Goal: Task Accomplishment & Management: Use online tool/utility

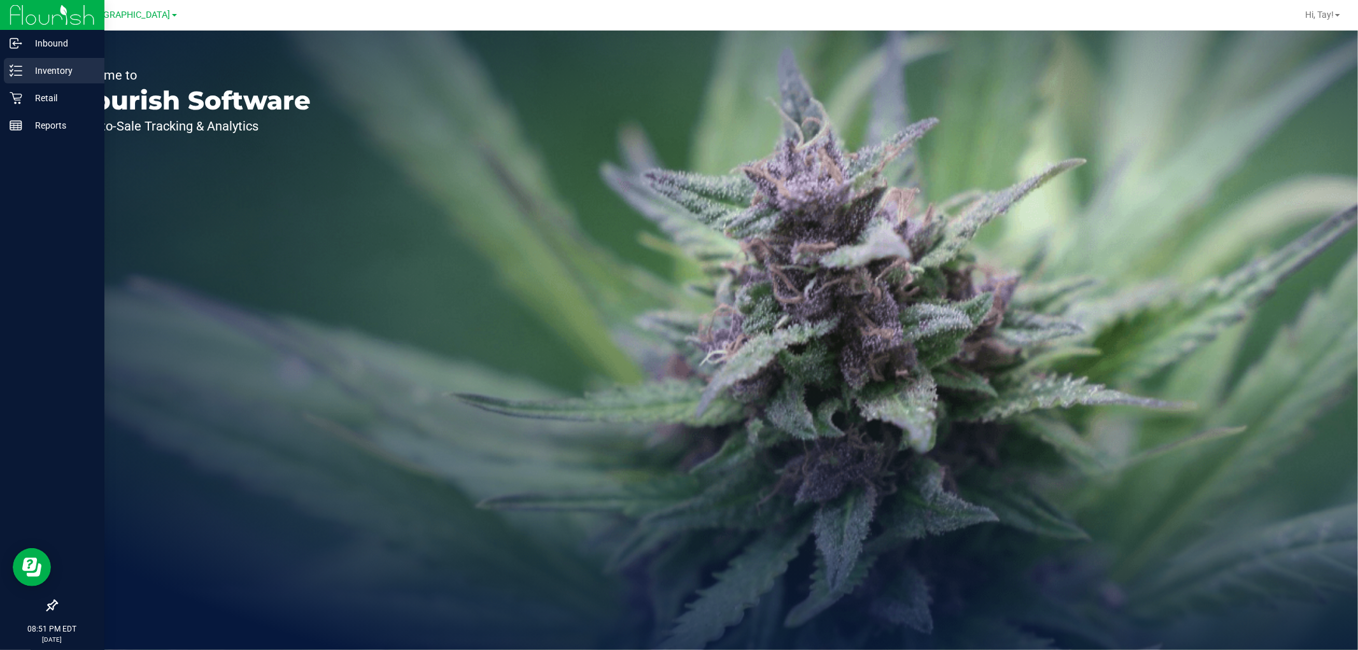
click at [67, 58] on div "Inventory" at bounding box center [54, 70] width 101 height 25
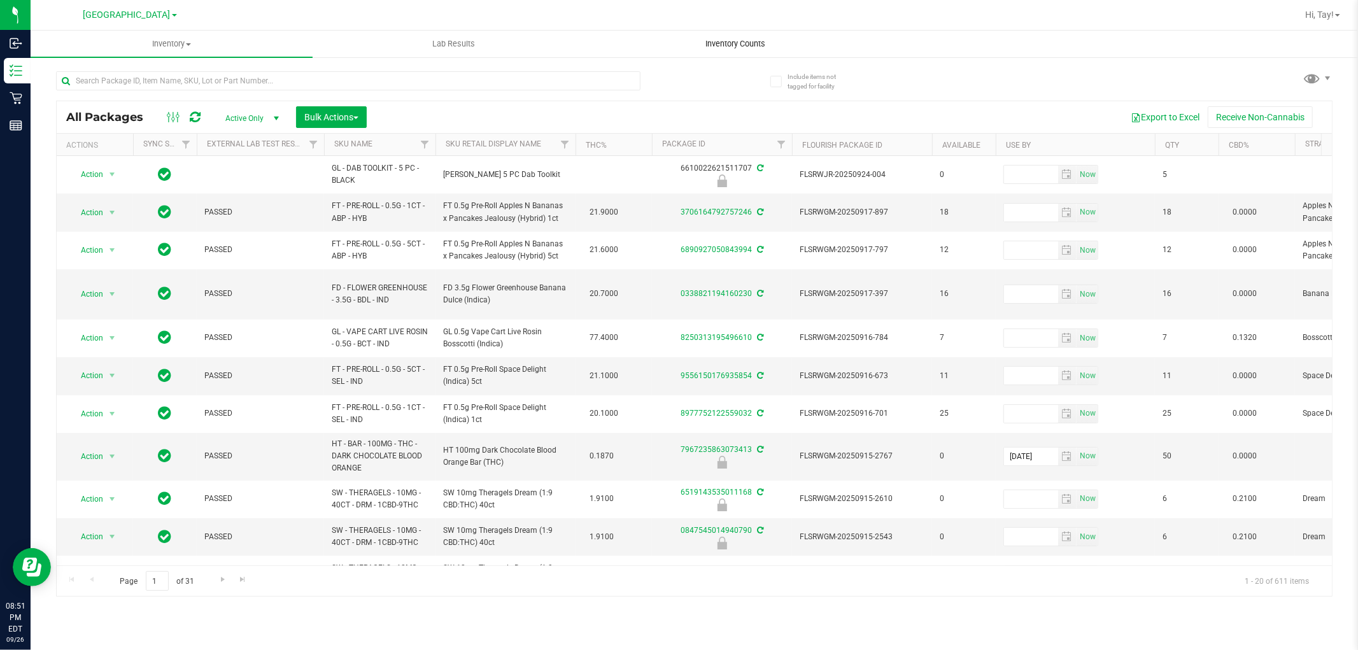
click at [733, 46] on span "Inventory Counts" at bounding box center [736, 43] width 94 height 11
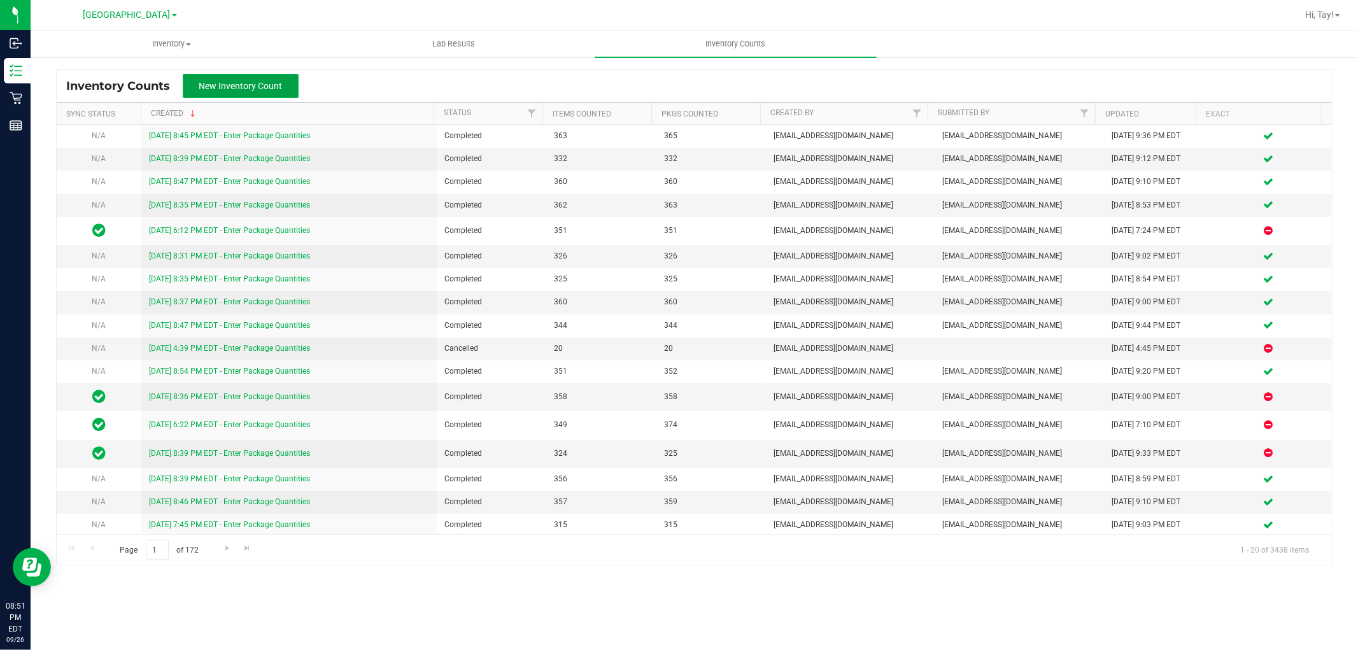
click at [278, 88] on span "New Inventory Count" at bounding box center [240, 86] width 83 height 10
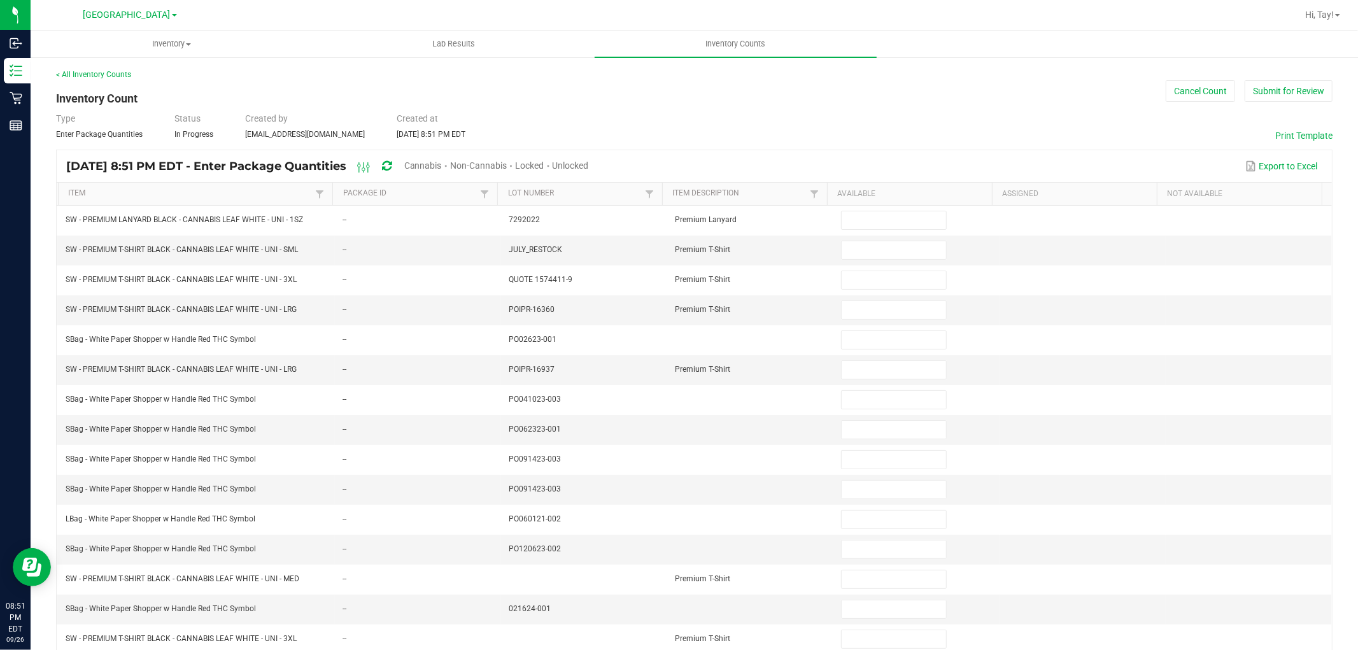
click at [442, 162] on span "Cannabis" at bounding box center [423, 165] width 38 height 10
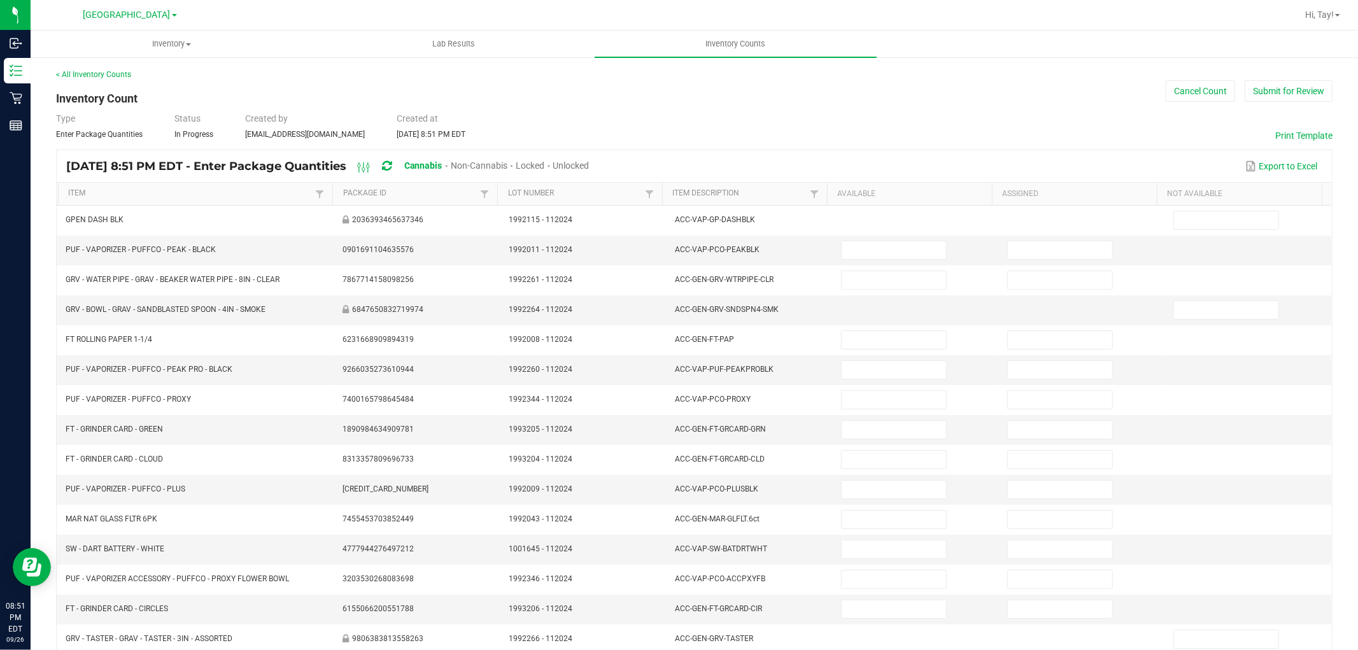
click at [590, 164] on span "Unlocked" at bounding box center [571, 165] width 36 height 10
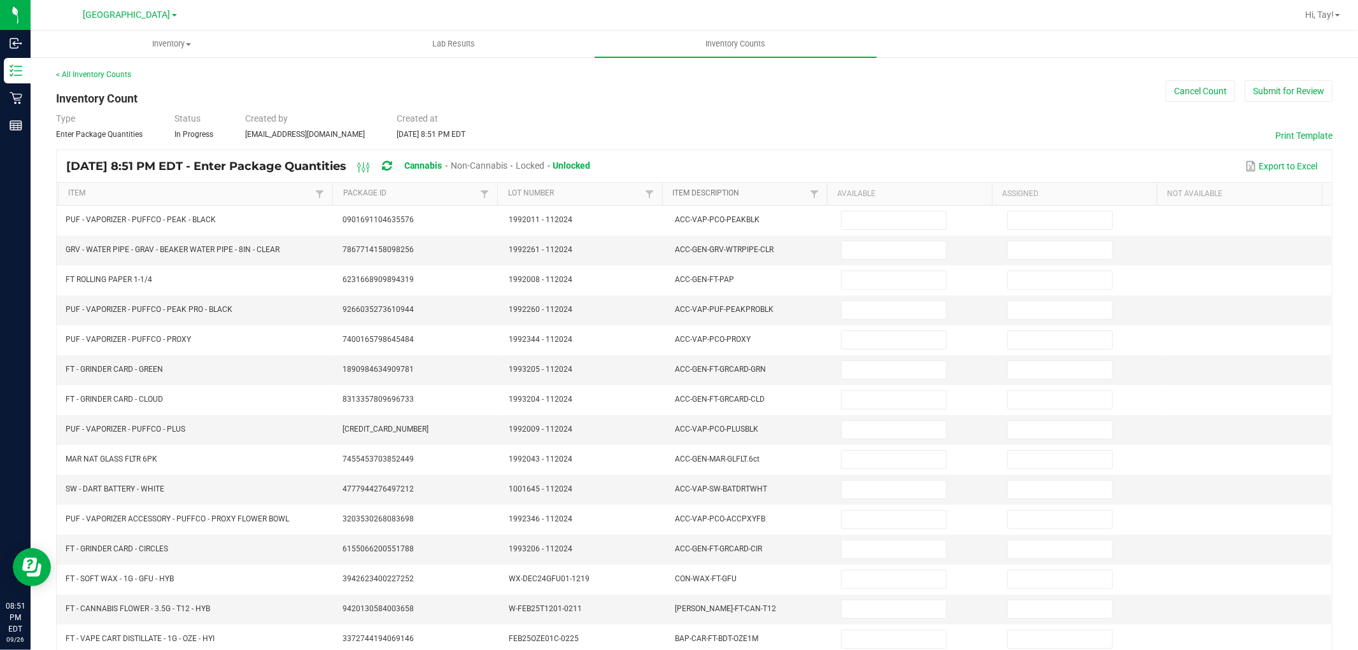
click at [748, 193] on link "Item Description" at bounding box center [740, 194] width 134 height 10
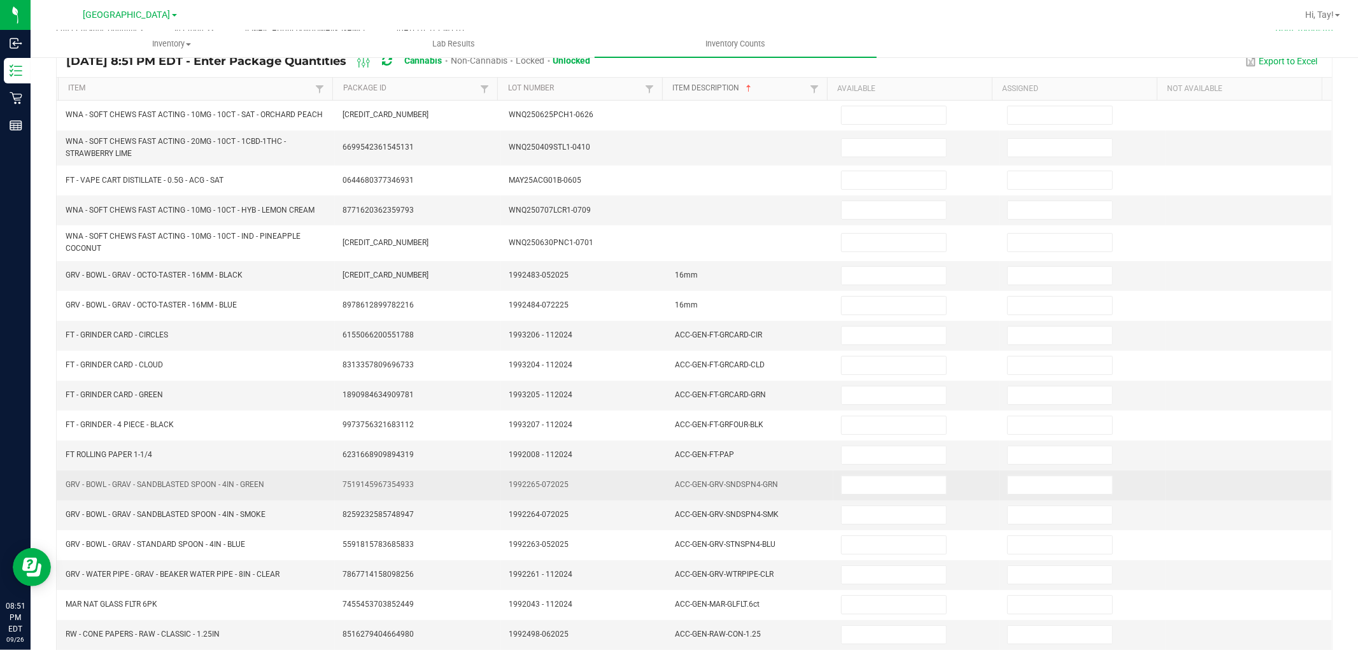
scroll to position [1, 0]
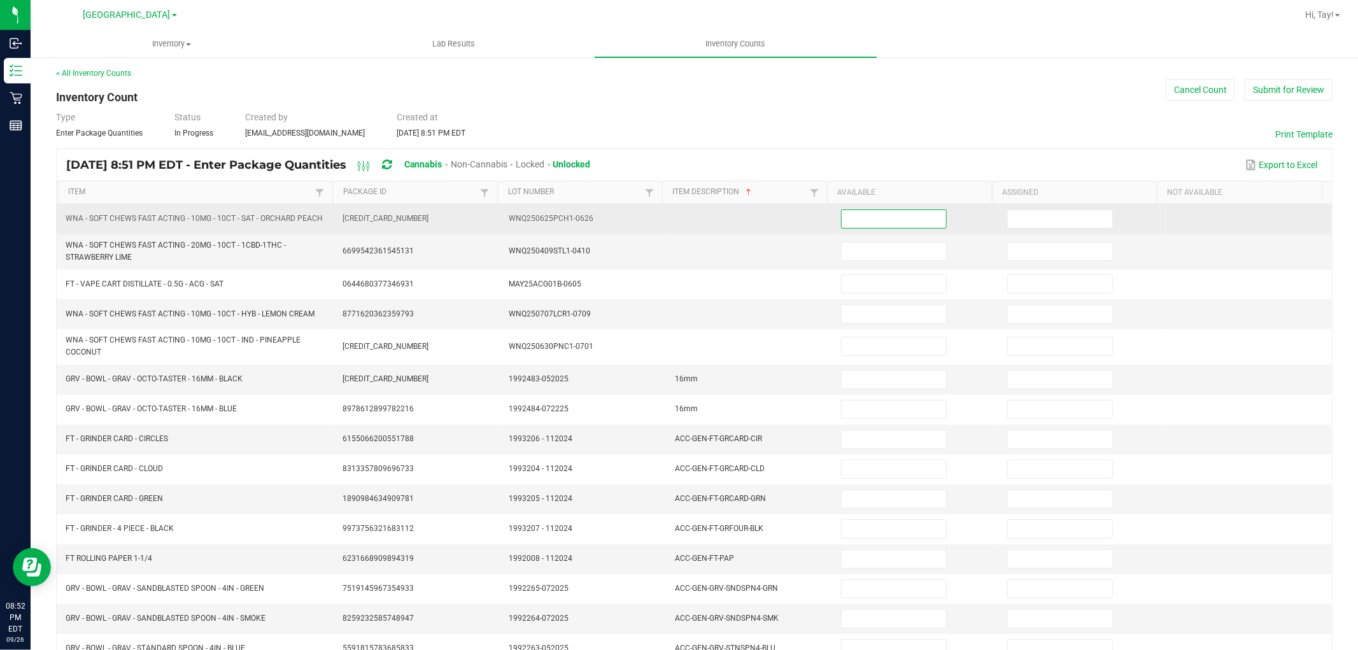
click at [867, 222] on input at bounding box center [894, 219] width 104 height 18
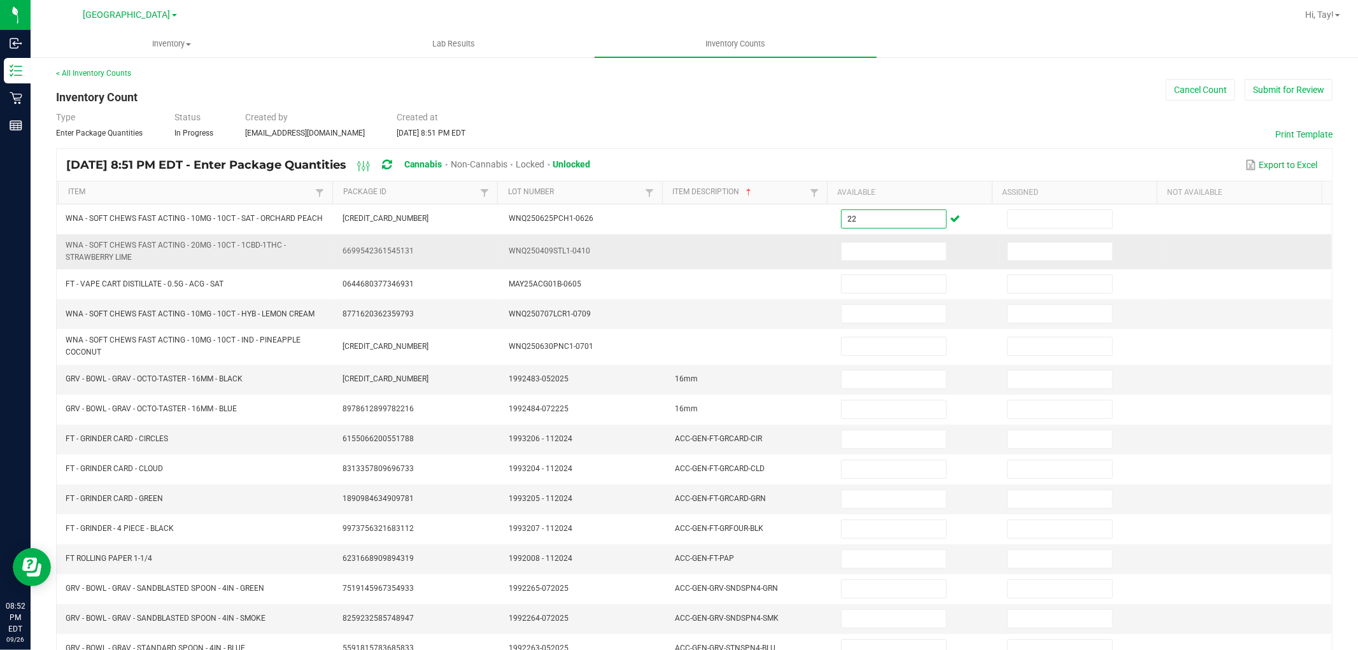
type input "22"
type input "40"
type input "4"
type input "36"
type input "12"
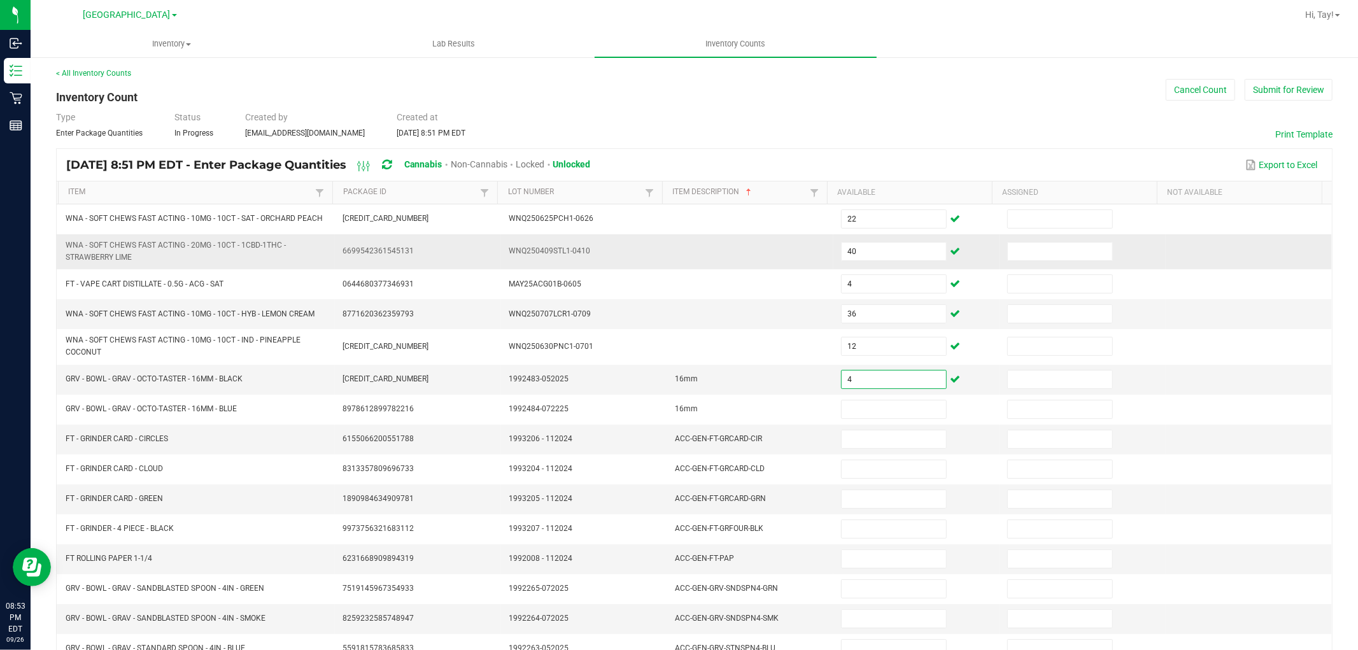
type input "4"
type input "8"
type input "1"
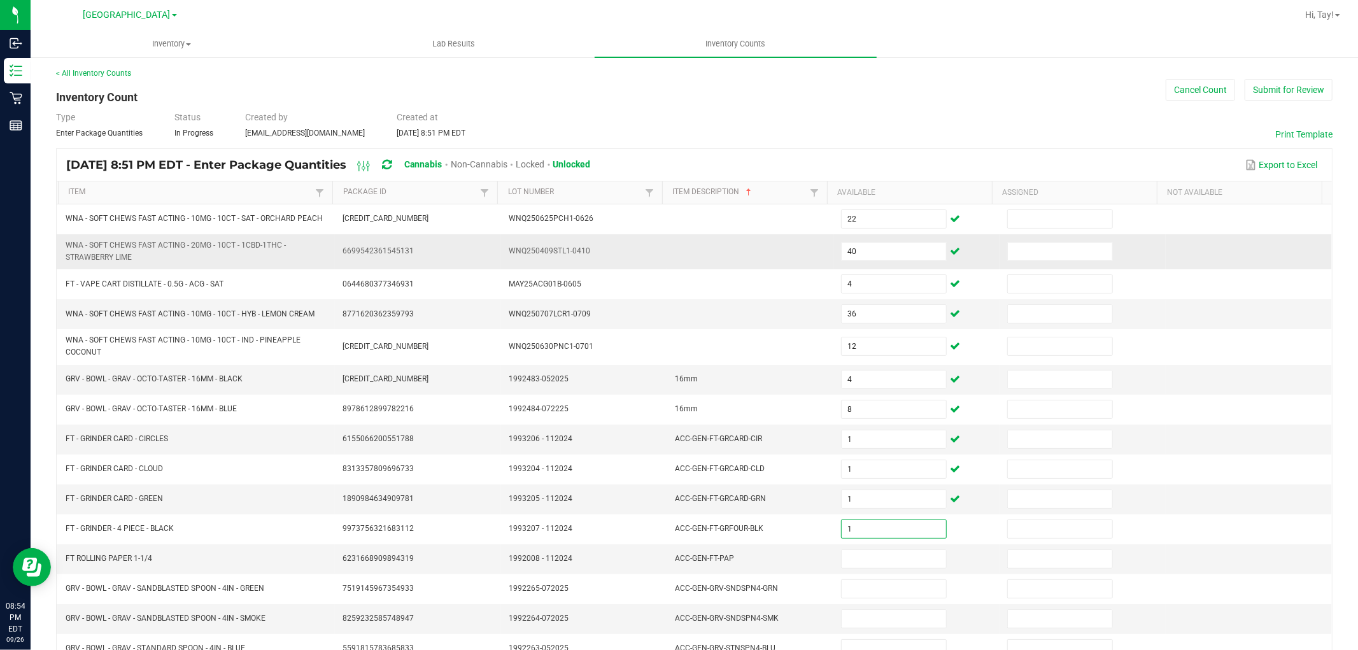
type input "1"
type input "4"
type input "7"
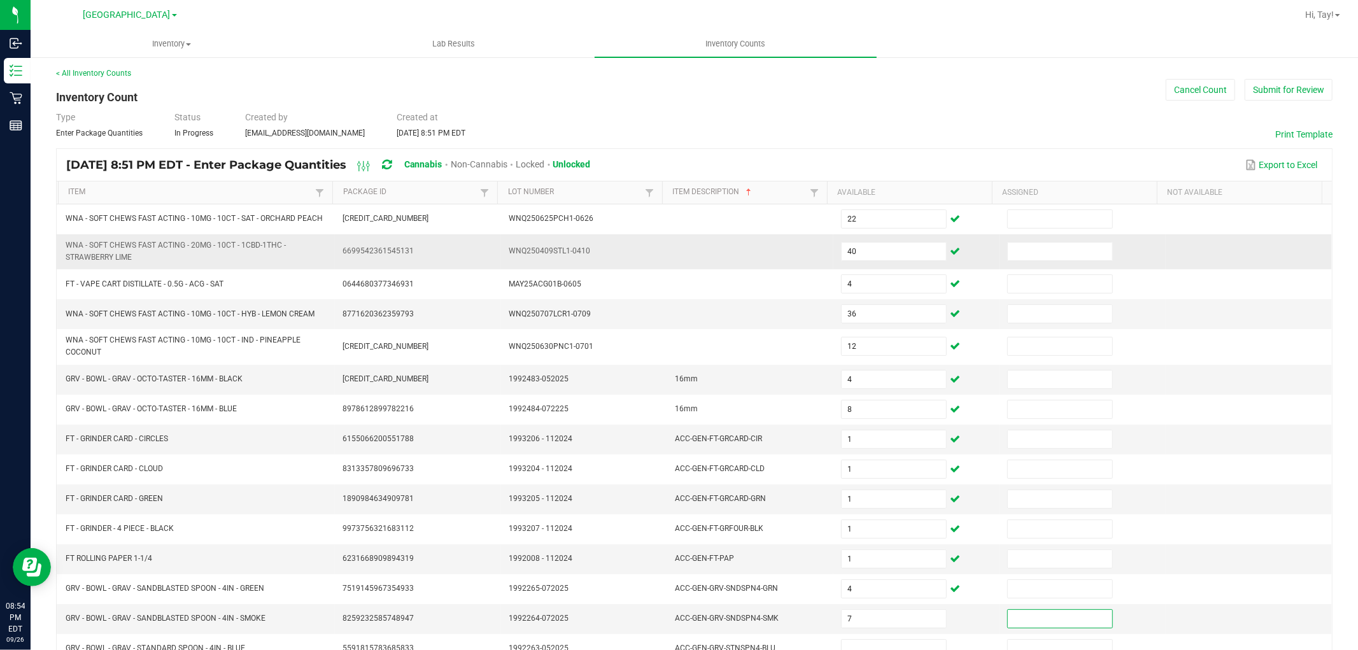
scroll to position [11, 0]
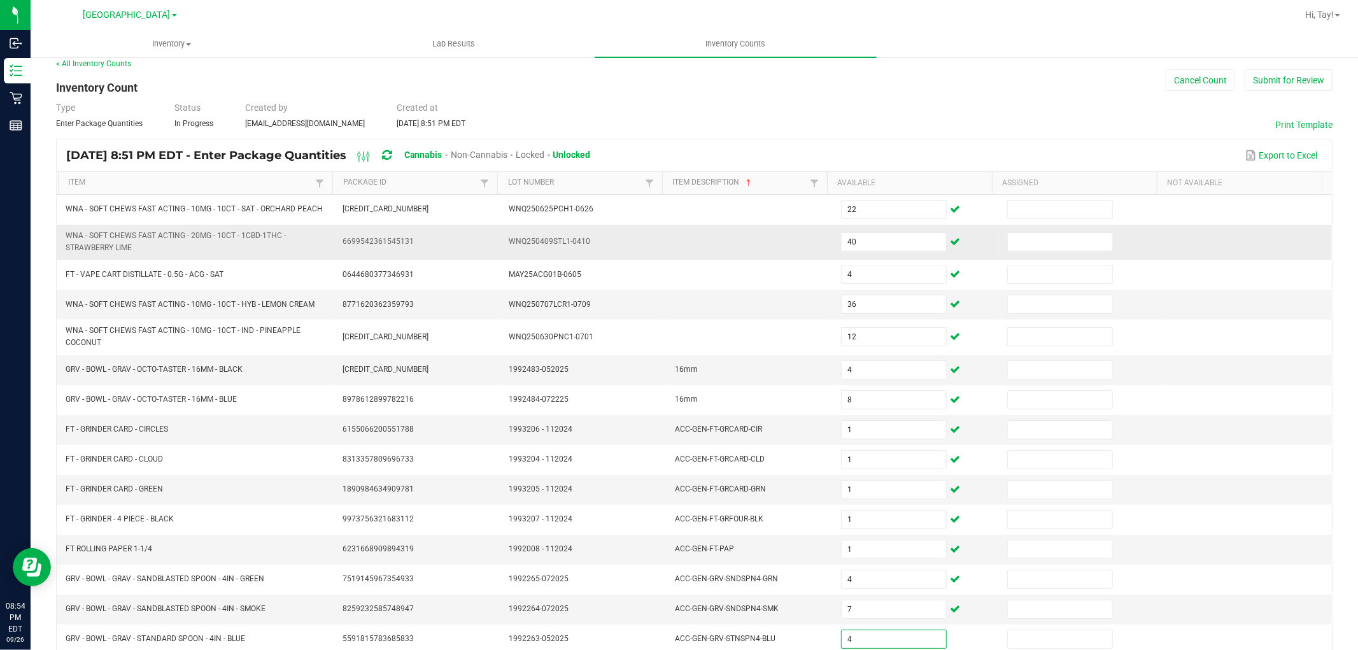
type input "4"
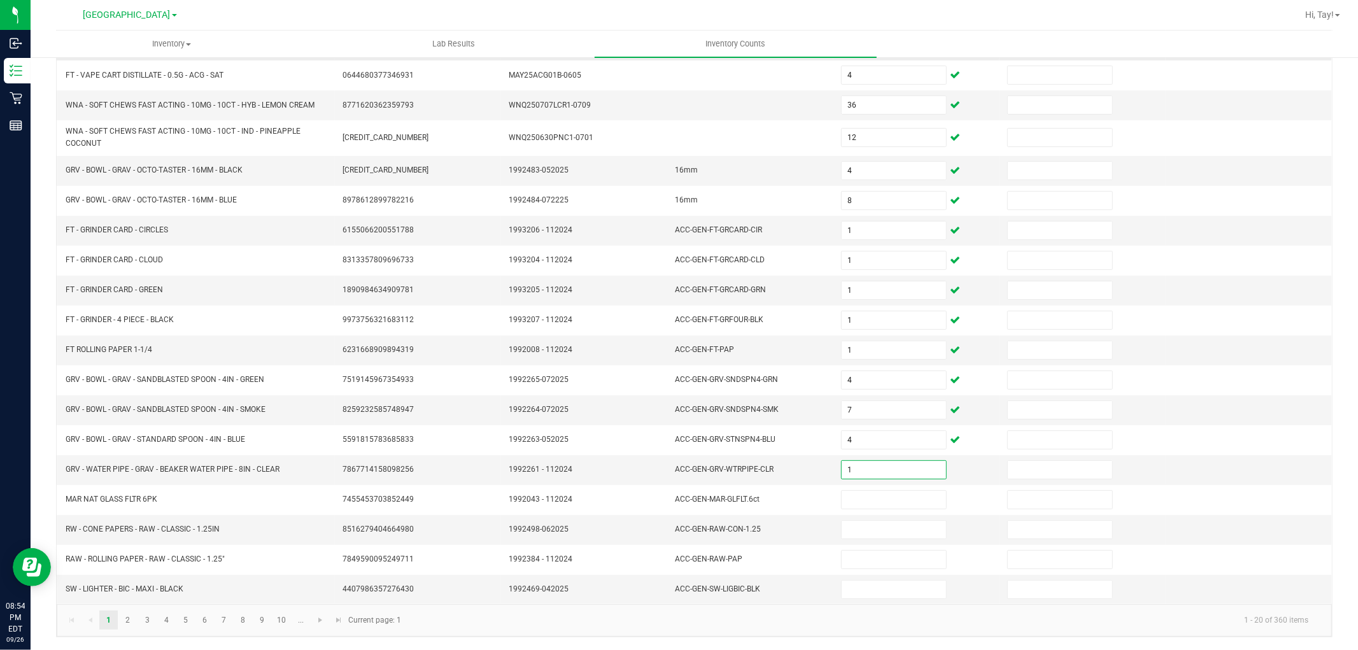
type input "1"
type input "24"
type input "5"
click at [863, 587] on input at bounding box center [894, 590] width 104 height 18
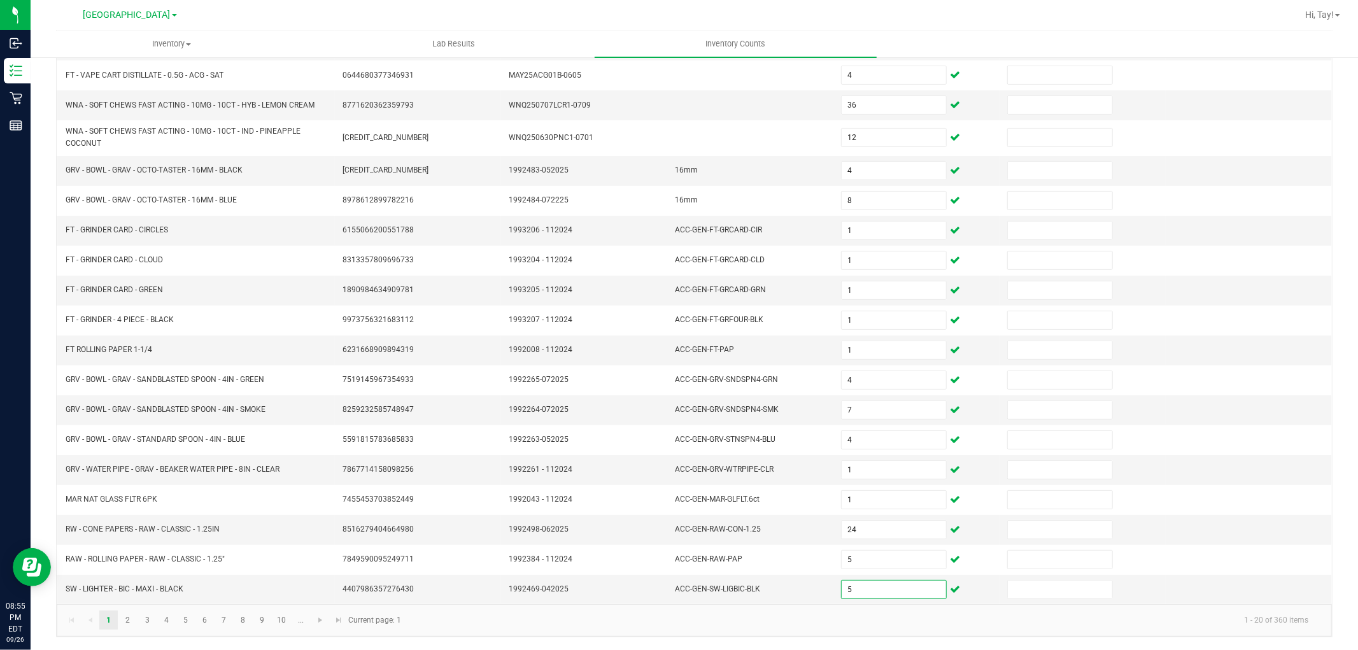
type input "5"
click at [819, 619] on kendo-pager-info "1 - 20 of 360 items" at bounding box center [864, 620] width 910 height 21
click at [127, 617] on link "2" at bounding box center [127, 620] width 18 height 19
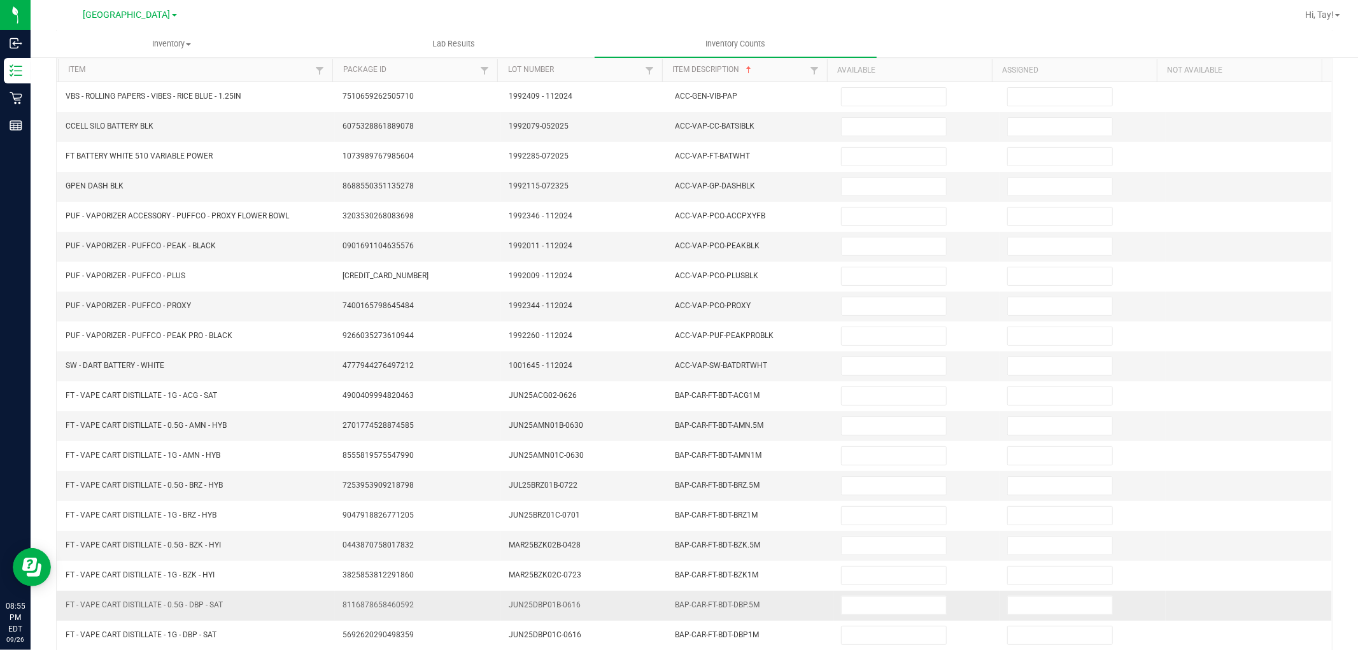
scroll to position [0, 0]
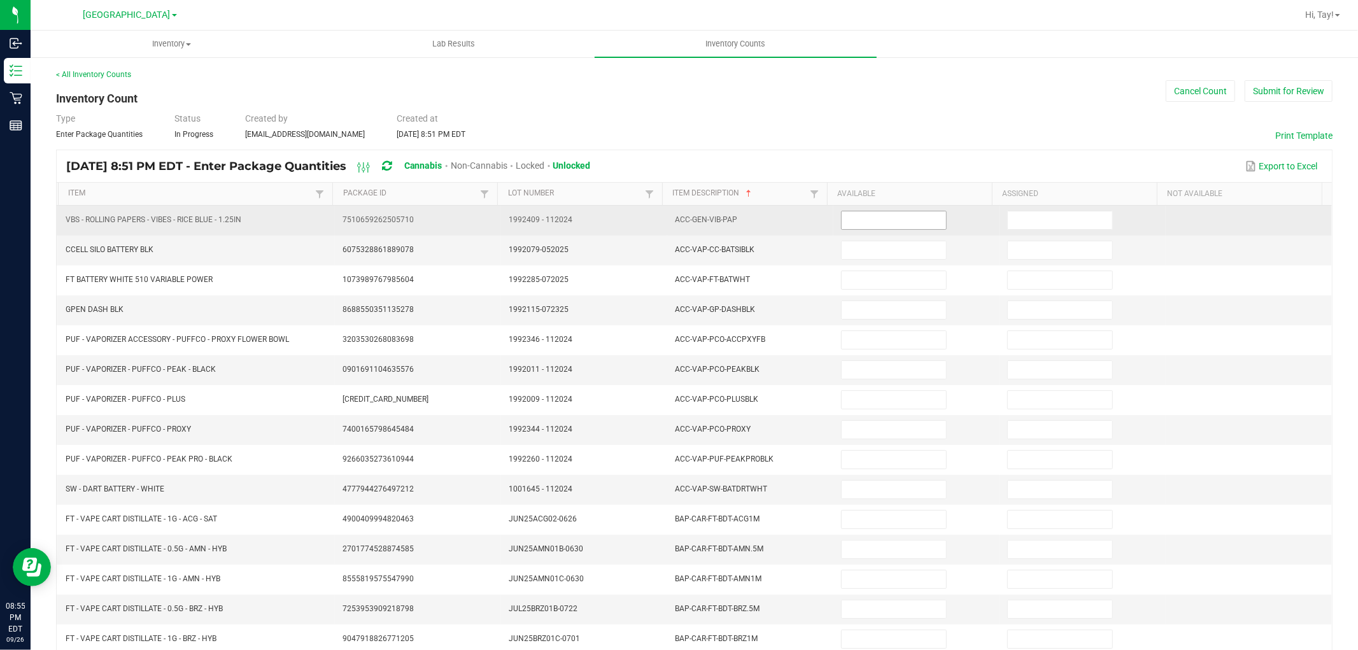
click at [852, 222] on input at bounding box center [894, 220] width 104 height 18
type input "9"
type input "1"
type input "6"
type input "1"
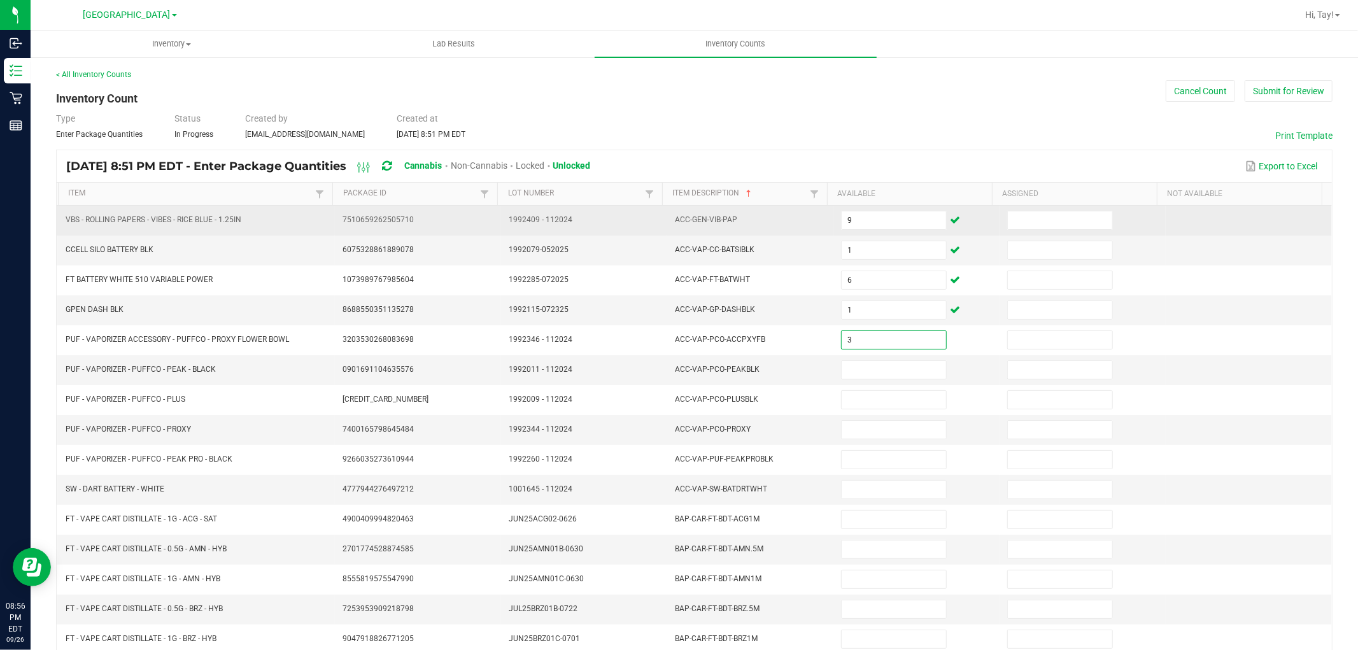
type input "3"
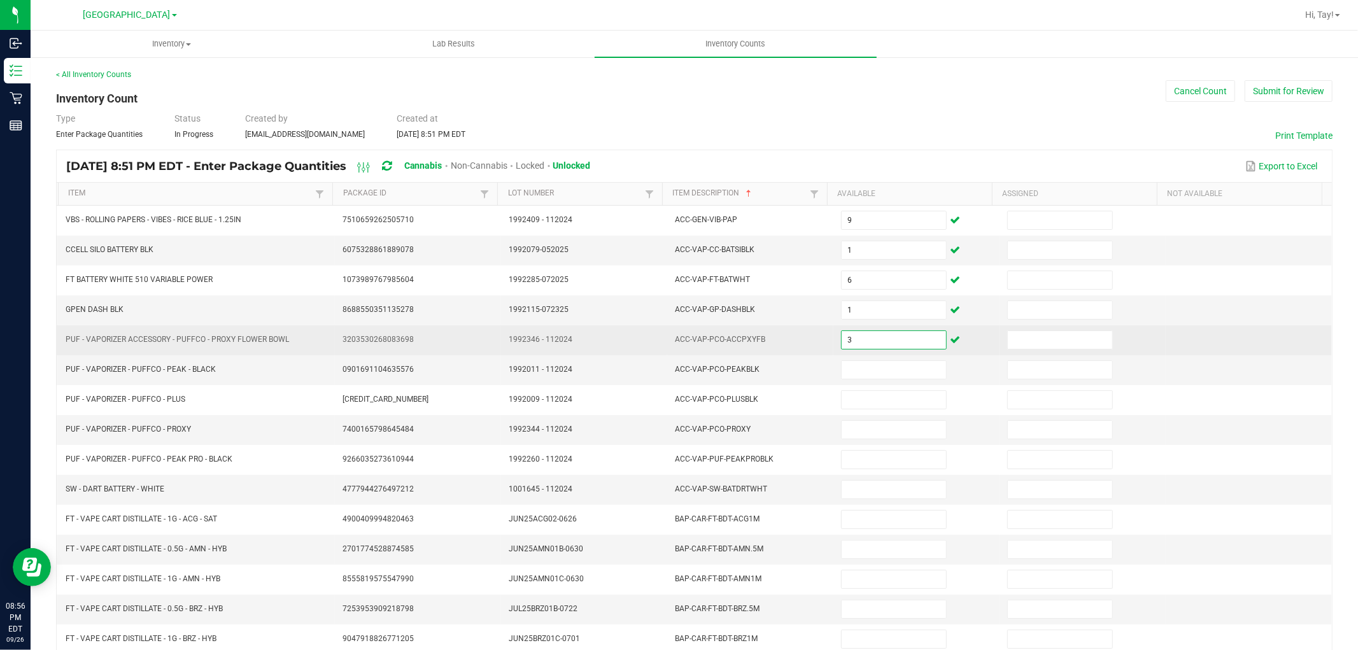
click at [860, 333] on input "3" at bounding box center [894, 340] width 104 height 18
type input "4"
type input "3"
type input "4"
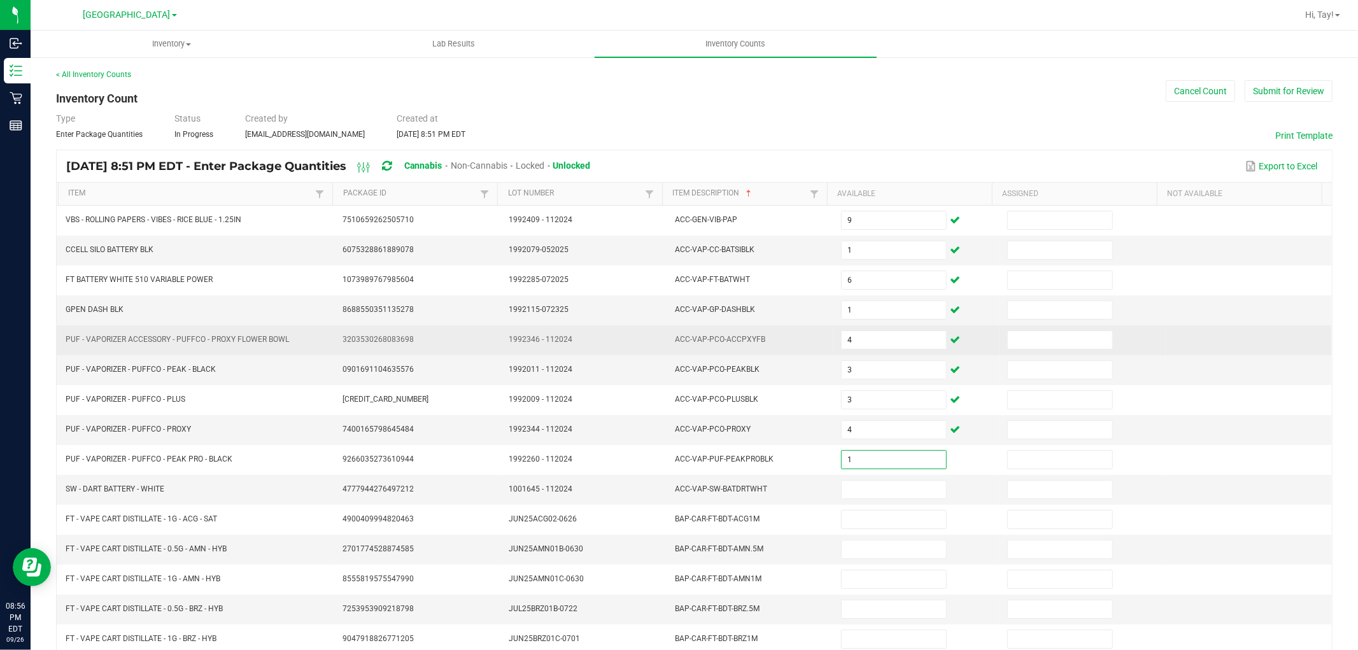
type input "1"
type input "2"
type input "12"
type input "11"
type input "4"
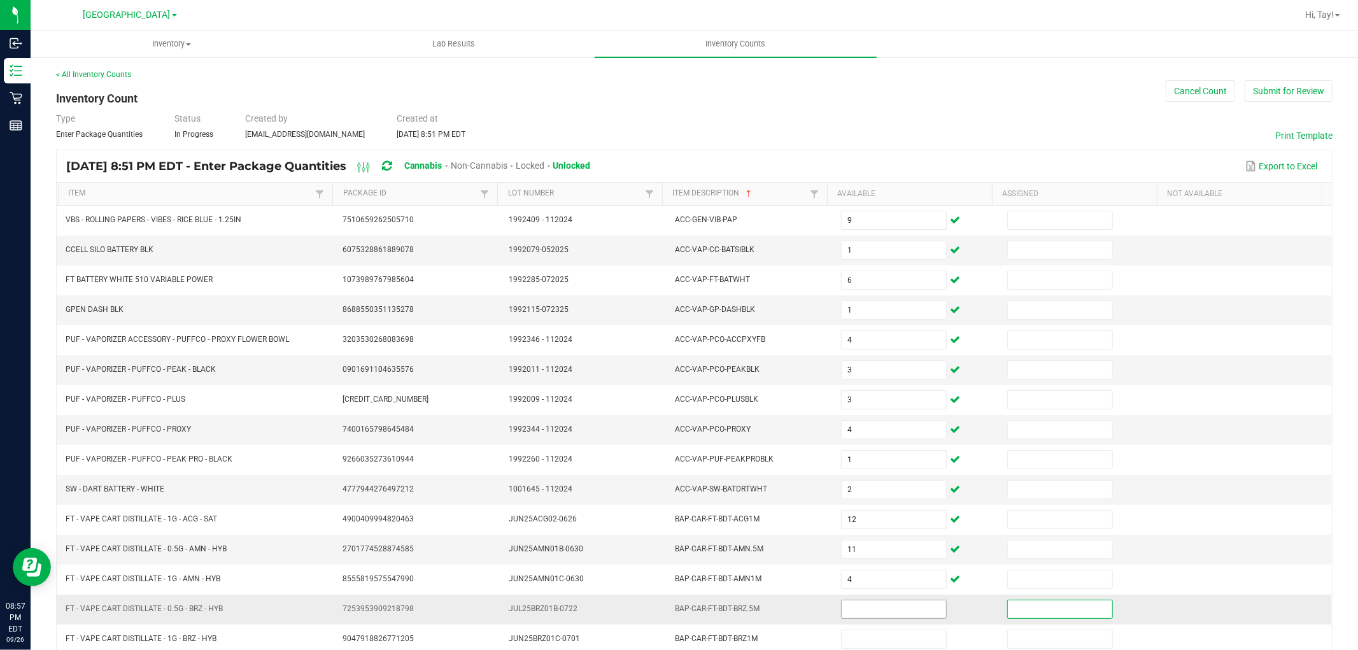
click at [848, 611] on input at bounding box center [894, 610] width 104 height 18
type input "5"
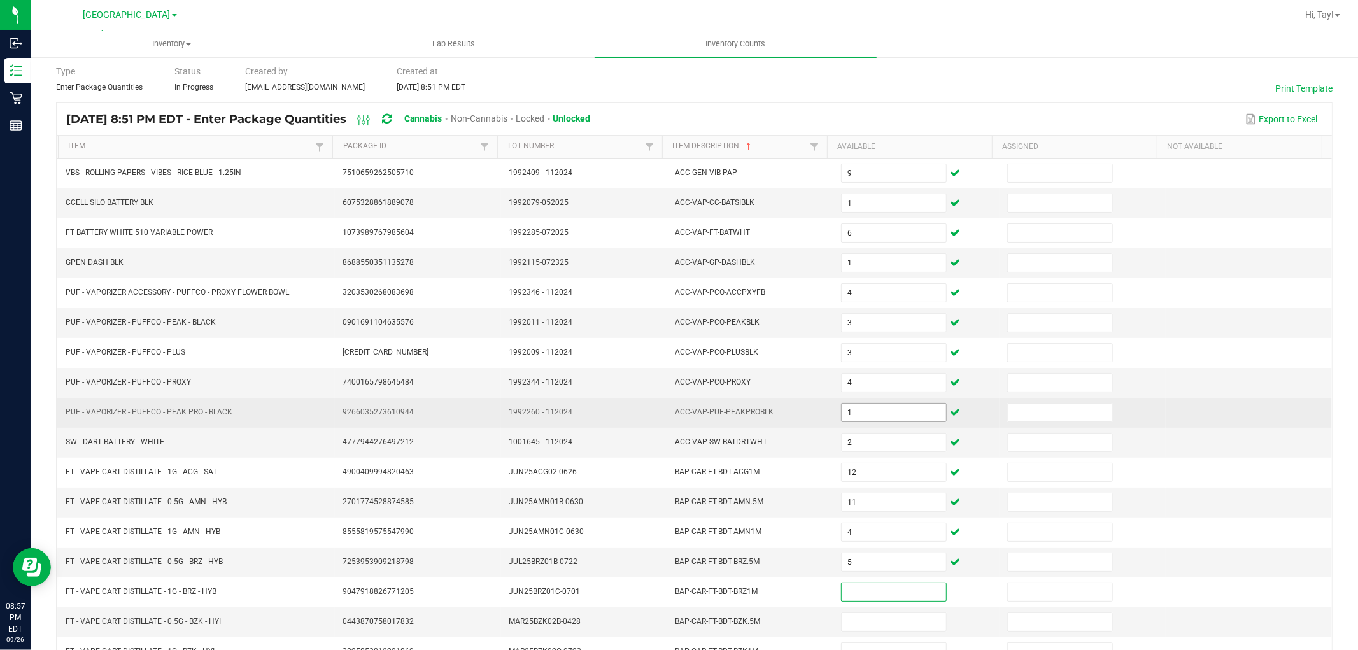
scroll to position [71, 0]
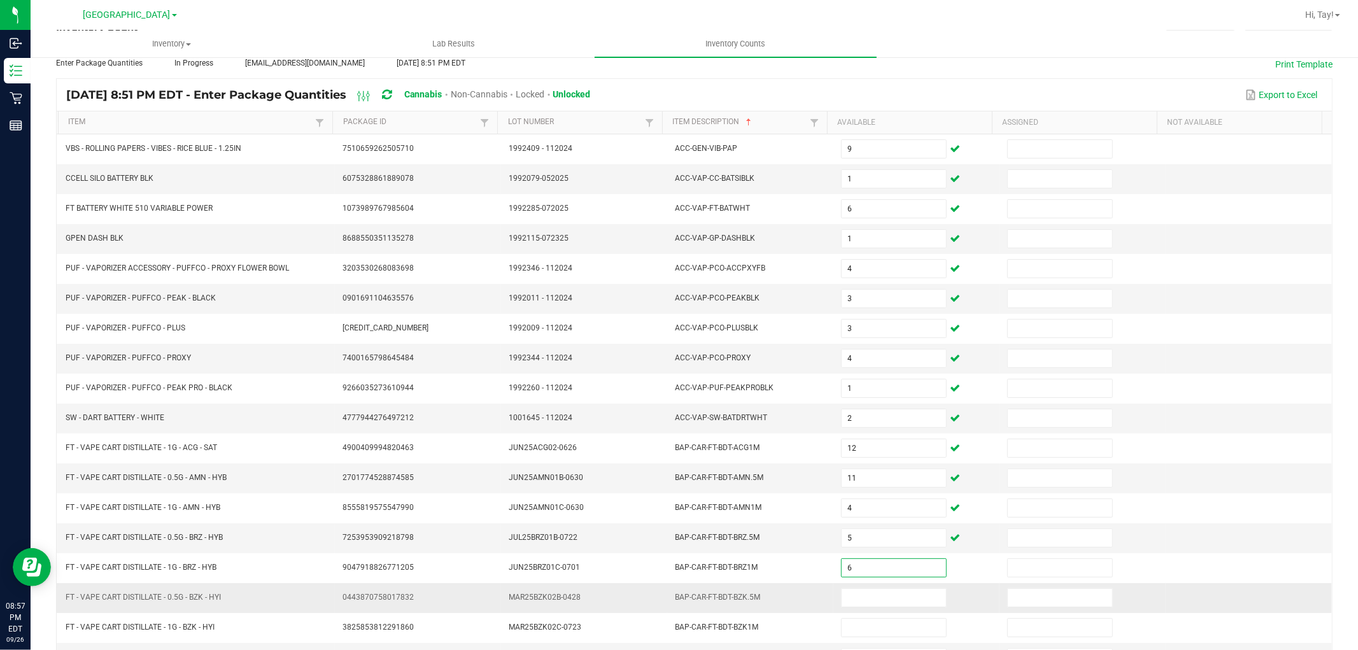
type input "6"
type input "4"
type input "1"
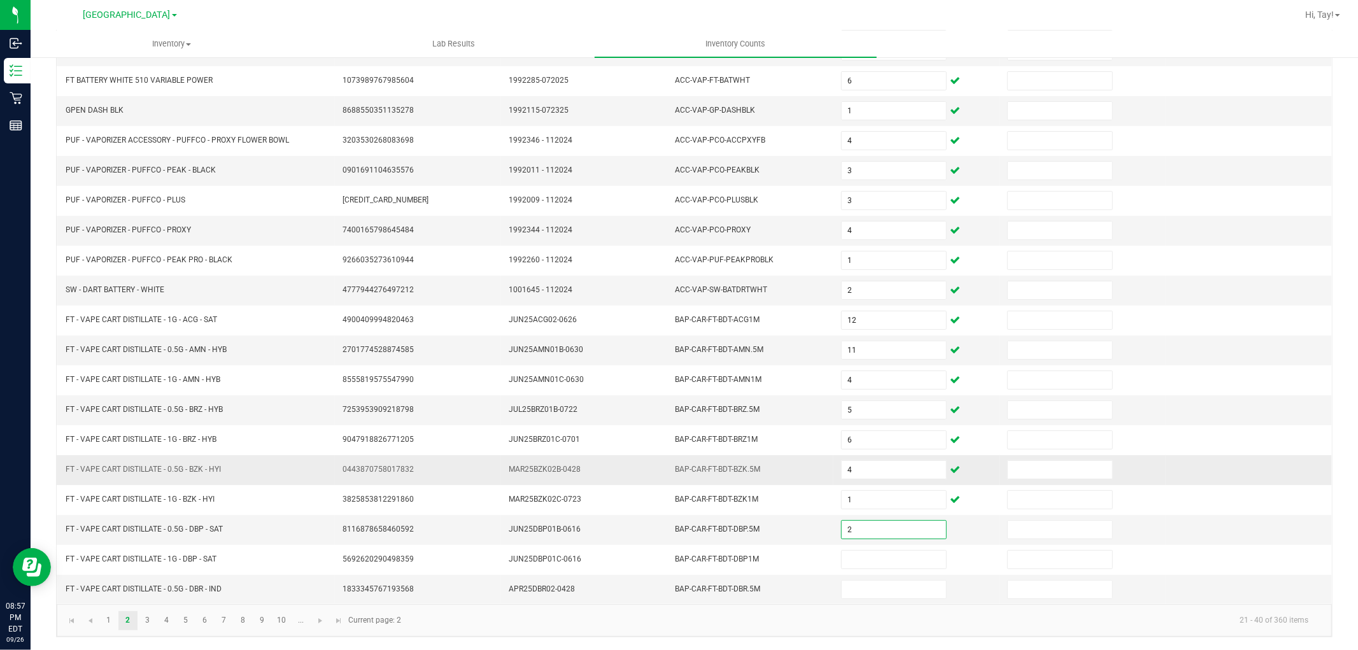
type input "2"
type input "7"
type input "11"
click at [150, 621] on link "3" at bounding box center [147, 620] width 18 height 19
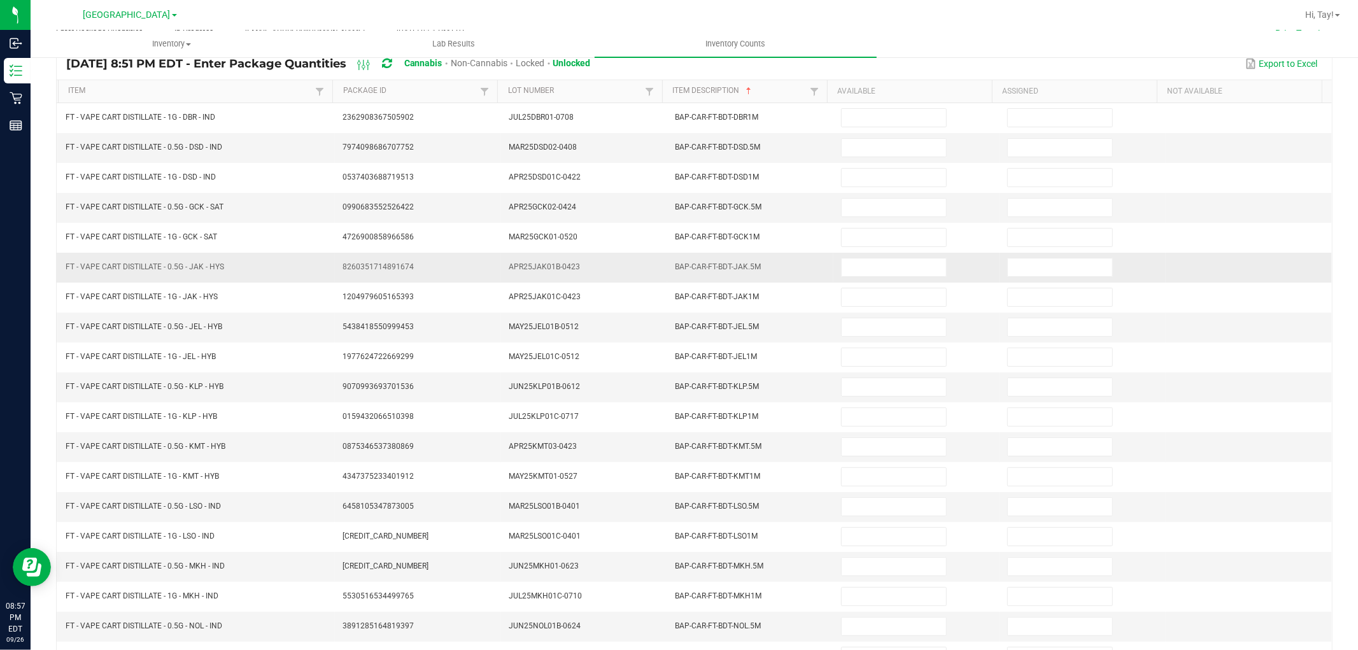
scroll to position [0, 0]
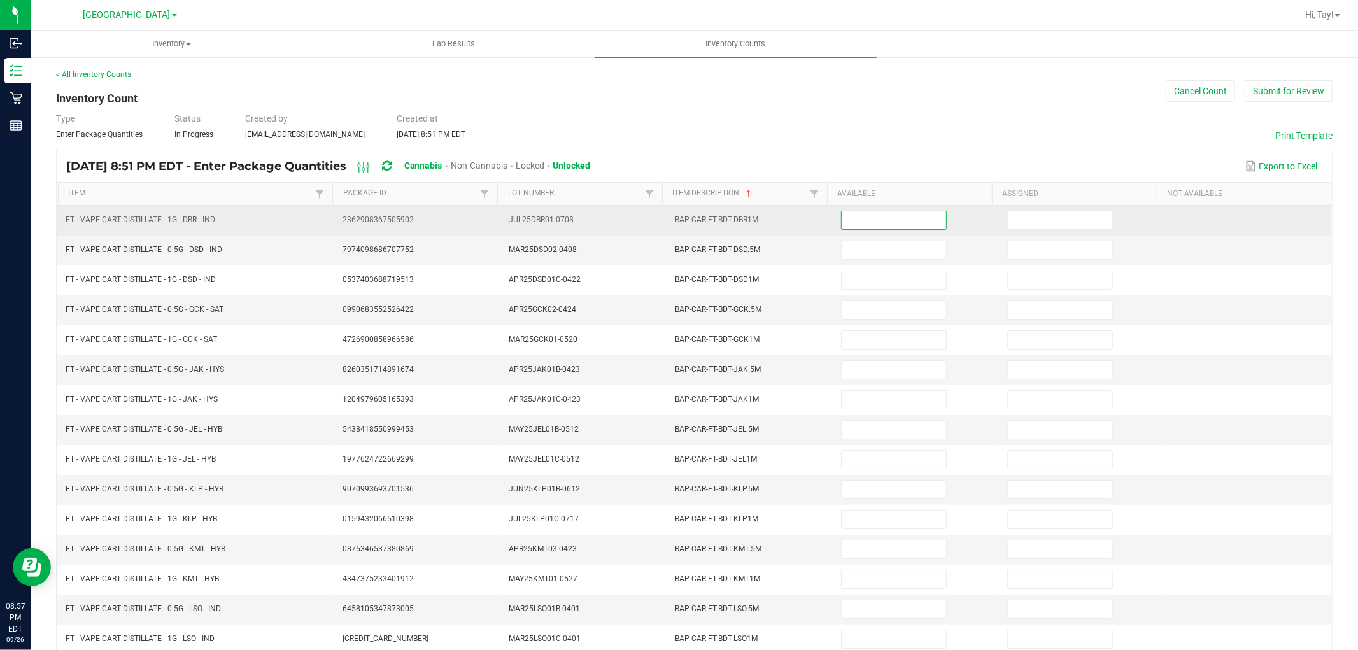
click at [846, 224] on input at bounding box center [894, 220] width 104 height 18
type input "1"
type input "11"
type input "1"
type input "5"
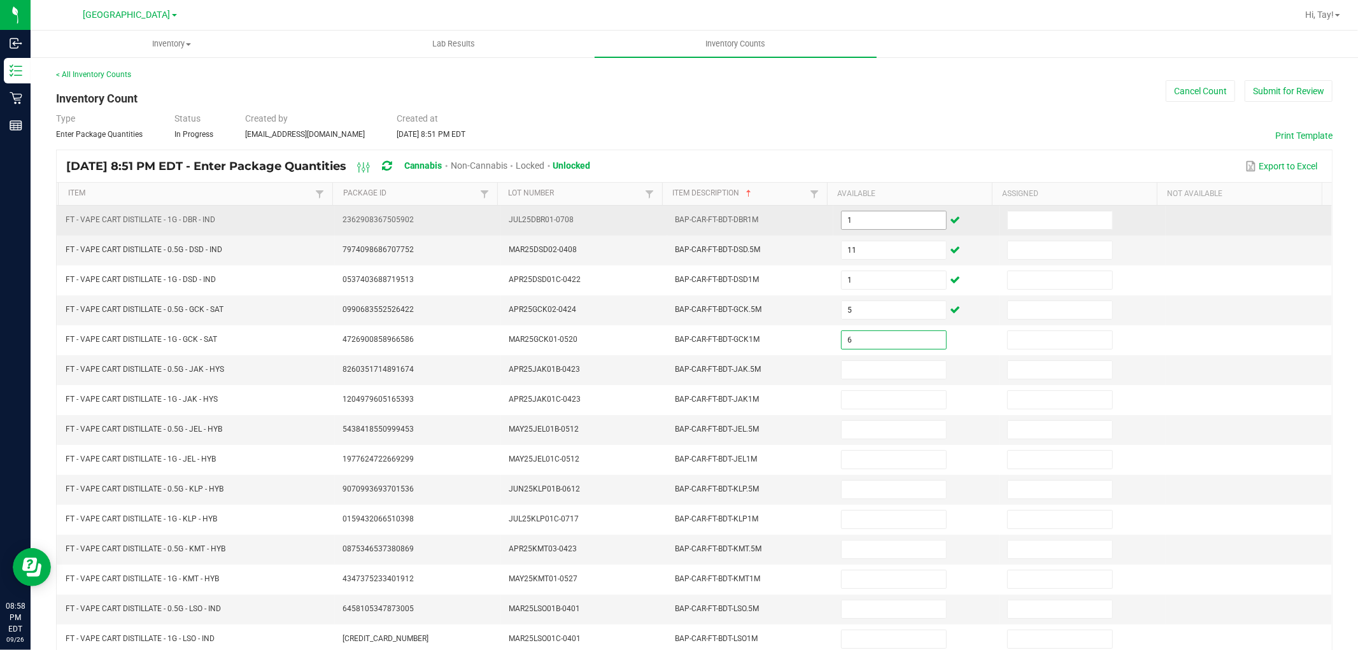
type input "6"
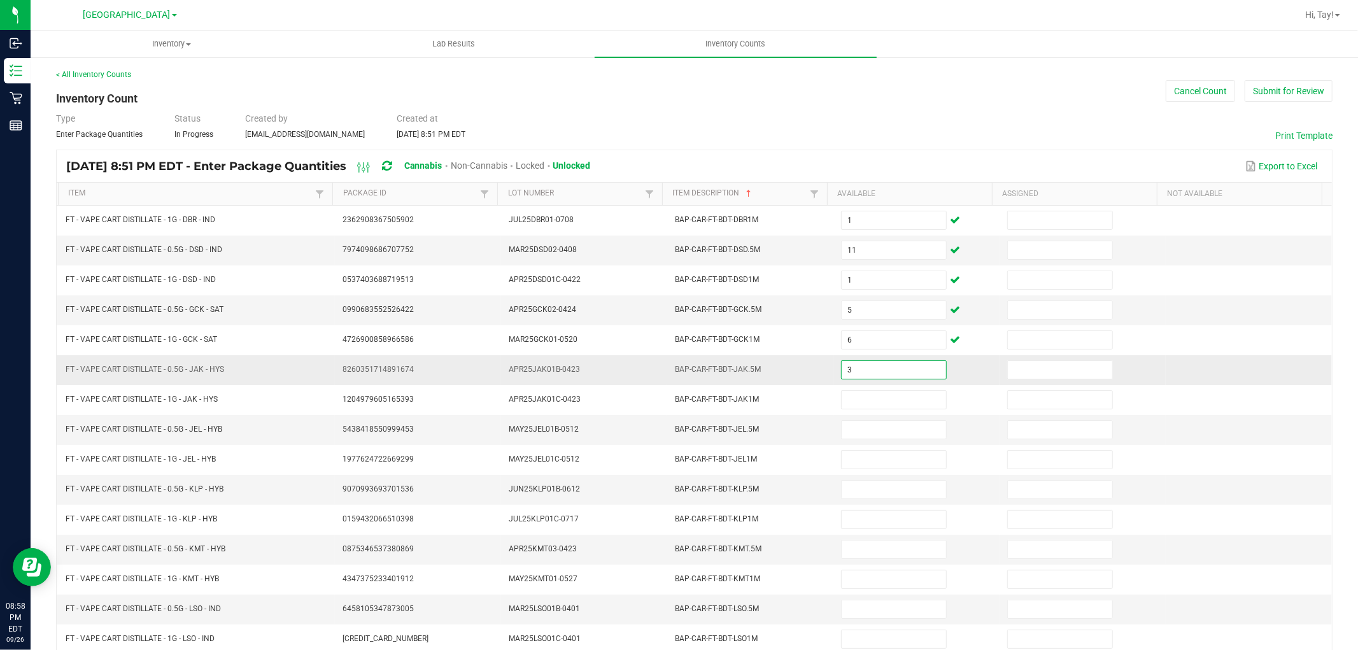
type input "3"
type input "5"
type input "1"
type input "5"
type input "3"
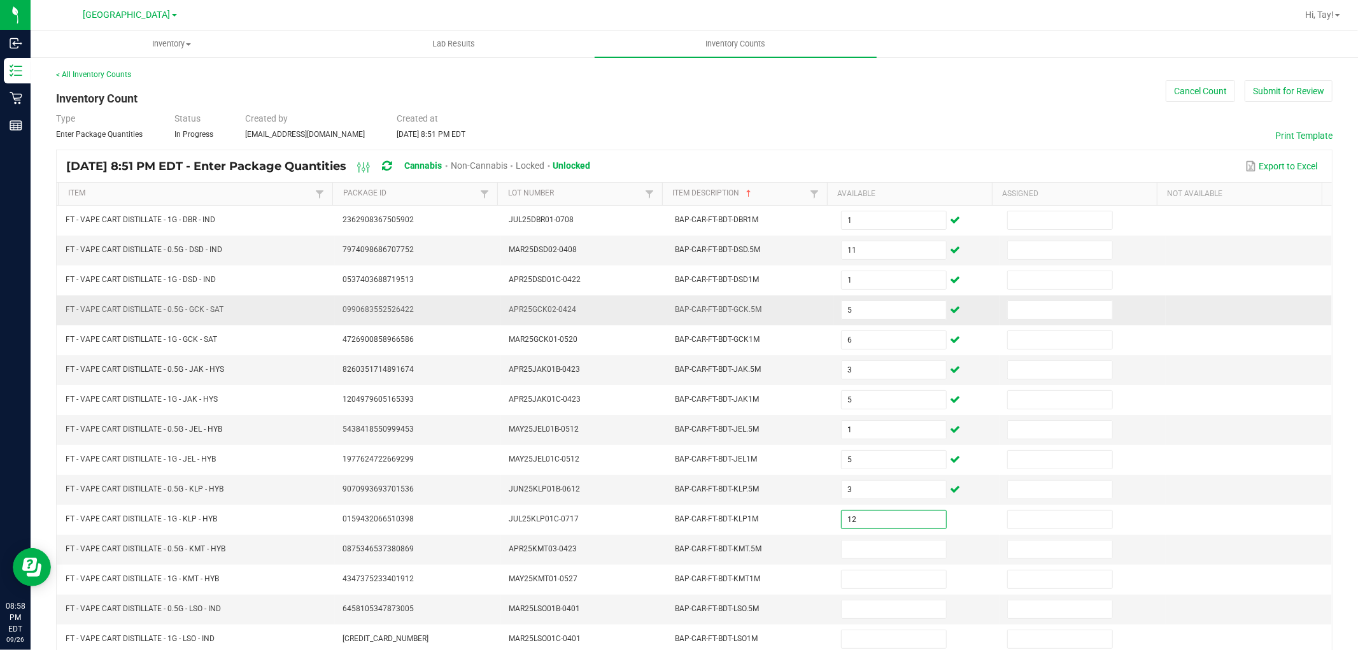
type input "12"
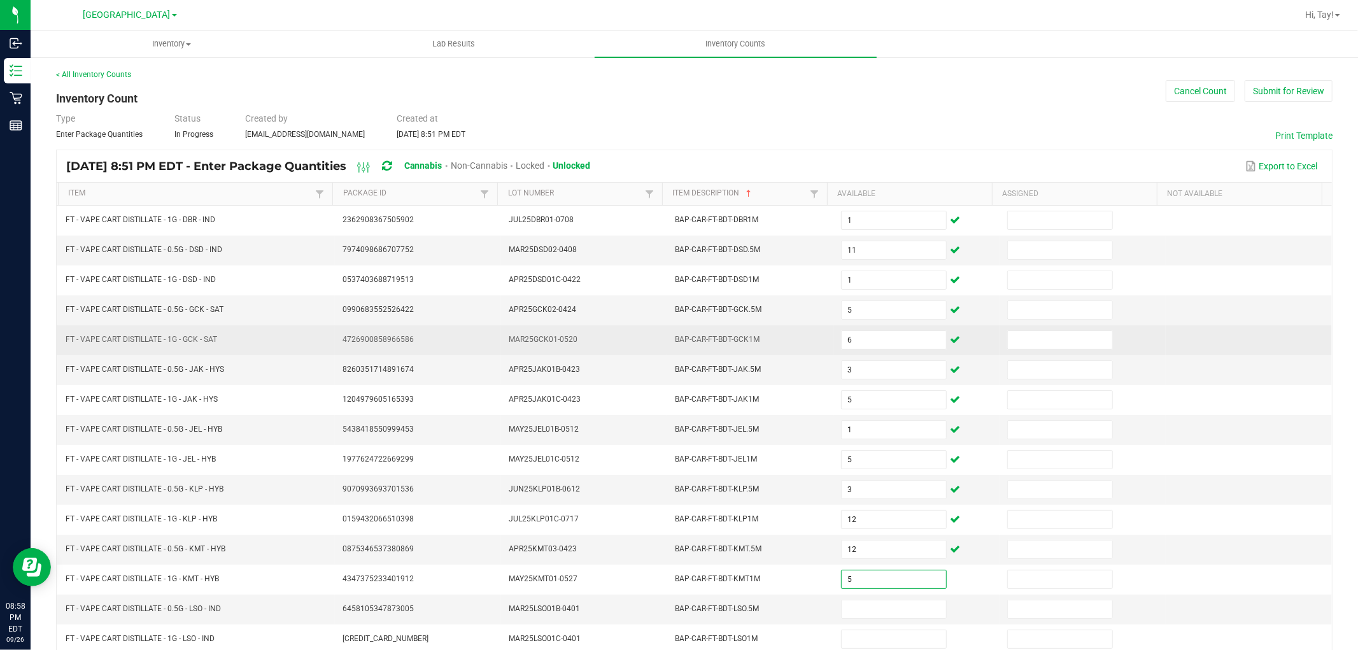
type input "5"
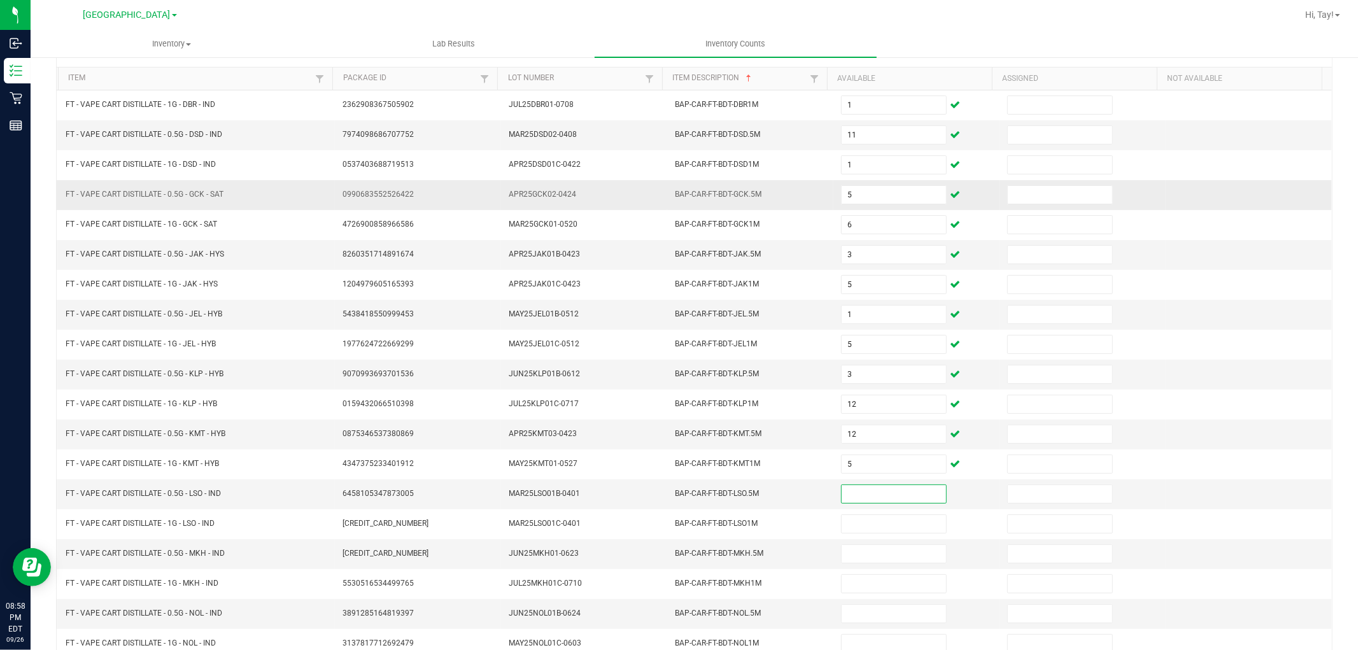
scroll to position [141, 0]
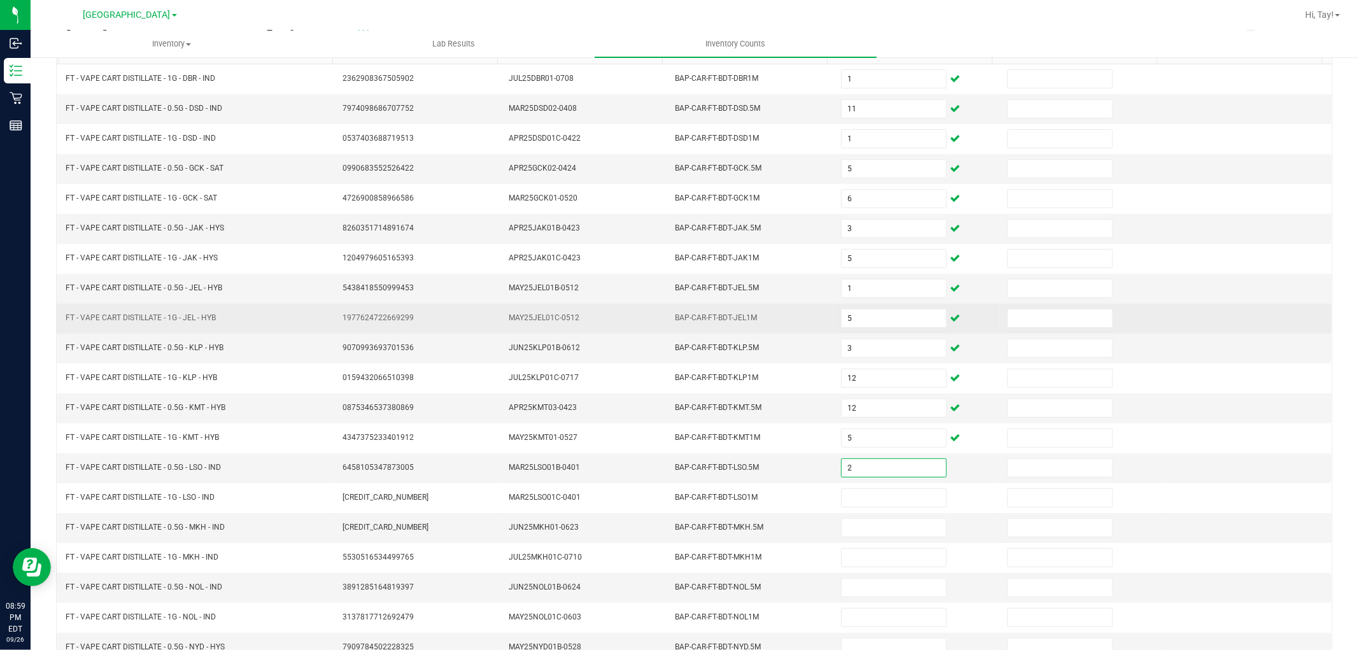
type input "2"
type input "10"
type input "2"
type input "10"
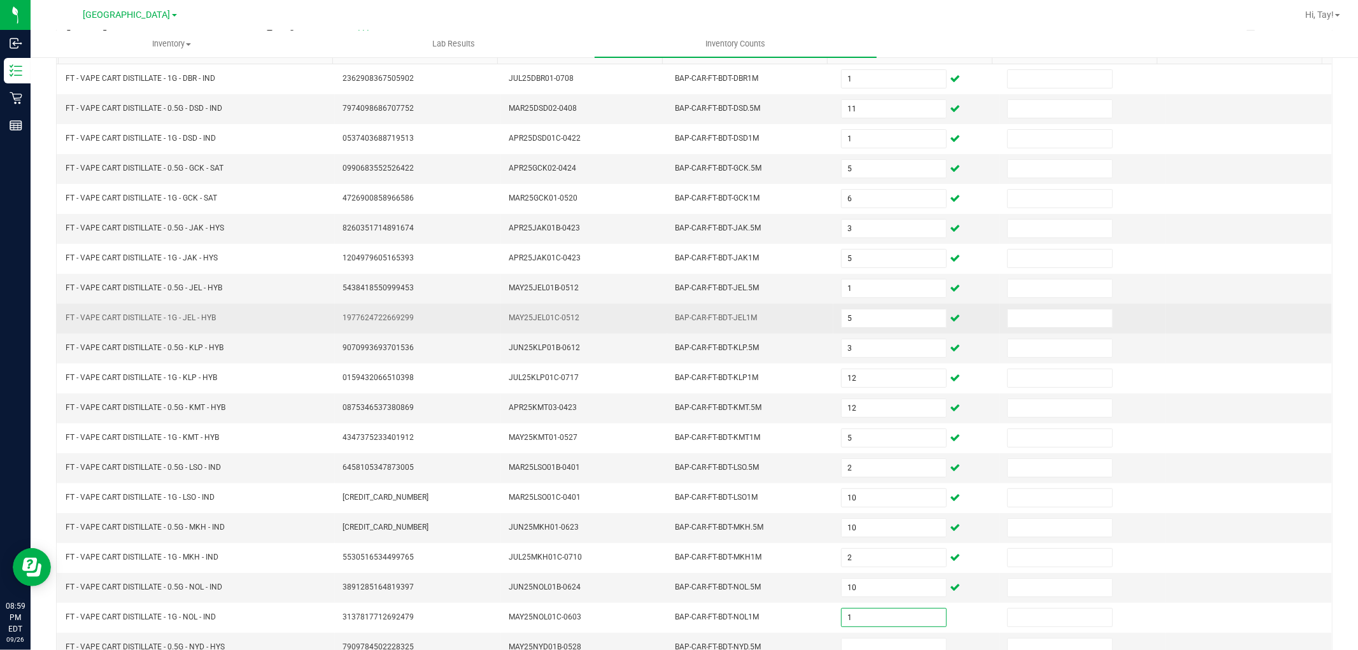
type input "1"
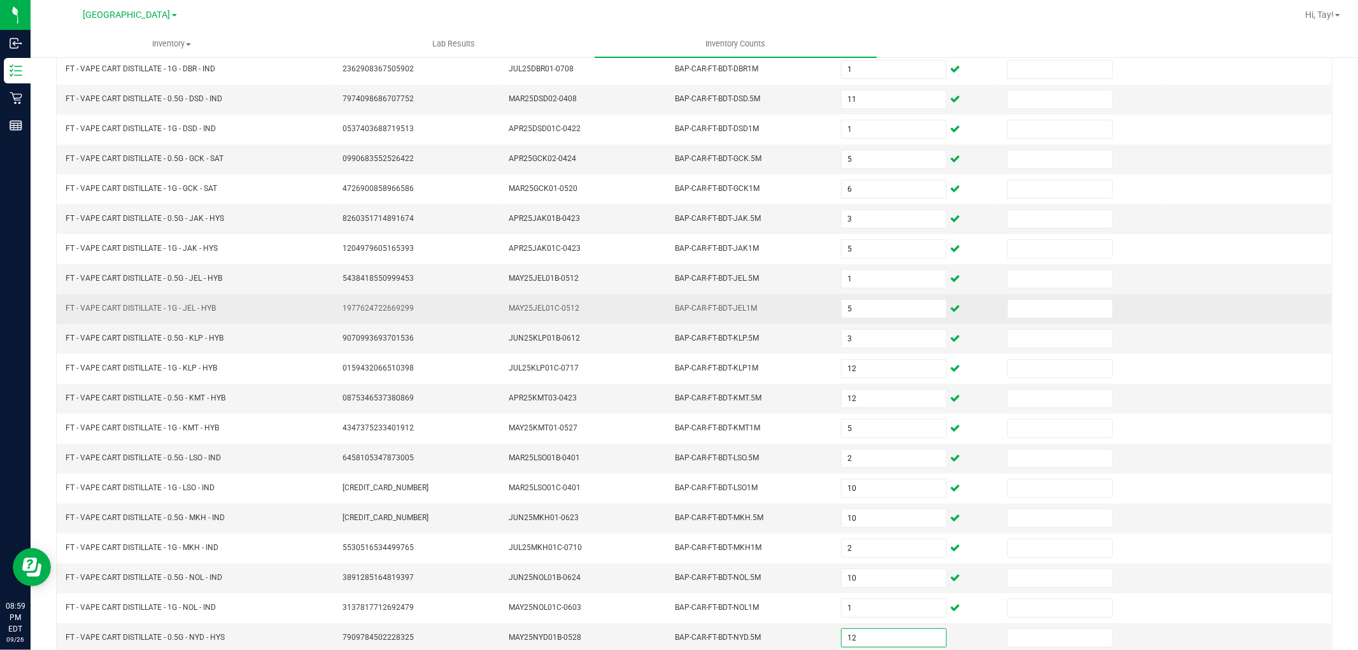
type input "12"
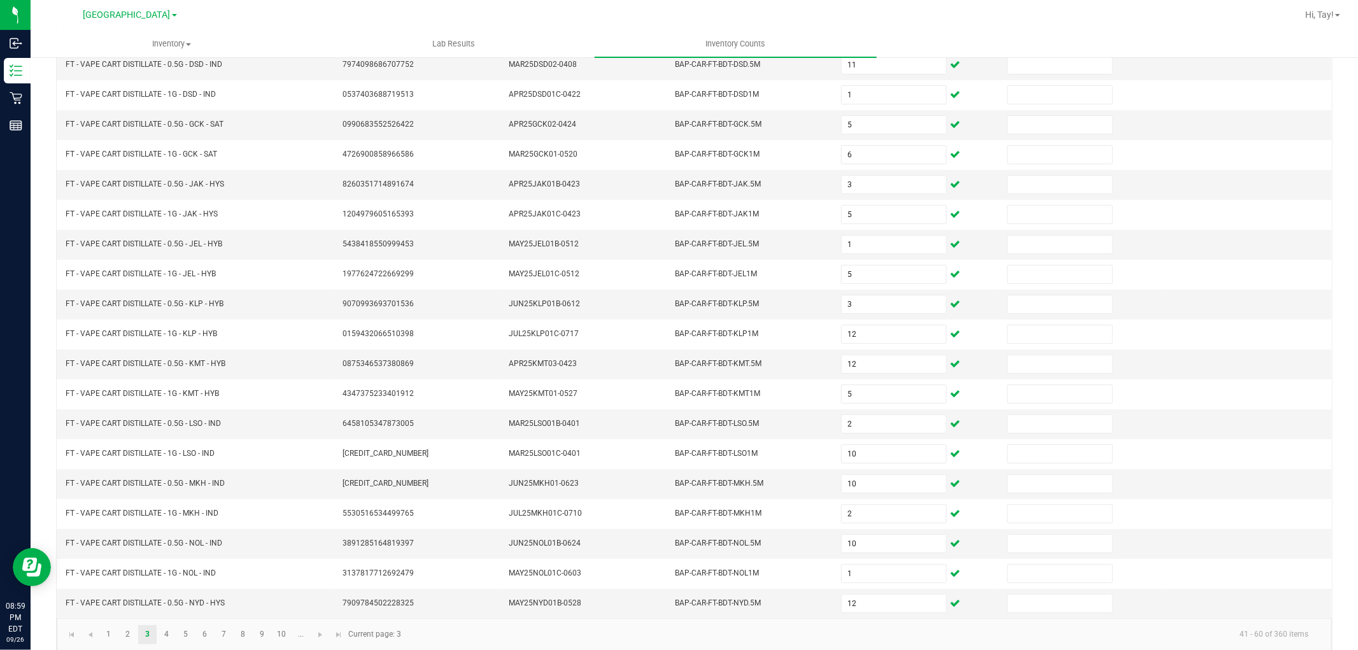
scroll to position [203, 0]
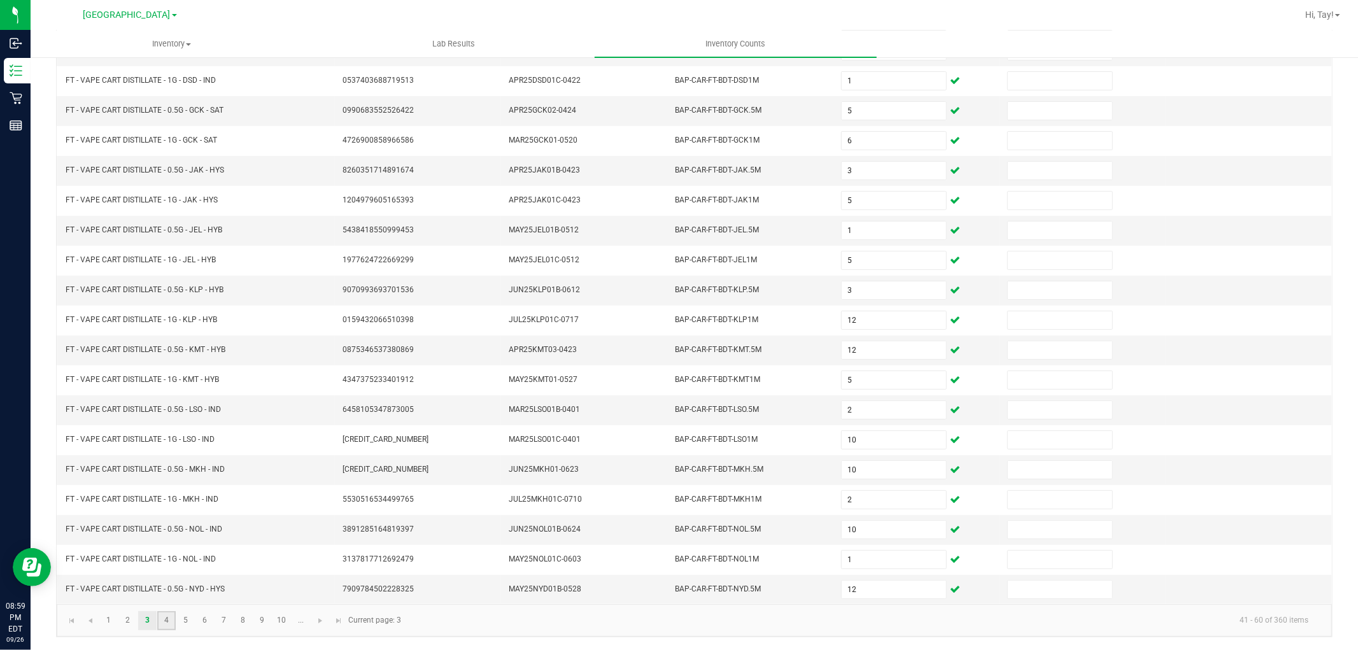
click at [163, 620] on link "4" at bounding box center [166, 620] width 18 height 19
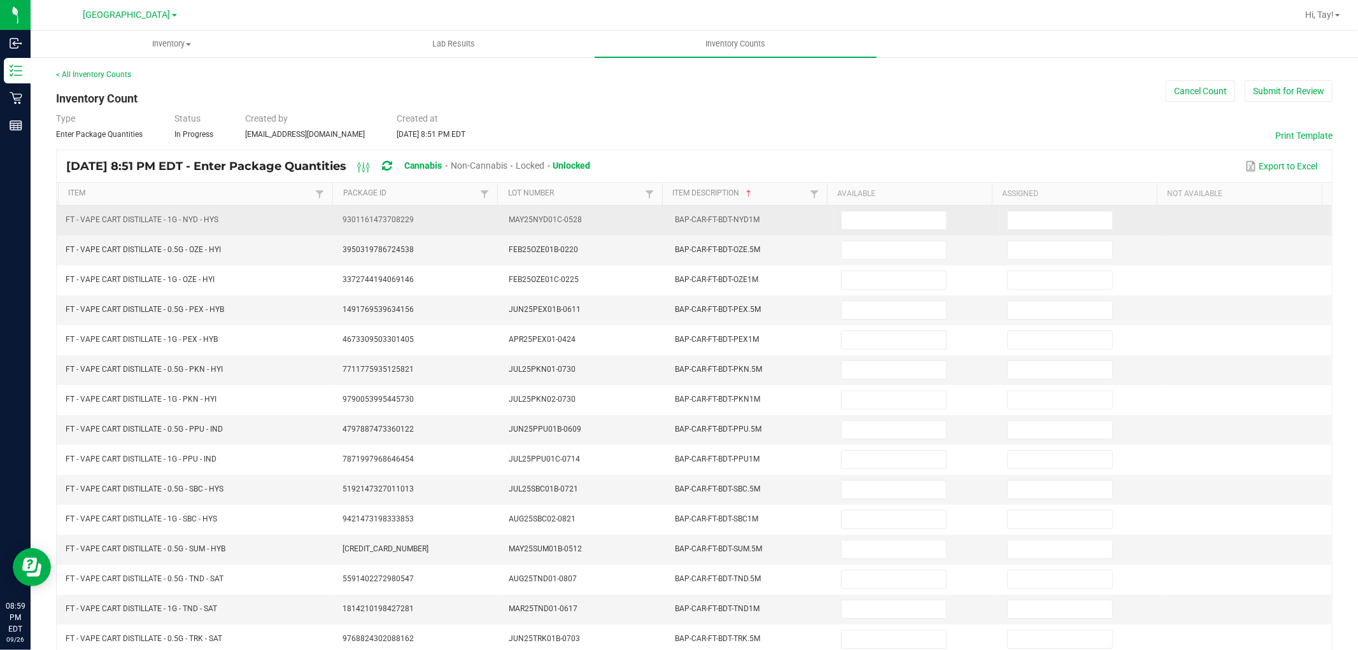
click at [865, 231] on td at bounding box center [917, 221] width 166 height 30
click at [867, 217] on input at bounding box center [894, 220] width 104 height 18
type input "7"
type input "3"
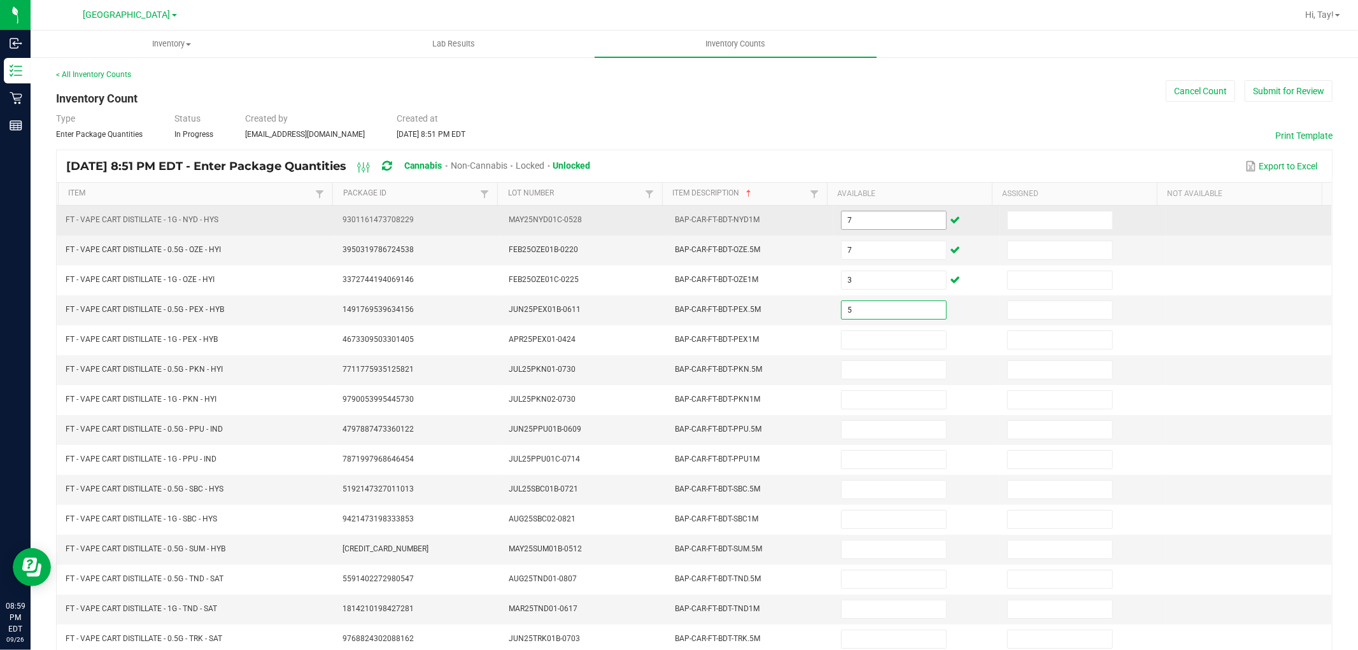
type input "5"
type input "1"
type input "8"
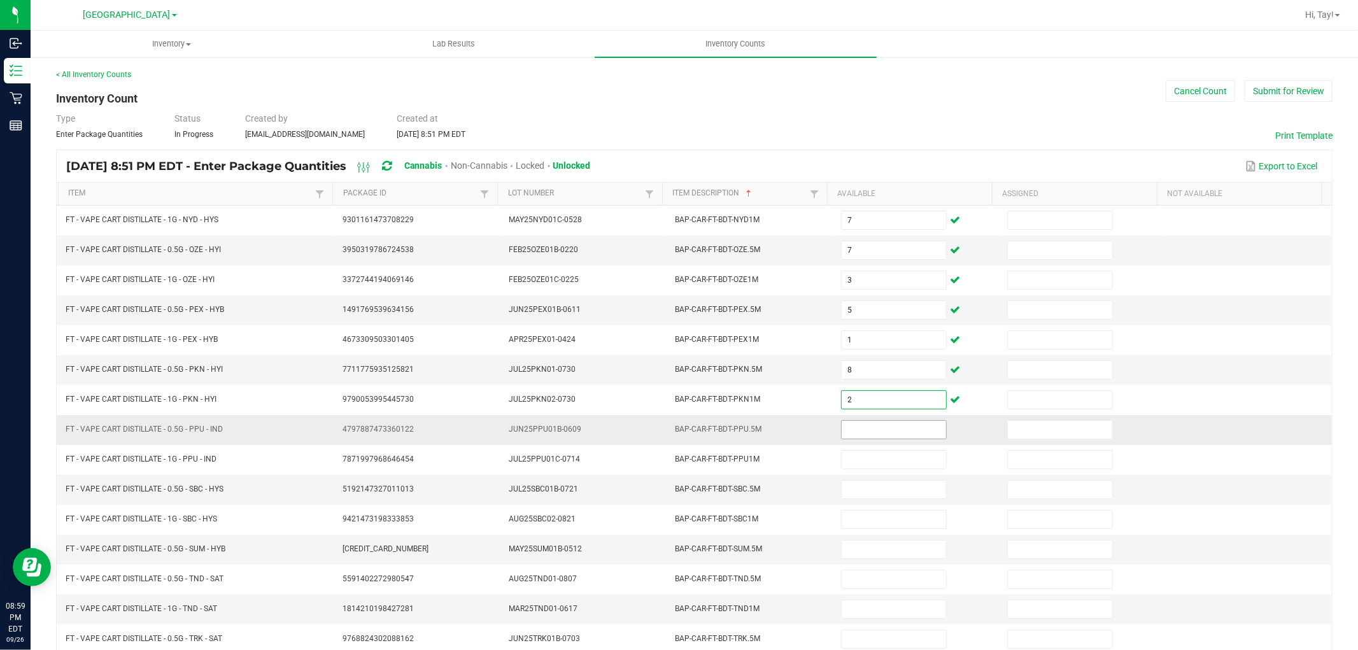
type input "2"
click at [845, 425] on input at bounding box center [894, 430] width 104 height 18
type input "4"
type input "2"
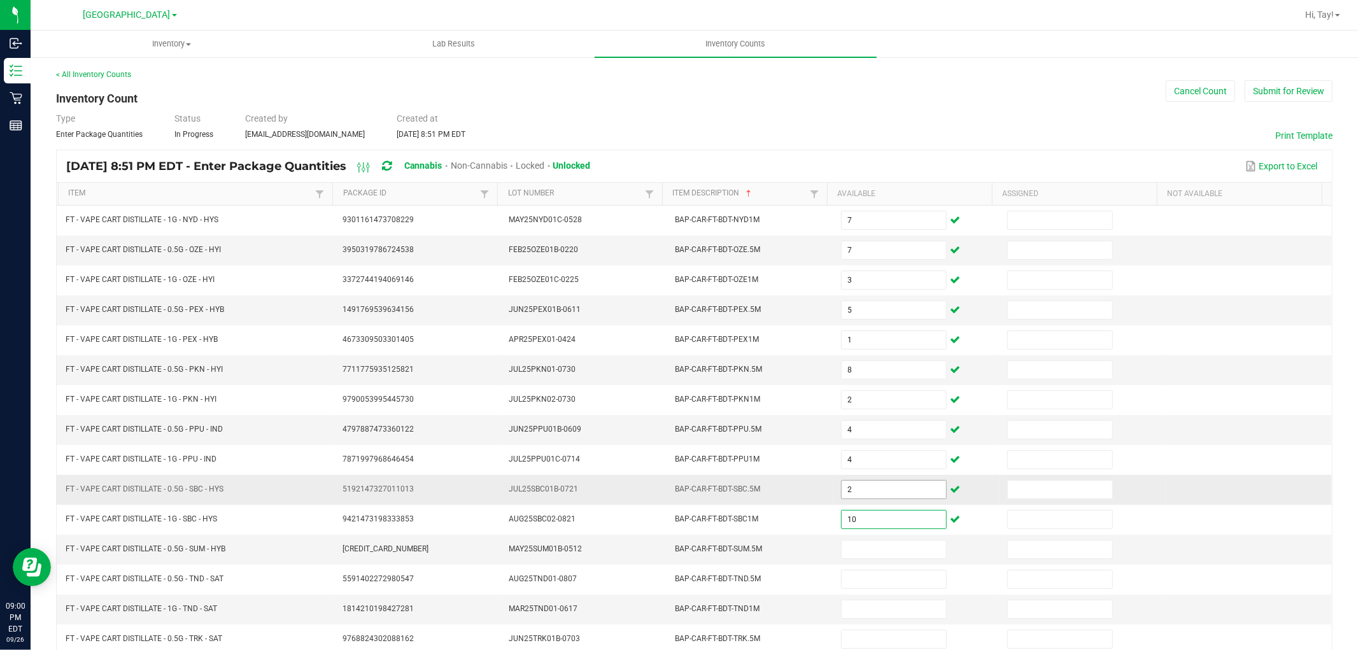
type input "10"
type input "1"
type input "8"
type input "4"
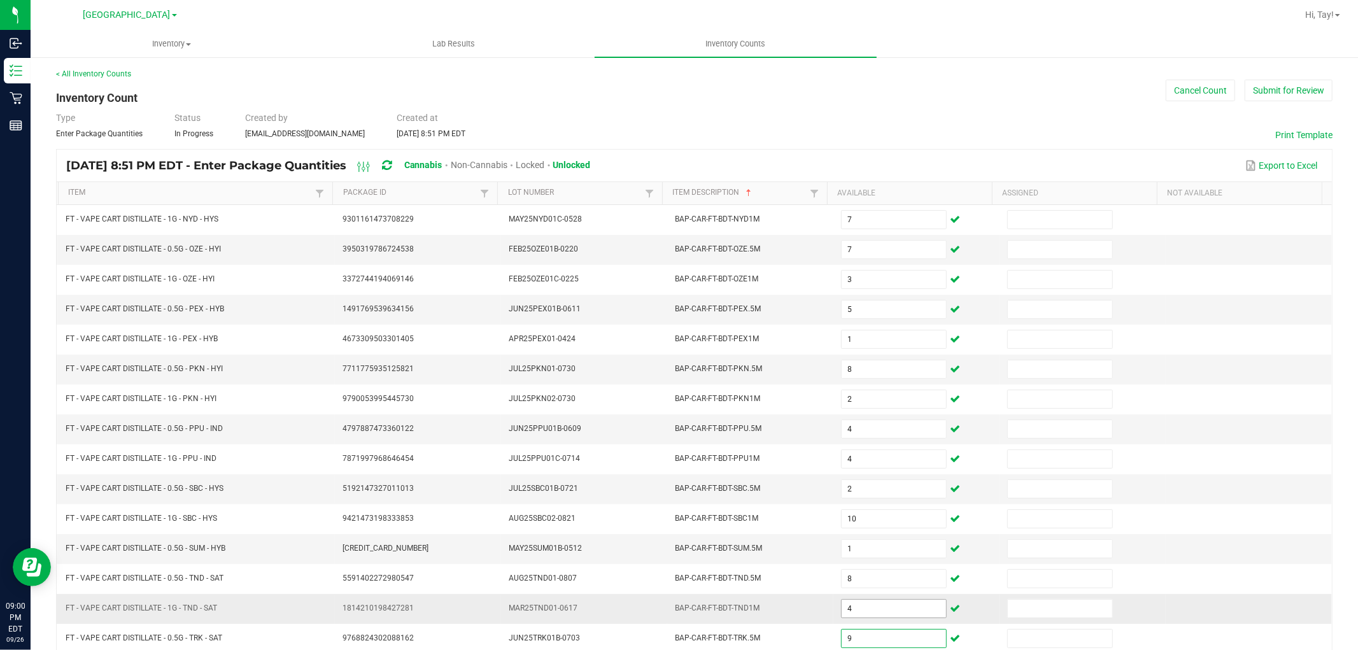
type input "9"
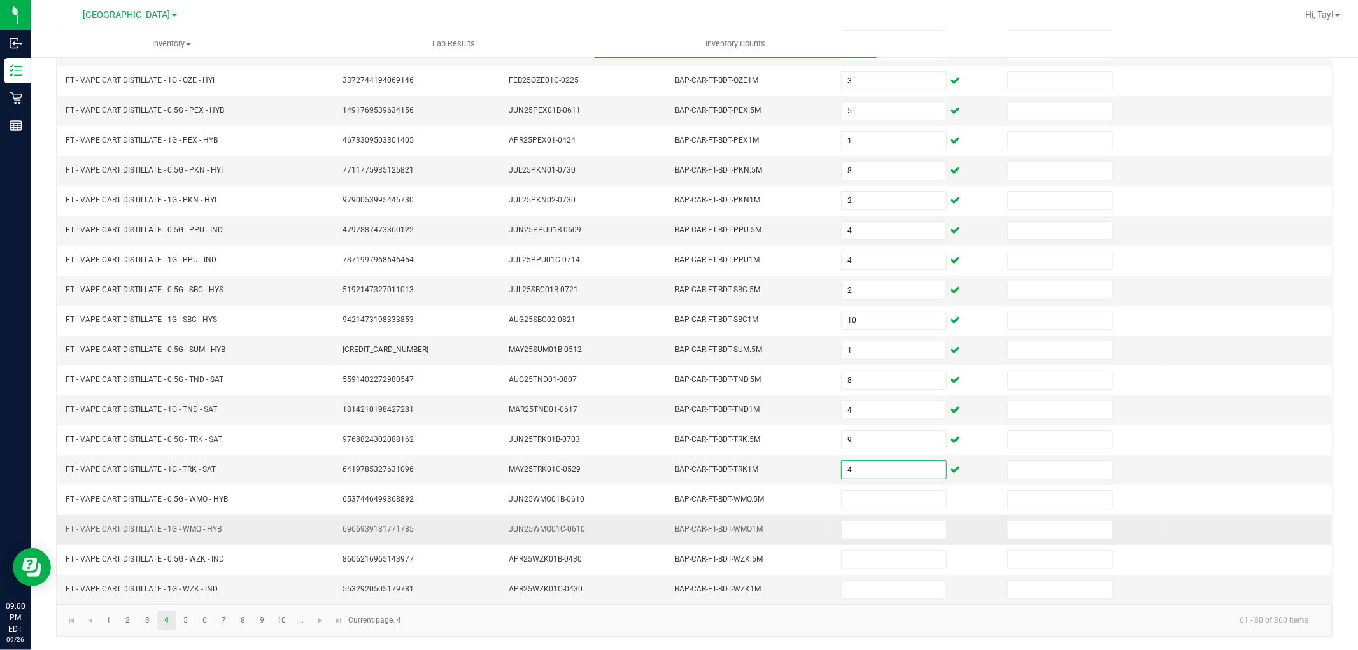
type input "4"
click at [874, 541] on td at bounding box center [917, 530] width 166 height 30
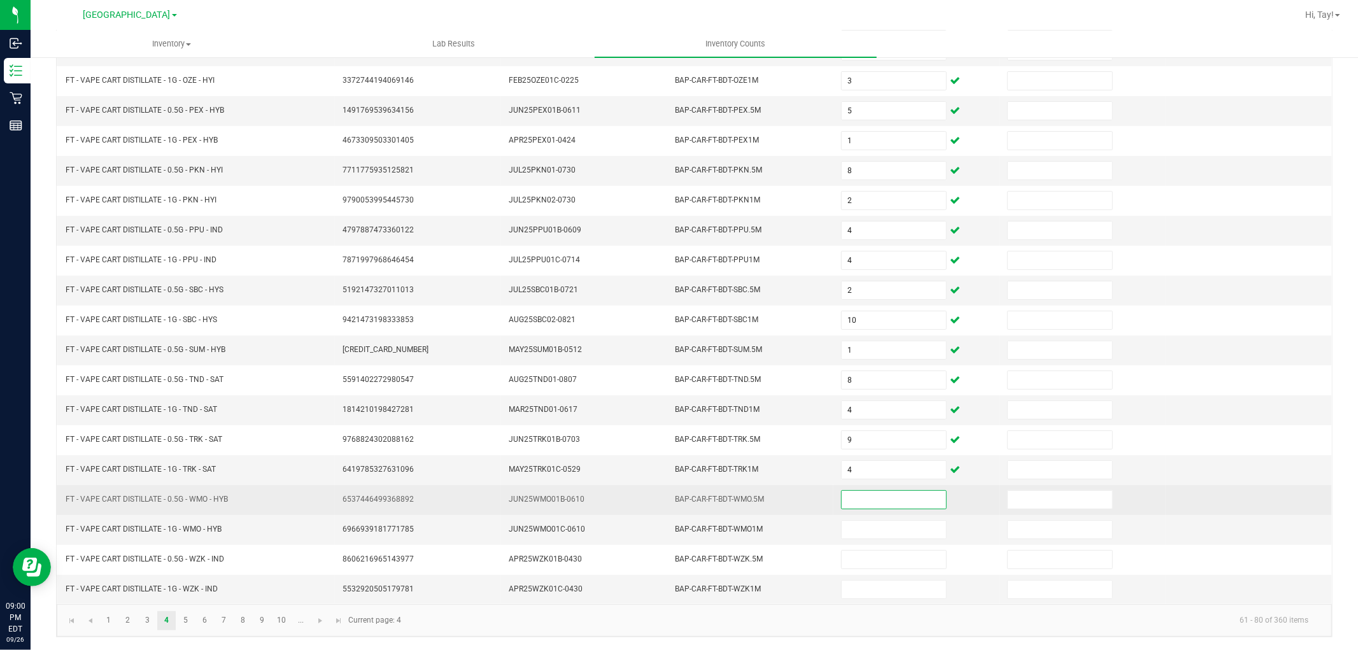
click at [871, 500] on input at bounding box center [894, 500] width 104 height 18
type input "7"
type input "0"
type input "9"
type input "7"
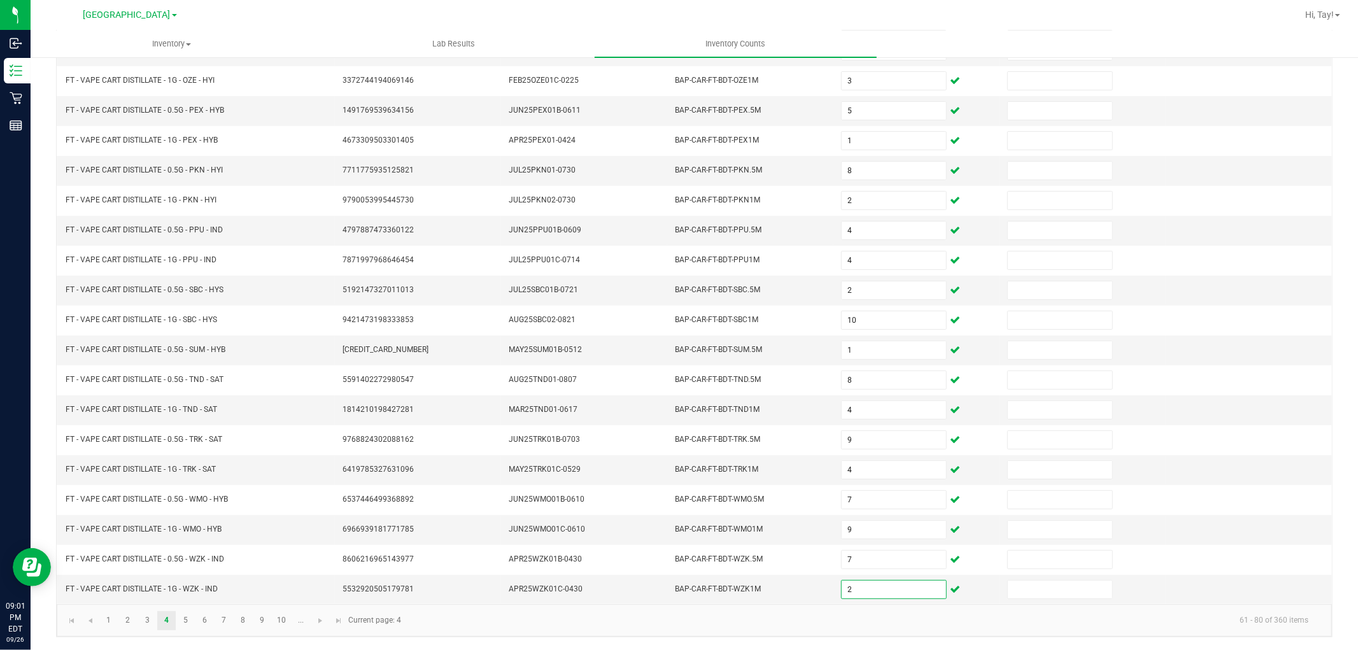
type input "2"
click at [702, 623] on kendo-pager-info "61 - 80 of 360 items" at bounding box center [864, 620] width 910 height 21
click at [186, 620] on link "5" at bounding box center [185, 620] width 18 height 19
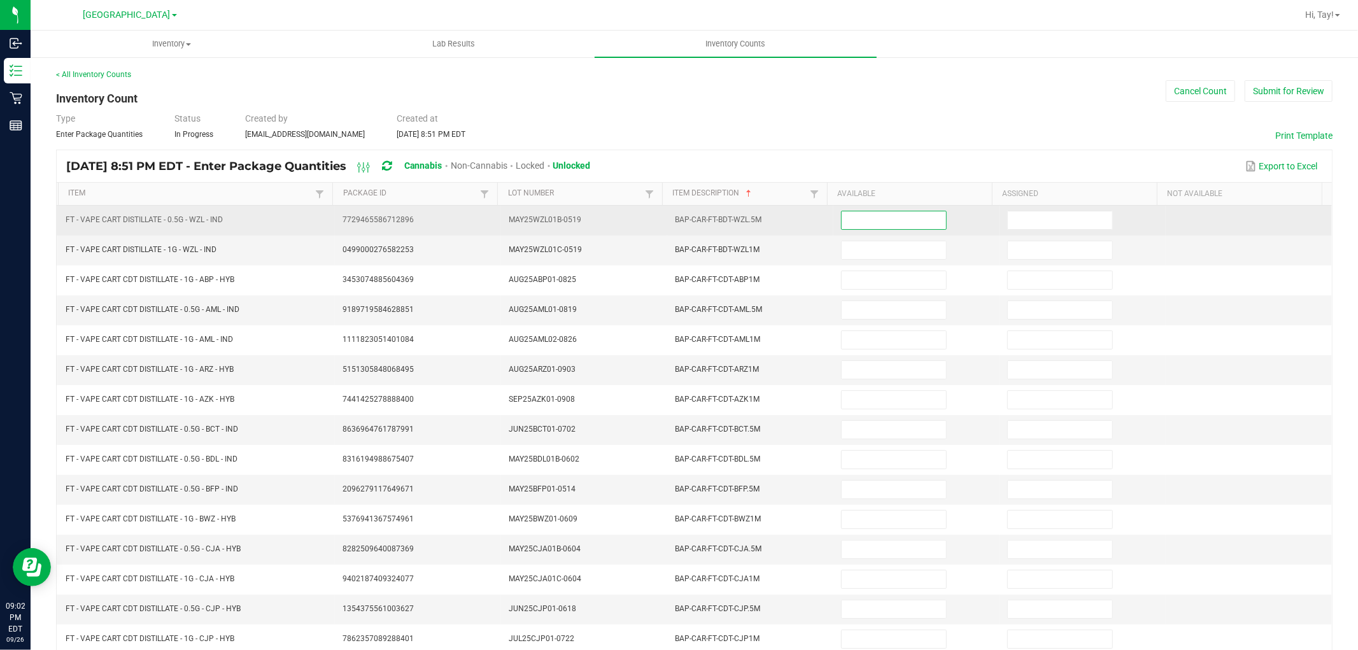
click at [861, 224] on input at bounding box center [894, 220] width 104 height 18
type input "8"
type input "10"
type input "4"
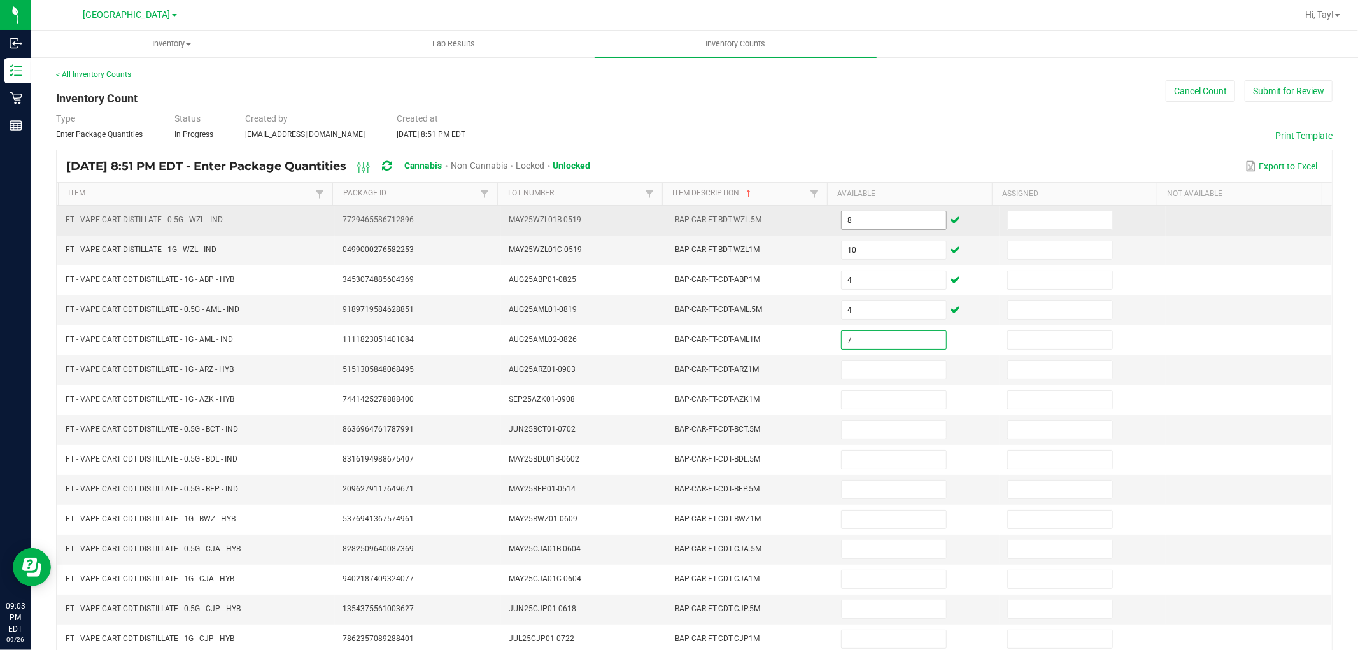
type input "7"
type input "4"
type input "12"
type input "3"
type input "12"
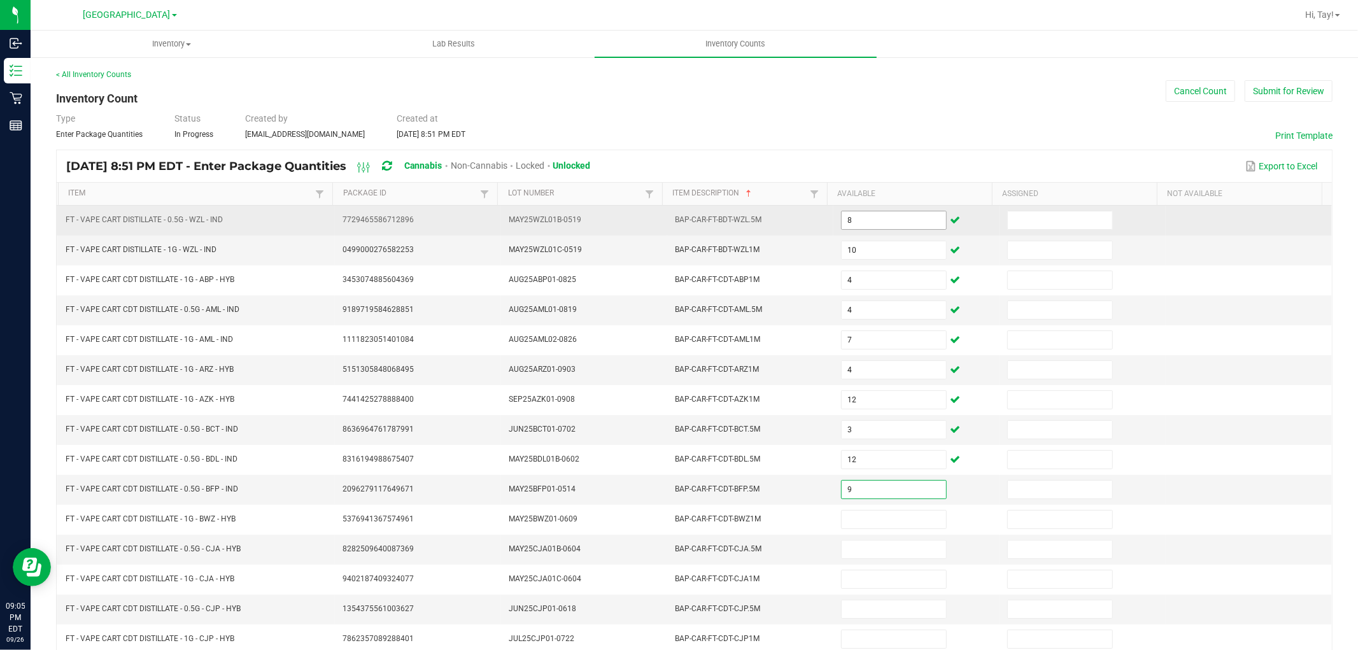
type input "9"
type input "1"
type input "7"
type input "3"
type input "8"
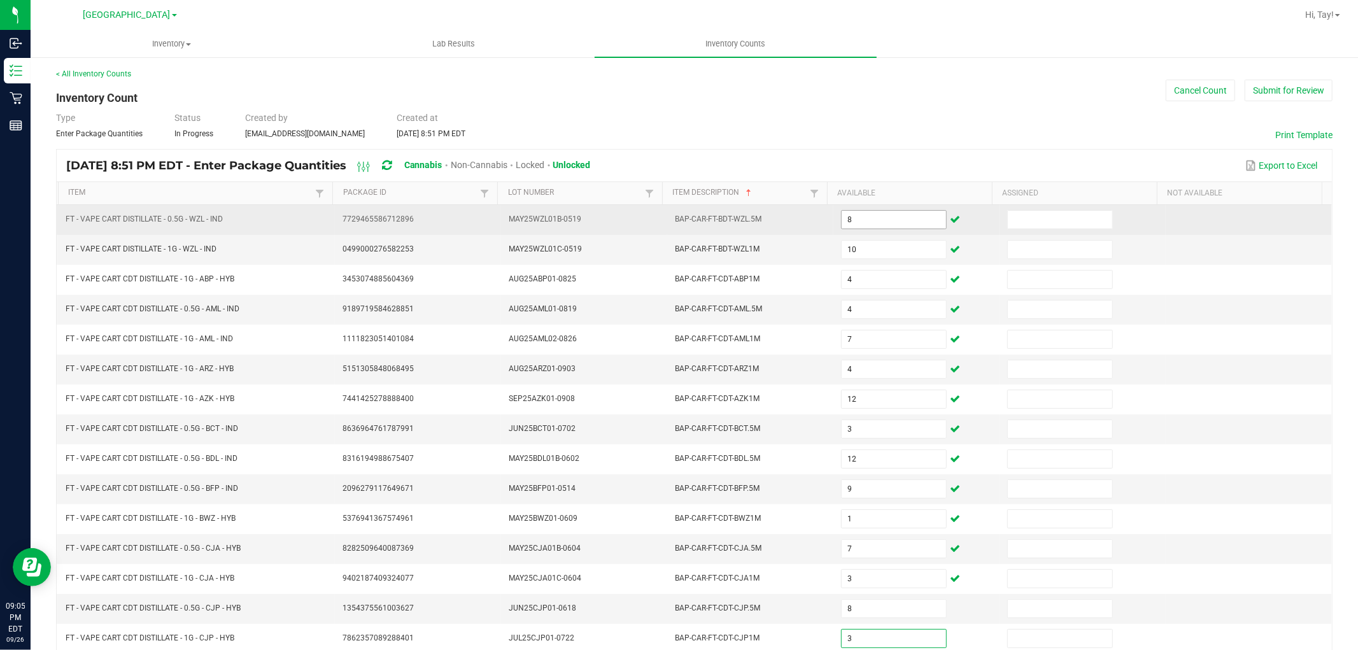
type input "3"
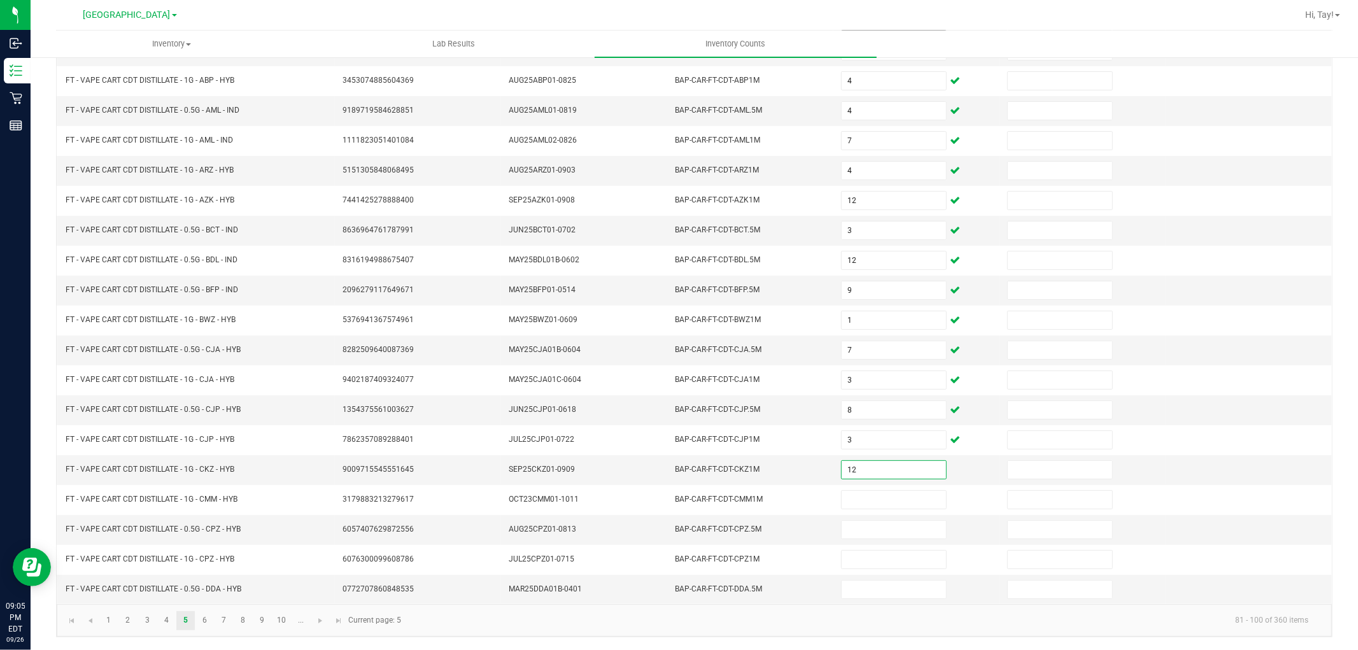
type input "12"
type input "1"
type input "7"
type input "9"
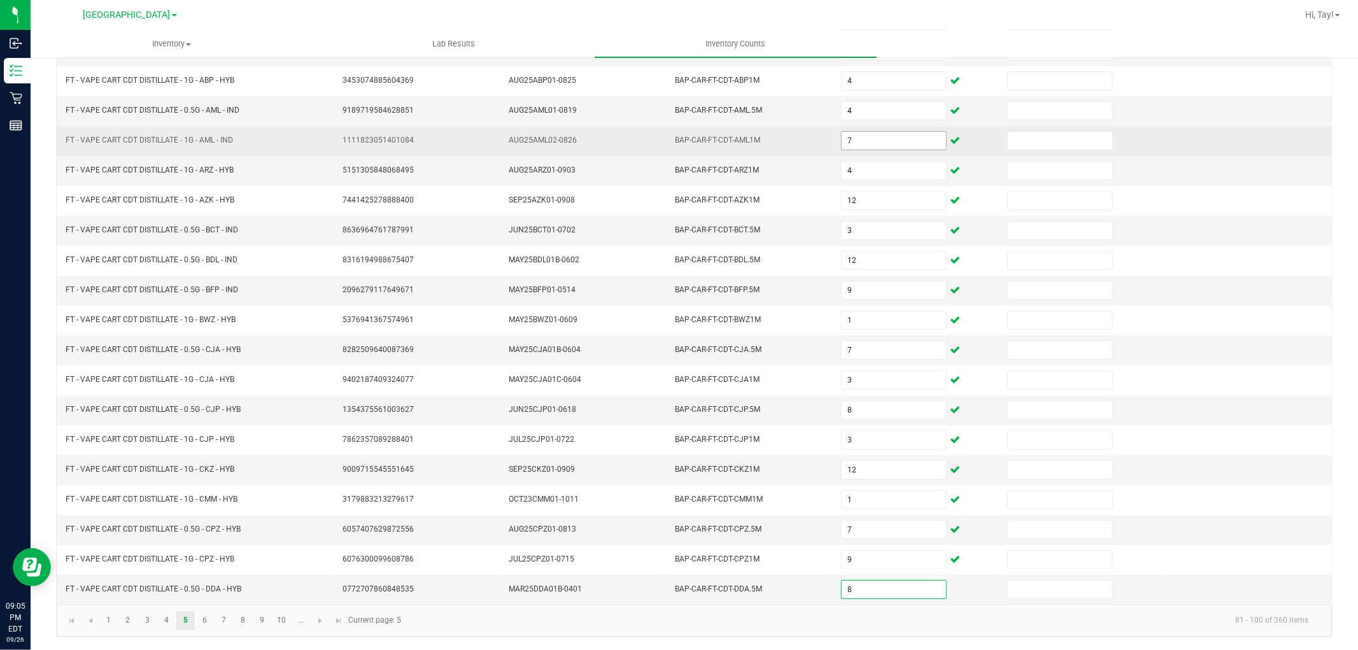
type input "8"
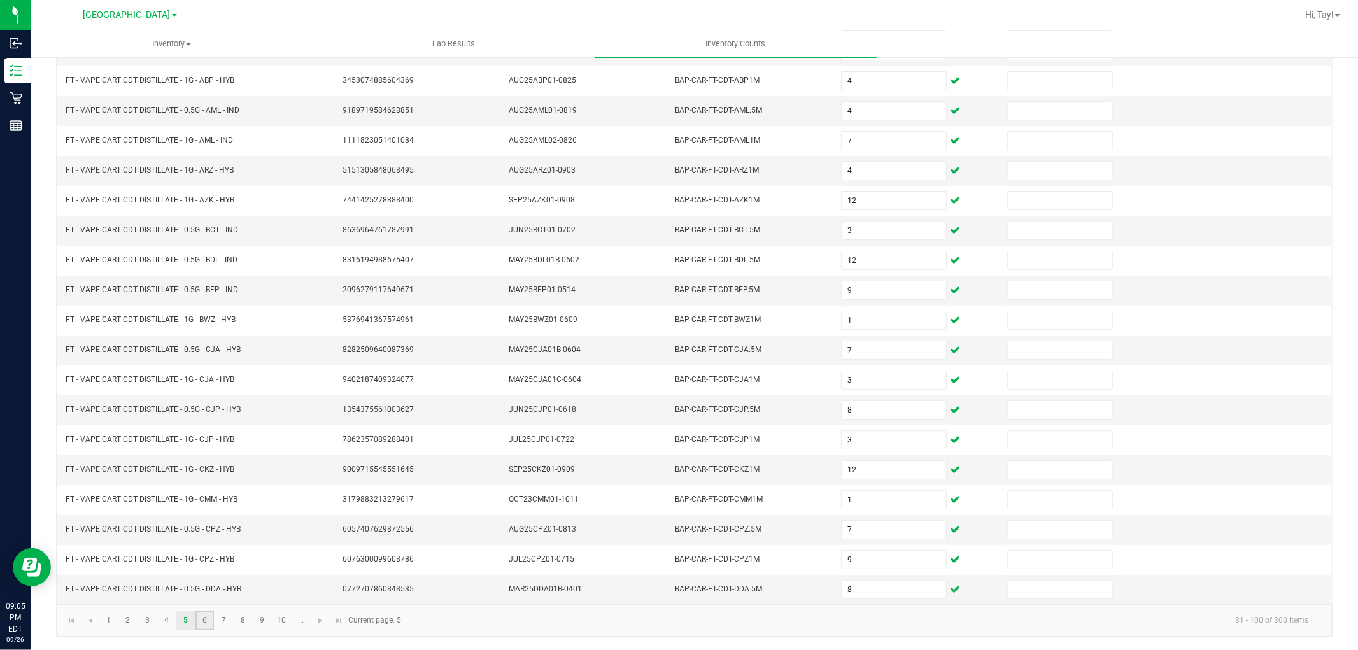
click at [207, 620] on link "6" at bounding box center [205, 620] width 18 height 19
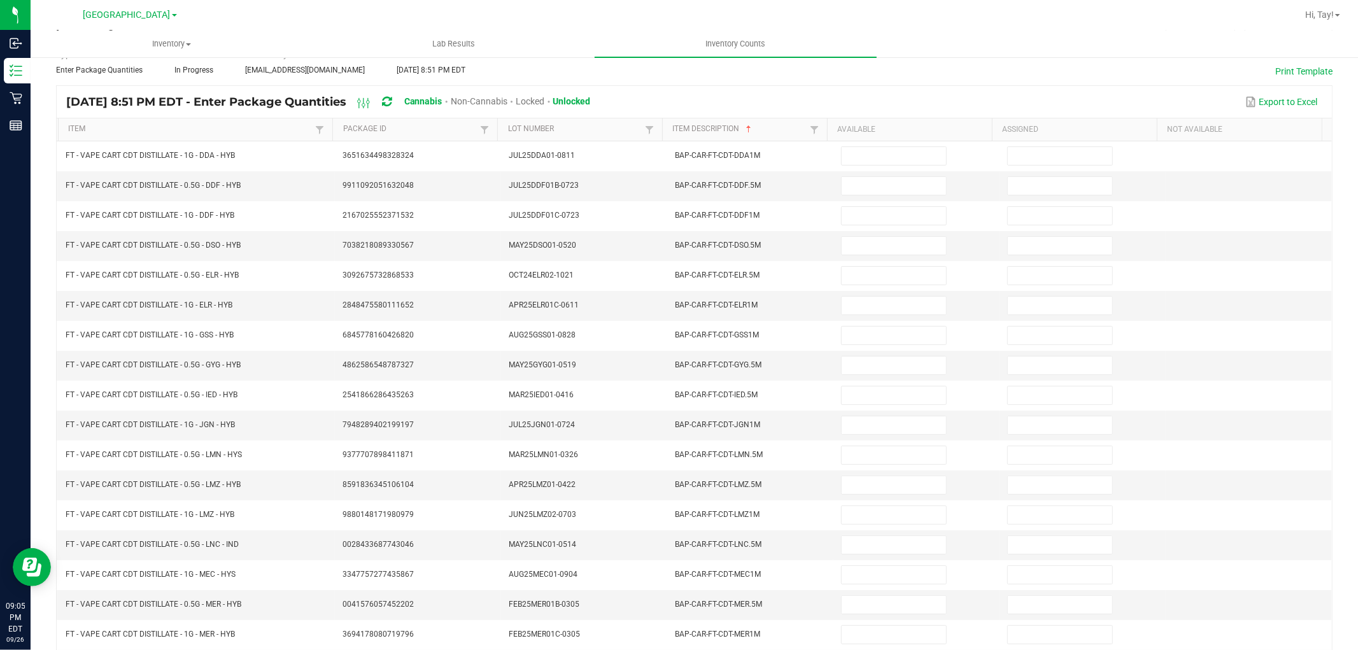
scroll to position [0, 0]
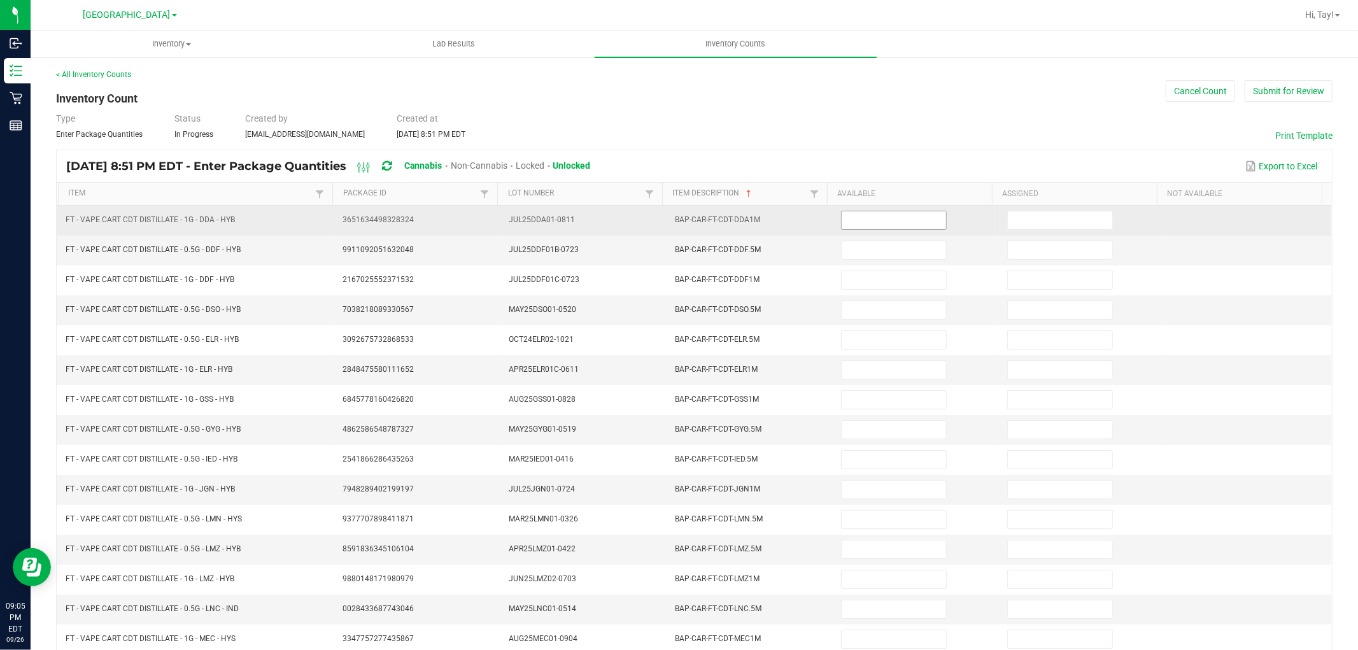
click at [881, 220] on input at bounding box center [894, 220] width 104 height 18
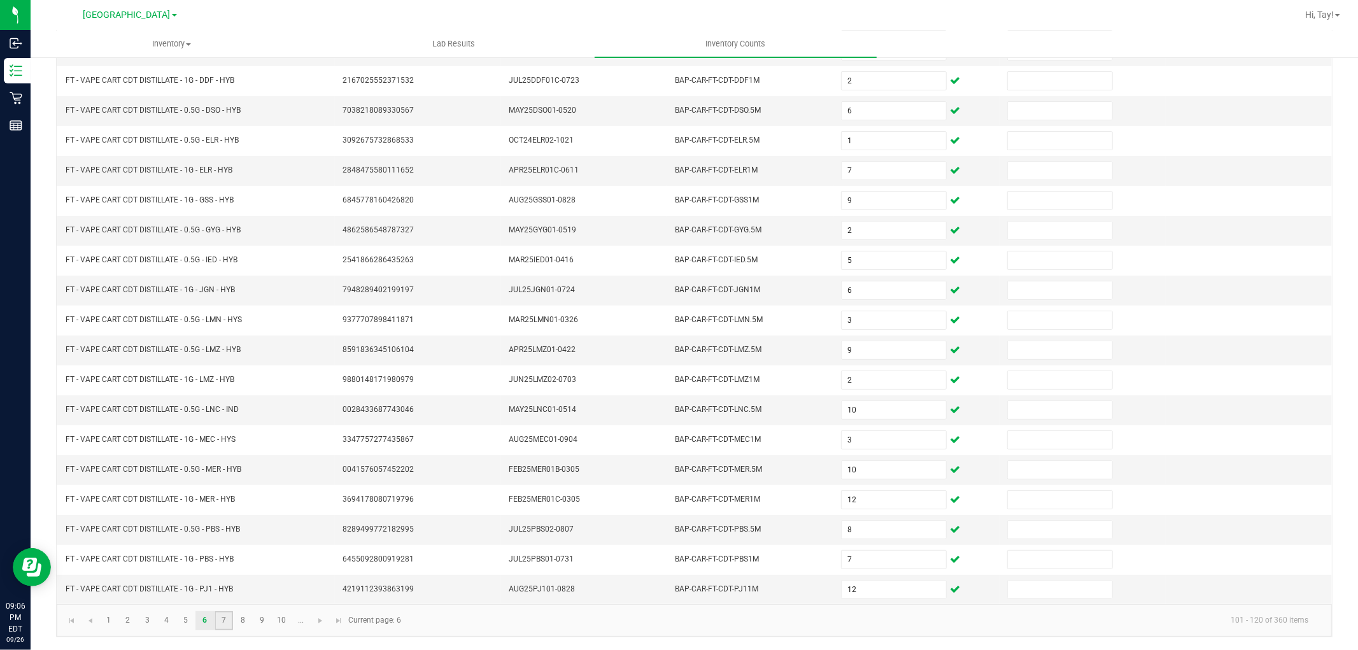
click at [226, 617] on link "7" at bounding box center [224, 620] width 18 height 19
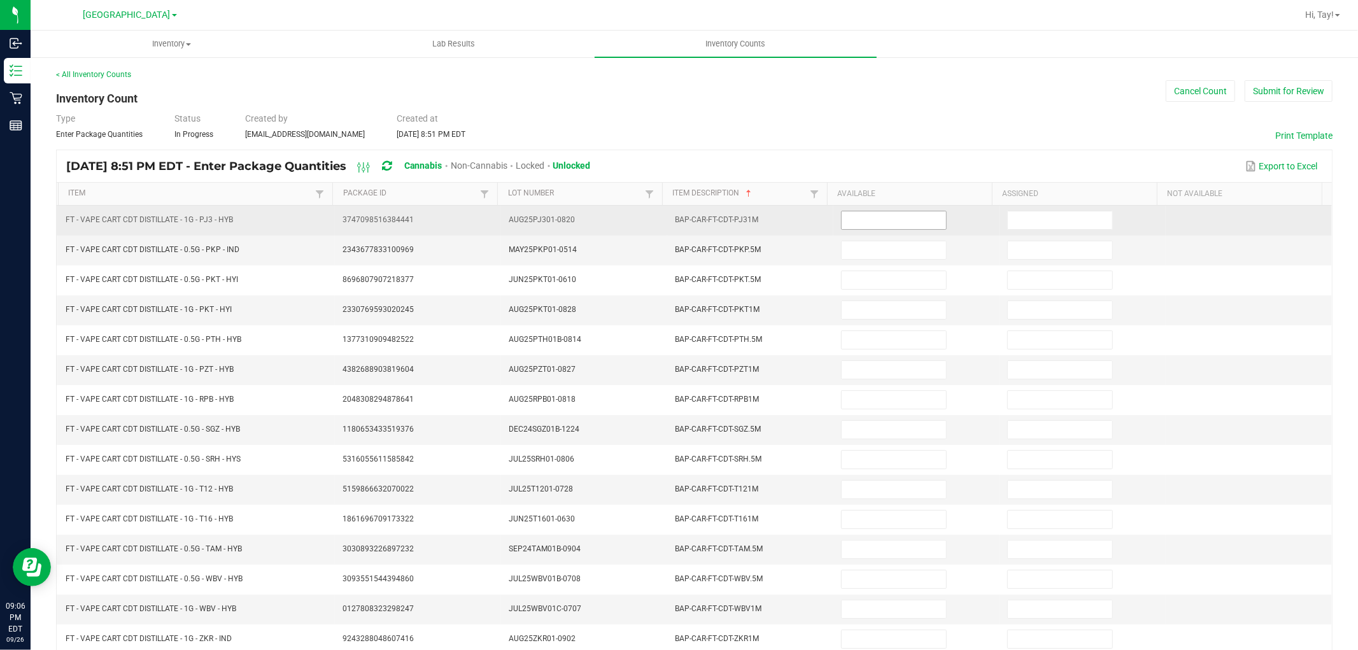
click at [853, 217] on input at bounding box center [894, 220] width 104 height 18
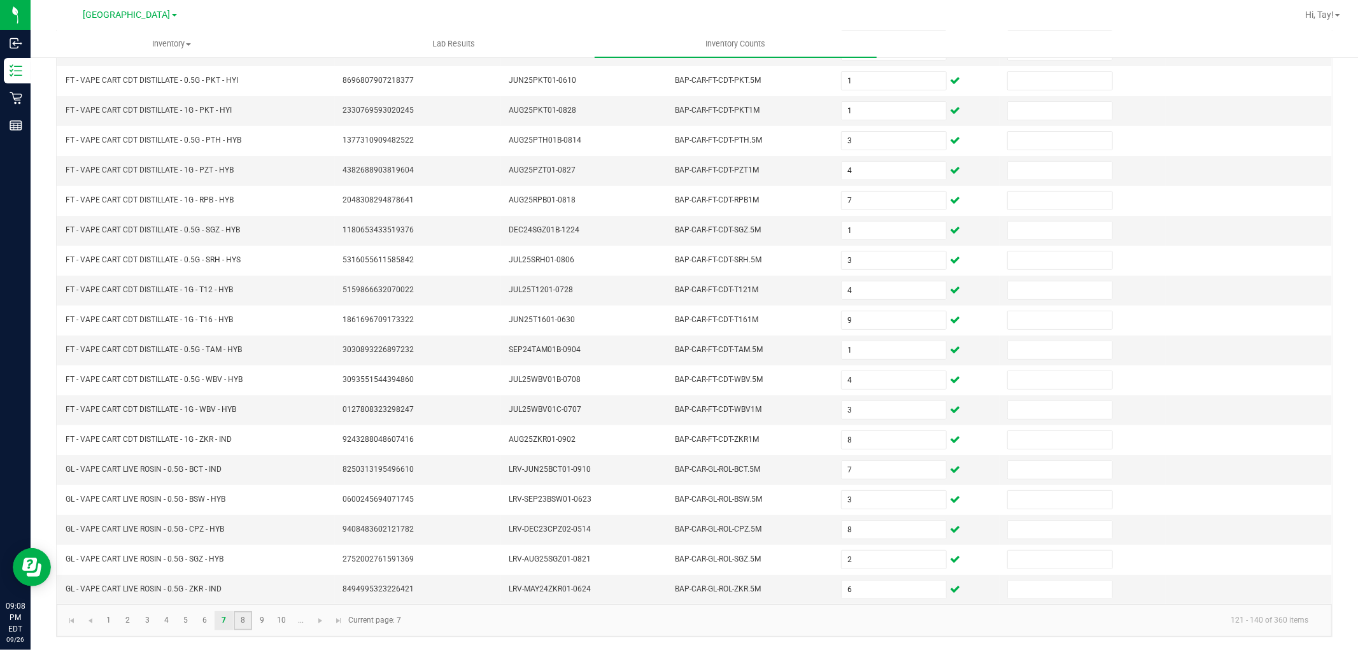
click at [245, 625] on link "8" at bounding box center [243, 620] width 18 height 19
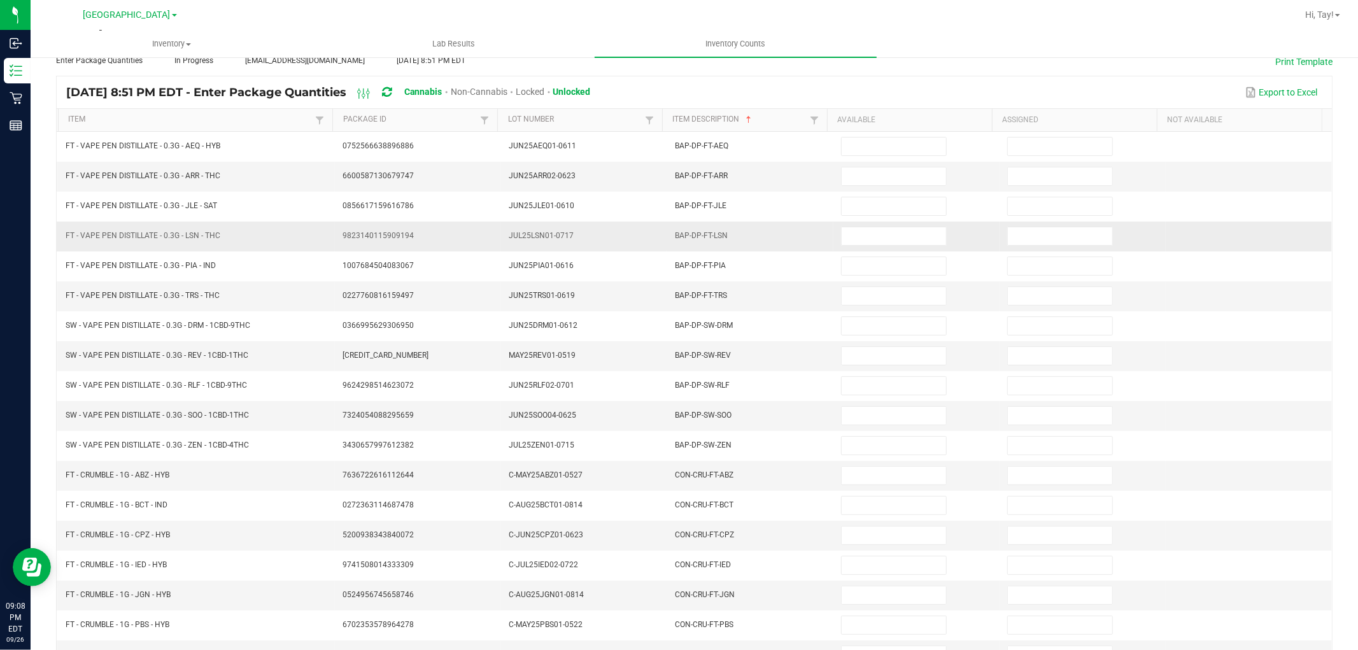
scroll to position [0, 0]
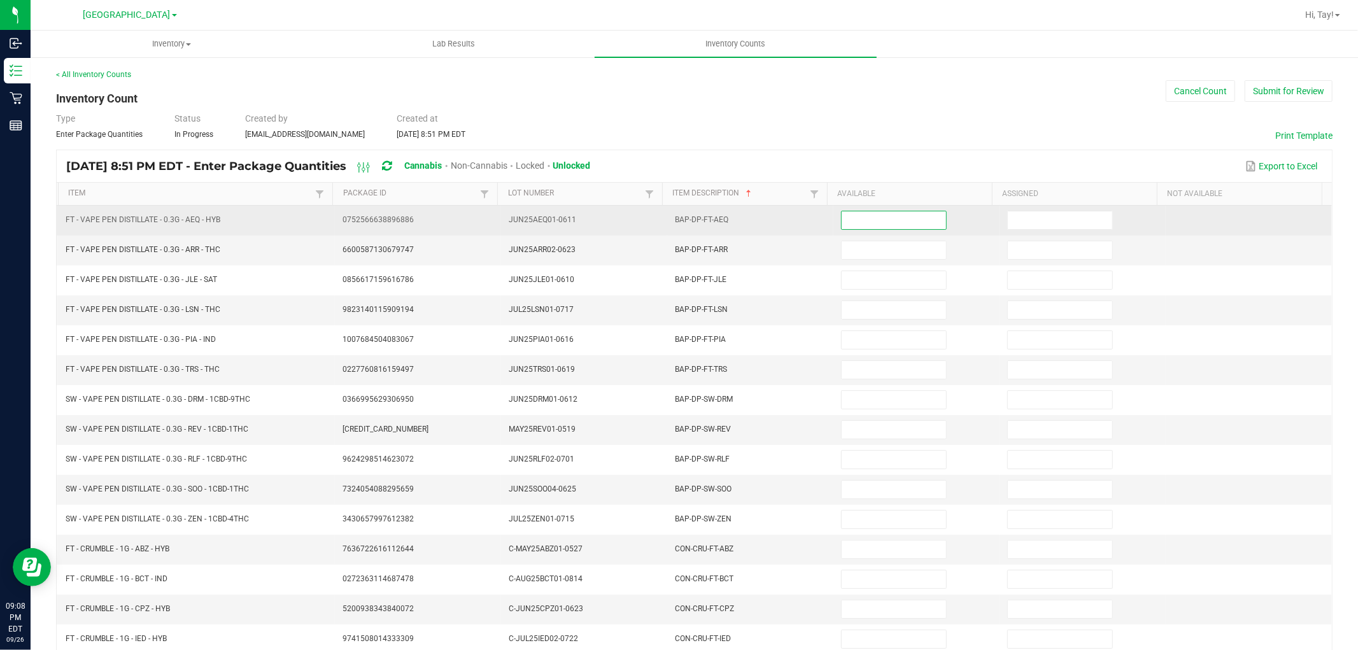
click at [861, 227] on input at bounding box center [894, 220] width 104 height 18
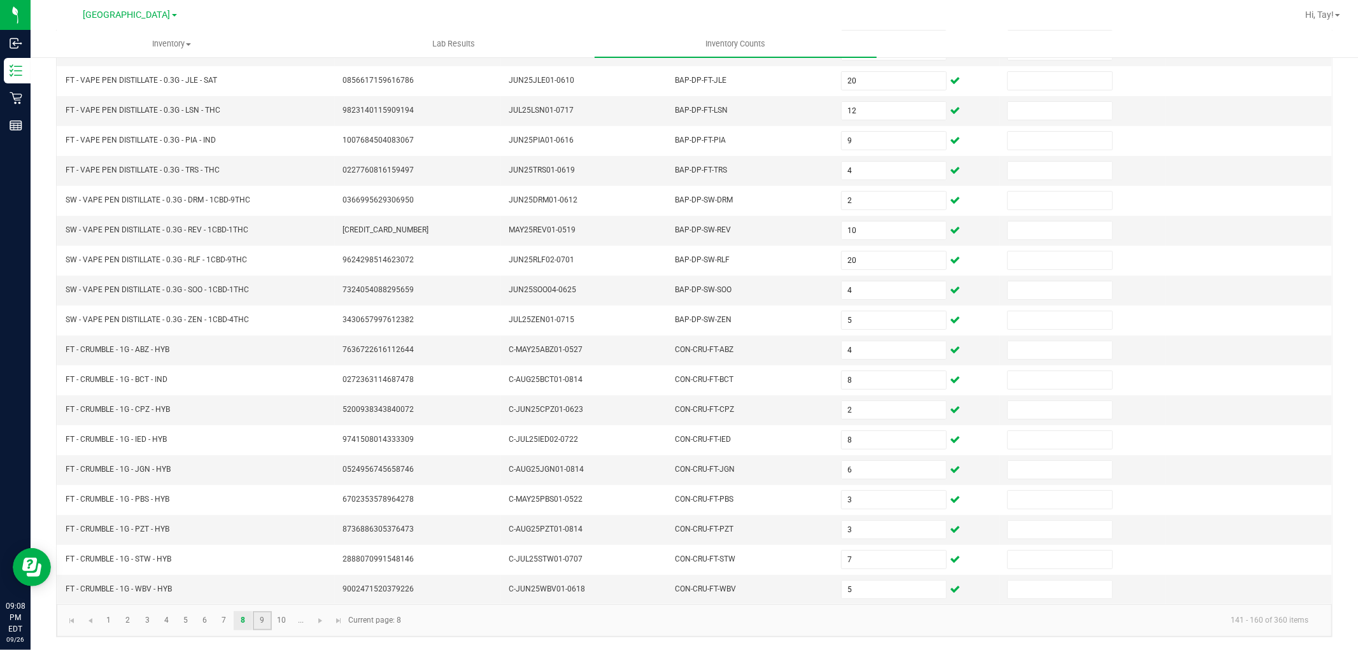
click at [259, 620] on link "9" at bounding box center [262, 620] width 18 height 19
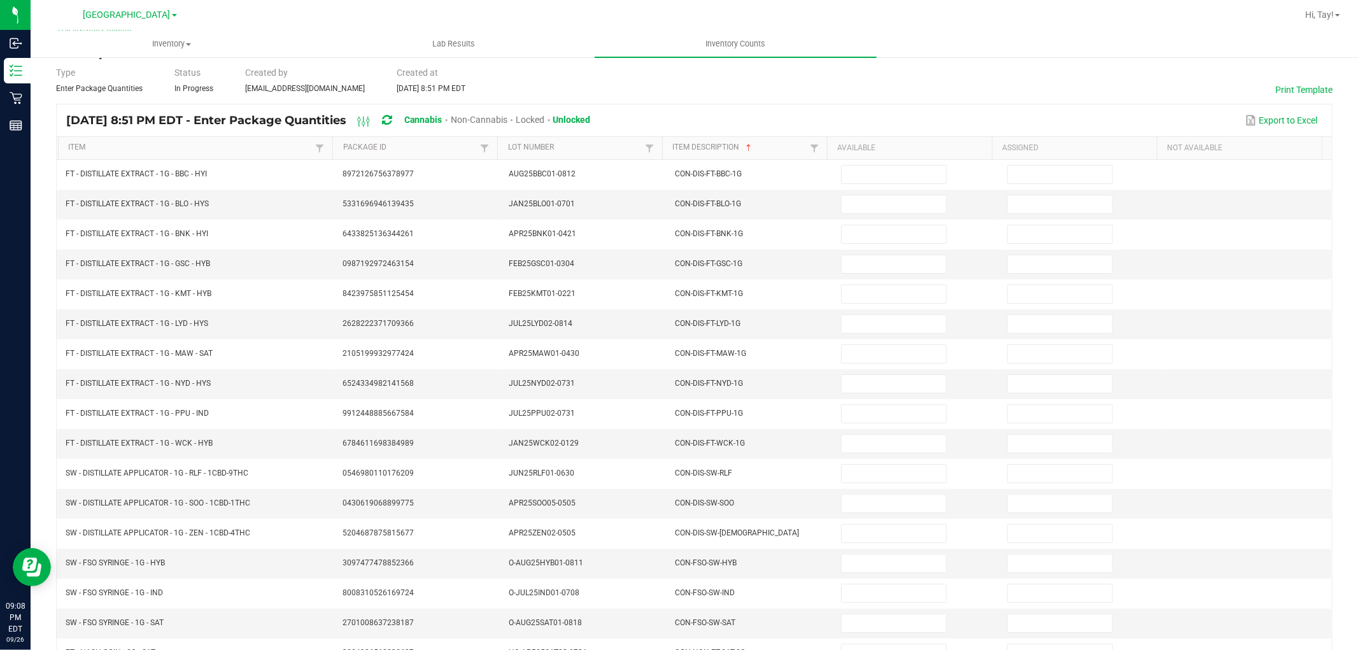
scroll to position [0, 0]
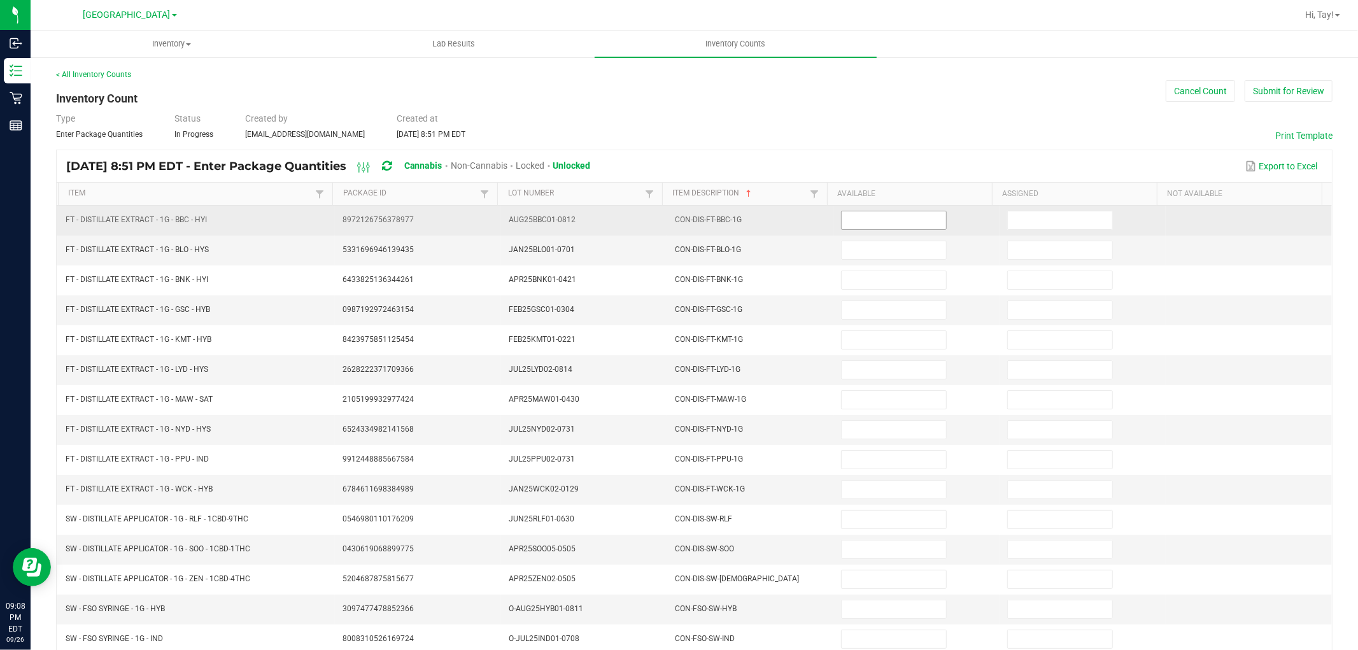
click at [861, 218] on input at bounding box center [894, 220] width 104 height 18
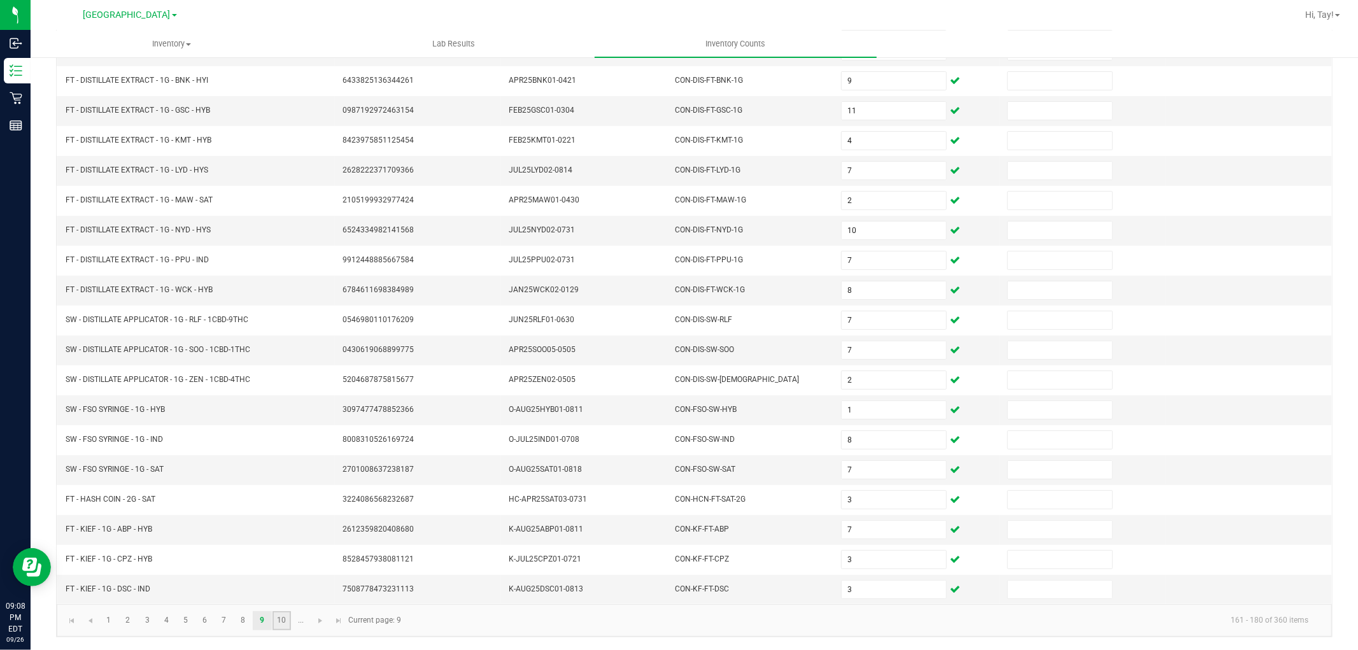
click at [278, 623] on link "10" at bounding box center [282, 620] width 18 height 19
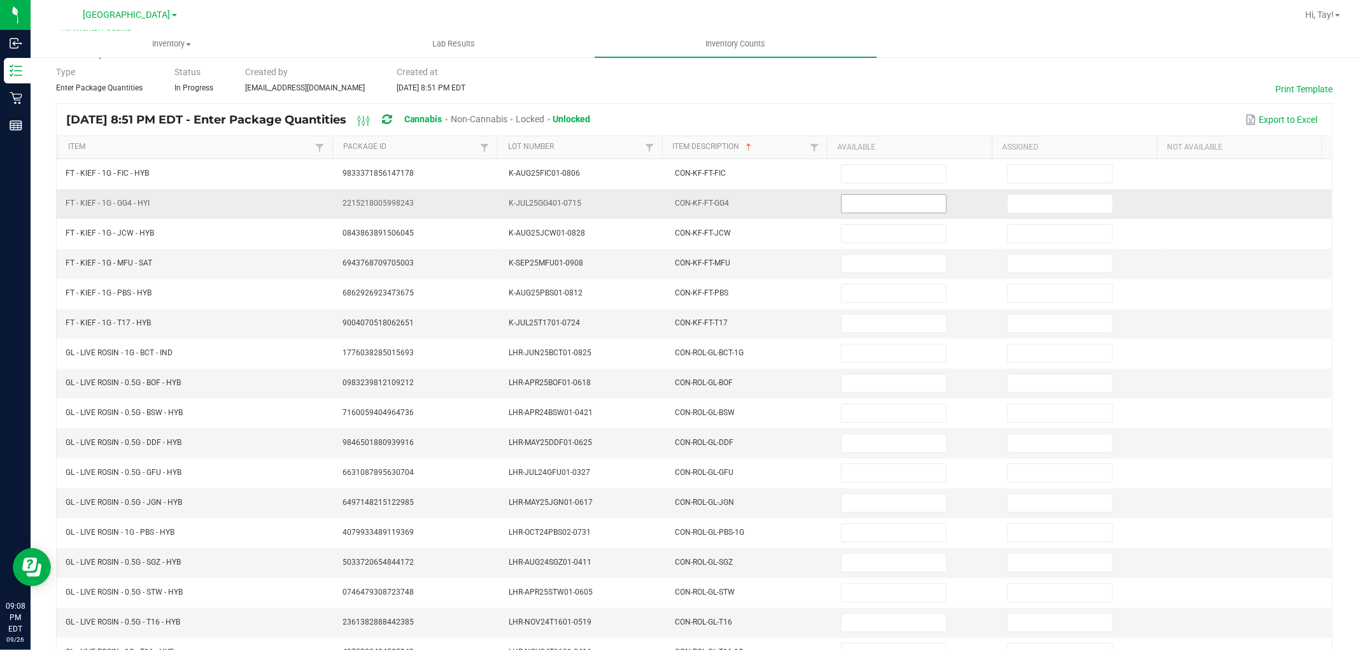
scroll to position [0, 0]
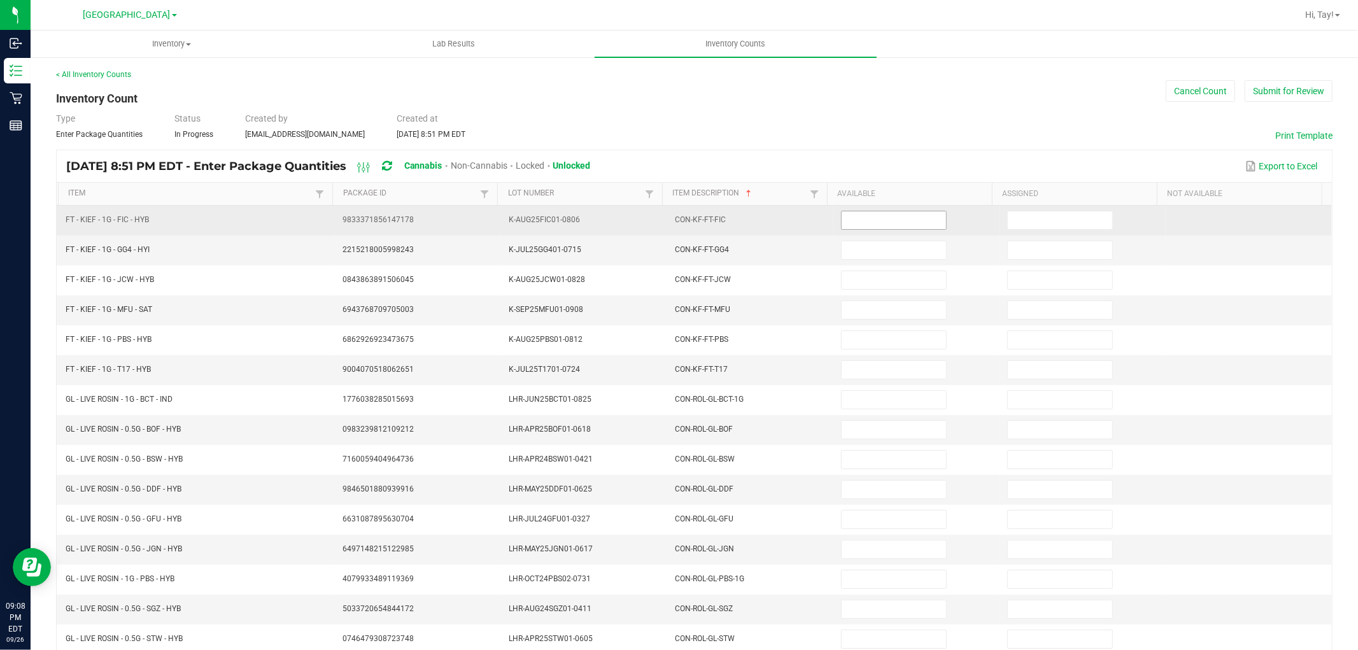
click at [902, 221] on input at bounding box center [894, 220] width 104 height 18
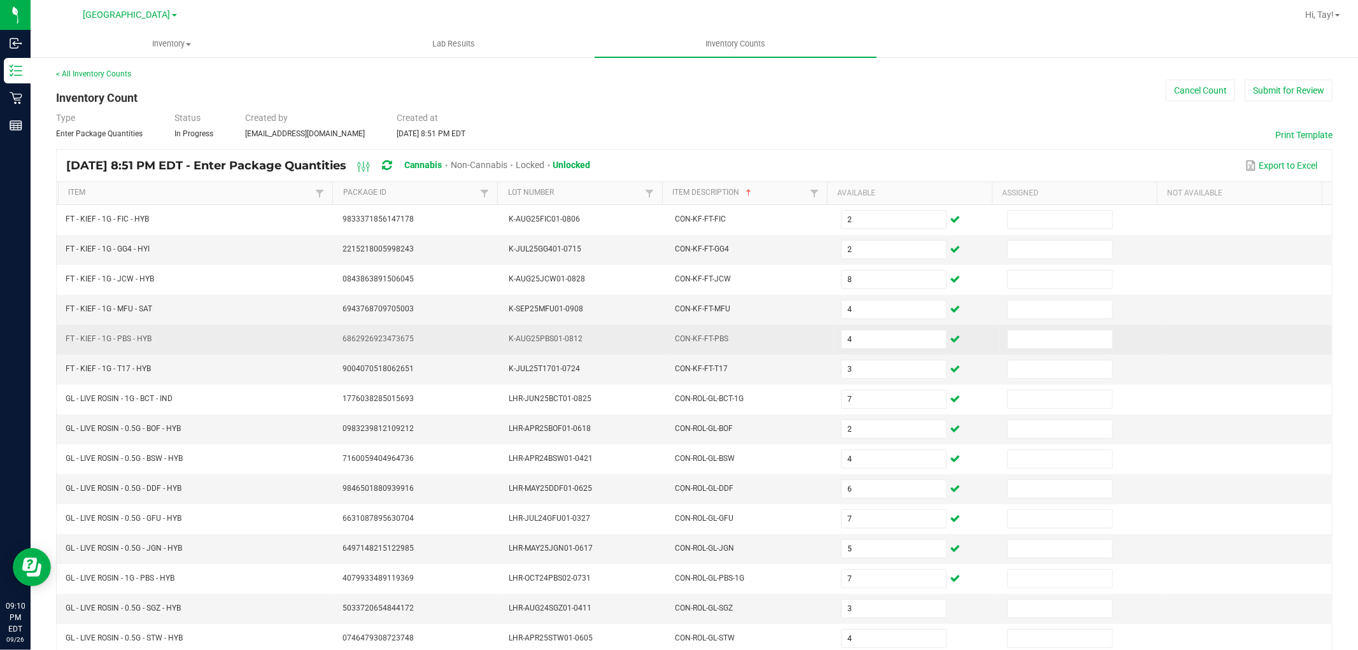
scroll to position [203, 0]
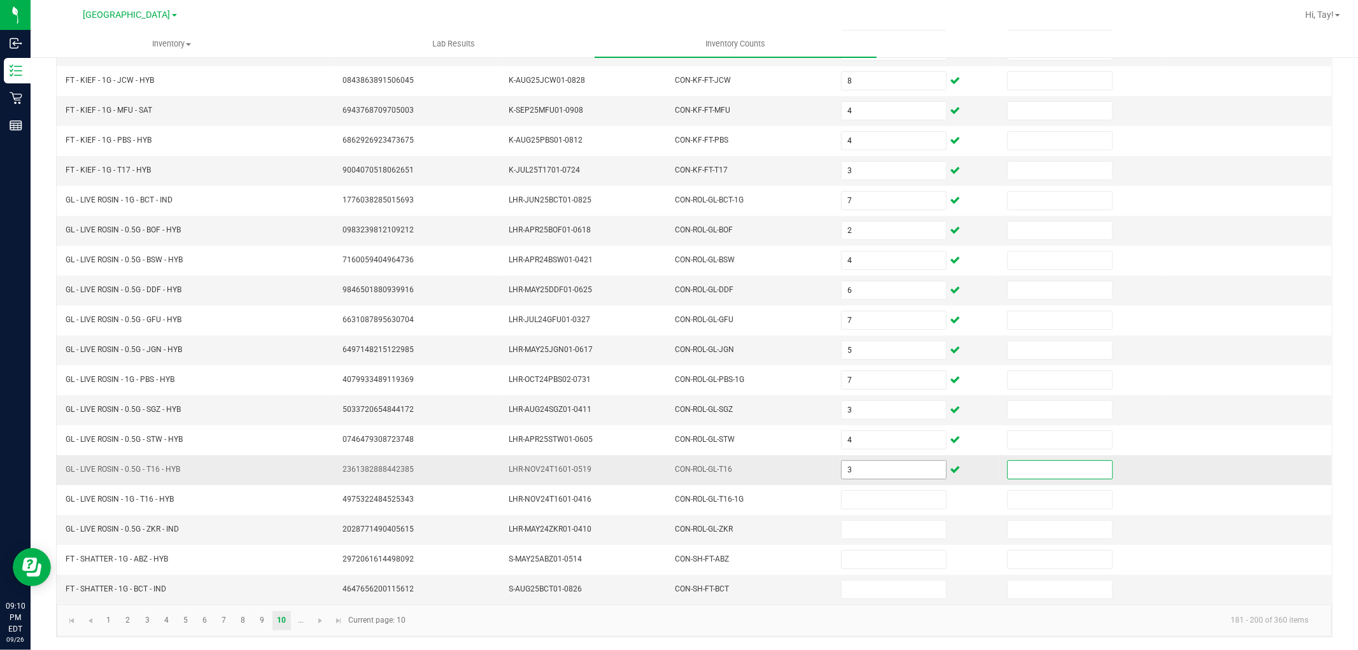
click at [849, 468] on input "3" at bounding box center [894, 470] width 104 height 18
click at [320, 620] on span "Go to the next page" at bounding box center [320, 621] width 10 height 10
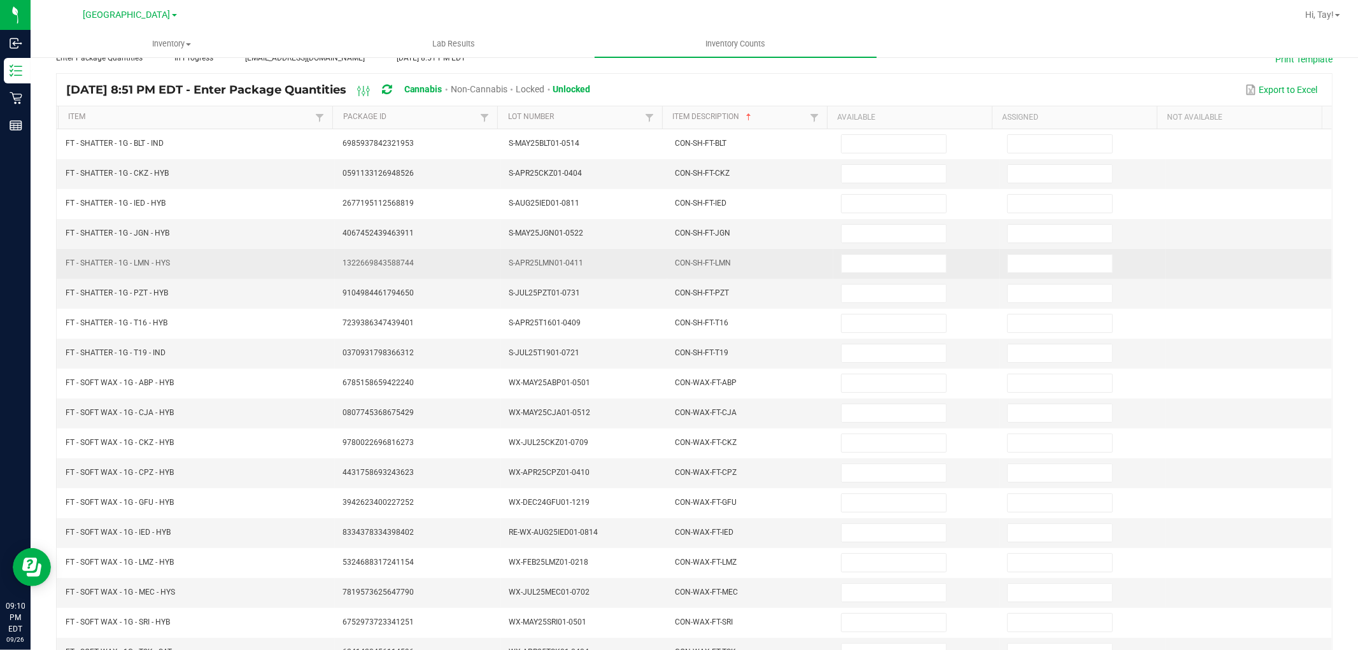
scroll to position [0, 0]
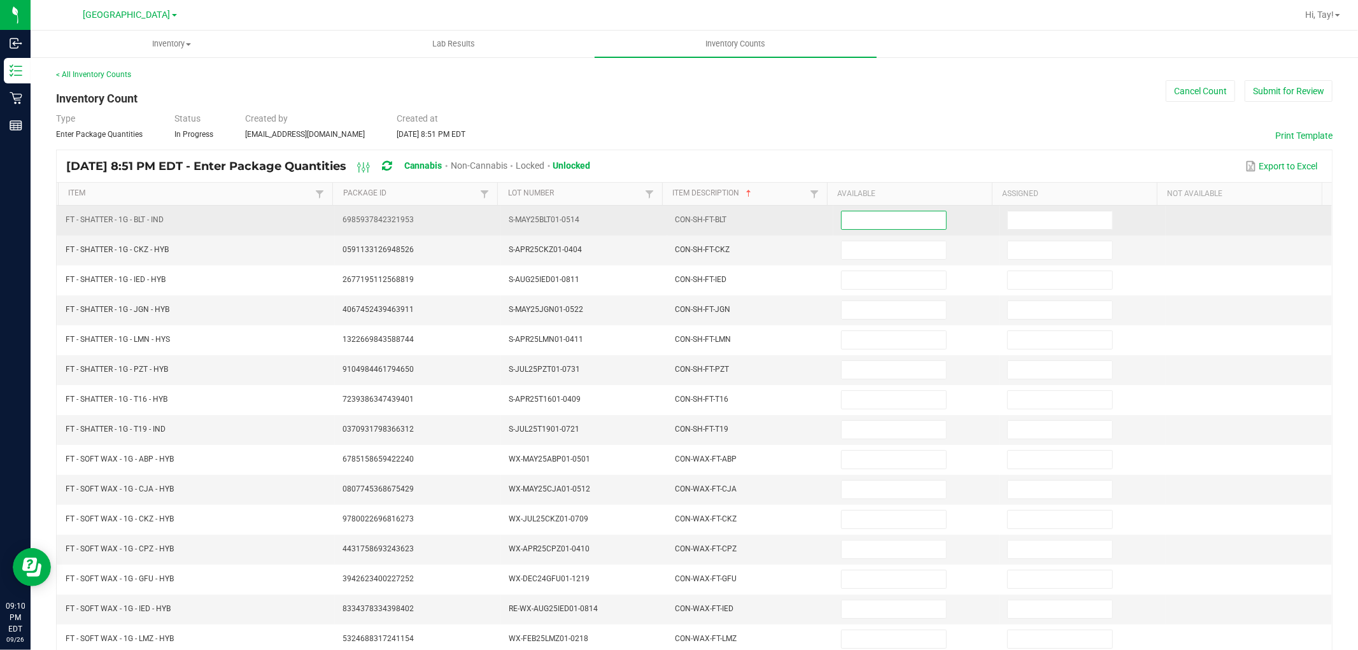
click at [842, 219] on input at bounding box center [894, 220] width 104 height 18
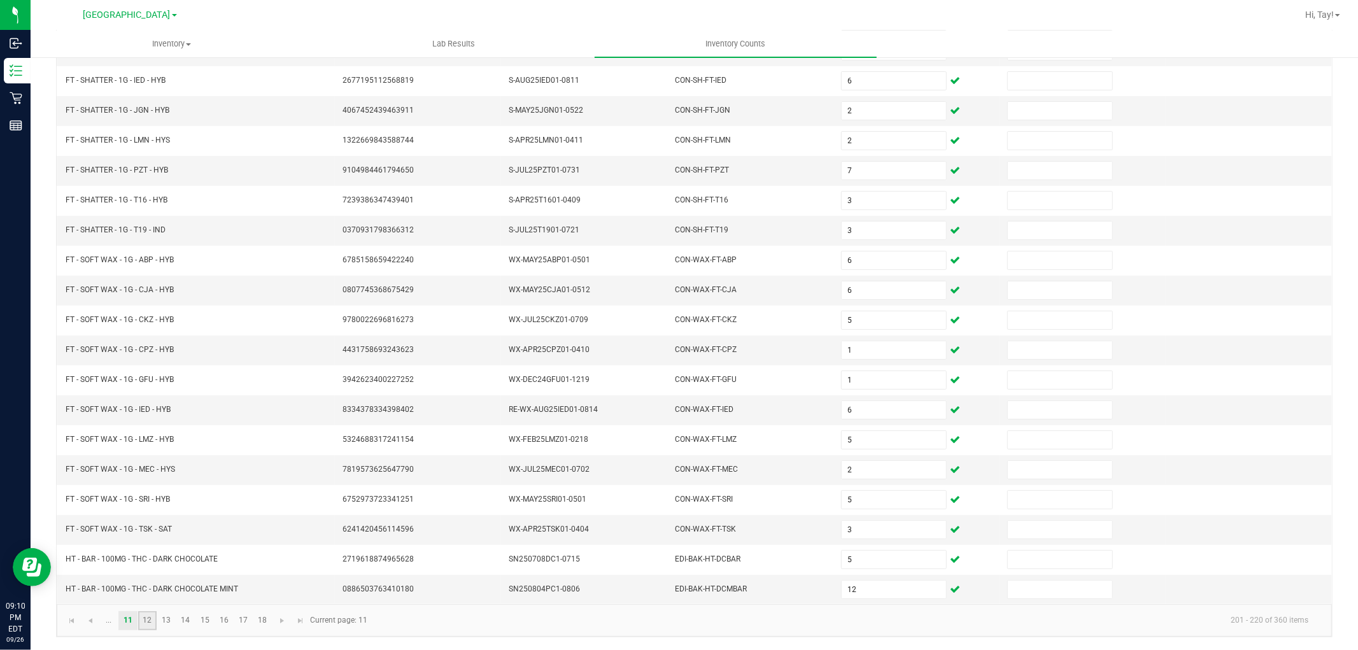
click at [145, 622] on link "12" at bounding box center [147, 620] width 18 height 19
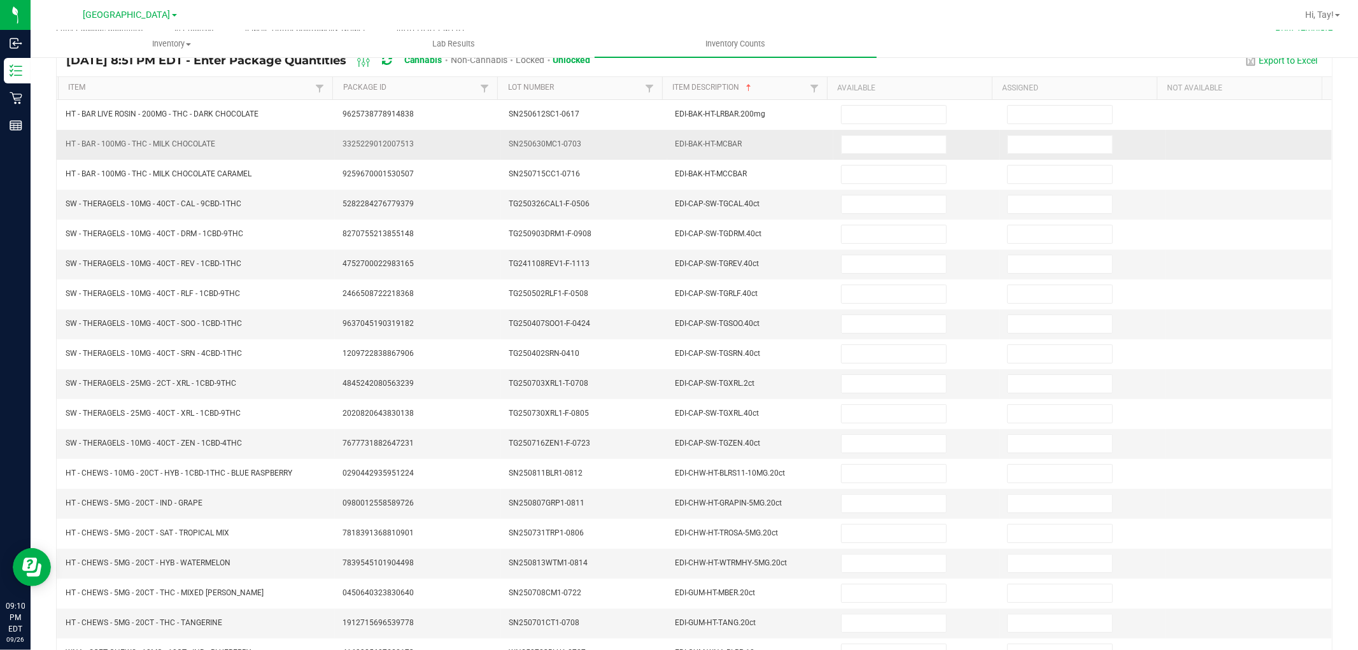
scroll to position [0, 0]
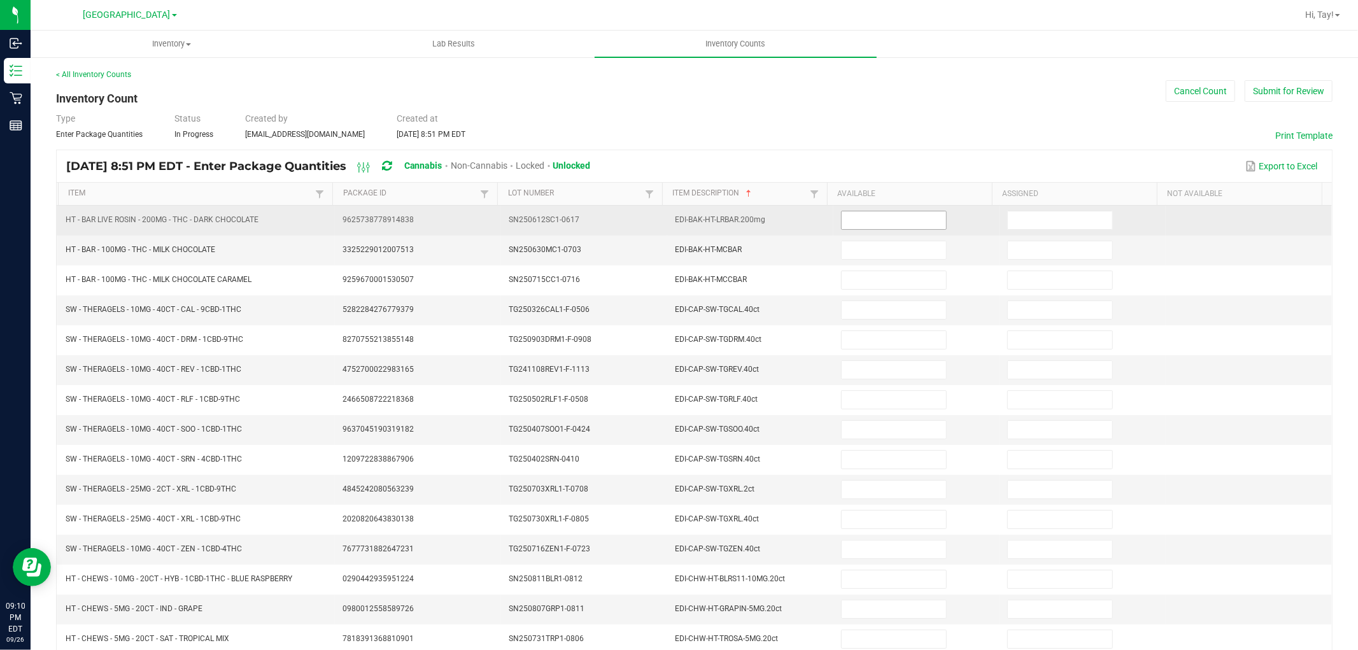
click at [843, 213] on input at bounding box center [894, 220] width 104 height 18
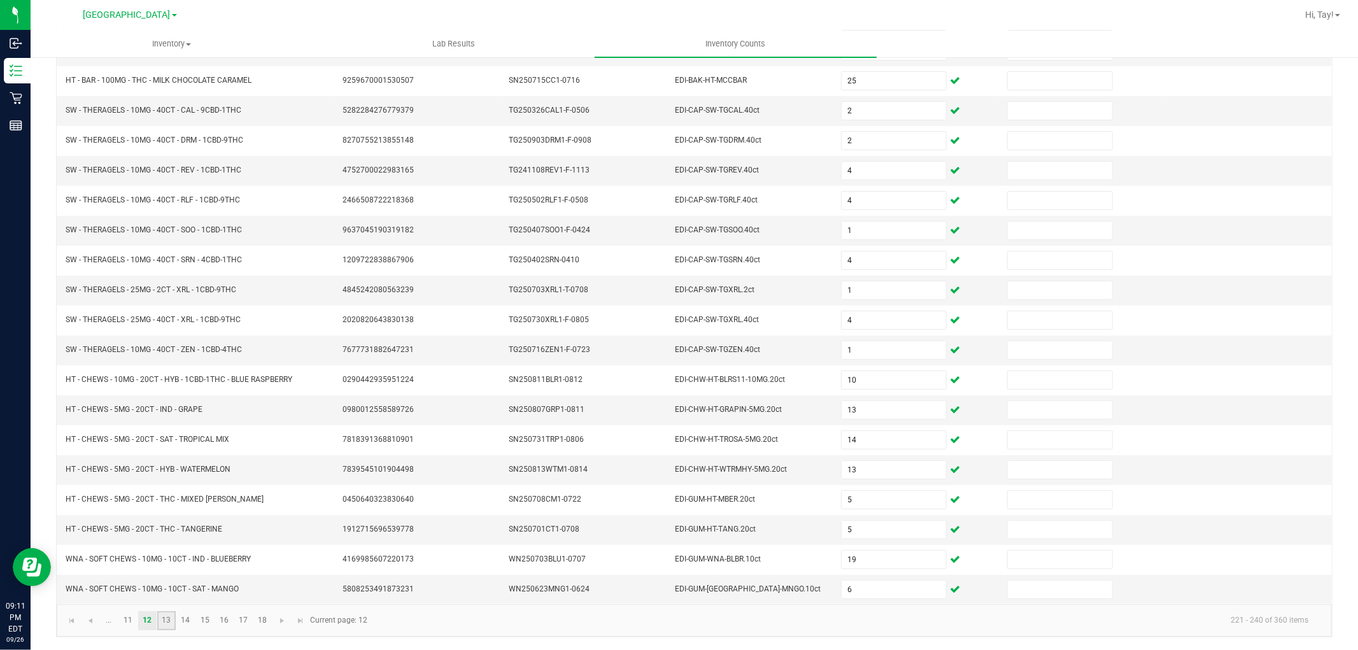
click at [170, 628] on link "13" at bounding box center [166, 620] width 18 height 19
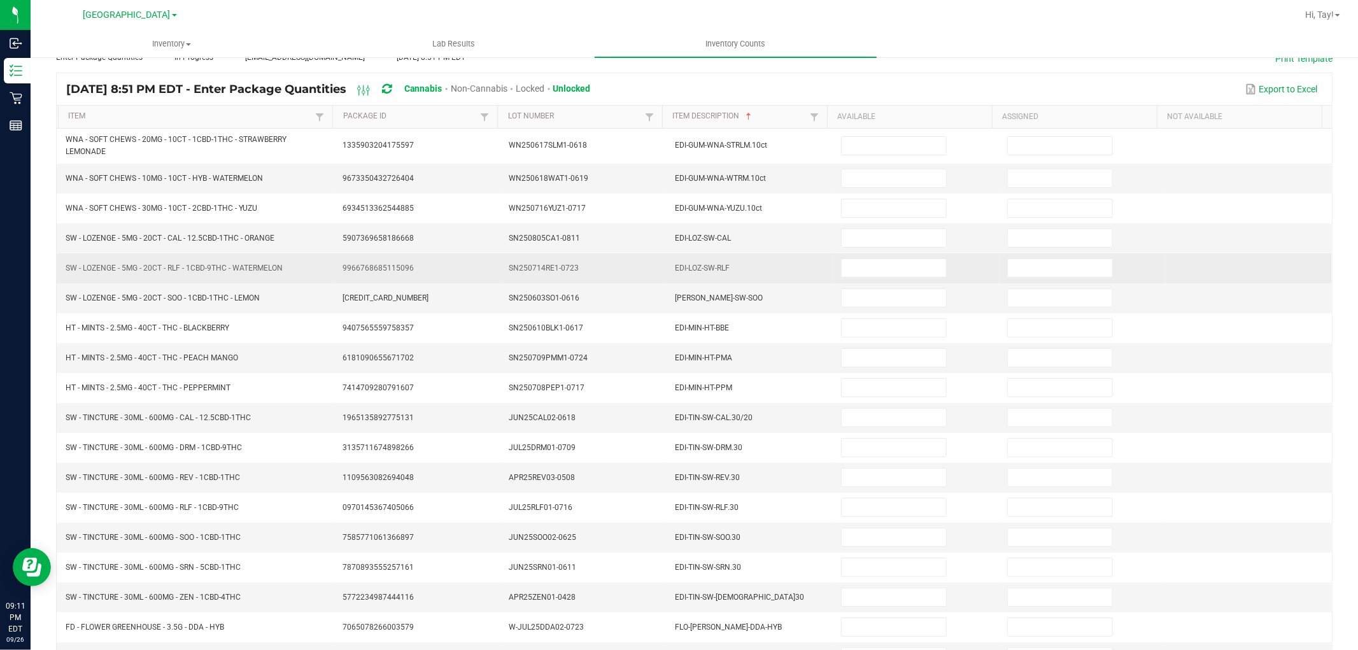
scroll to position [0, 0]
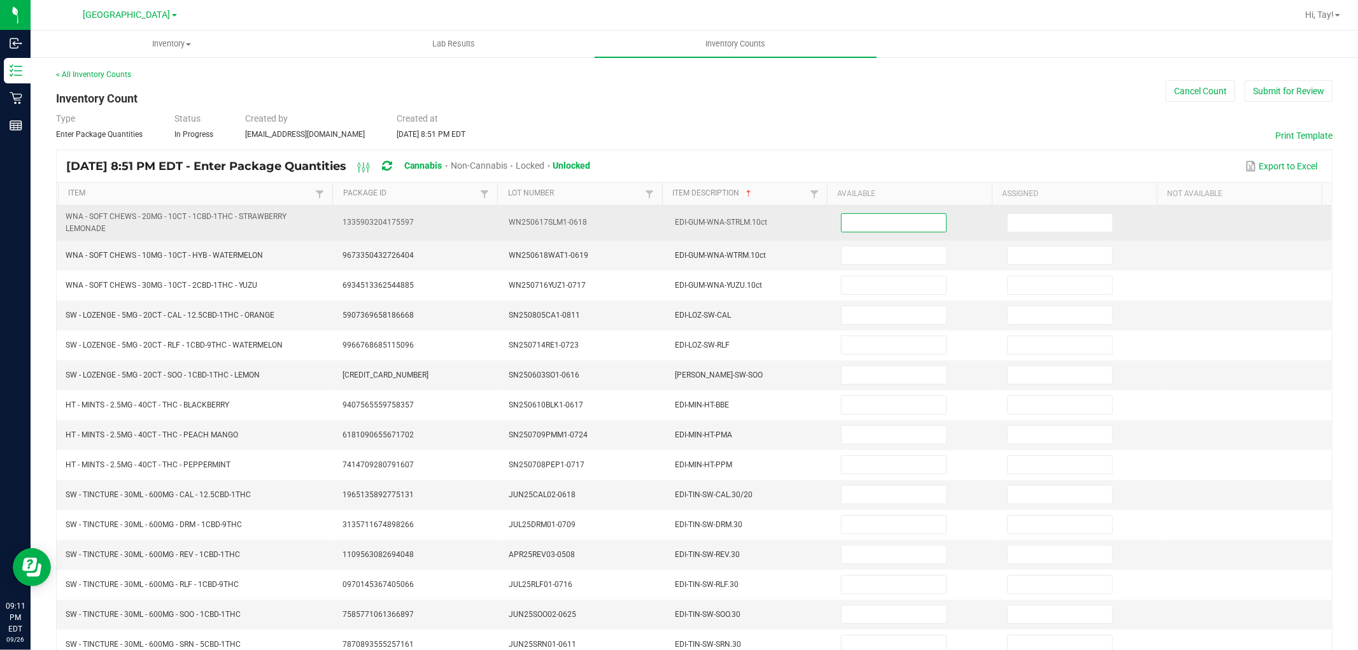
click at [906, 226] on input at bounding box center [894, 223] width 104 height 18
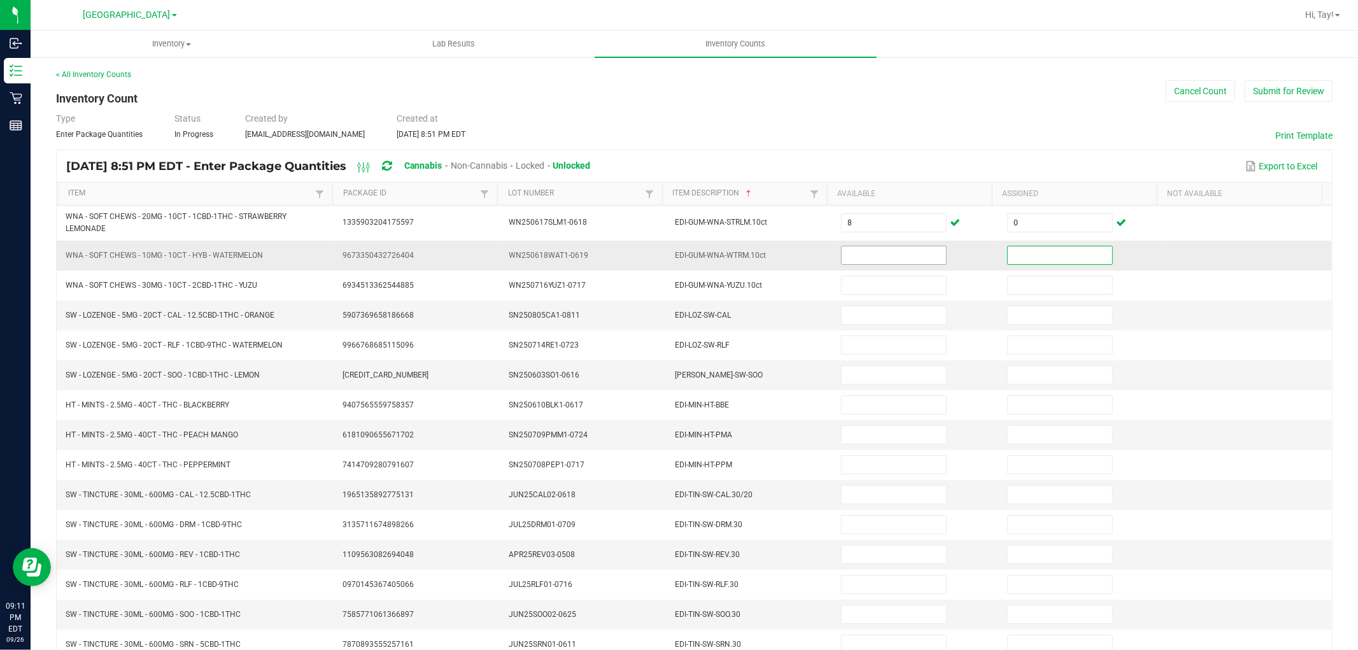
click at [895, 259] on input at bounding box center [894, 255] width 104 height 18
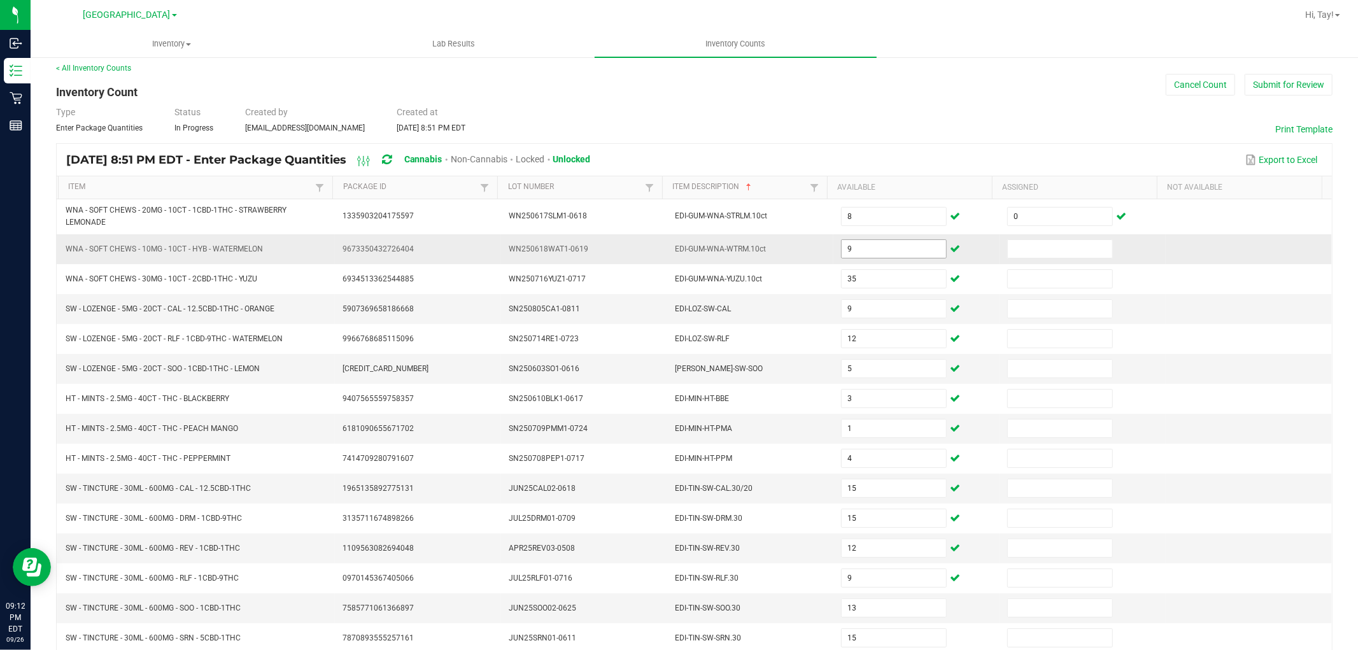
scroll to position [208, 0]
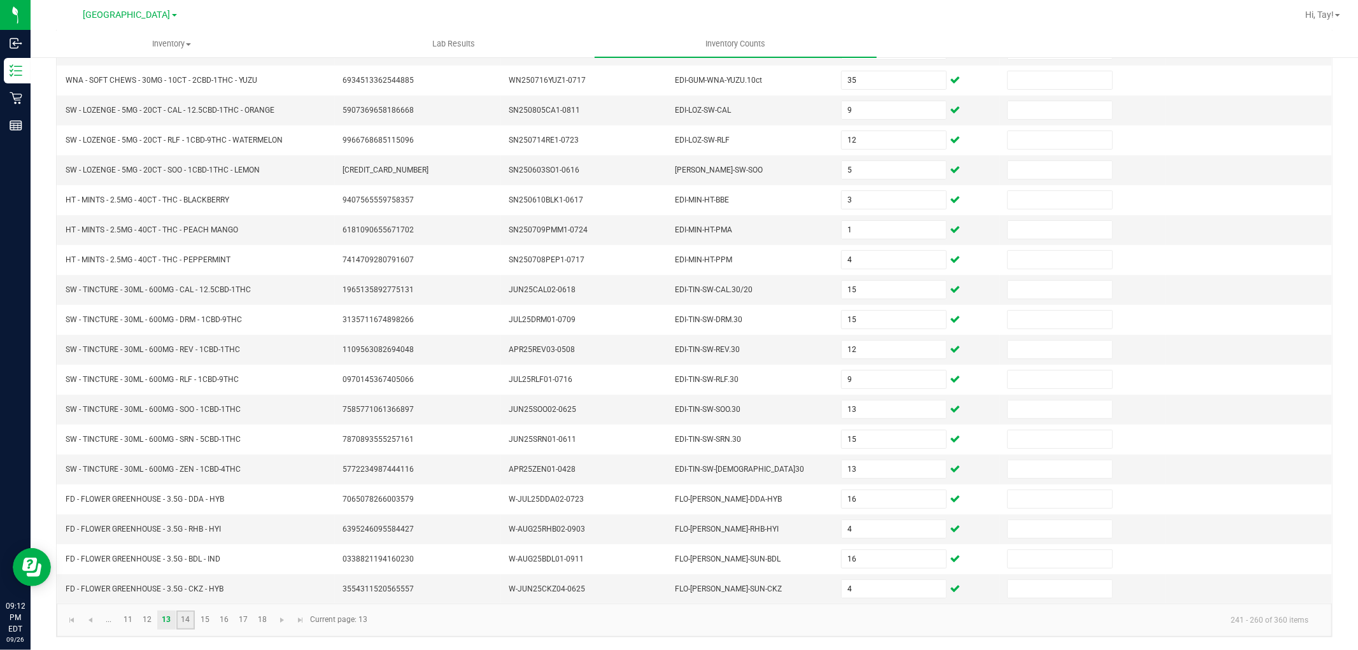
click at [187, 618] on link "14" at bounding box center [185, 620] width 18 height 19
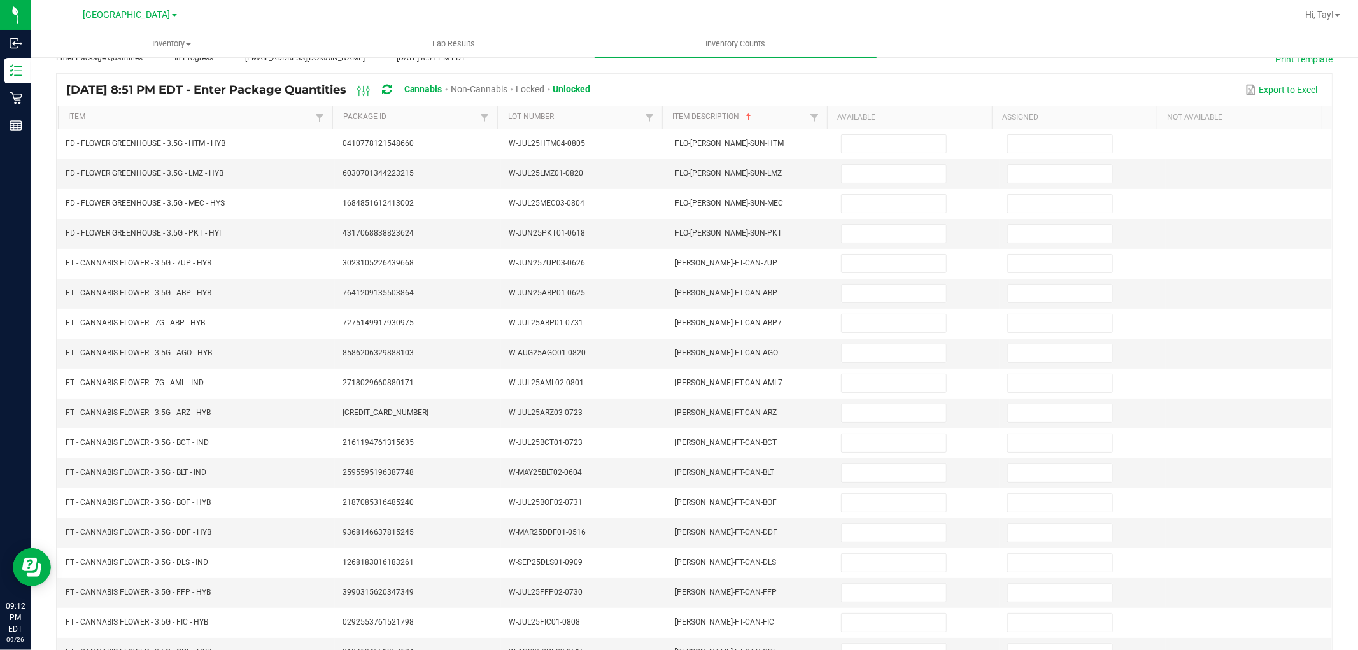
scroll to position [0, 0]
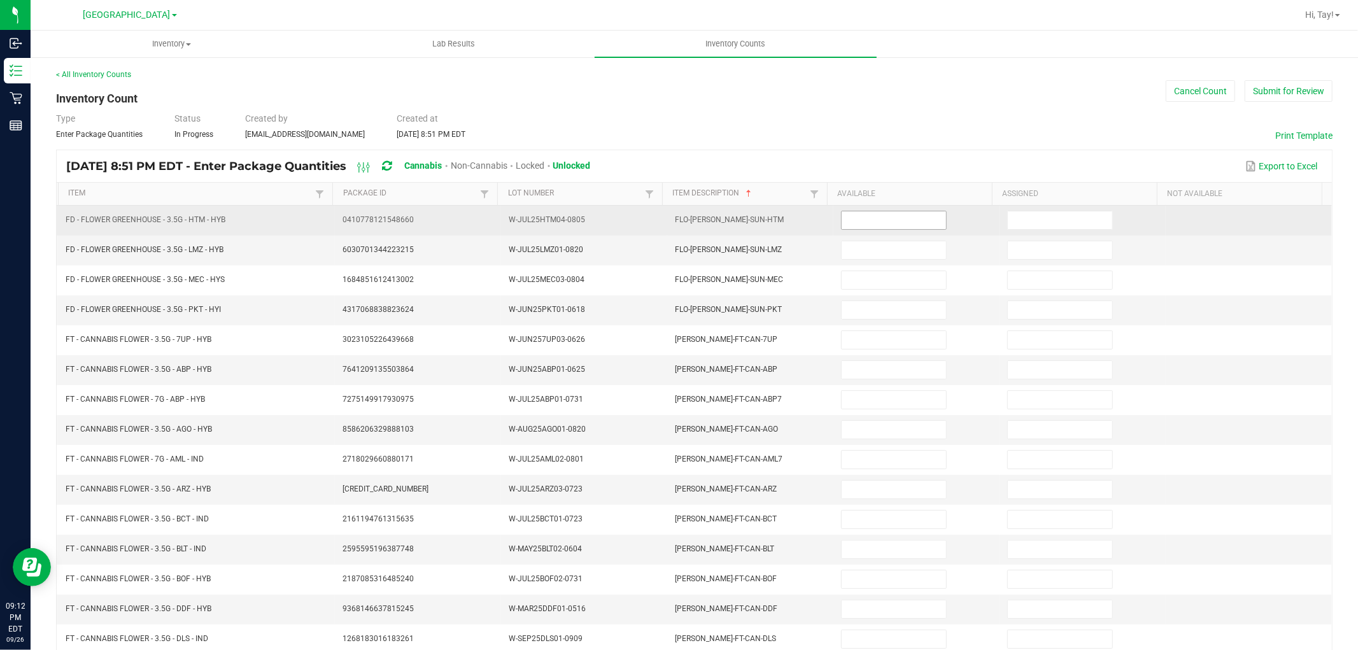
click at [879, 211] on input at bounding box center [894, 220] width 104 height 18
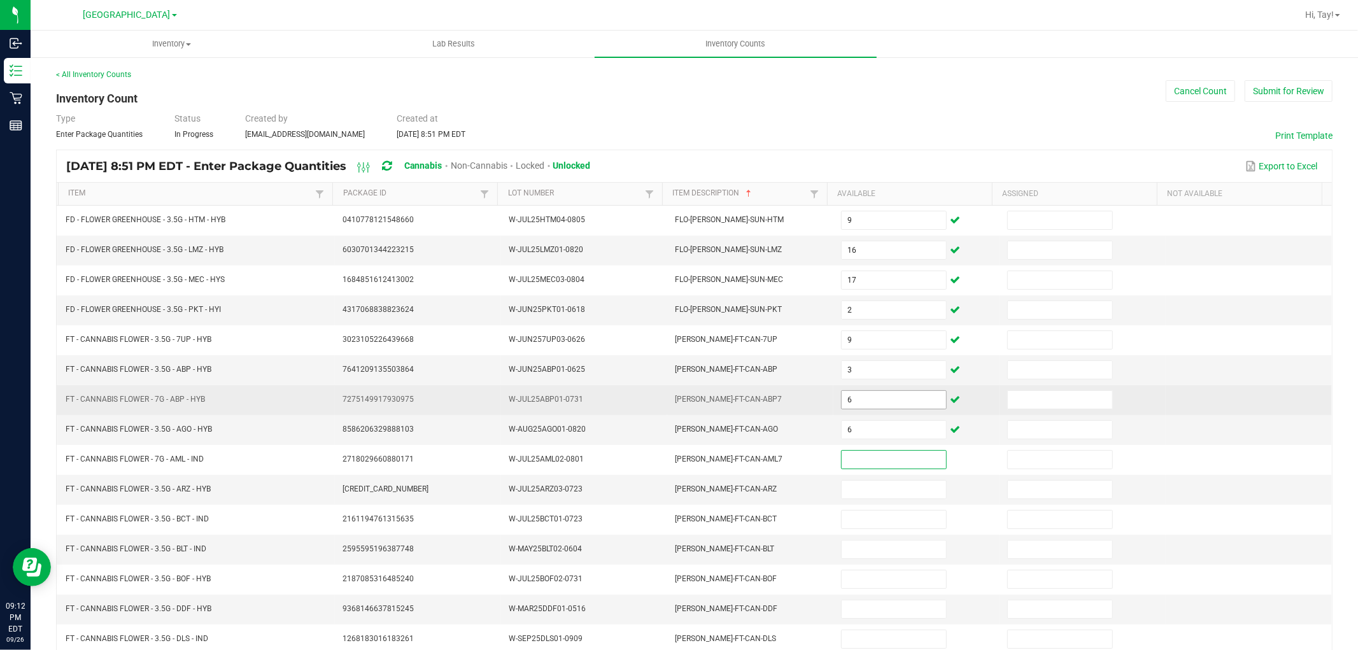
click at [848, 403] on input "6" at bounding box center [894, 400] width 104 height 18
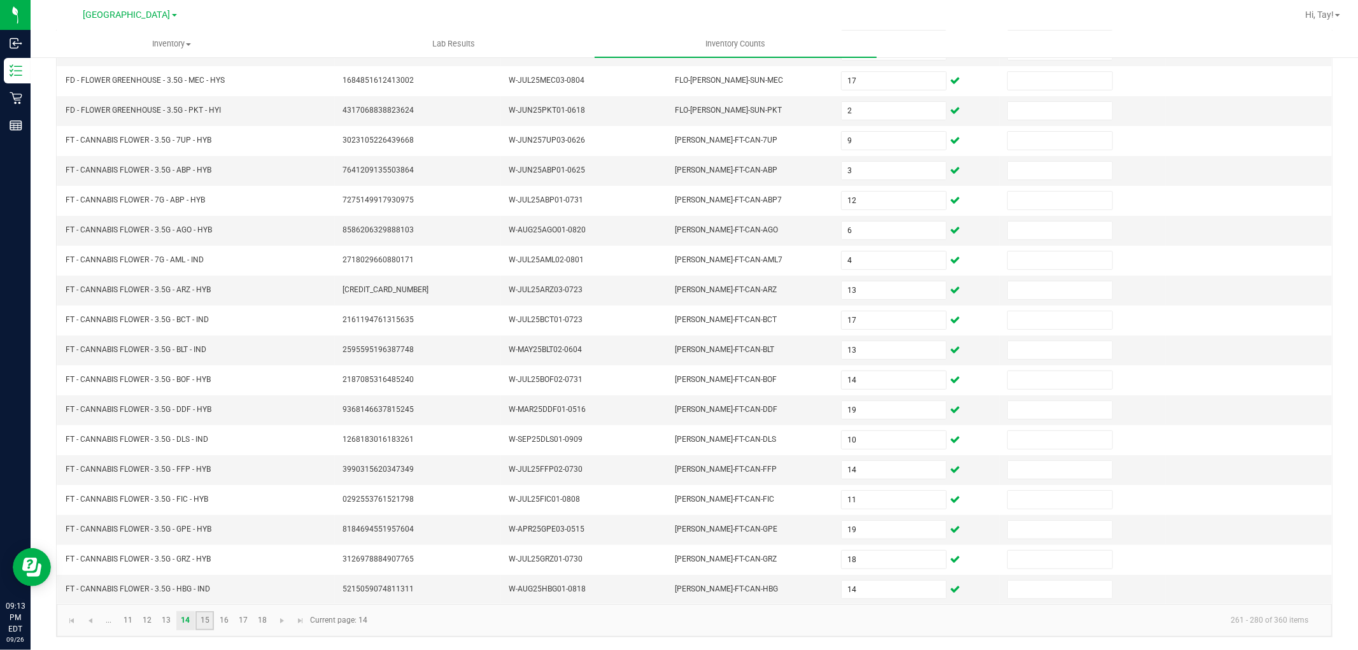
click at [199, 623] on link "15" at bounding box center [205, 620] width 18 height 19
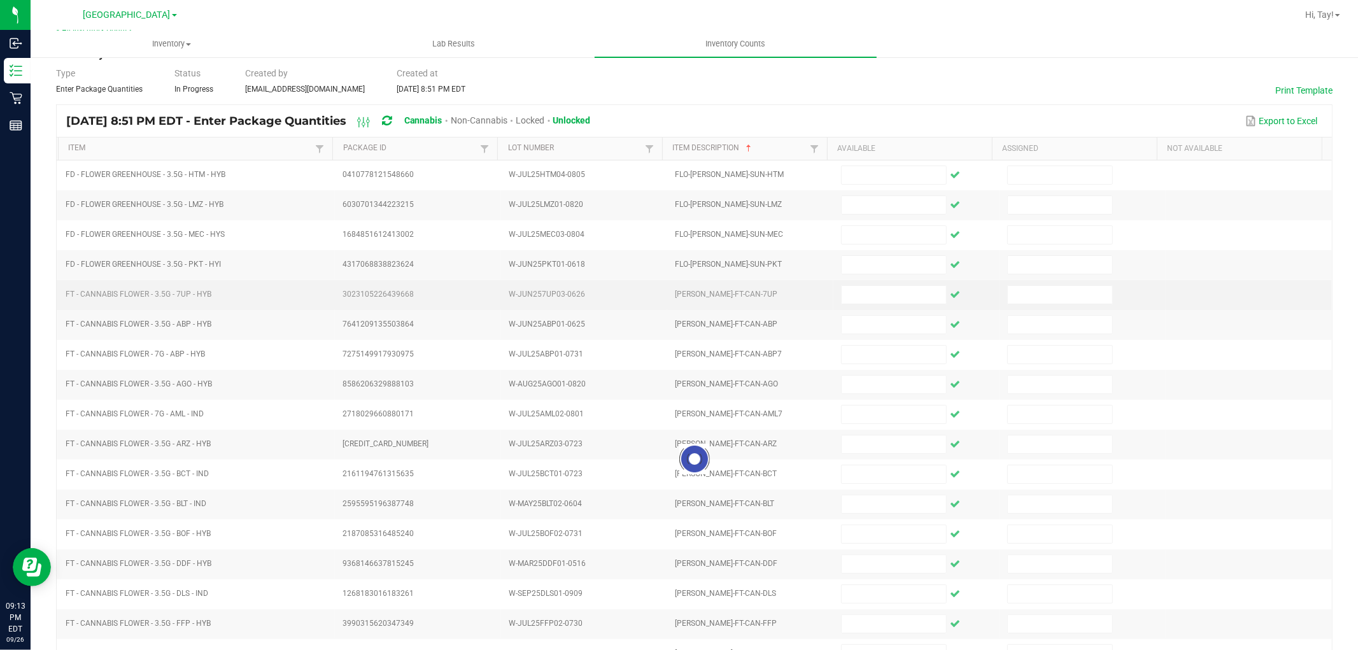
scroll to position [0, 0]
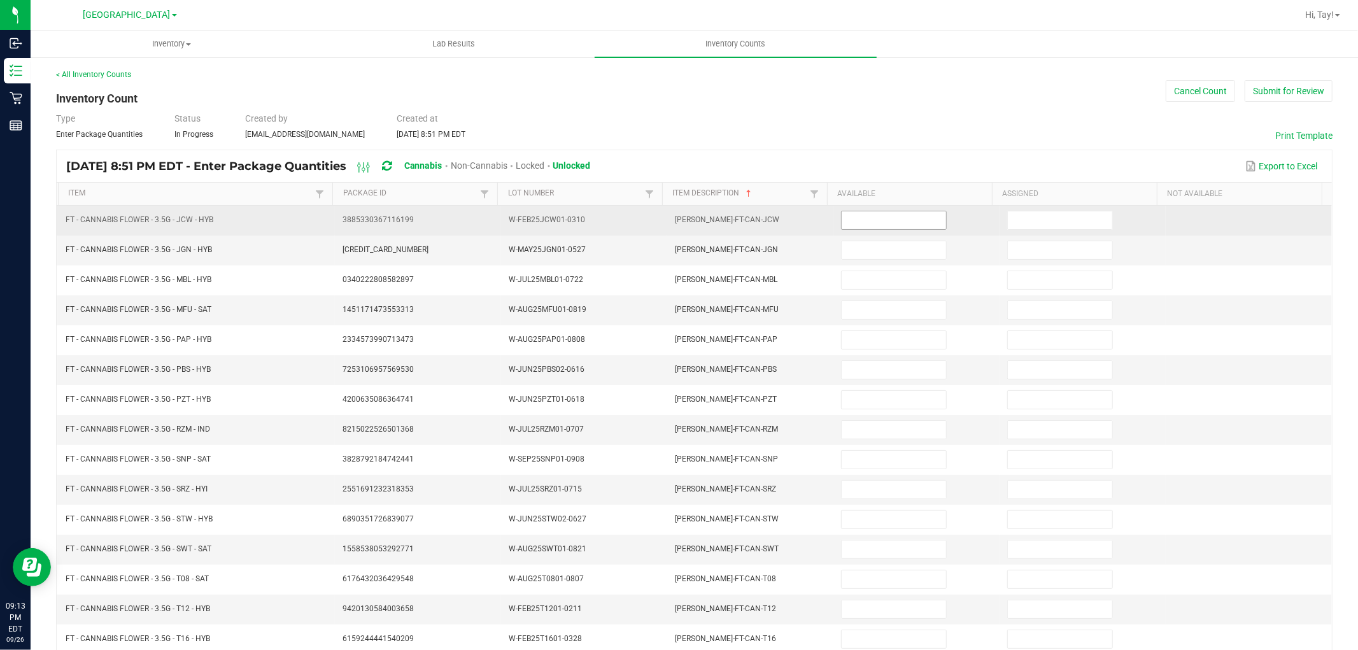
click at [857, 223] on input at bounding box center [894, 220] width 104 height 18
click at [857, 220] on input at bounding box center [894, 220] width 104 height 18
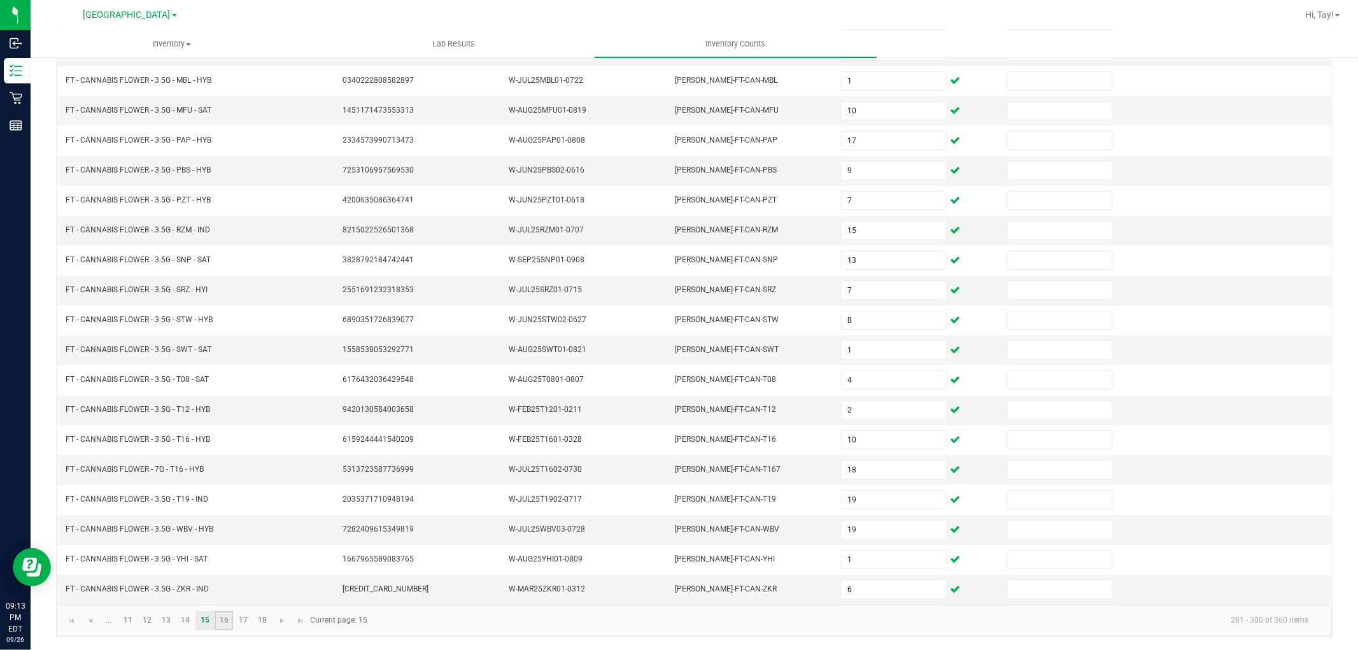
click at [223, 625] on link "16" at bounding box center [224, 620] width 18 height 19
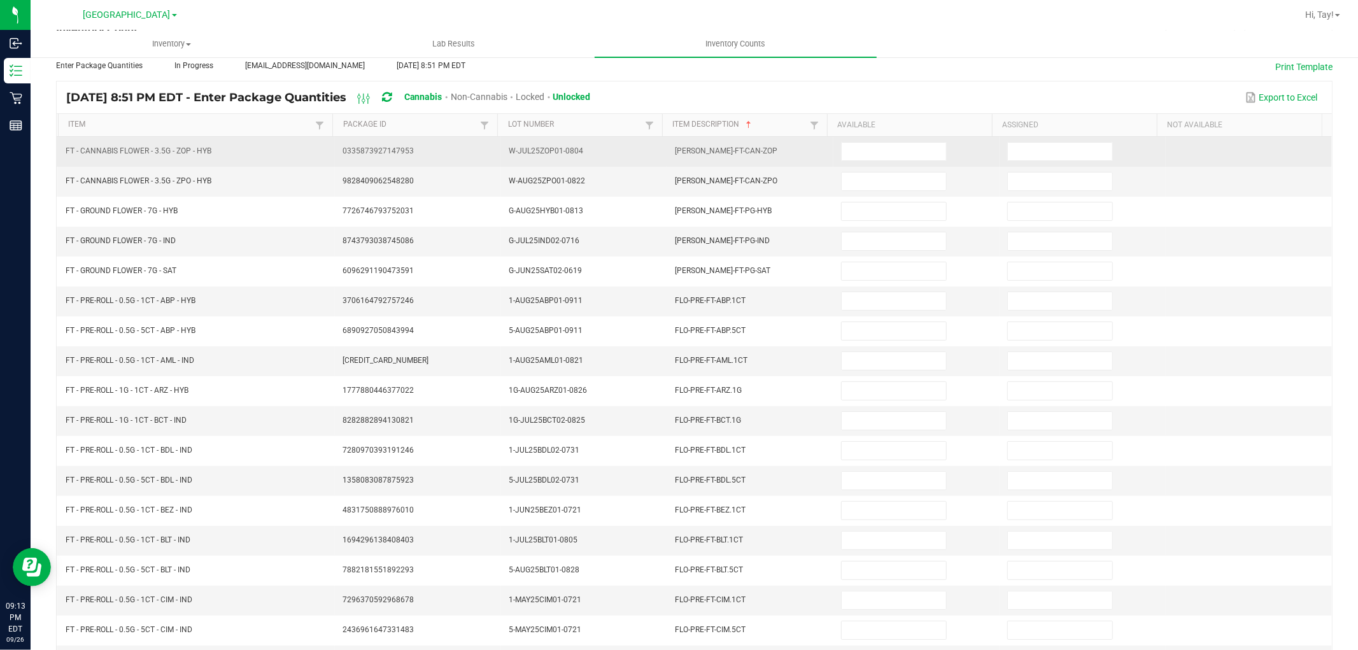
scroll to position [0, 0]
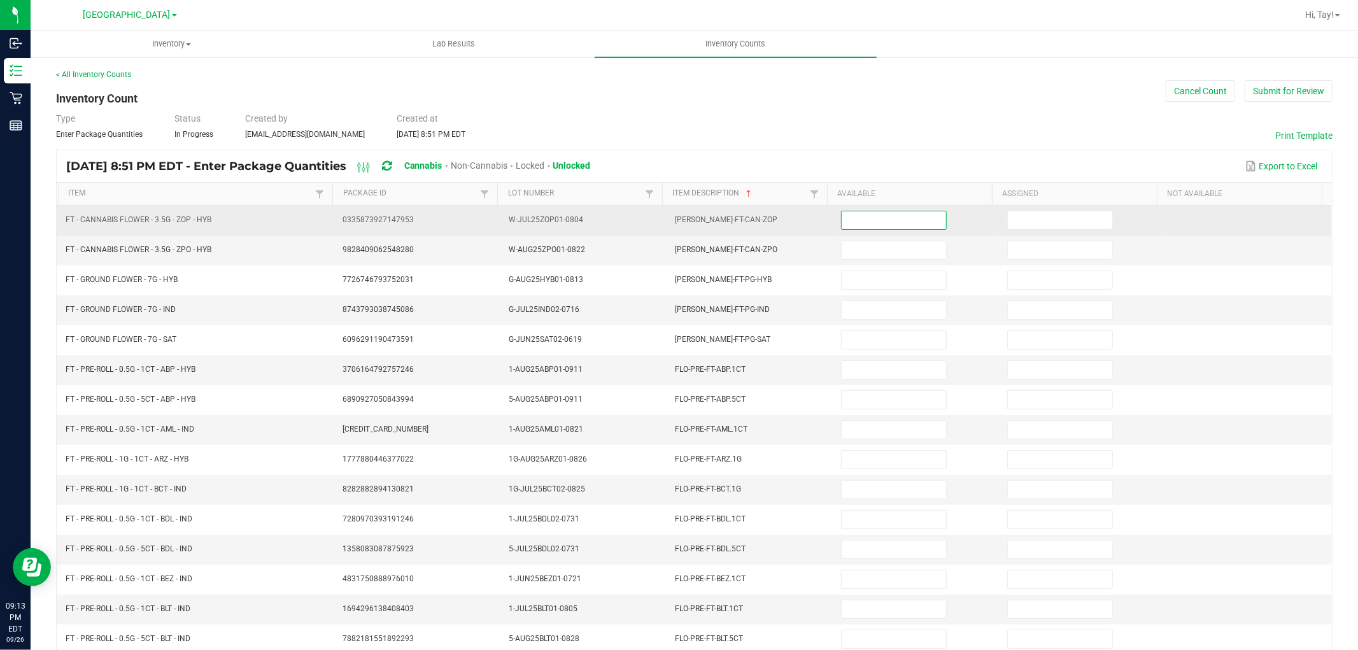
click at [914, 214] on input at bounding box center [894, 220] width 104 height 18
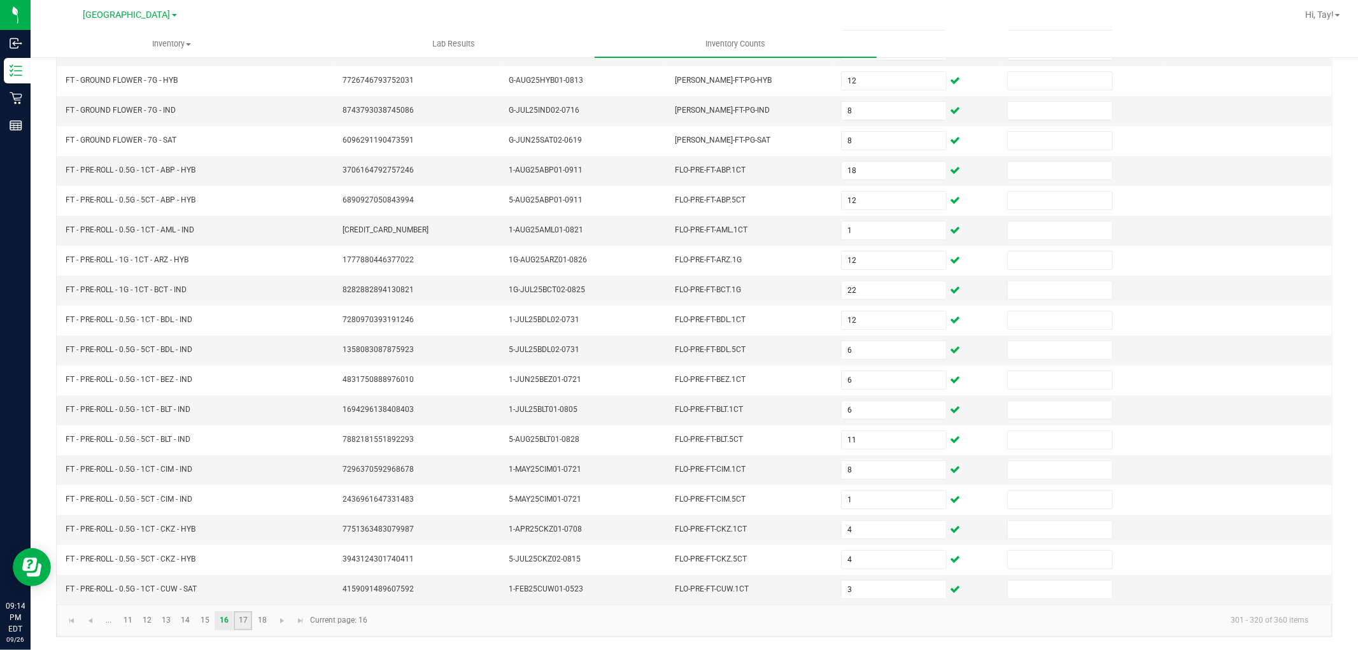
click at [239, 620] on link "17" at bounding box center [243, 620] width 18 height 19
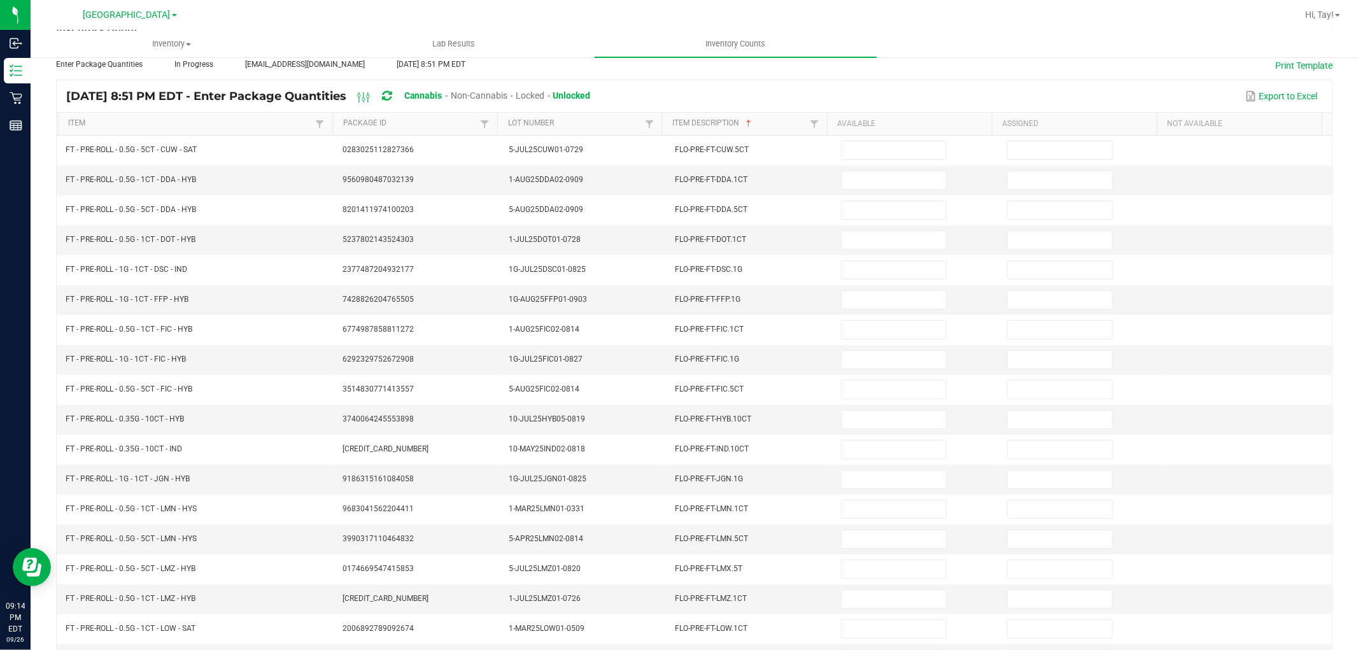
scroll to position [0, 0]
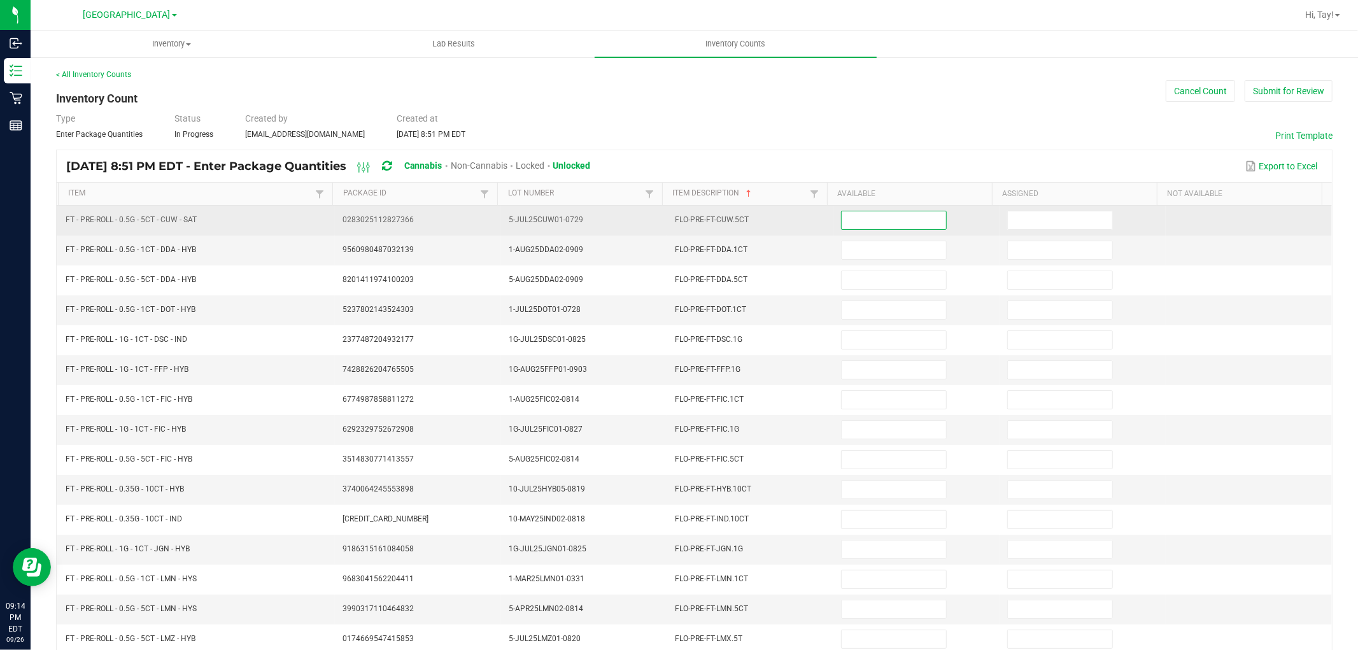
click at [850, 225] on input at bounding box center [894, 220] width 104 height 18
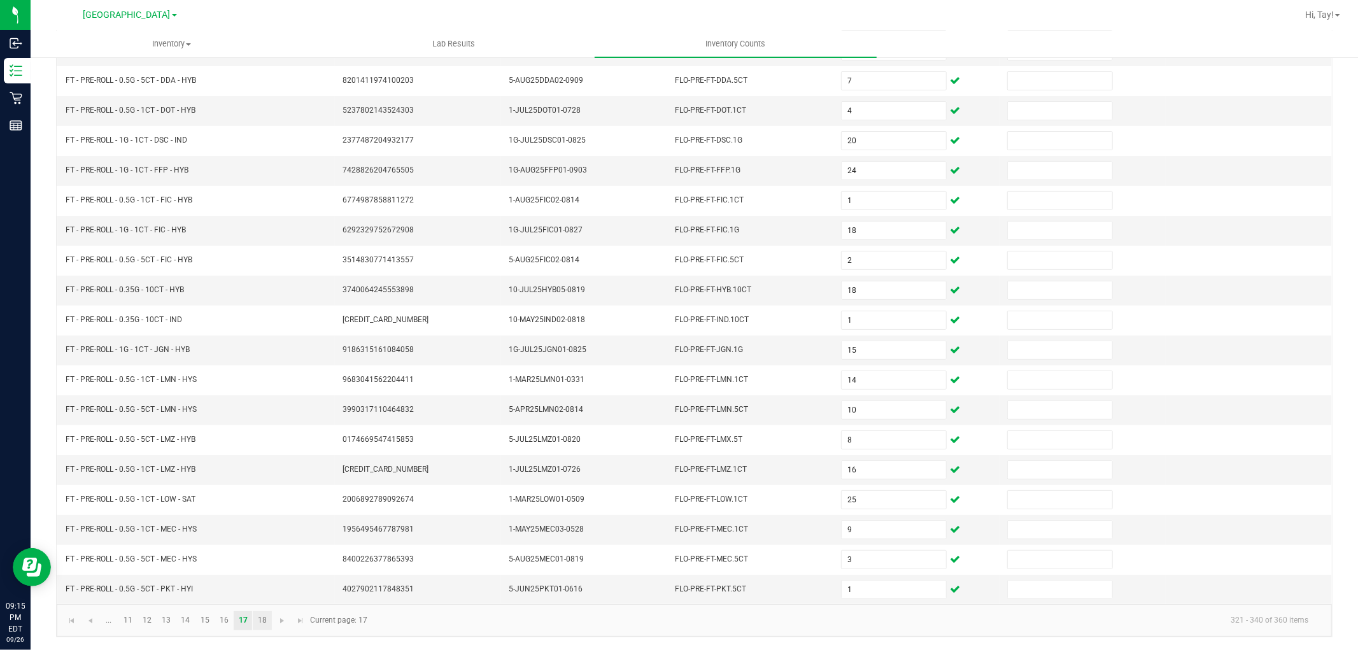
click at [268, 622] on link "18" at bounding box center [262, 620] width 18 height 19
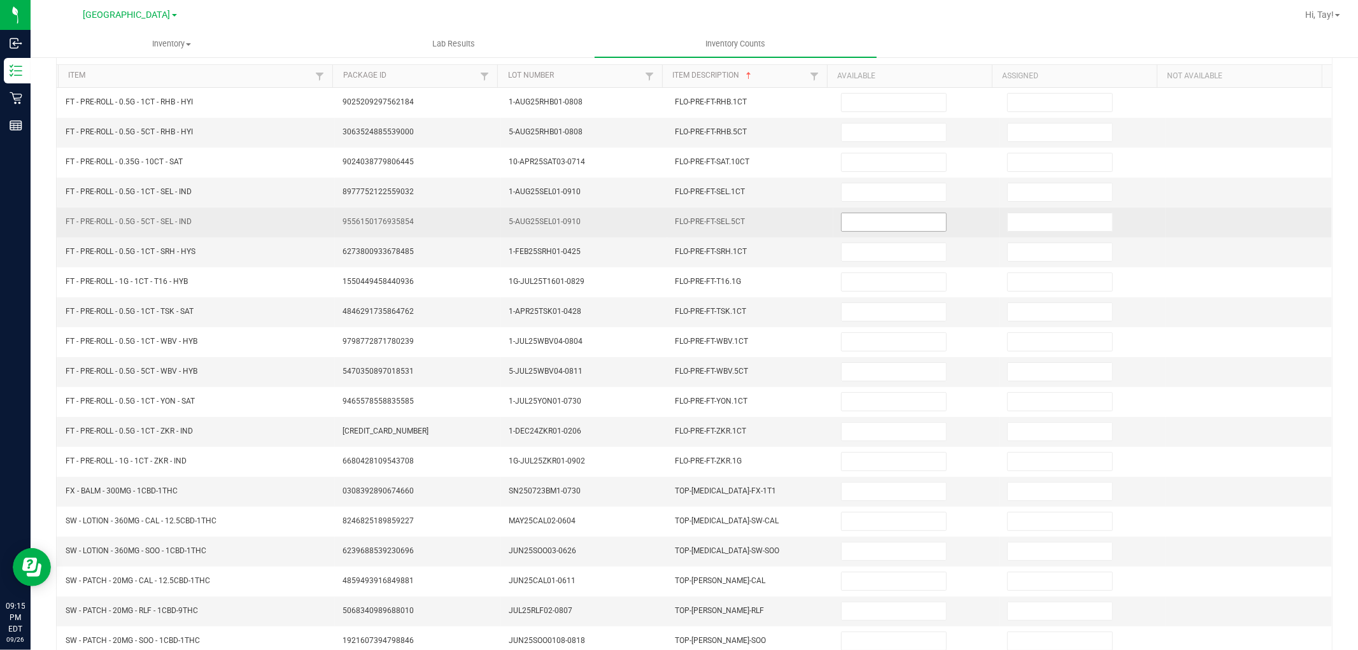
scroll to position [0, 0]
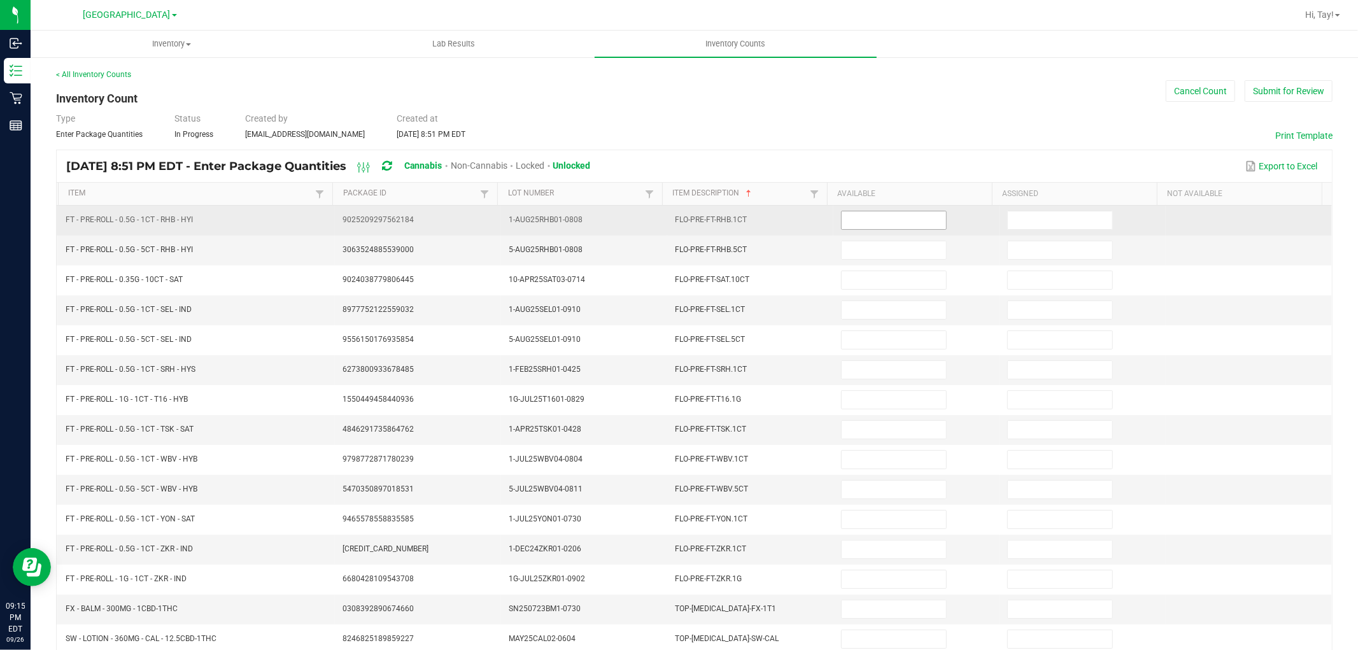
click at [885, 220] on input at bounding box center [894, 220] width 104 height 18
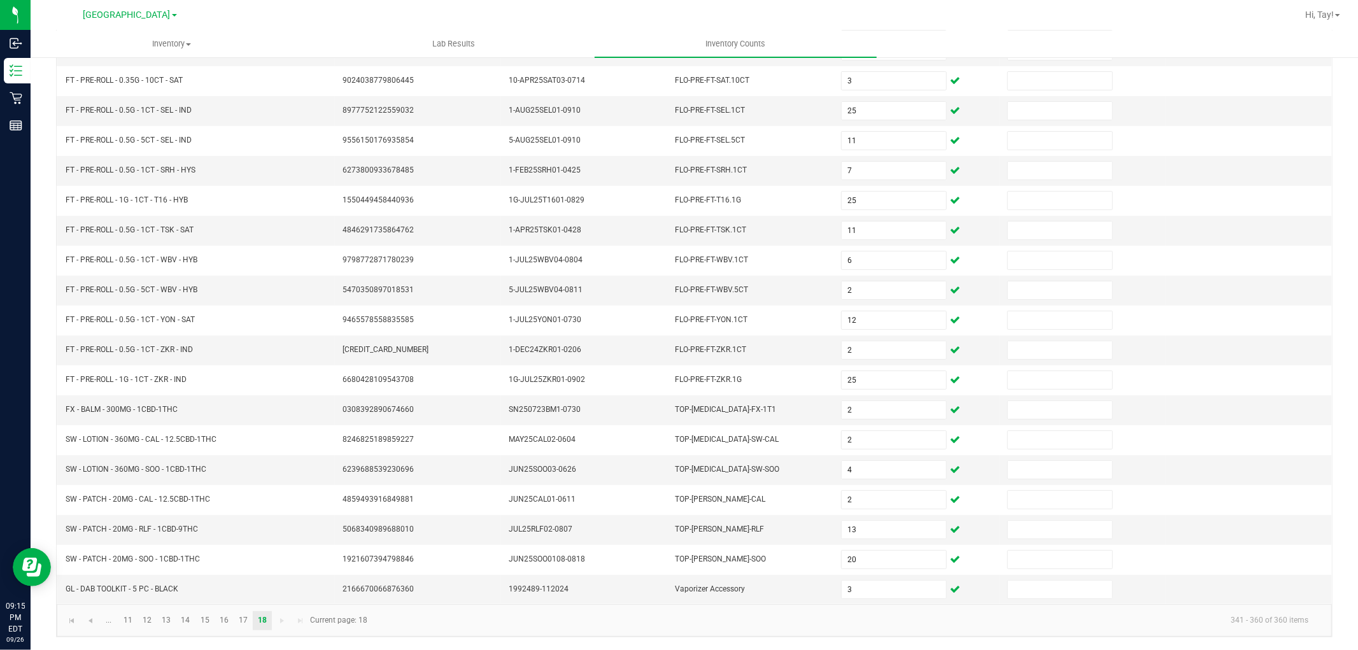
click at [278, 625] on kendo-pager-next-buttons at bounding box center [291, 620] width 37 height 19
click at [282, 623] on kendo-pager-next-buttons at bounding box center [291, 620] width 37 height 19
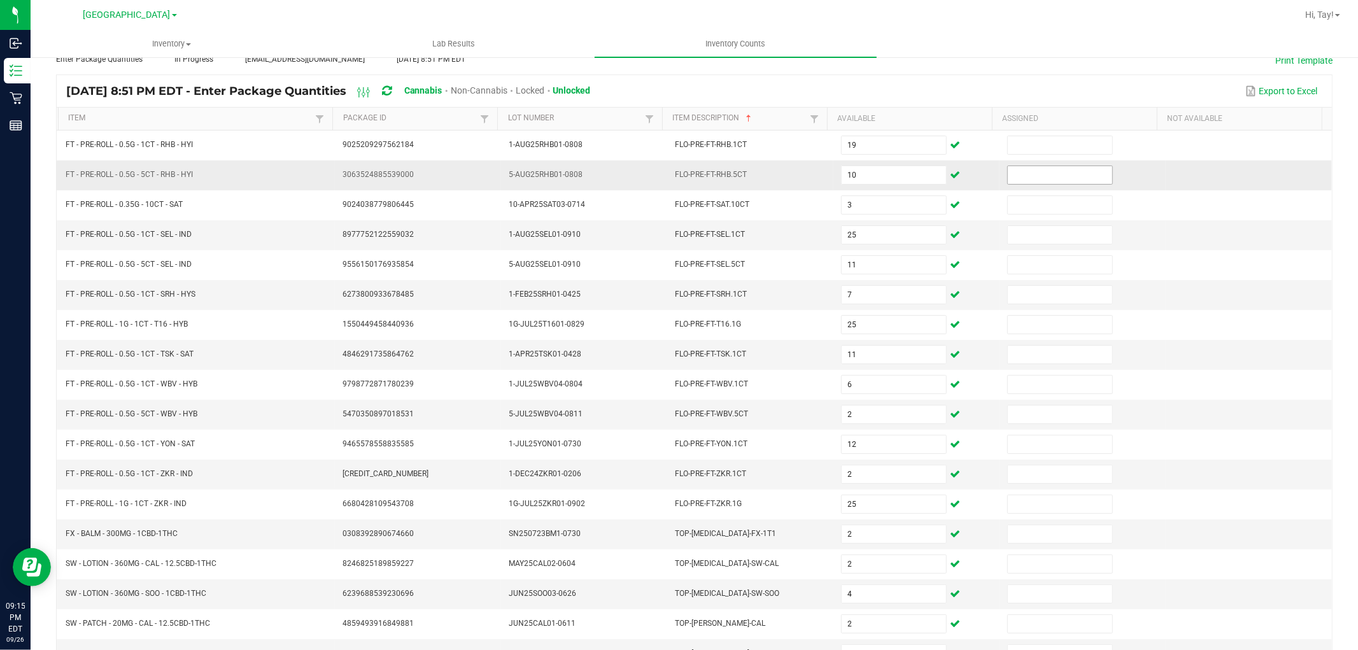
scroll to position [0, 0]
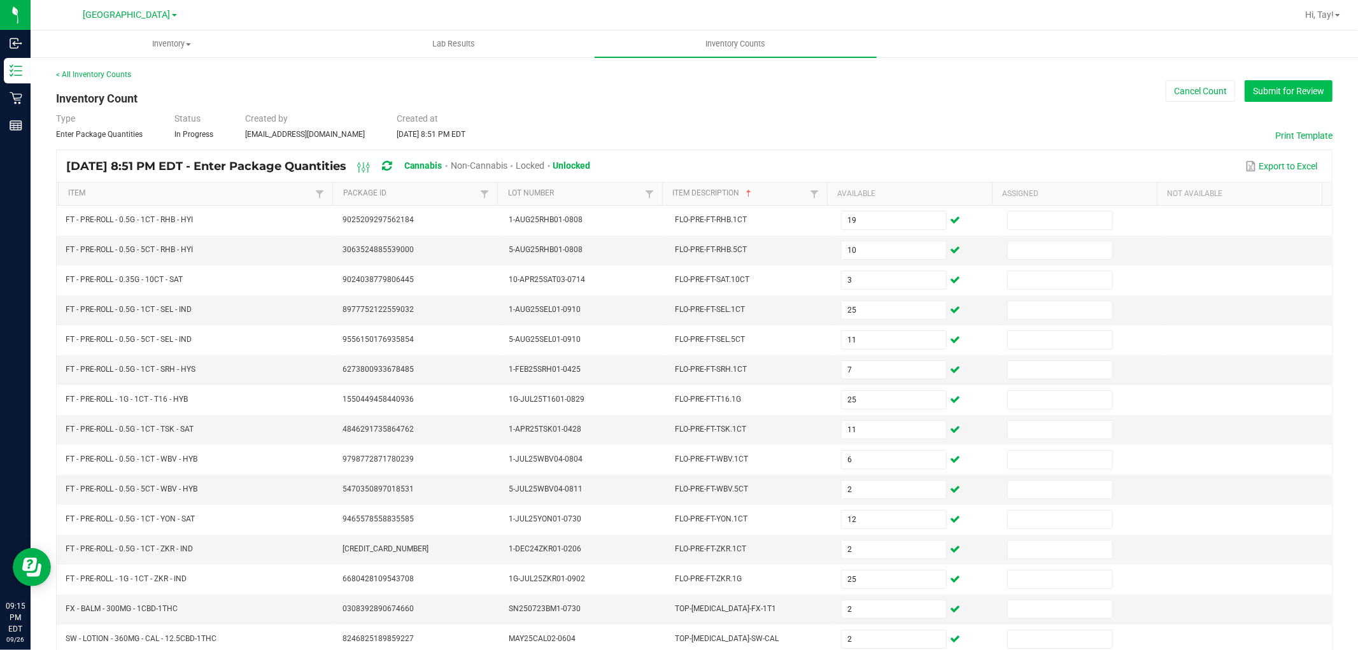
click at [1253, 96] on button "Submit for Review" at bounding box center [1289, 91] width 88 height 22
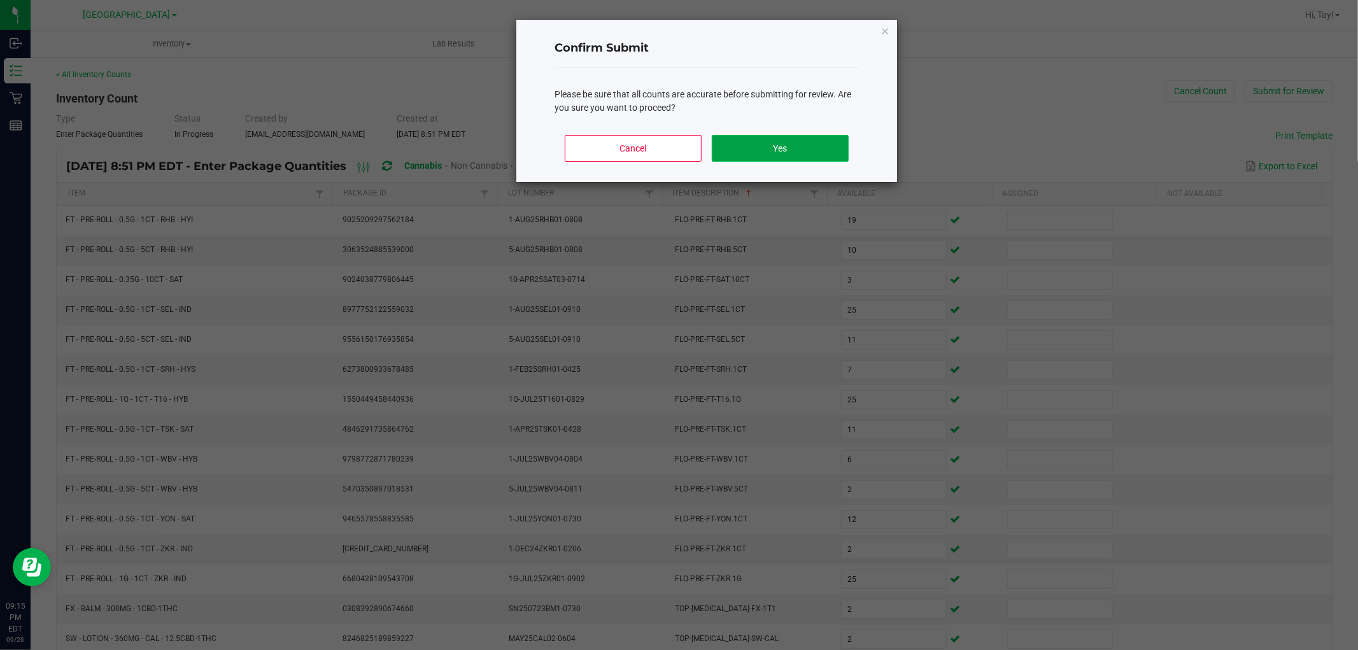
click at [801, 160] on button "Yes" at bounding box center [780, 148] width 137 height 27
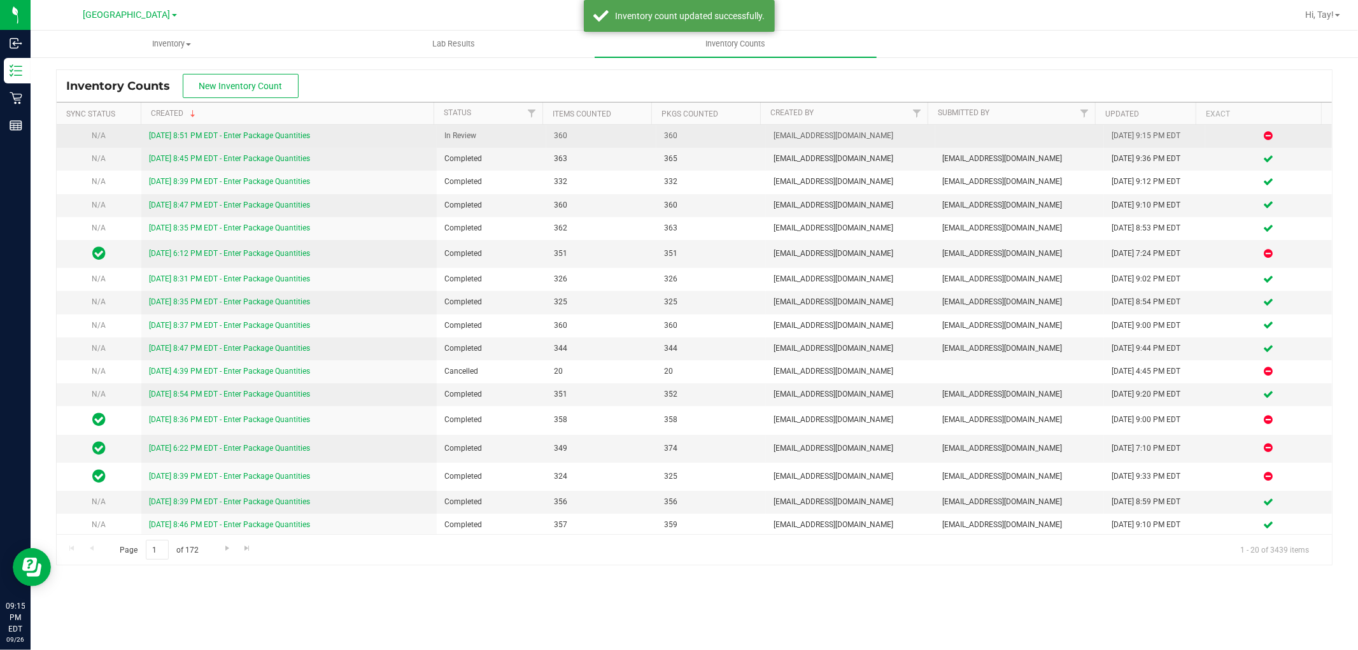
click at [274, 138] on link "[DATE] 8:51 PM EDT - Enter Package Quantities" at bounding box center [229, 135] width 161 height 9
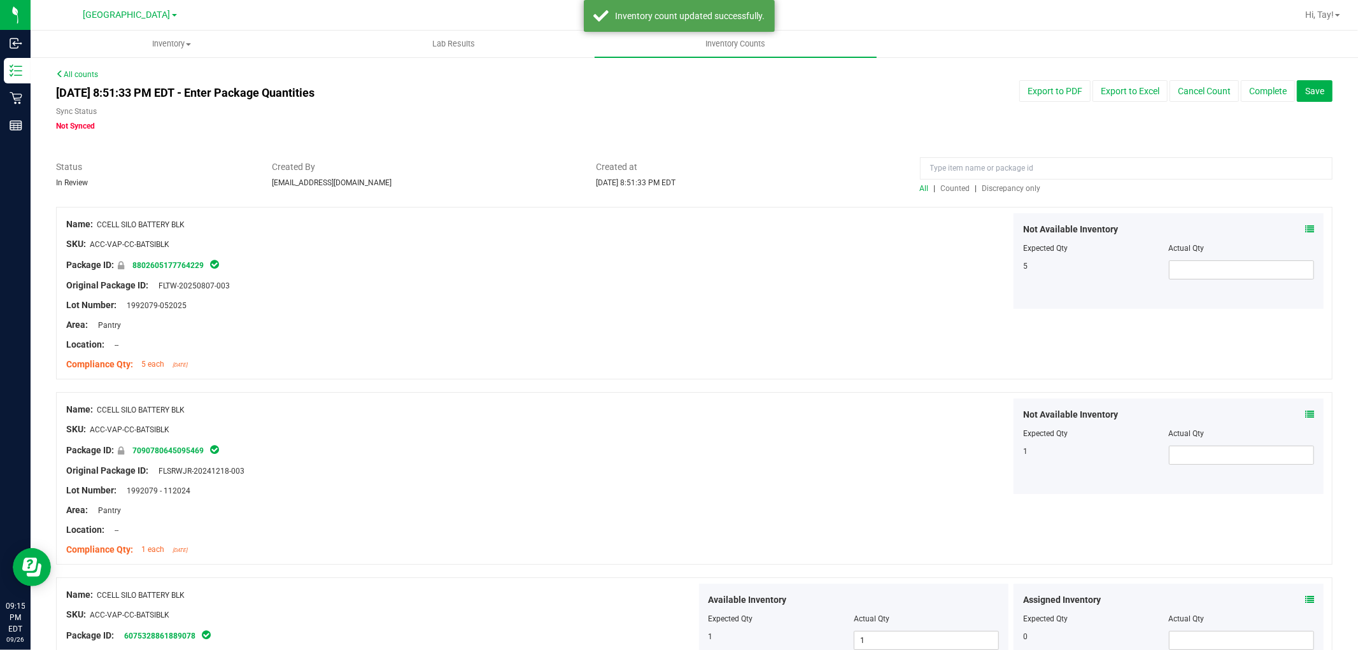
click at [1002, 187] on span "Discrepancy only" at bounding box center [1012, 188] width 59 height 9
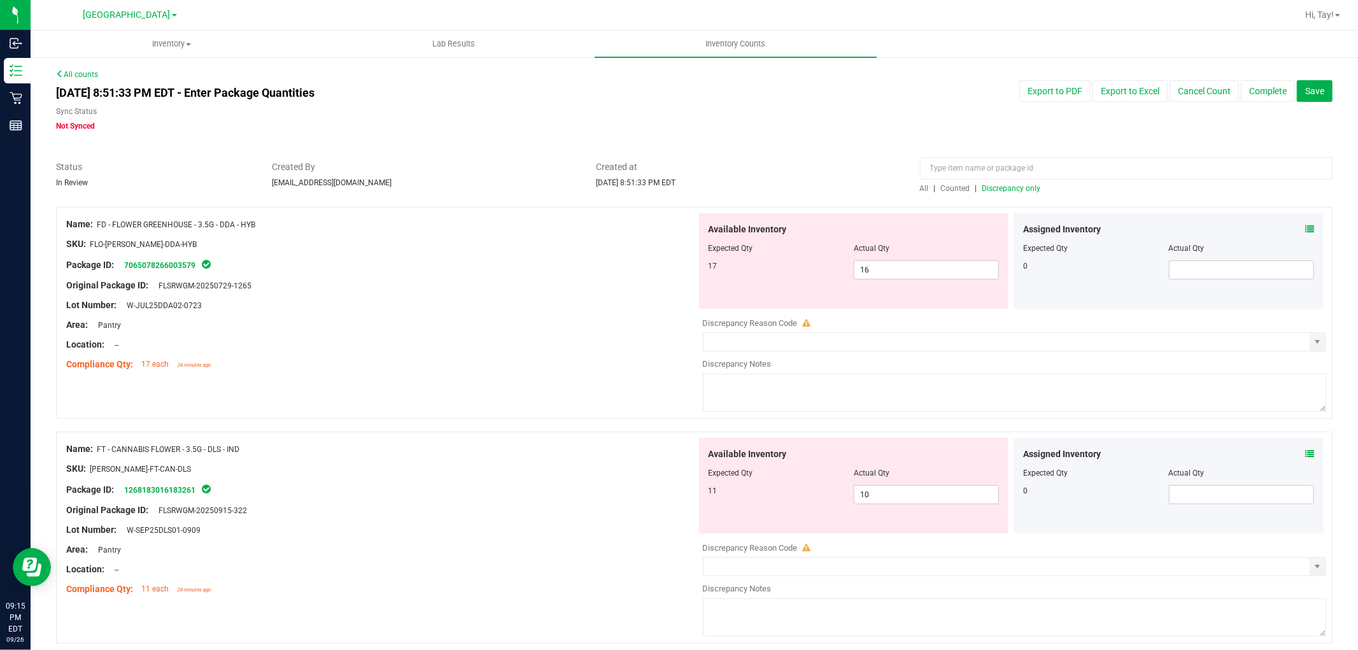
click at [590, 306] on div "Lot Number: W-JUL25DDA02-0723" at bounding box center [381, 305] width 631 height 13
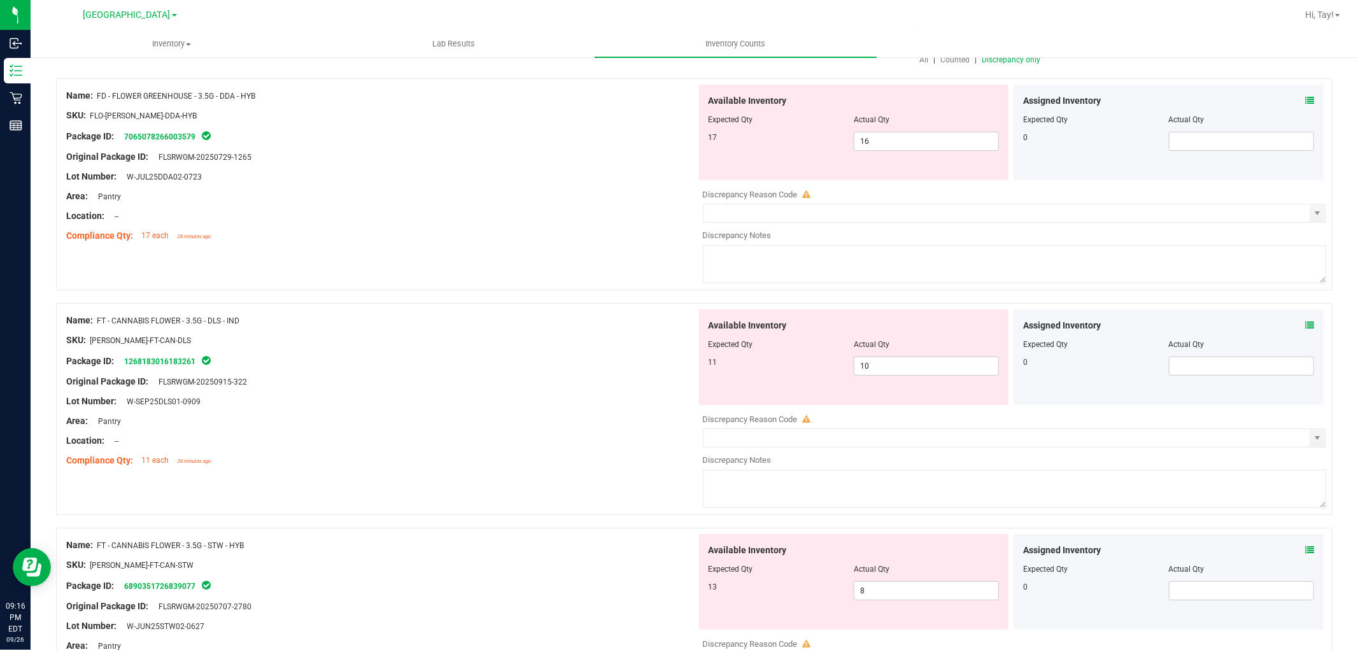
scroll to position [141, 0]
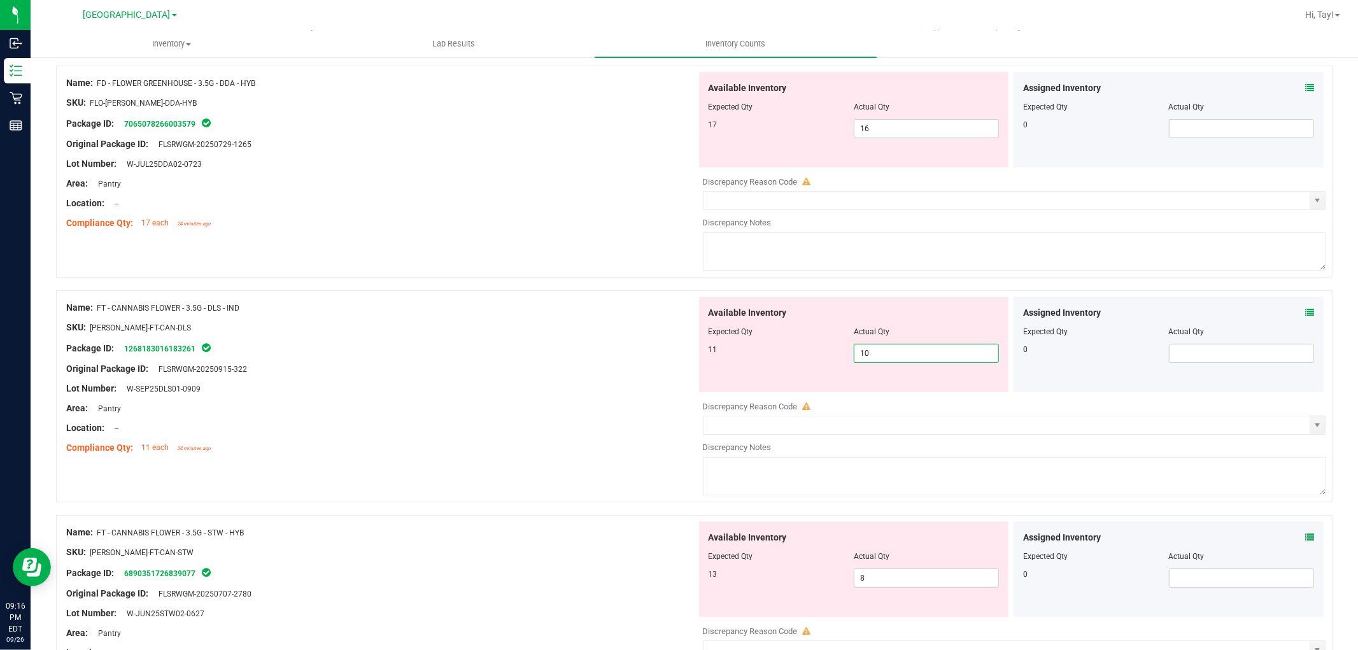
click at [867, 352] on span "10 10" at bounding box center [926, 353] width 145 height 19
click at [867, 352] on input "10" at bounding box center [927, 354] width 144 height 18
click at [916, 346] on input "10" at bounding box center [927, 354] width 144 height 18
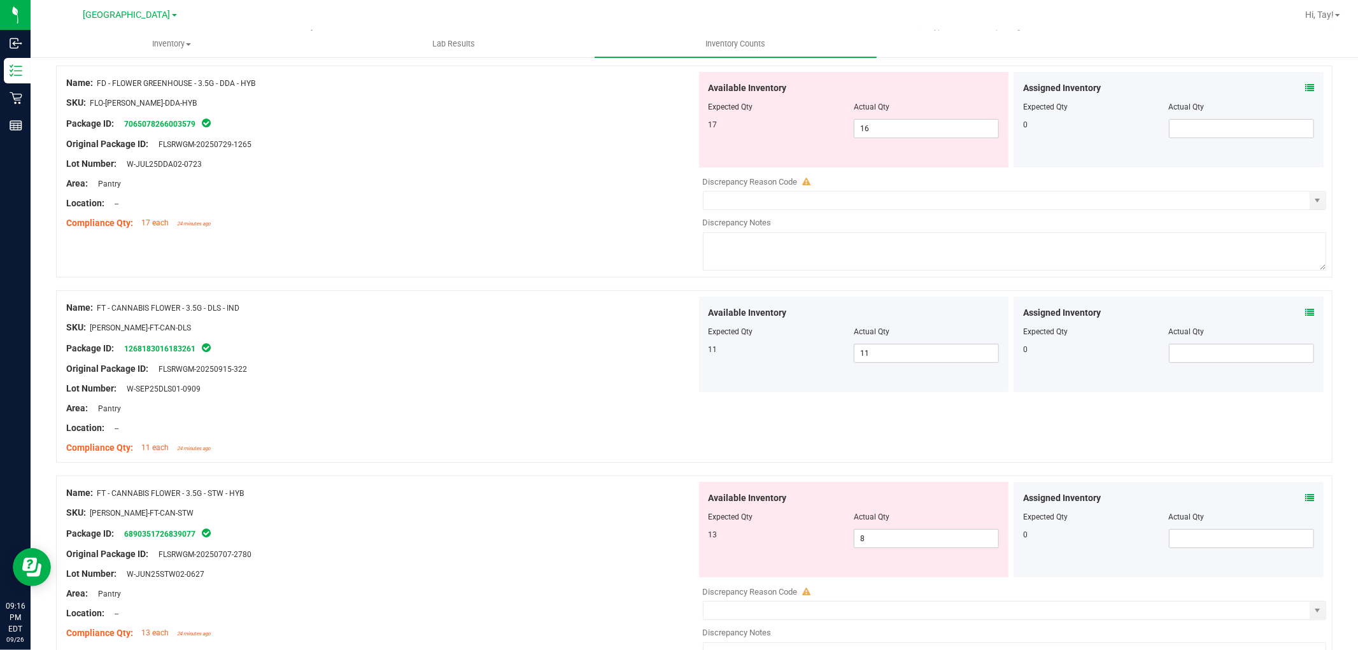
click at [336, 358] on div at bounding box center [381, 359] width 631 height 6
click at [881, 541] on span "8 8" at bounding box center [926, 538] width 145 height 19
click at [881, 541] on input "8" at bounding box center [927, 539] width 144 height 18
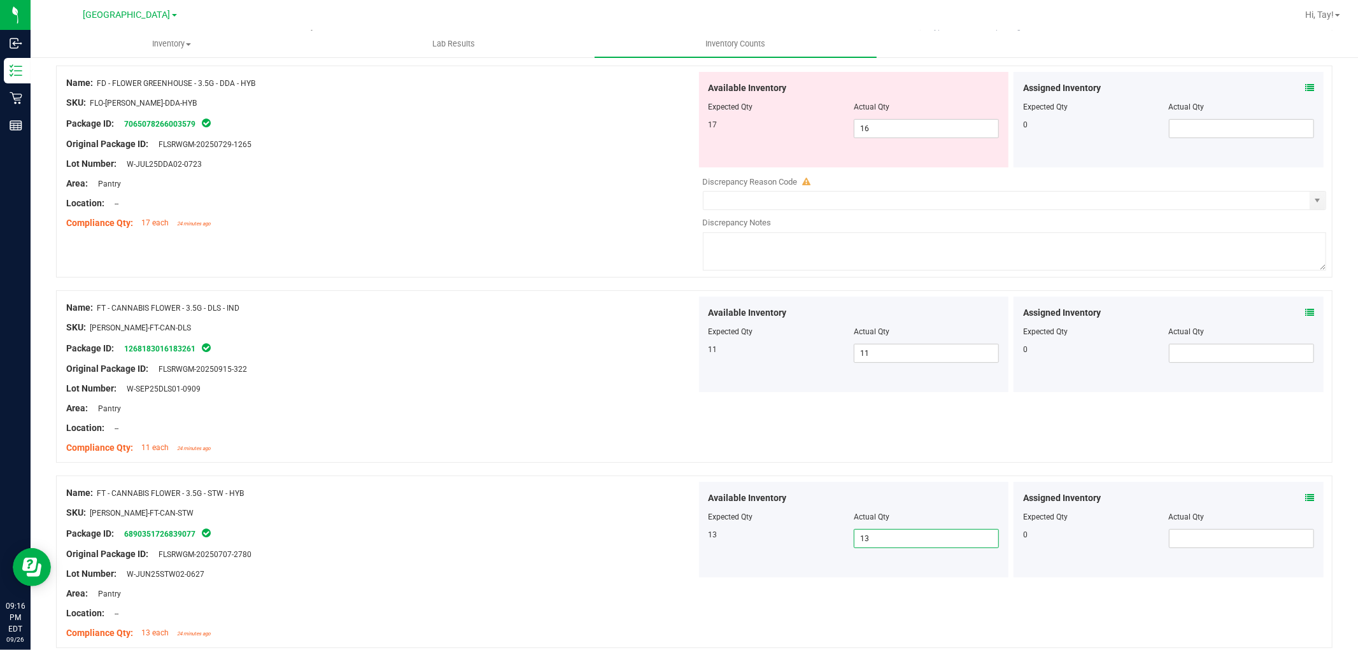
click at [446, 512] on div "SKU: [PERSON_NAME]-FT-CAN-STW" at bounding box center [381, 512] width 631 height 13
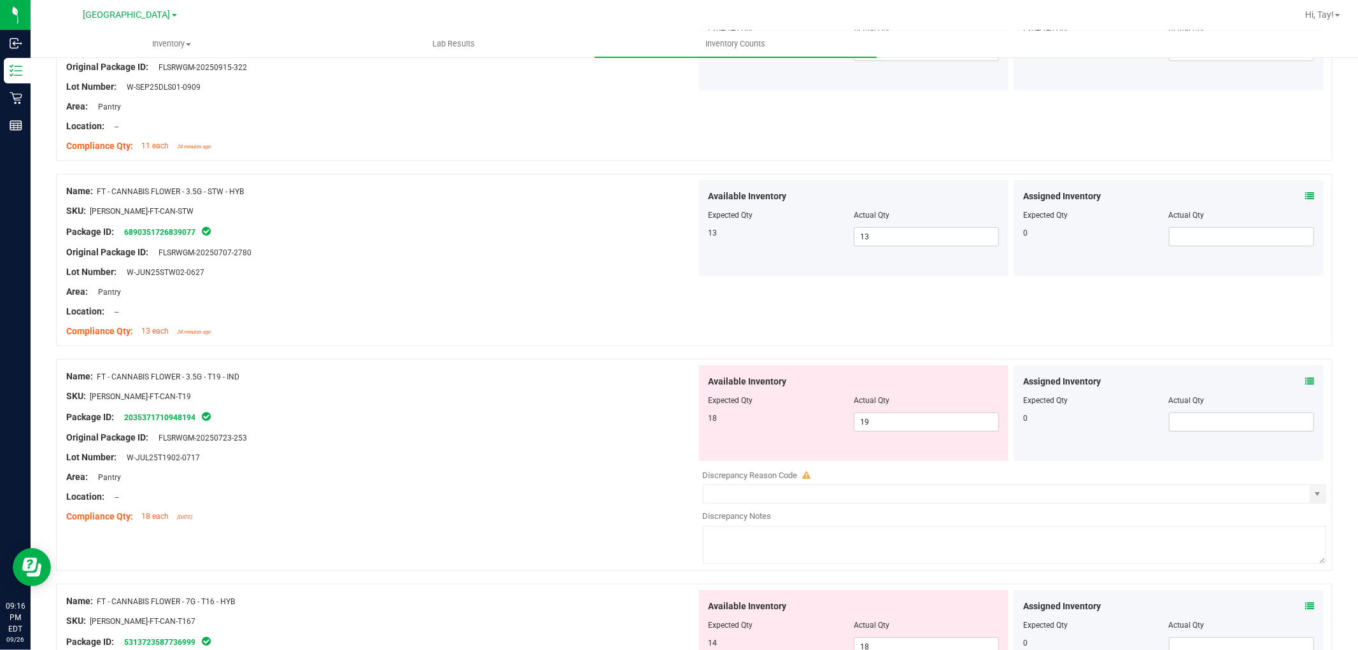
scroll to position [495, 0]
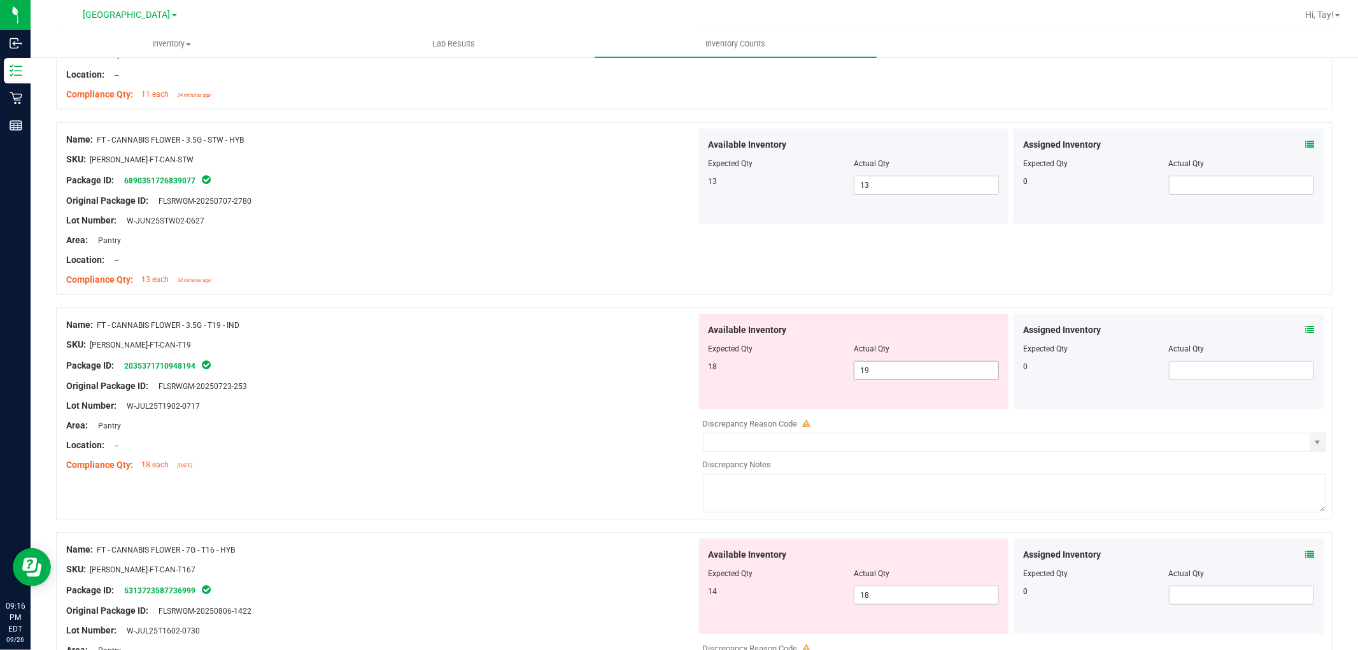
click at [890, 376] on span "19 19" at bounding box center [926, 370] width 145 height 19
click at [646, 404] on div "Lot Number: W-JUL25T1902-0717" at bounding box center [381, 405] width 631 height 13
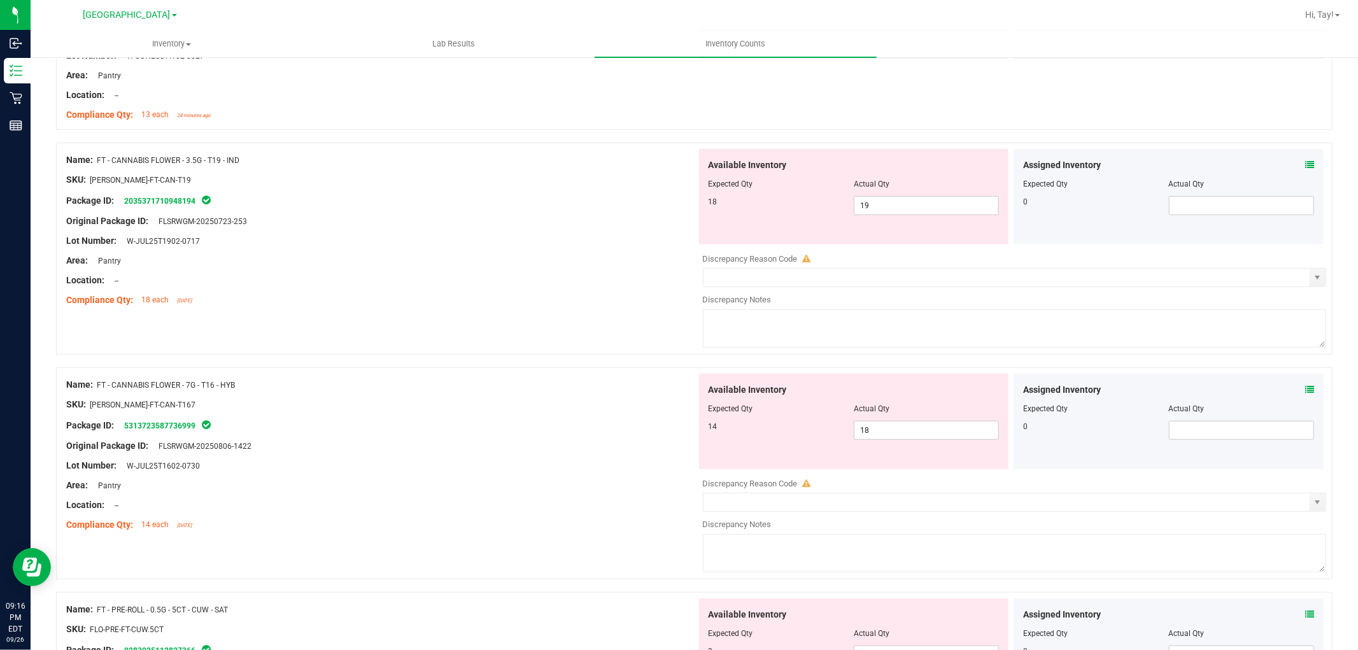
scroll to position [708, 0]
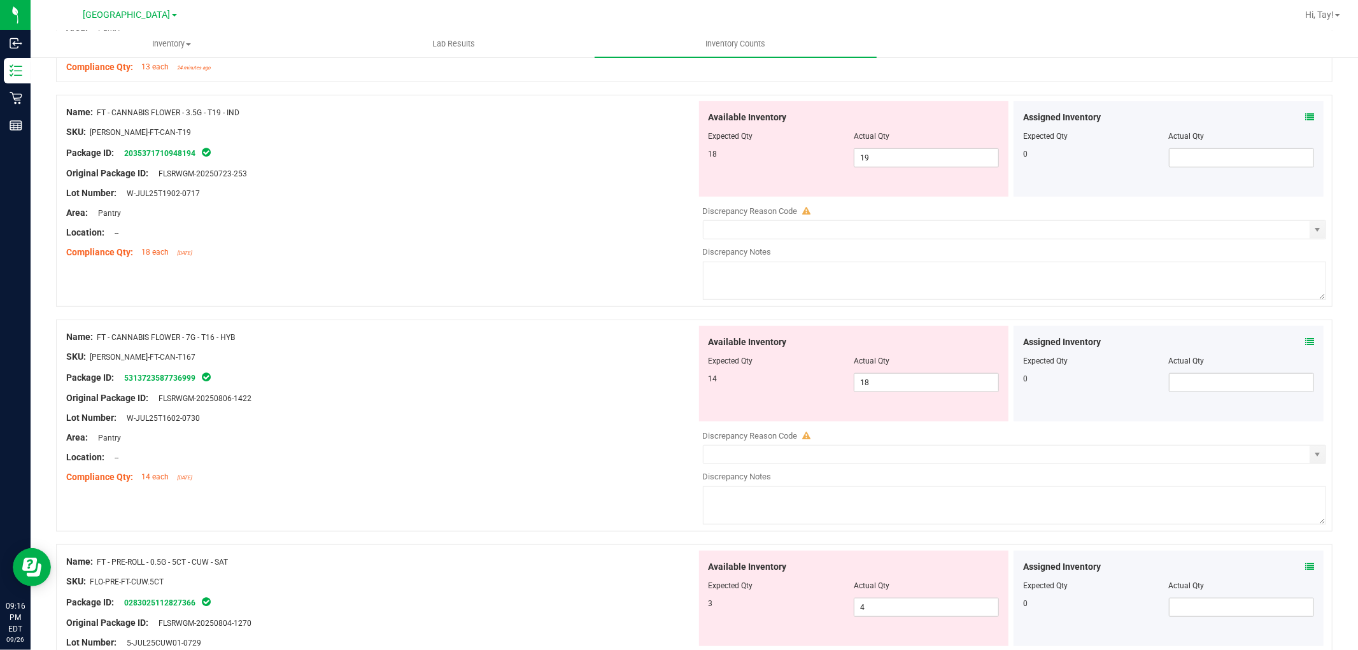
click at [638, 411] on div at bounding box center [381, 408] width 631 height 6
click at [880, 159] on span "19 19" at bounding box center [926, 157] width 145 height 19
click at [880, 159] on input "19" at bounding box center [927, 158] width 144 height 18
click at [887, 389] on span "18 18" at bounding box center [926, 382] width 145 height 19
click at [887, 389] on input "18" at bounding box center [927, 383] width 144 height 18
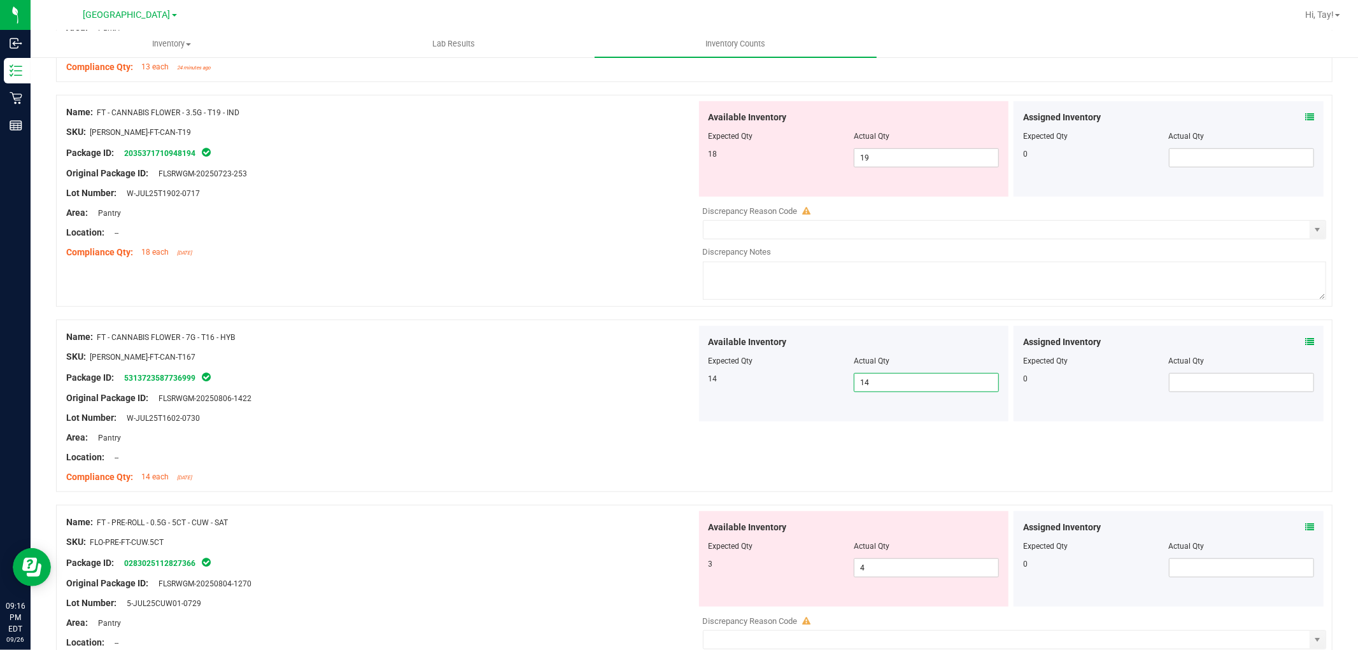
click at [564, 470] on div at bounding box center [381, 467] width 631 height 6
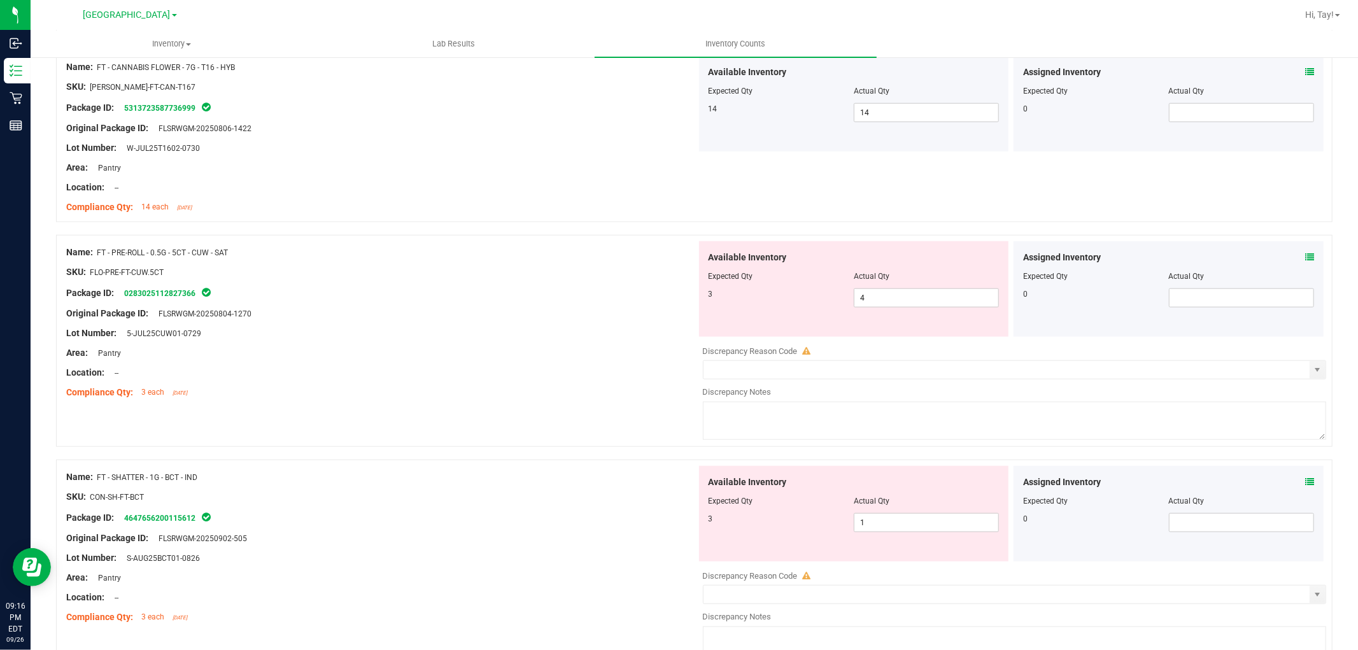
scroll to position [990, 0]
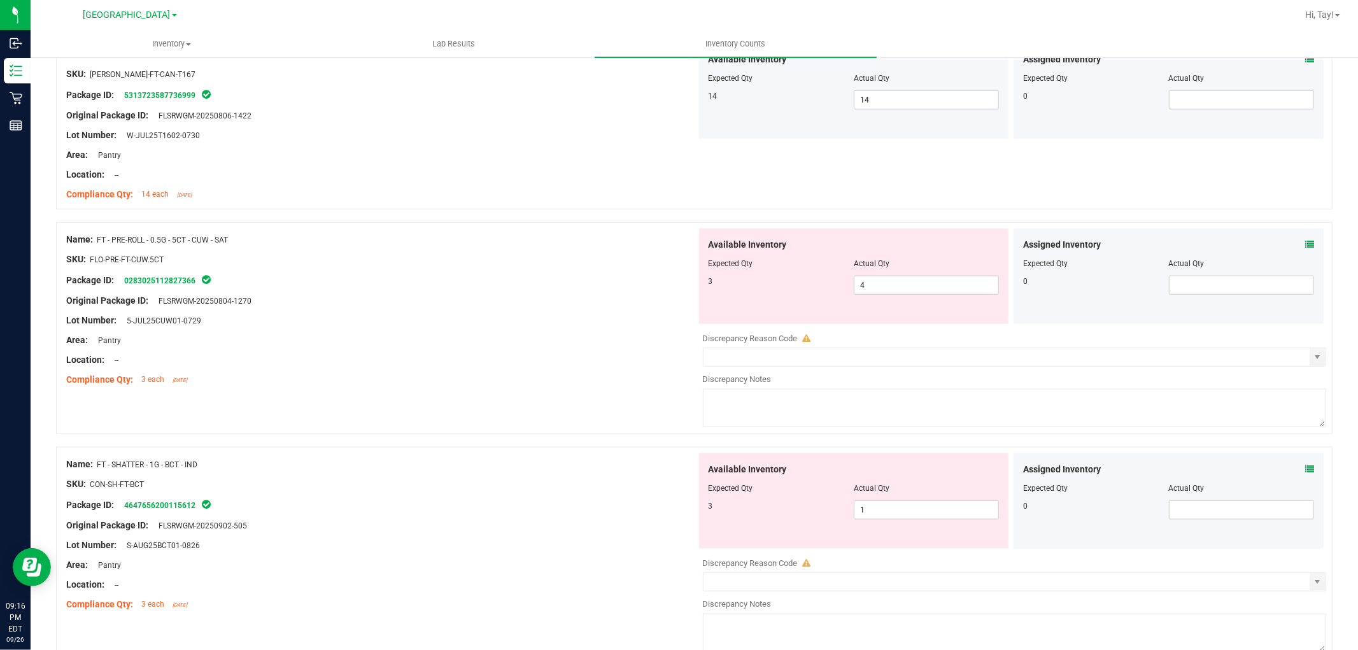
drag, startPoint x: 652, startPoint y: 422, endPoint x: 650, endPoint y: 397, distance: 24.3
click at [652, 411] on div "Name: FT - PRE-ROLL - 0.5G - 5CT - CUW - SAT SKU: FLO-PRE-FT-CUW.5CT Package ID…" at bounding box center [694, 328] width 1277 height 212
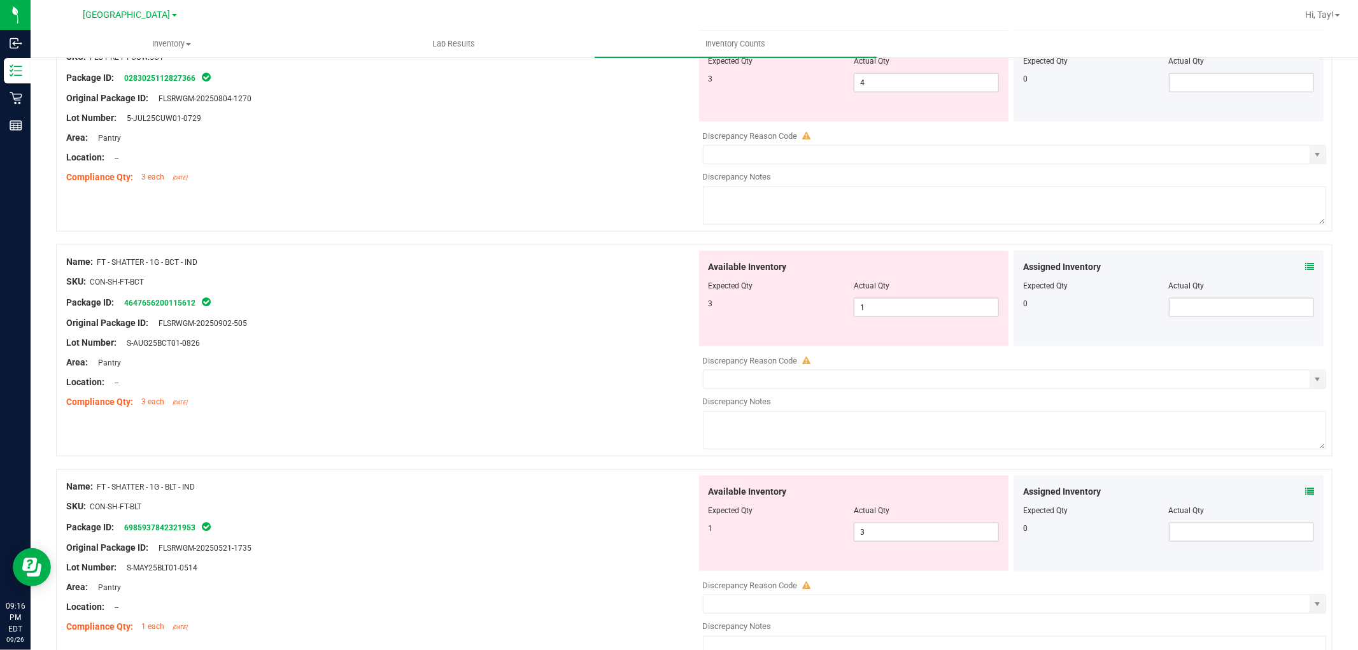
scroll to position [1202, 0]
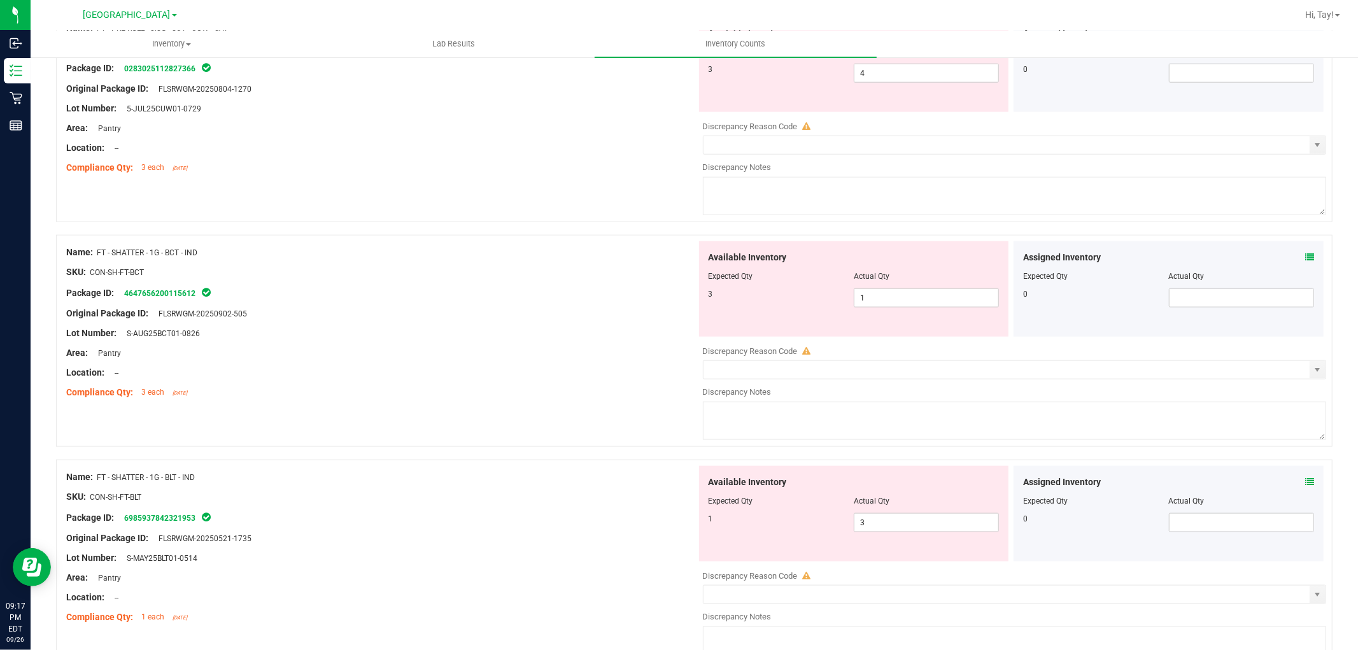
click at [646, 393] on div "Compliance Qty: 3 each [DATE]" at bounding box center [381, 392] width 631 height 13
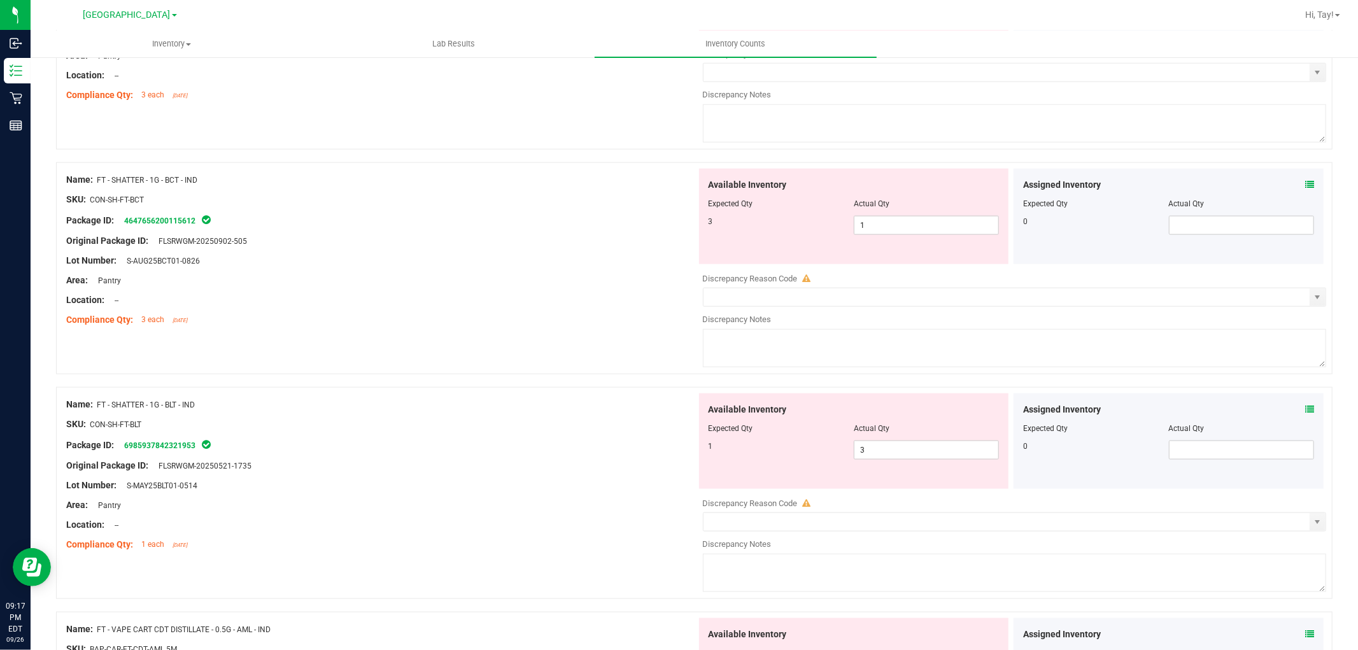
scroll to position [1274, 0]
click at [869, 224] on span "1 1" at bounding box center [926, 226] width 145 height 19
click at [869, 224] on input "1" at bounding box center [927, 227] width 144 height 18
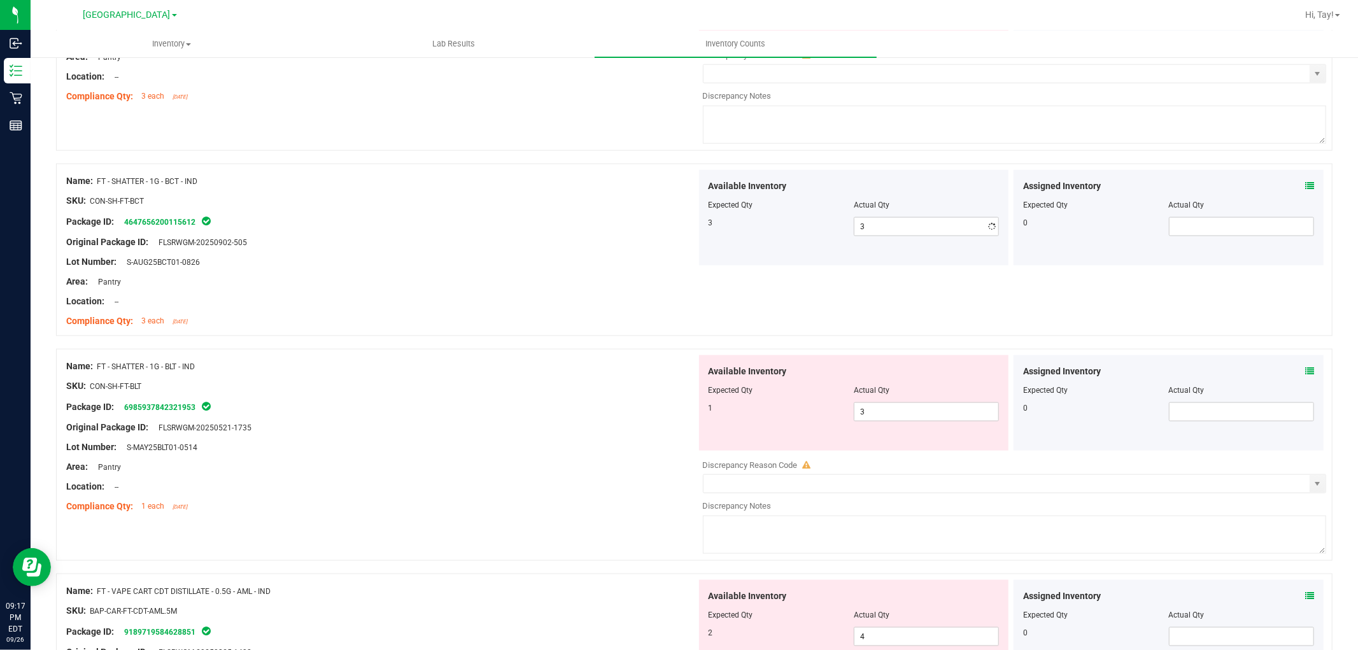
click at [911, 415] on span "3 3" at bounding box center [926, 412] width 145 height 19
click at [911, 415] on input "3" at bounding box center [927, 412] width 144 height 18
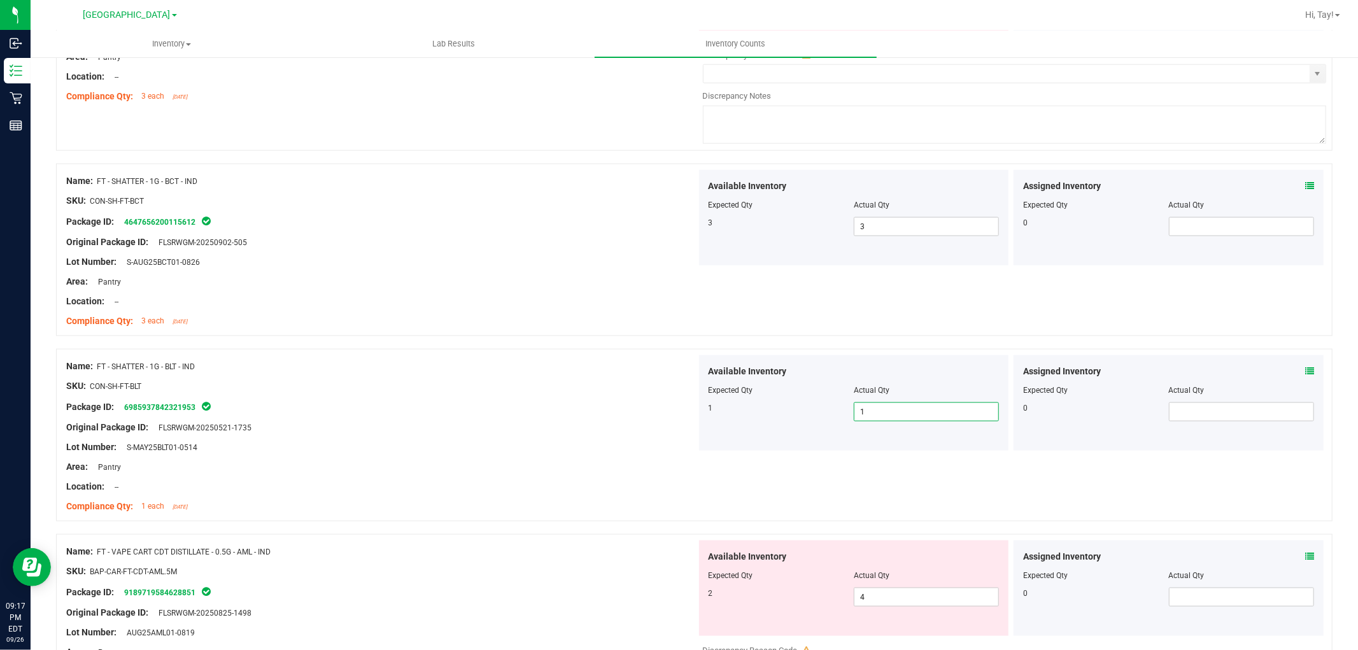
drag, startPoint x: 443, startPoint y: 466, endPoint x: 446, endPoint y: 457, distance: 9.3
click at [443, 466] on div "Area: Pantry" at bounding box center [381, 466] width 631 height 13
click at [491, 280] on div "Area: Pantry" at bounding box center [381, 281] width 631 height 13
click at [473, 387] on div "SKU: CON-SH-FT-BLT" at bounding box center [381, 386] width 631 height 13
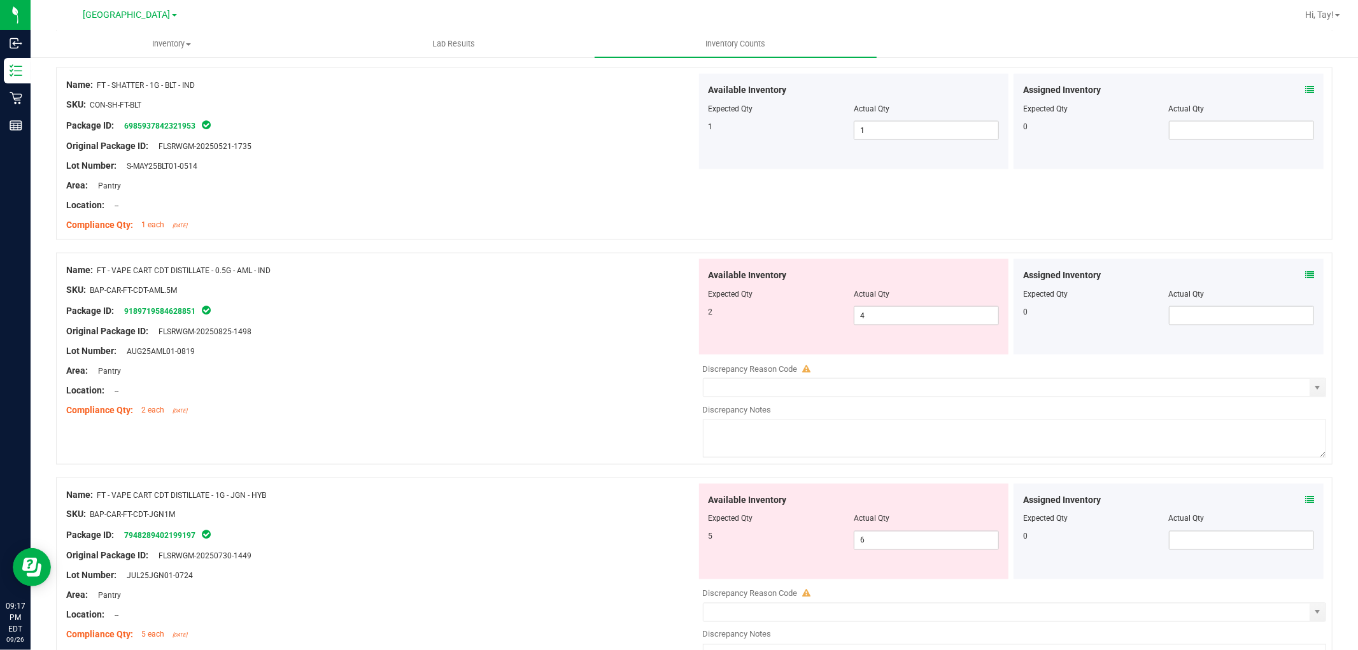
scroll to position [1557, 0]
click at [473, 386] on div "Location: --" at bounding box center [381, 389] width 631 height 13
click at [856, 313] on span "4 4" at bounding box center [926, 314] width 145 height 19
click at [856, 313] on input "4" at bounding box center [927, 315] width 144 height 18
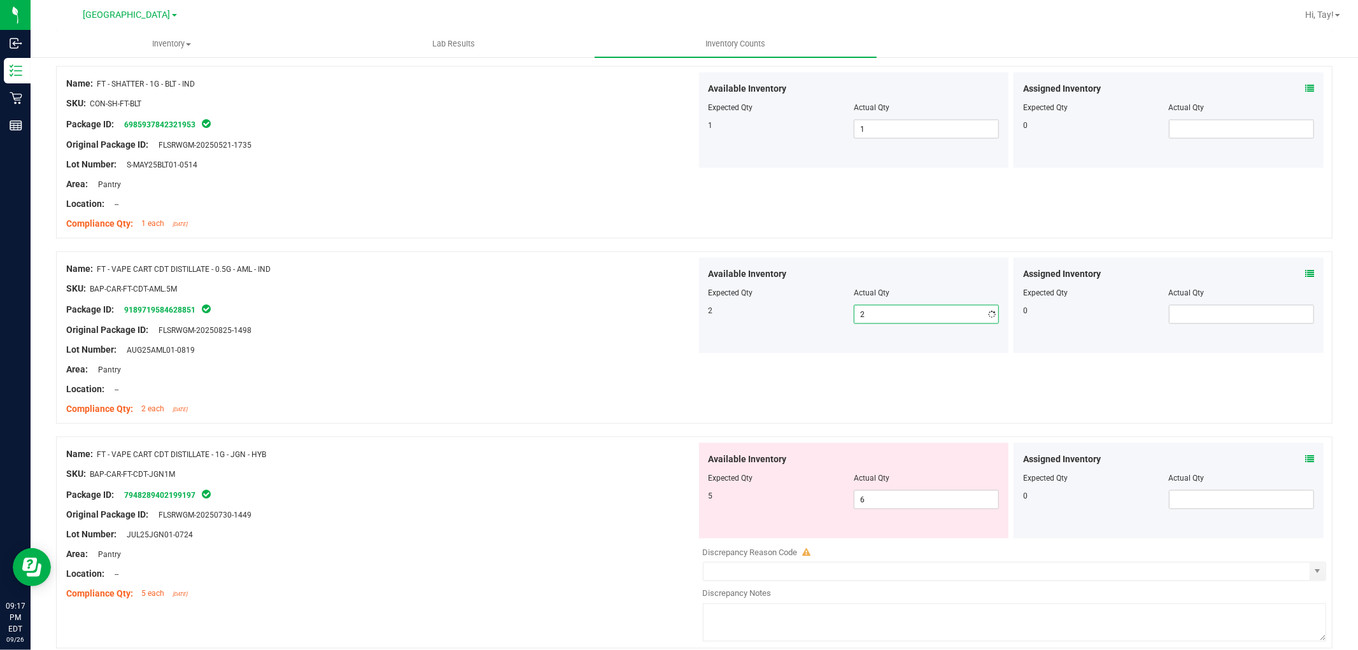
click at [595, 360] on div at bounding box center [381, 360] width 631 height 6
click at [874, 505] on span "6 6" at bounding box center [926, 499] width 145 height 19
click at [874, 505] on input "6" at bounding box center [927, 500] width 144 height 18
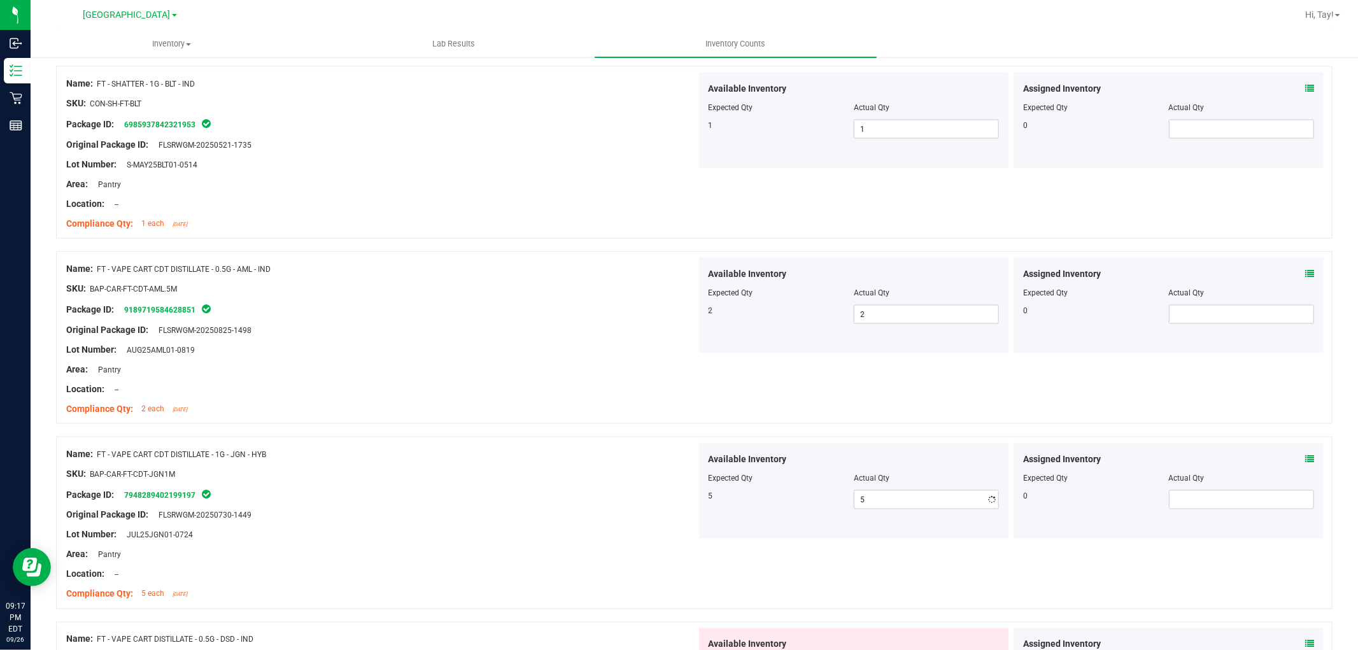
click at [383, 457] on div "Name: FT - VAPE CART CDT DISTILLATE - 1G - JGN - HYB" at bounding box center [381, 454] width 631 height 13
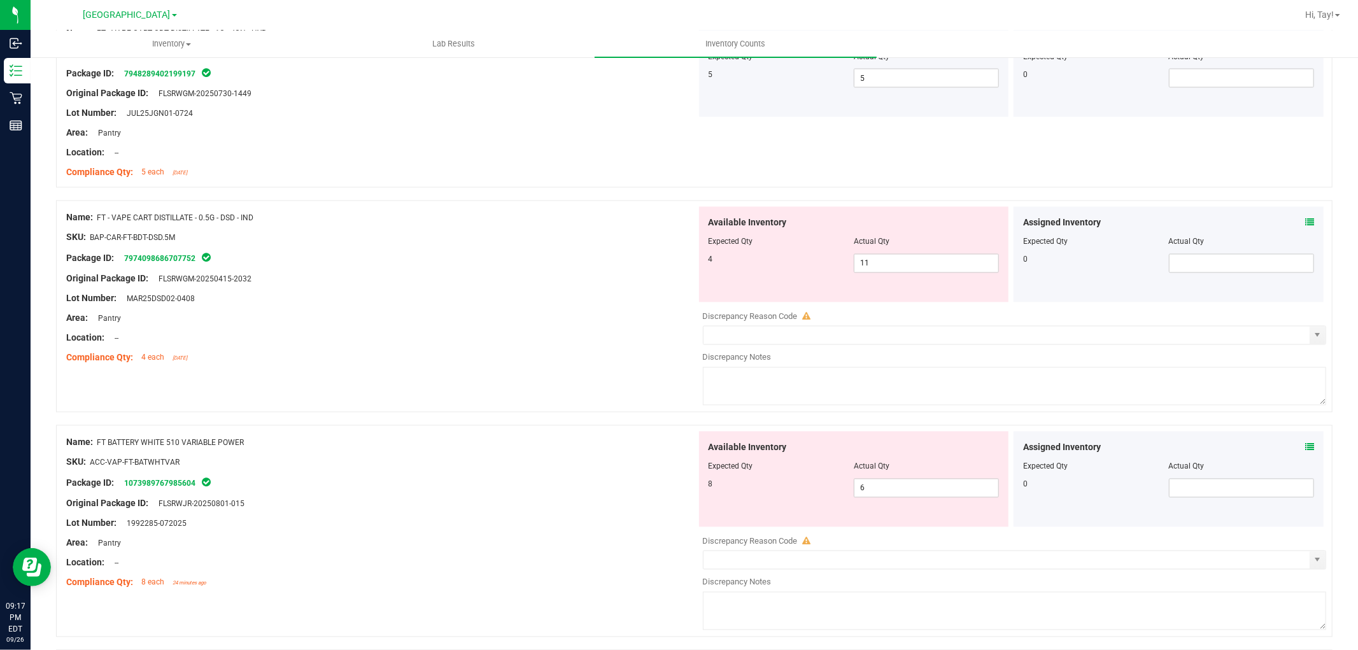
scroll to position [1981, 0]
click at [523, 269] on div at bounding box center [381, 266] width 631 height 6
click at [569, 287] on div at bounding box center [381, 286] width 631 height 6
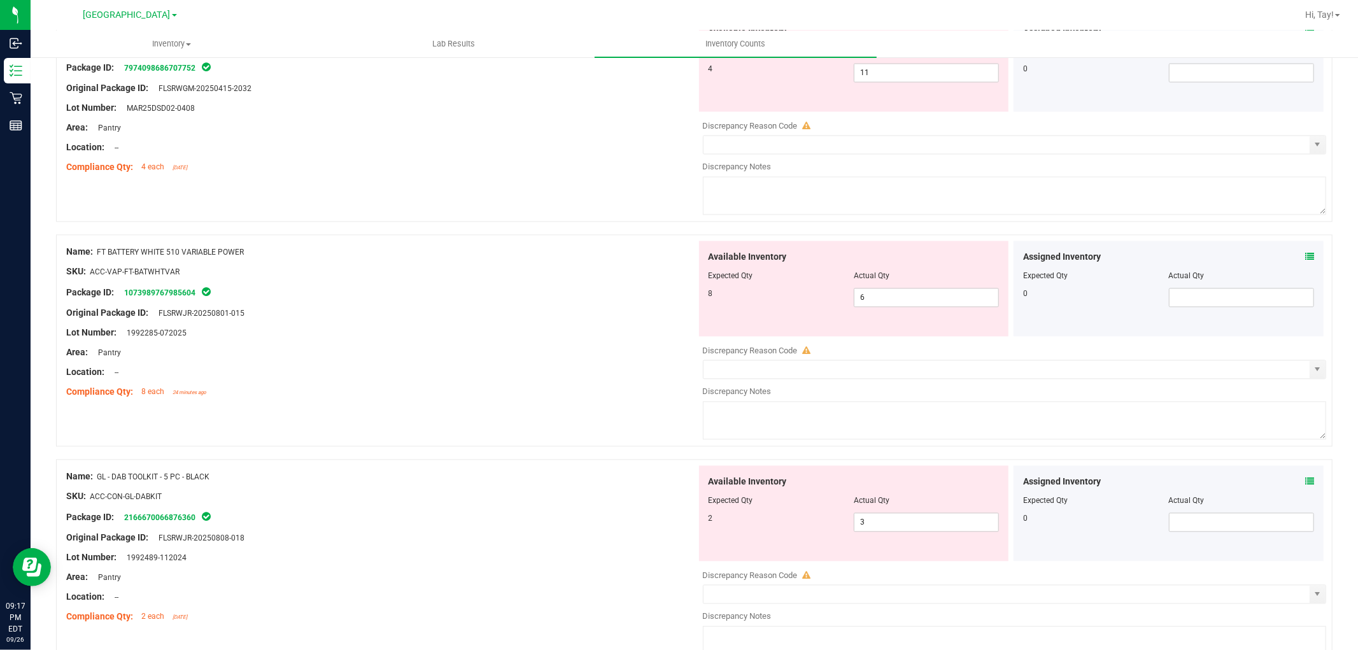
scroll to position [2172, 0]
click at [874, 299] on input "6" at bounding box center [927, 295] width 144 height 18
click at [0, 0] on input "6" at bounding box center [0, 0] width 0 height 0
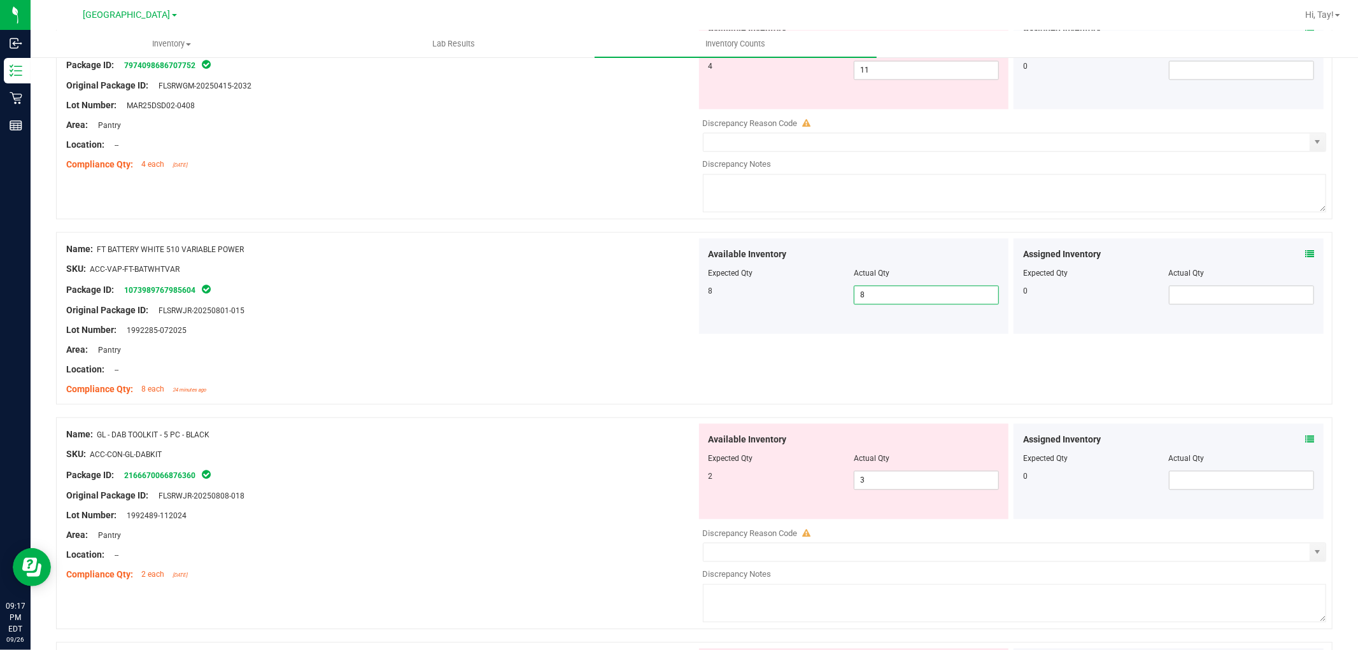
click at [466, 438] on div "Name: GL - DAB TOOLKIT - 5 PC - BLACK" at bounding box center [381, 434] width 631 height 13
click at [874, 485] on span "3 3" at bounding box center [926, 480] width 145 height 19
click at [874, 485] on input "3" at bounding box center [927, 480] width 144 height 18
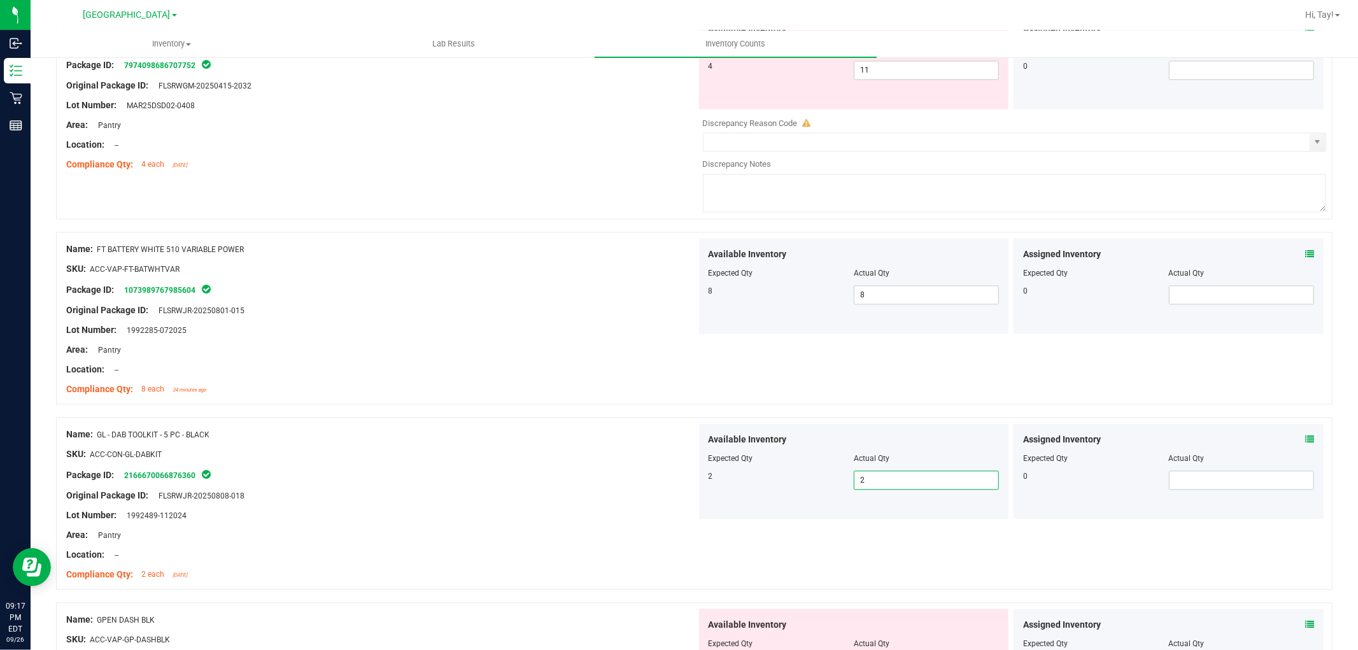
click at [488, 497] on div "Original Package ID: FLSRWJR-20250808-018" at bounding box center [381, 495] width 631 height 13
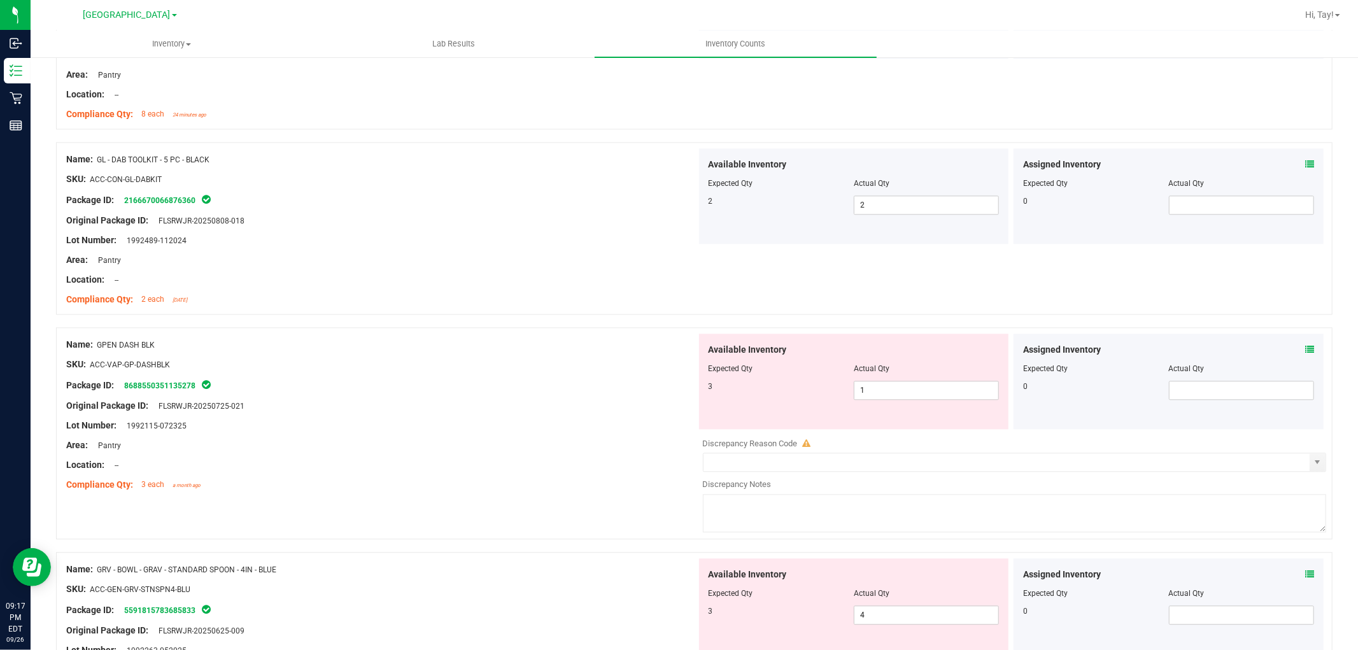
scroll to position [2455, 0]
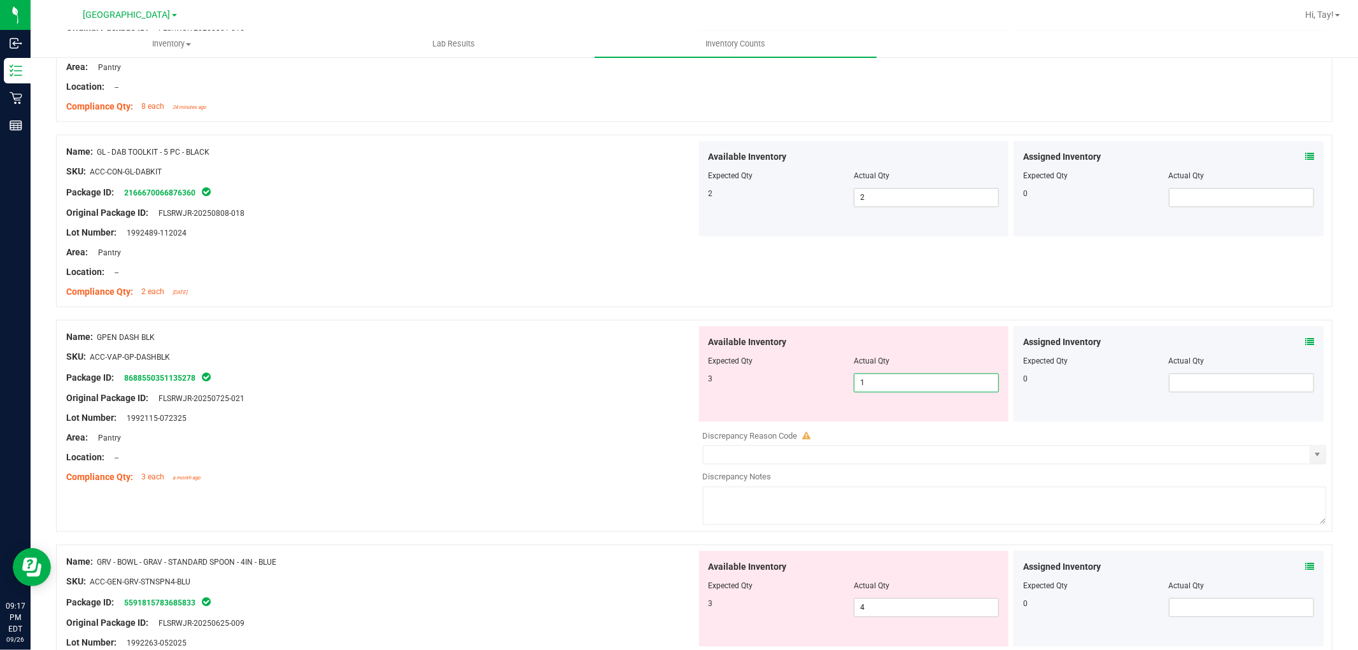
click at [928, 387] on span "1 1" at bounding box center [926, 382] width 145 height 19
click at [928, 387] on input "1" at bounding box center [927, 383] width 144 height 18
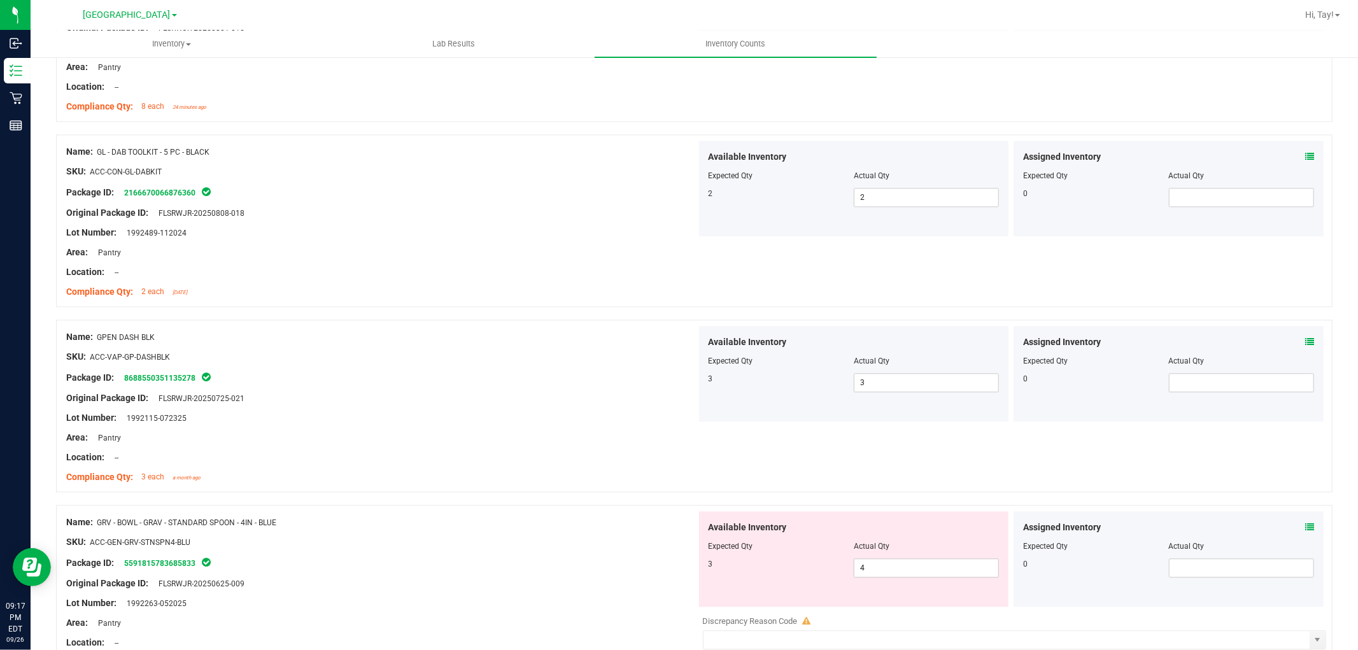
click at [586, 470] on div at bounding box center [381, 467] width 631 height 6
click at [919, 568] on span "4 4" at bounding box center [926, 568] width 145 height 19
click at [919, 568] on input "4" at bounding box center [927, 568] width 144 height 18
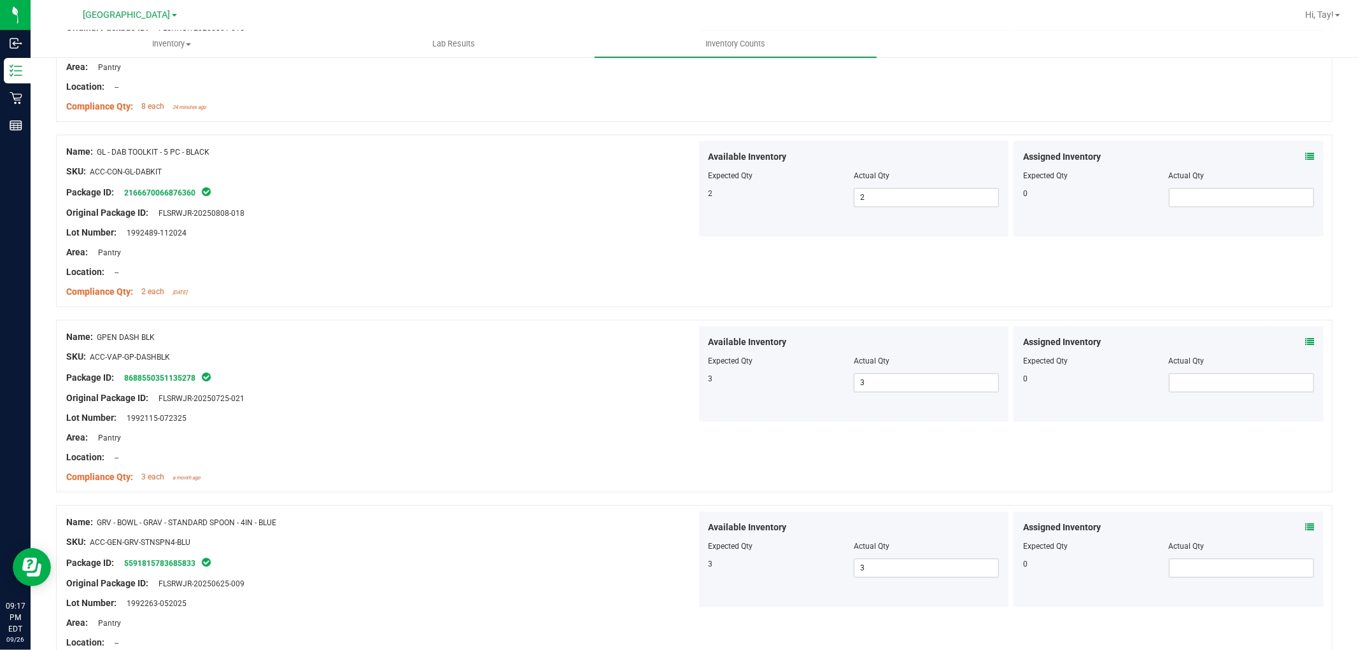
click at [647, 575] on div at bounding box center [381, 574] width 631 height 6
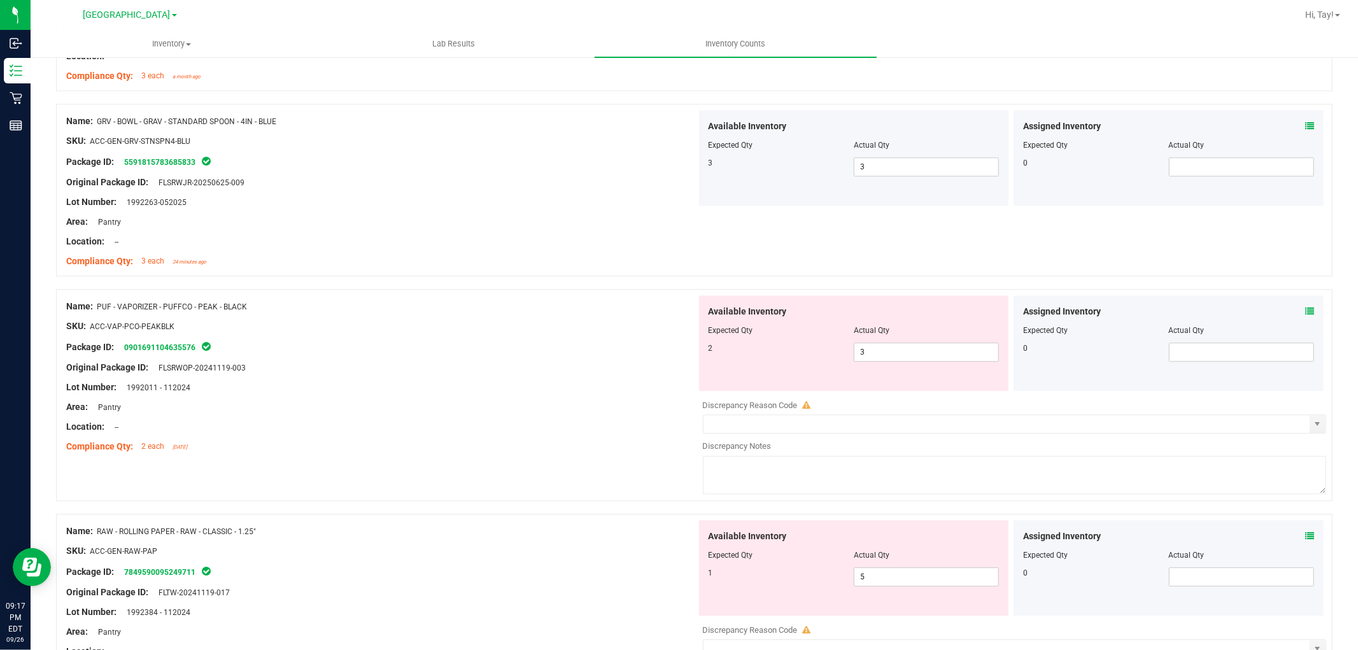
scroll to position [2879, 0]
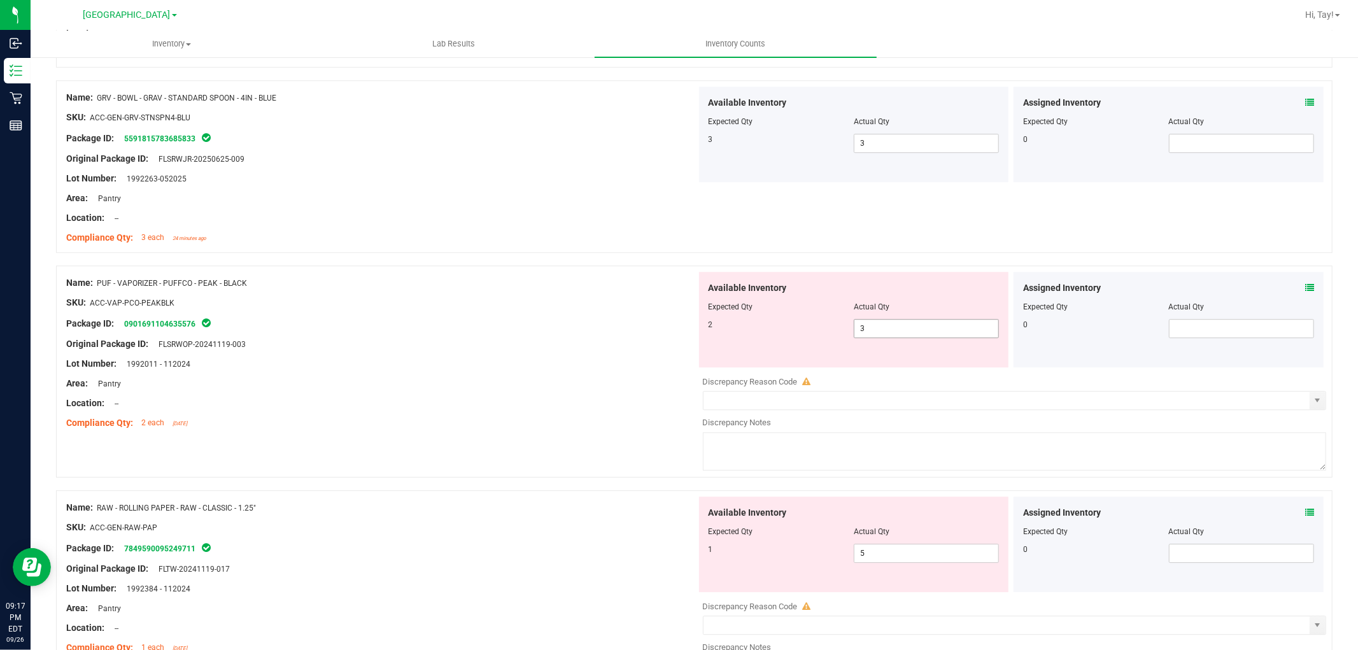
click at [890, 327] on span "3 3" at bounding box center [926, 328] width 145 height 19
click at [890, 327] on input "3" at bounding box center [927, 329] width 144 height 18
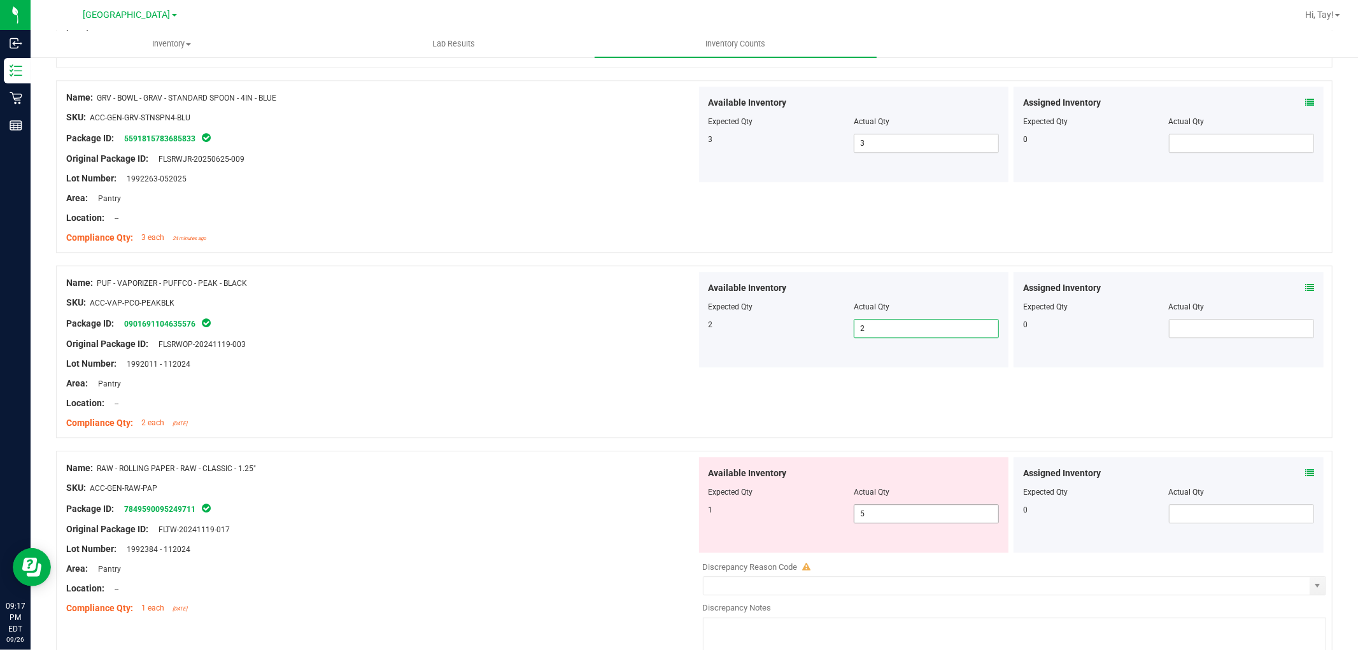
click at [865, 512] on span "5 5" at bounding box center [926, 513] width 145 height 19
click at [865, 512] on input "5" at bounding box center [927, 514] width 144 height 18
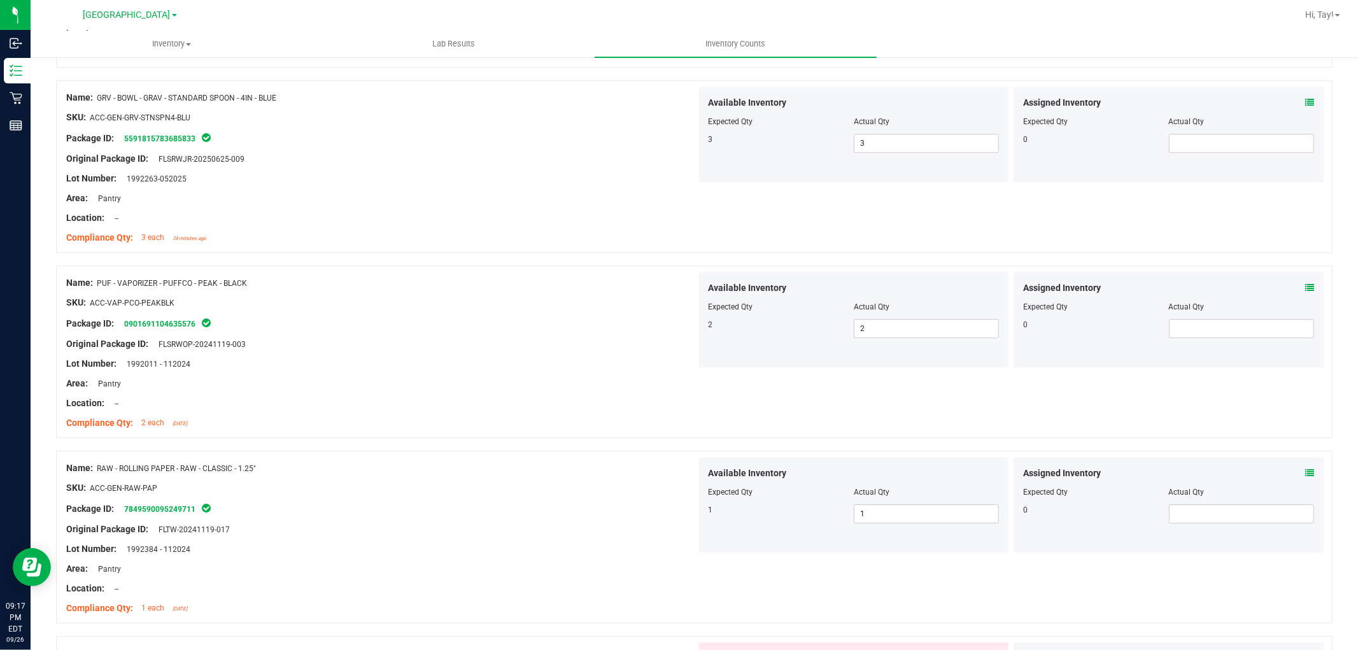
click at [597, 498] on div at bounding box center [381, 498] width 631 height 6
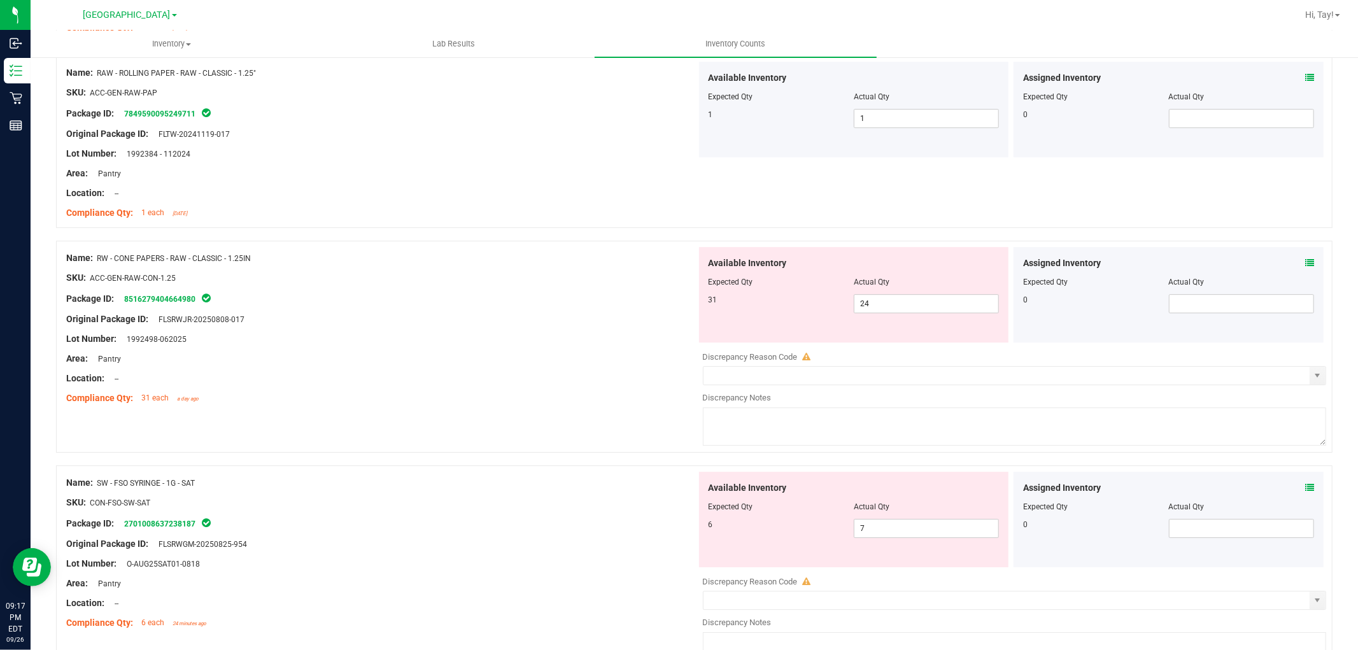
scroll to position [3304, 0]
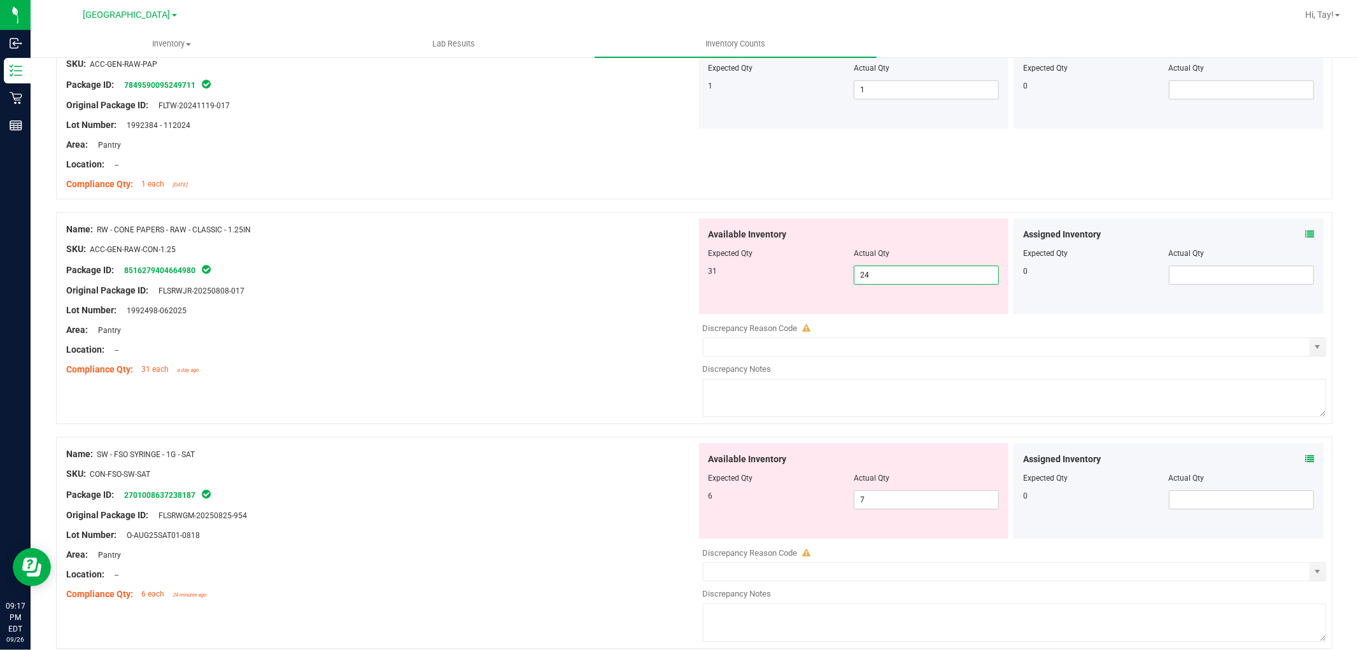
click at [906, 278] on span "24 24" at bounding box center [926, 275] width 145 height 19
click at [906, 278] on input "24" at bounding box center [927, 275] width 144 height 18
click at [600, 294] on div "Original Package ID: FLSRWJR-20250808-017" at bounding box center [381, 290] width 631 height 13
click at [594, 297] on div "Original Package ID: FLSRWJR-20250808-017" at bounding box center [381, 290] width 631 height 13
click at [874, 506] on span "7 7" at bounding box center [926, 499] width 145 height 19
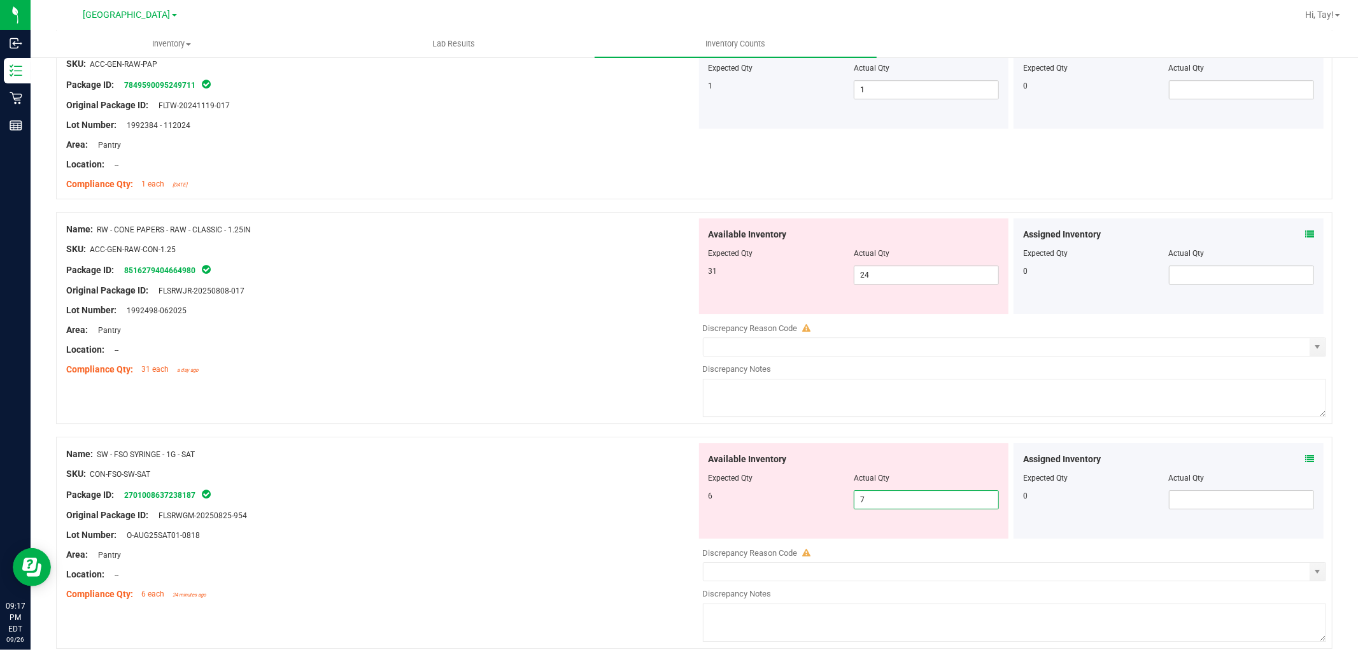
click at [874, 506] on input "7" at bounding box center [927, 500] width 144 height 18
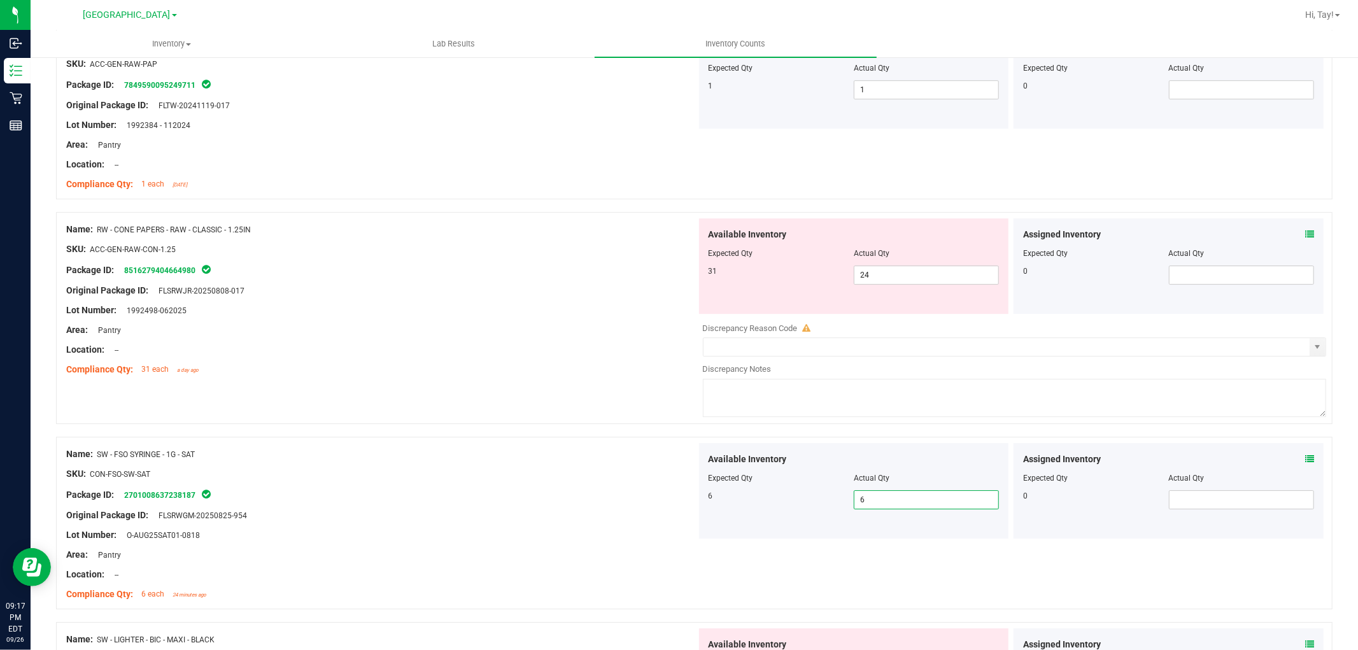
click at [563, 529] on div at bounding box center [381, 525] width 631 height 6
click at [878, 279] on span "24 24" at bounding box center [926, 275] width 145 height 19
click at [878, 279] on input "24" at bounding box center [927, 275] width 144 height 18
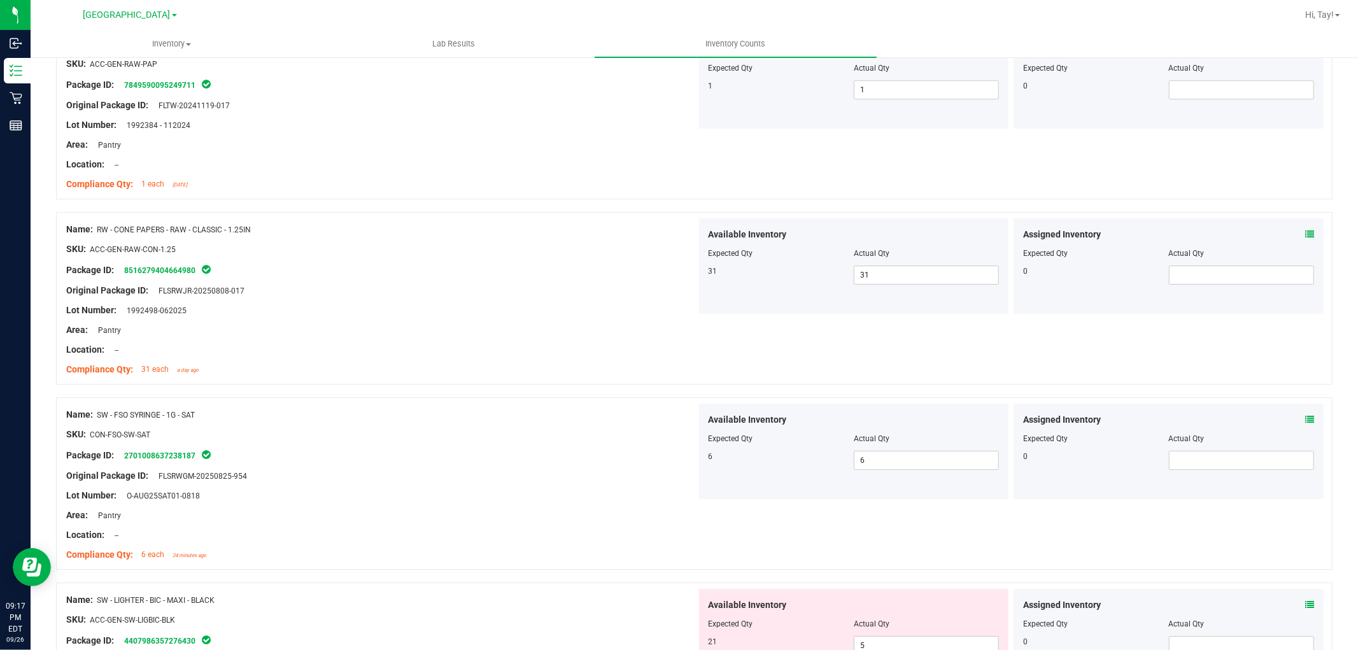
click at [425, 346] on div "Location: --" at bounding box center [381, 349] width 631 height 13
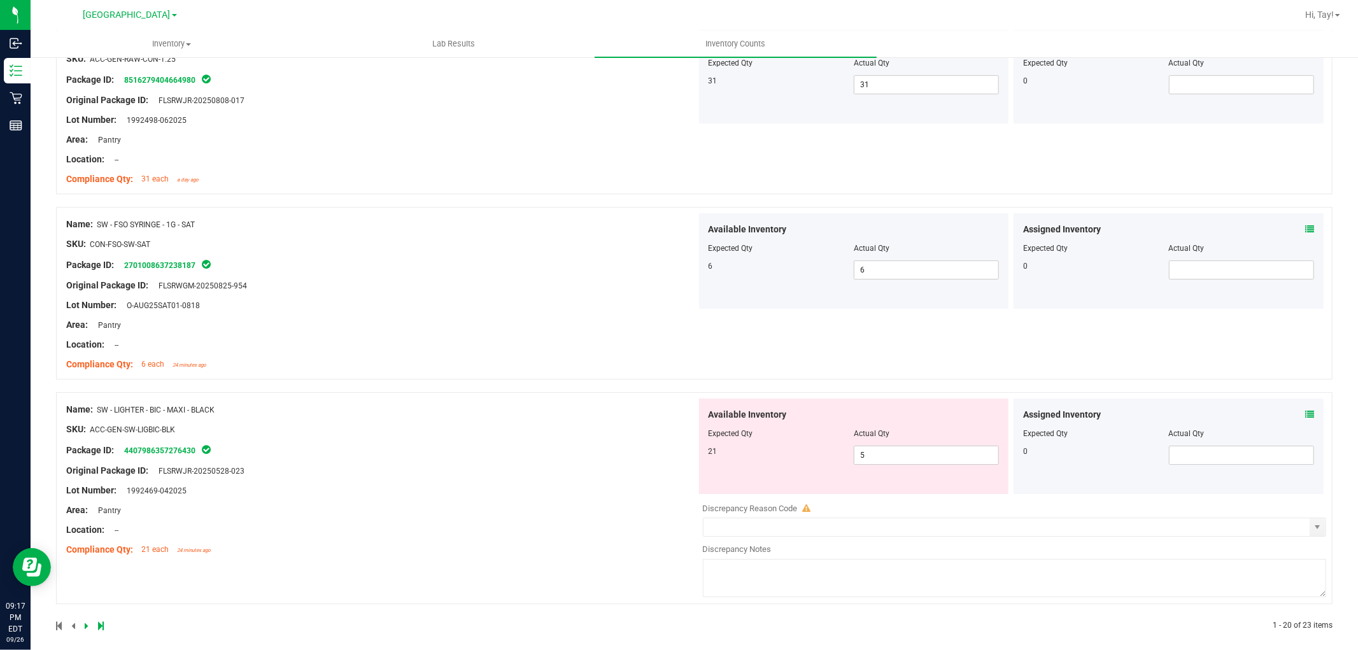
scroll to position [3508, 0]
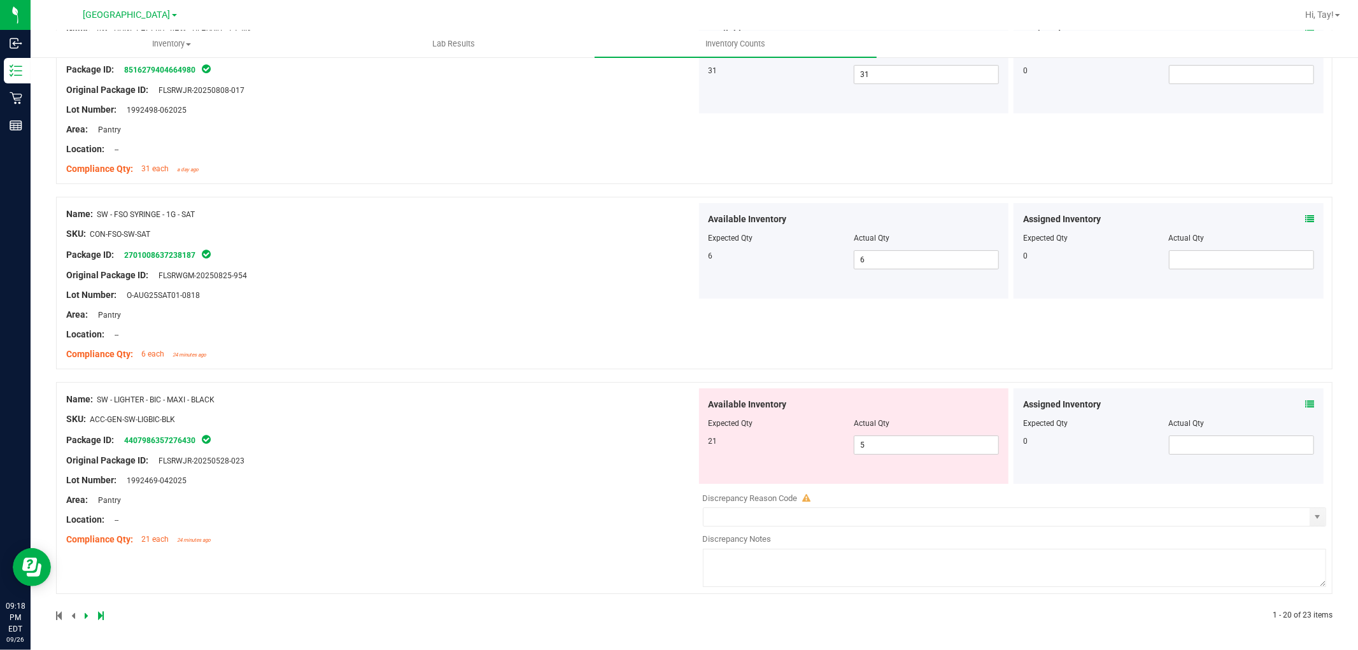
drag, startPoint x: 394, startPoint y: 449, endPoint x: 429, endPoint y: 447, distance: 35.1
click at [397, 449] on div at bounding box center [381, 451] width 631 height 6
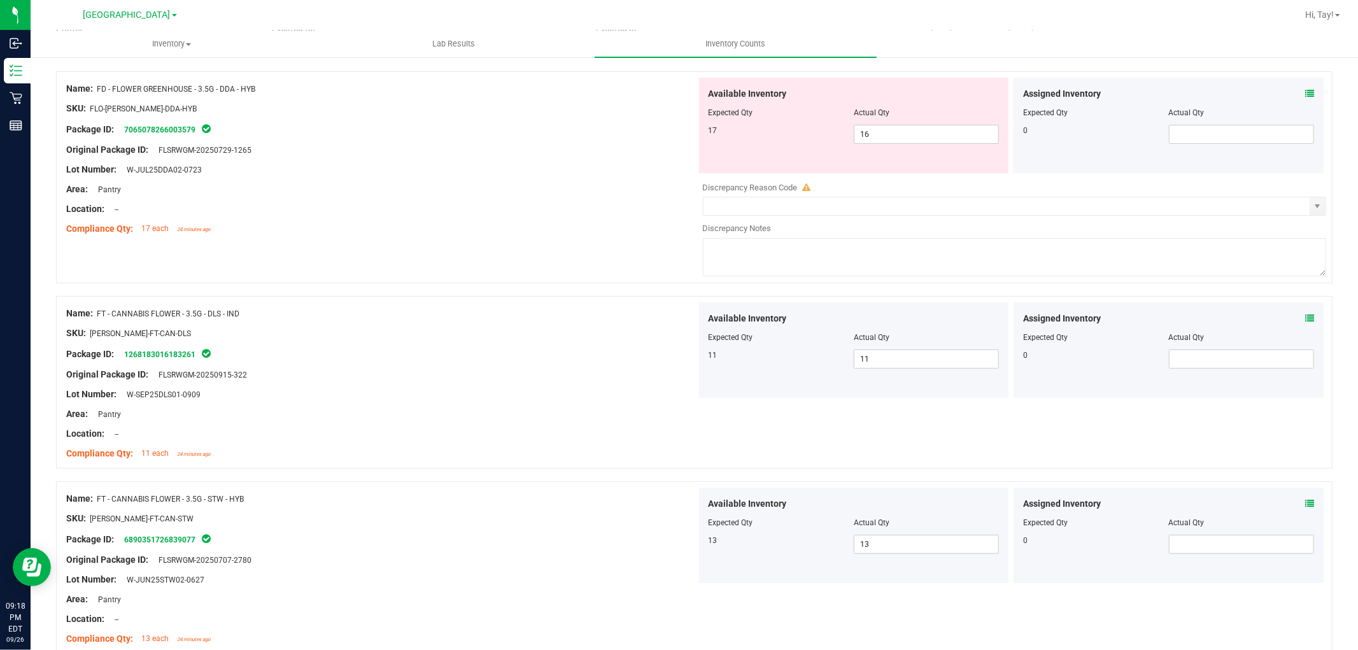
scroll to position [0, 0]
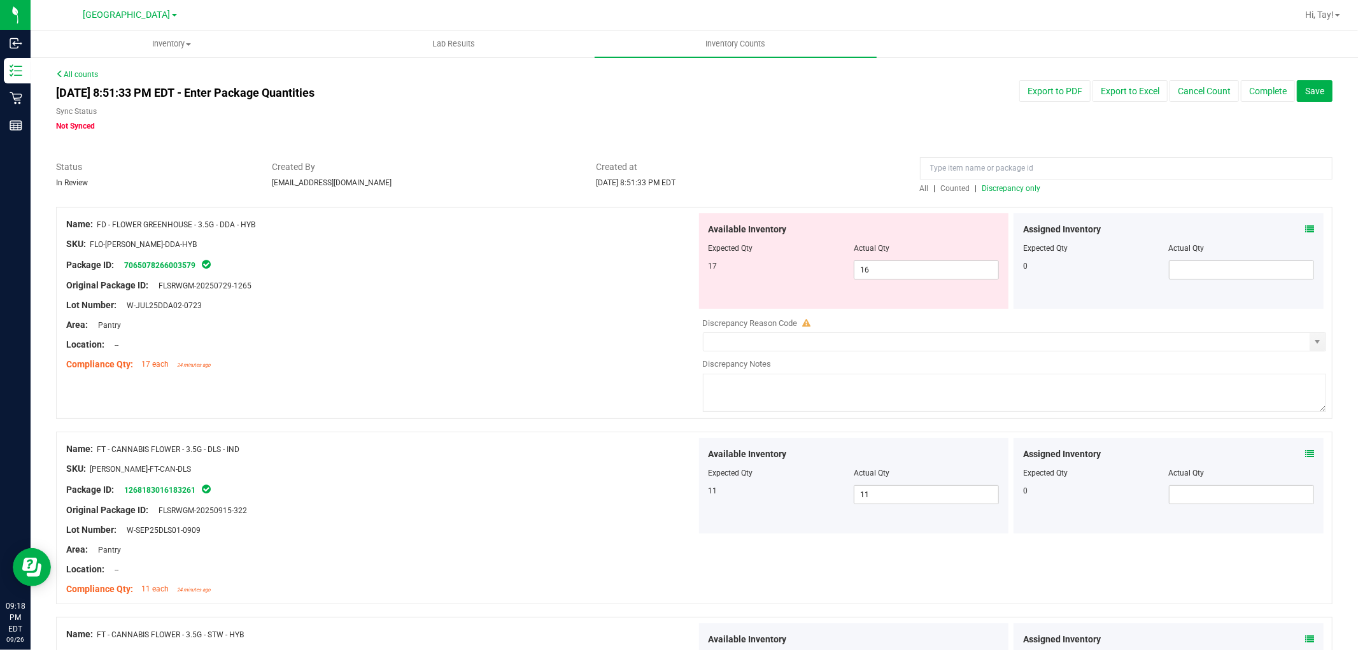
click at [983, 189] on span "Discrepancy only" at bounding box center [1012, 188] width 59 height 9
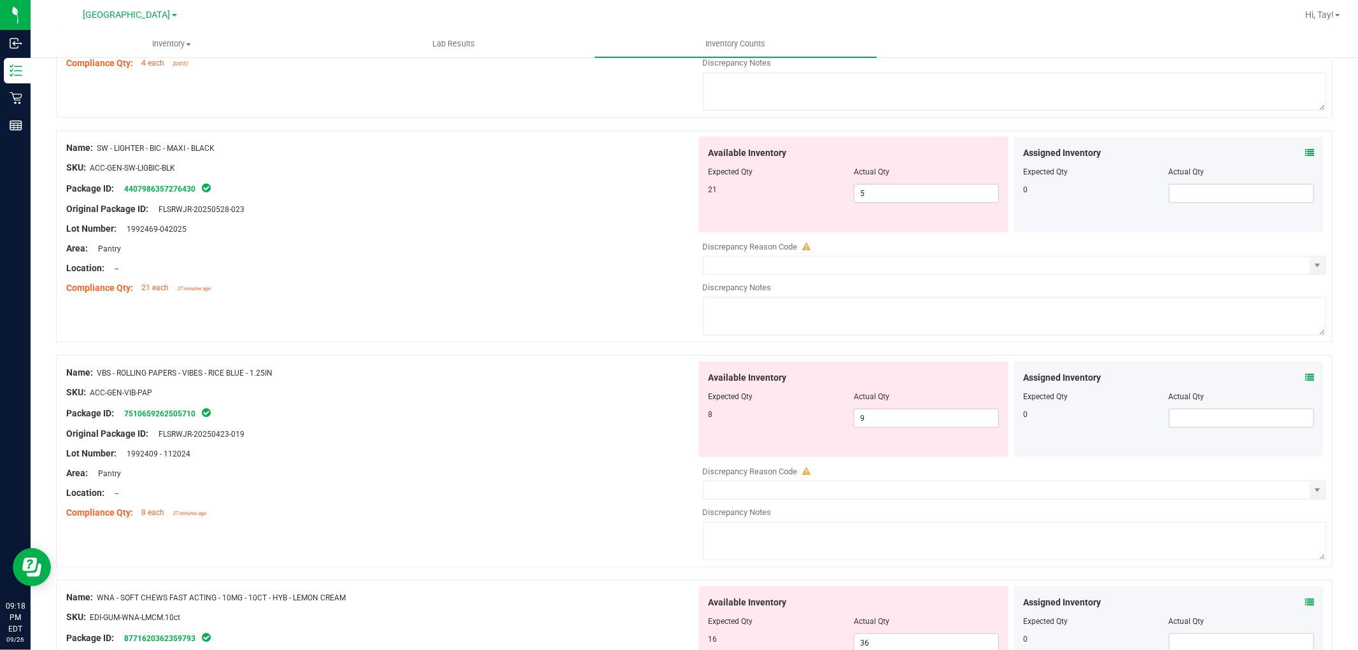
scroll to position [990, 0]
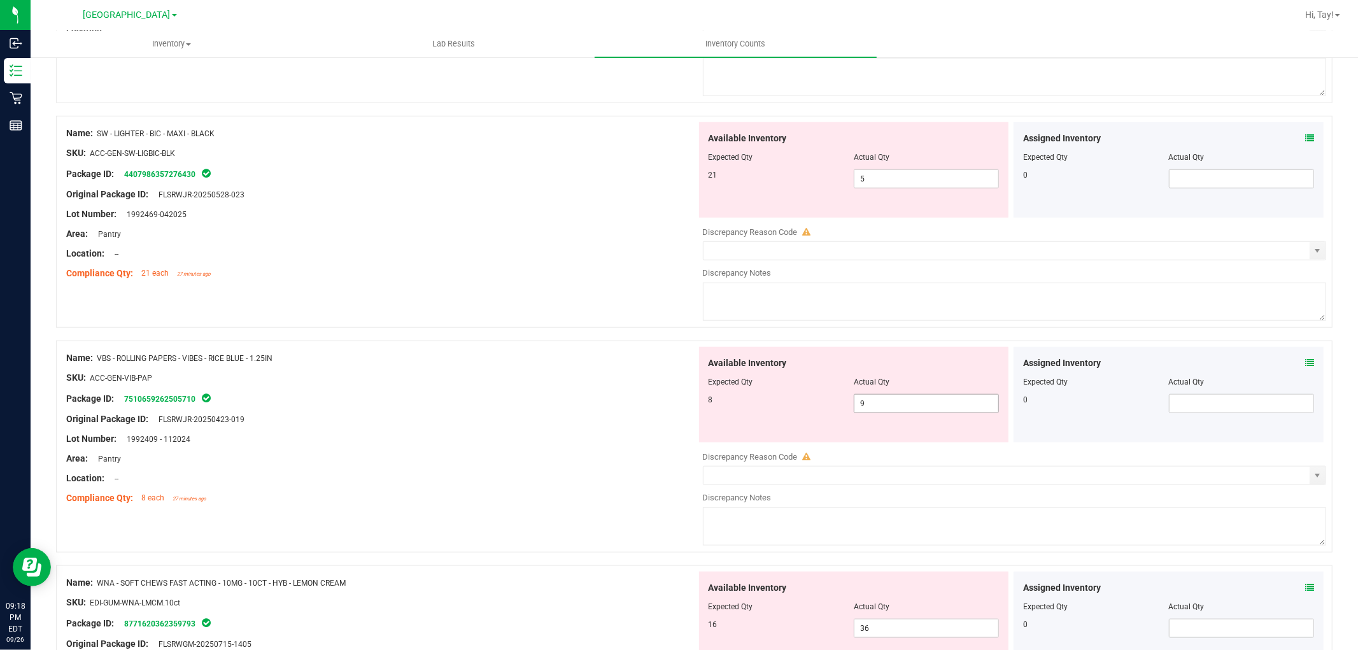
click at [959, 413] on span "9 9" at bounding box center [926, 403] width 145 height 19
click at [959, 413] on input "9" at bounding box center [927, 404] width 144 height 18
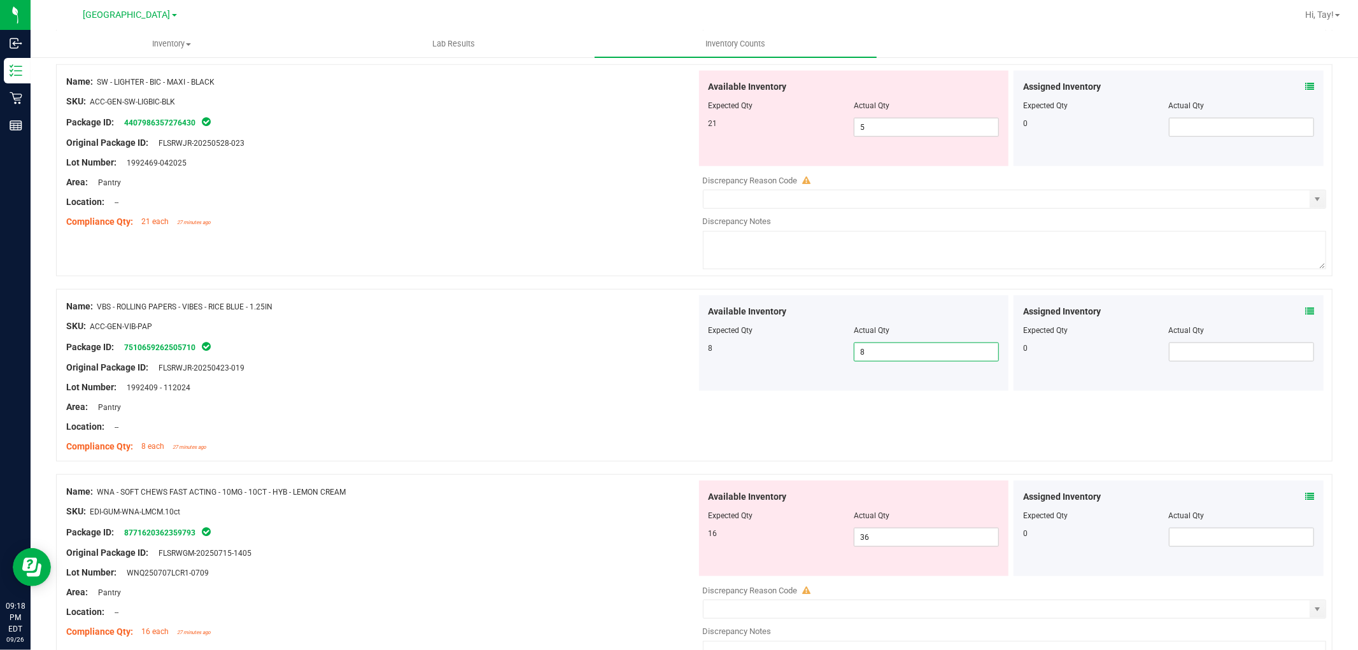
scroll to position [1132, 0]
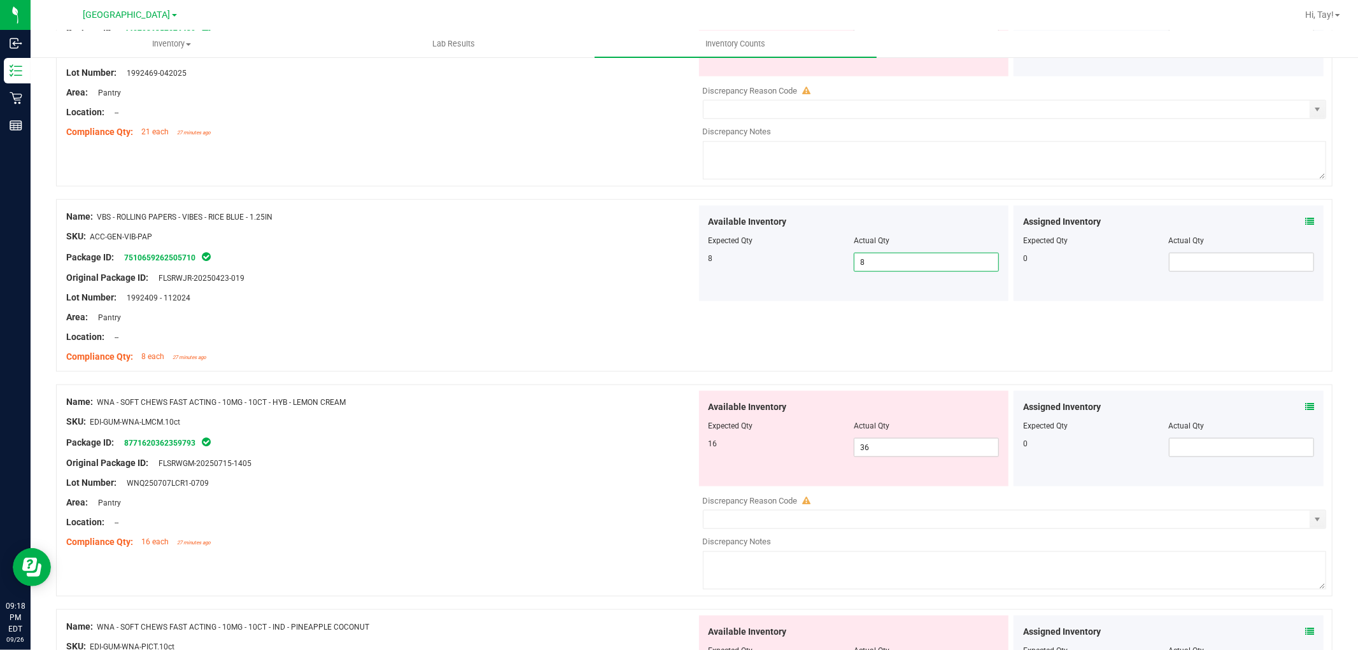
click at [506, 450] on div "Package ID: 8771620362359793" at bounding box center [381, 442] width 631 height 15
click at [867, 443] on span "36 36" at bounding box center [926, 447] width 145 height 19
click at [867, 443] on input "36" at bounding box center [927, 448] width 144 height 18
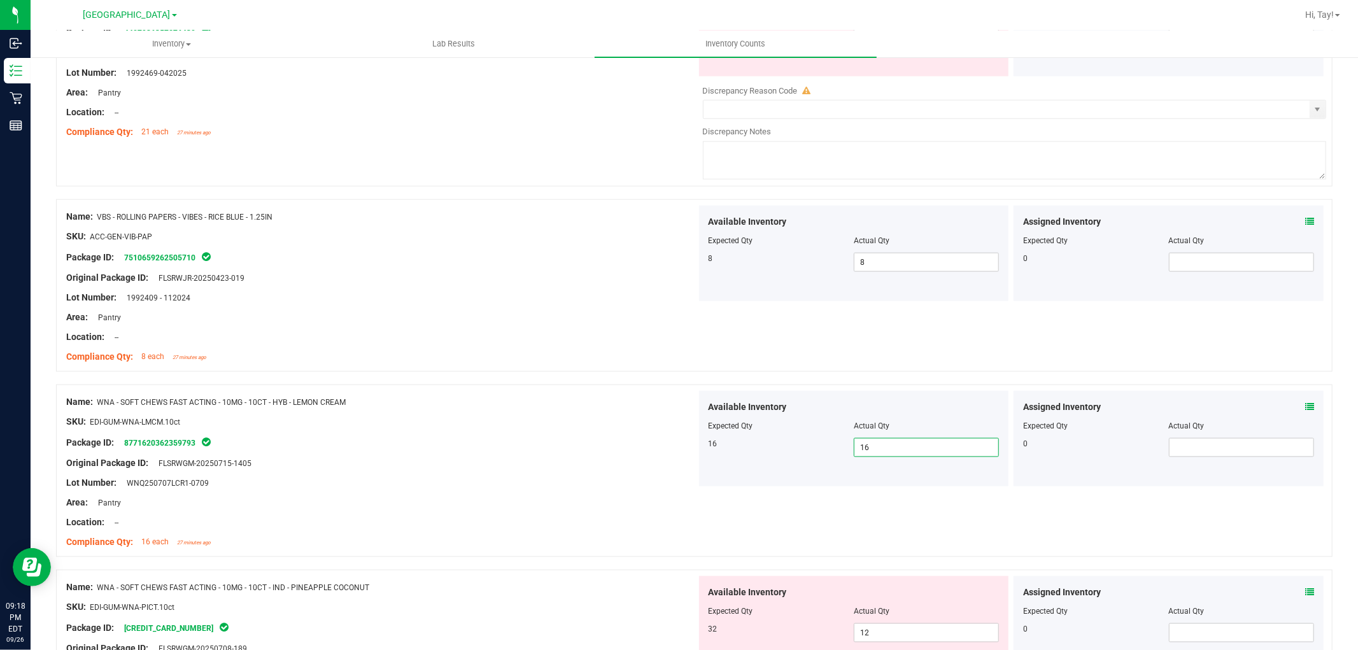
drag, startPoint x: 490, startPoint y: 590, endPoint x: 539, endPoint y: 557, distance: 59.2
click at [510, 580] on div "Name: WNA - SOFT CHEWS FAST ACTING - 10MG - 10CT - IND - PINEAPPLE COCONUT SKU:…" at bounding box center [381, 657] width 631 height 162
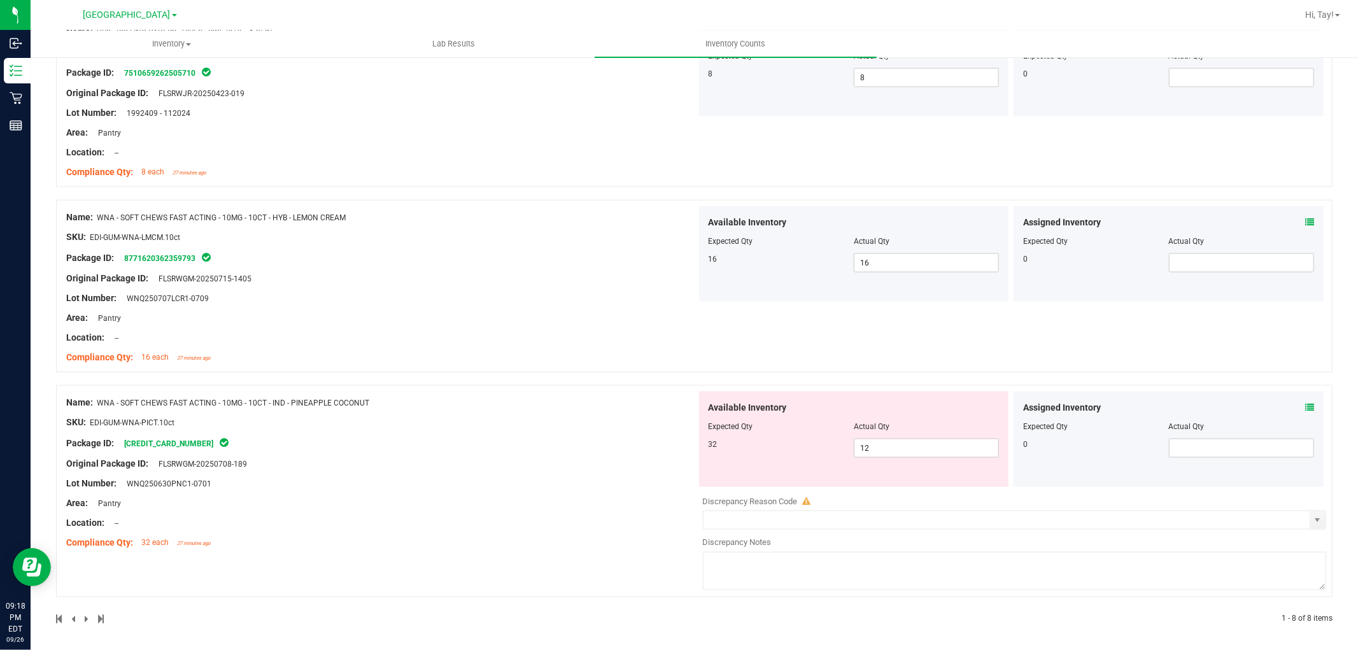
scroll to position [1323, 0]
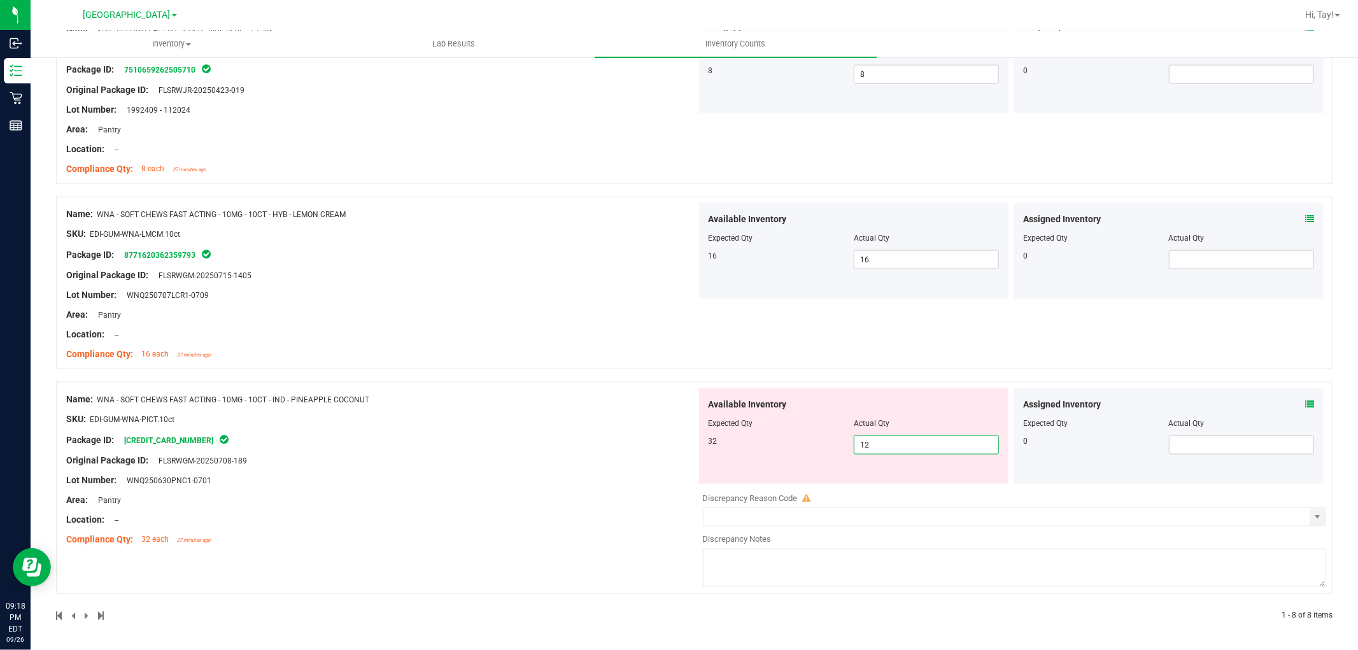
click at [880, 440] on span "12 12" at bounding box center [926, 445] width 145 height 19
click at [880, 440] on input "12" at bounding box center [927, 445] width 144 height 18
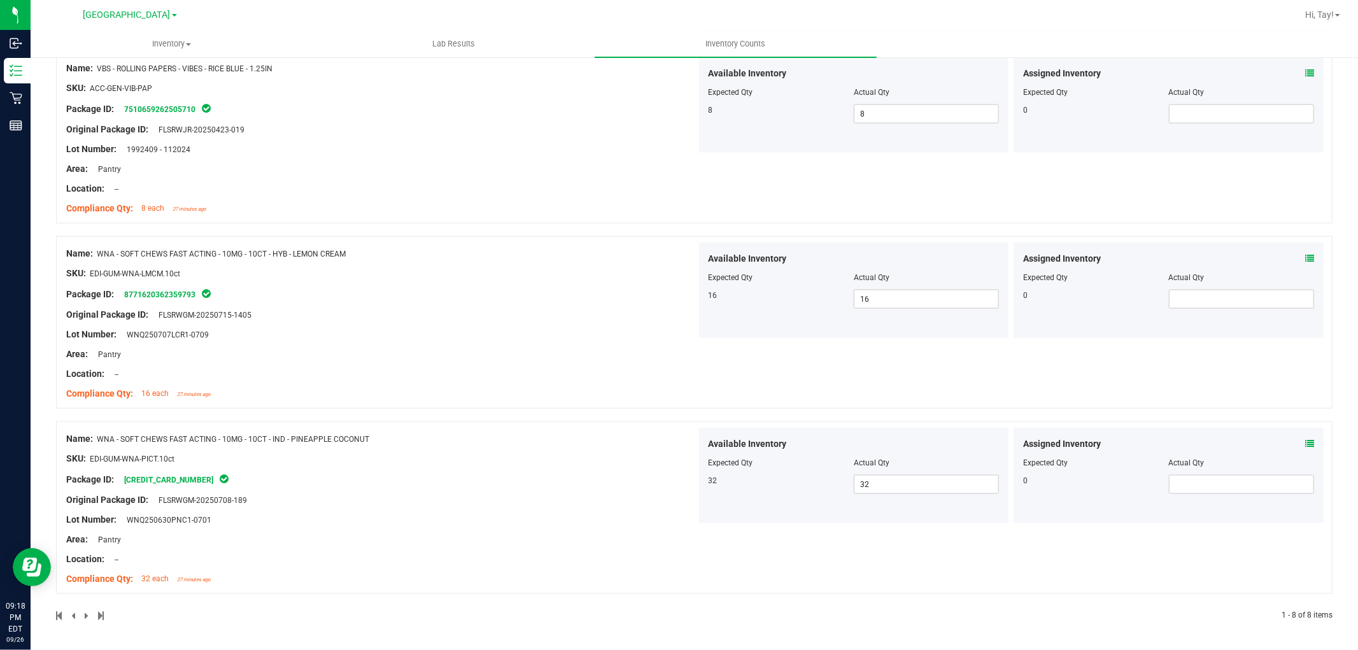
click at [588, 496] on div "Original Package ID: FLSRWGM-20250708-189" at bounding box center [381, 500] width 631 height 13
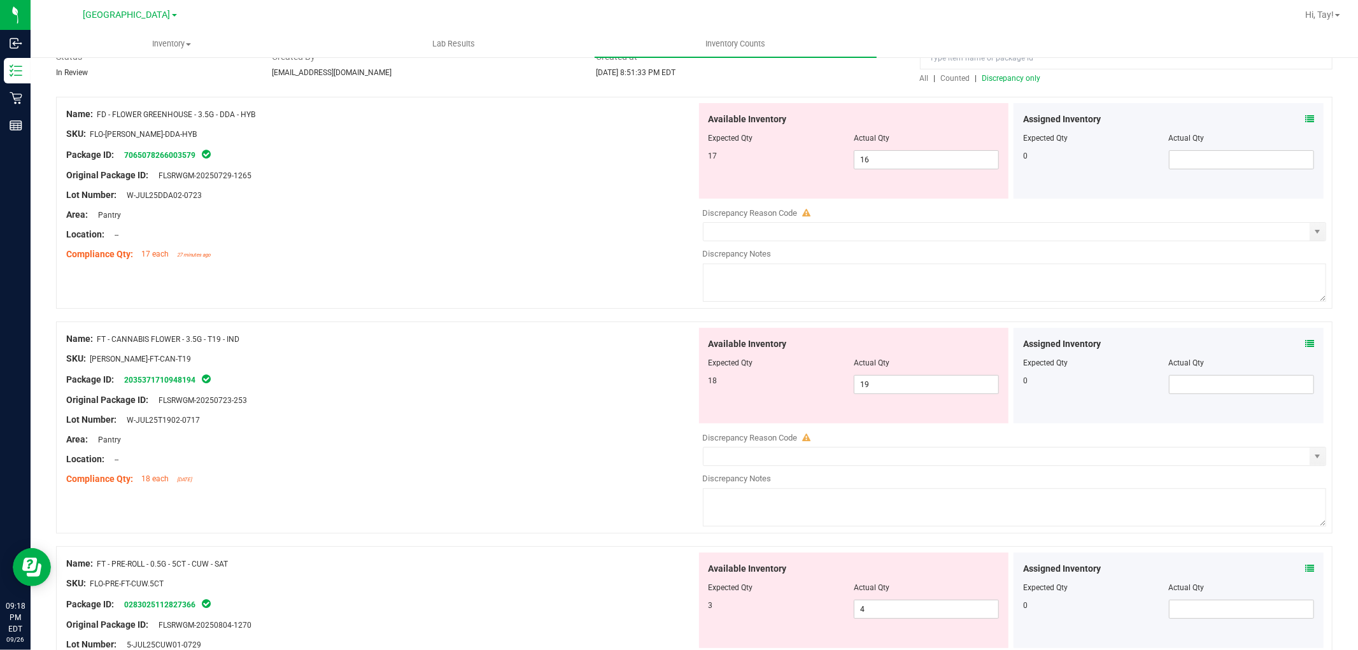
scroll to position [0, 0]
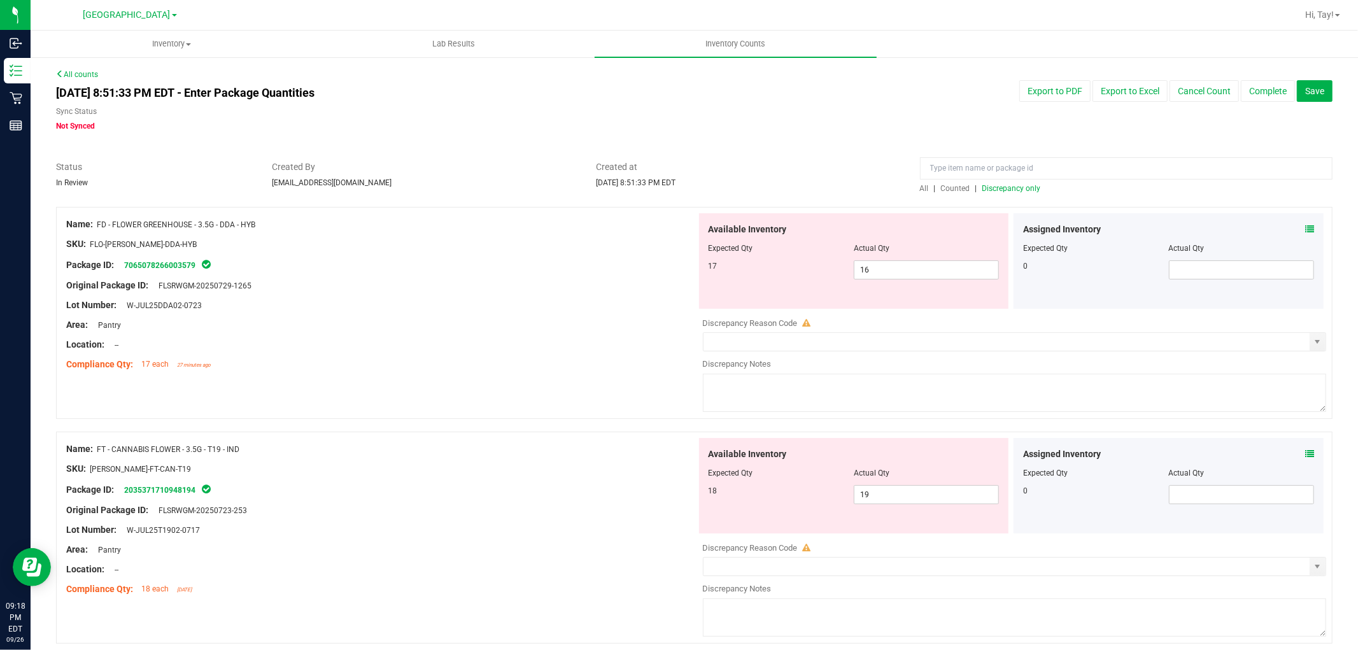
click at [1001, 188] on span "Discrepancy only" at bounding box center [1012, 188] width 59 height 9
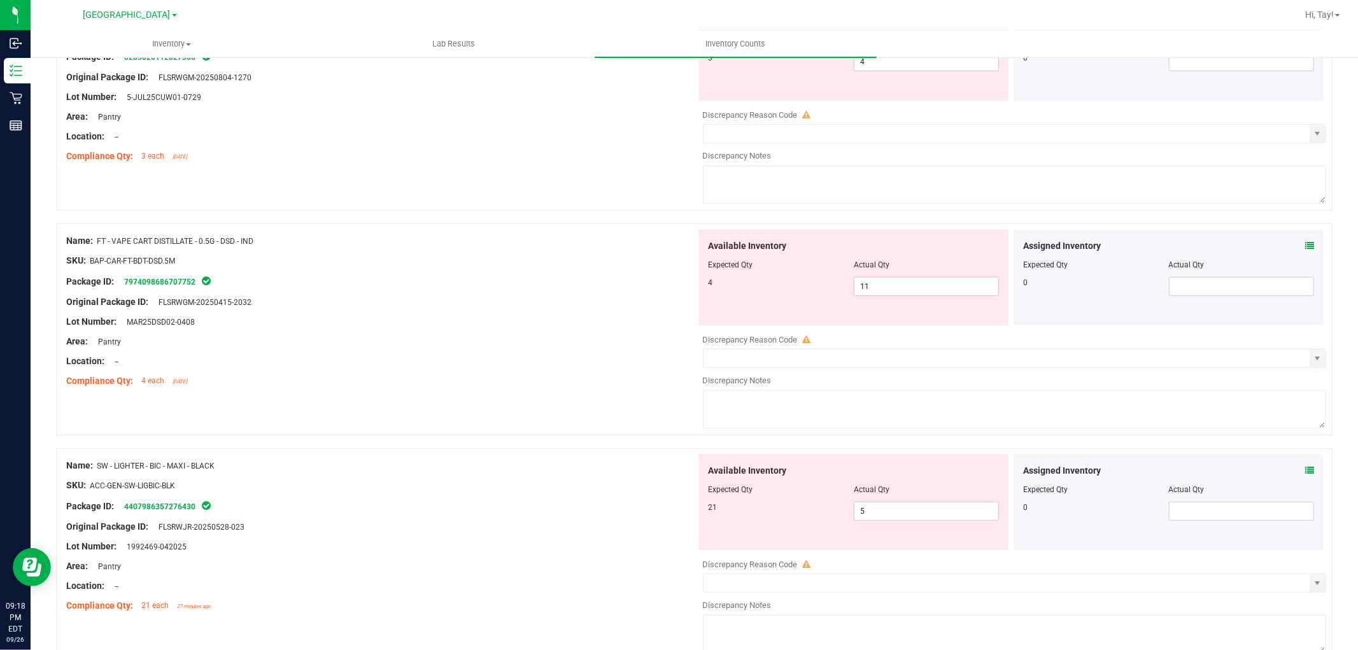
scroll to position [727, 0]
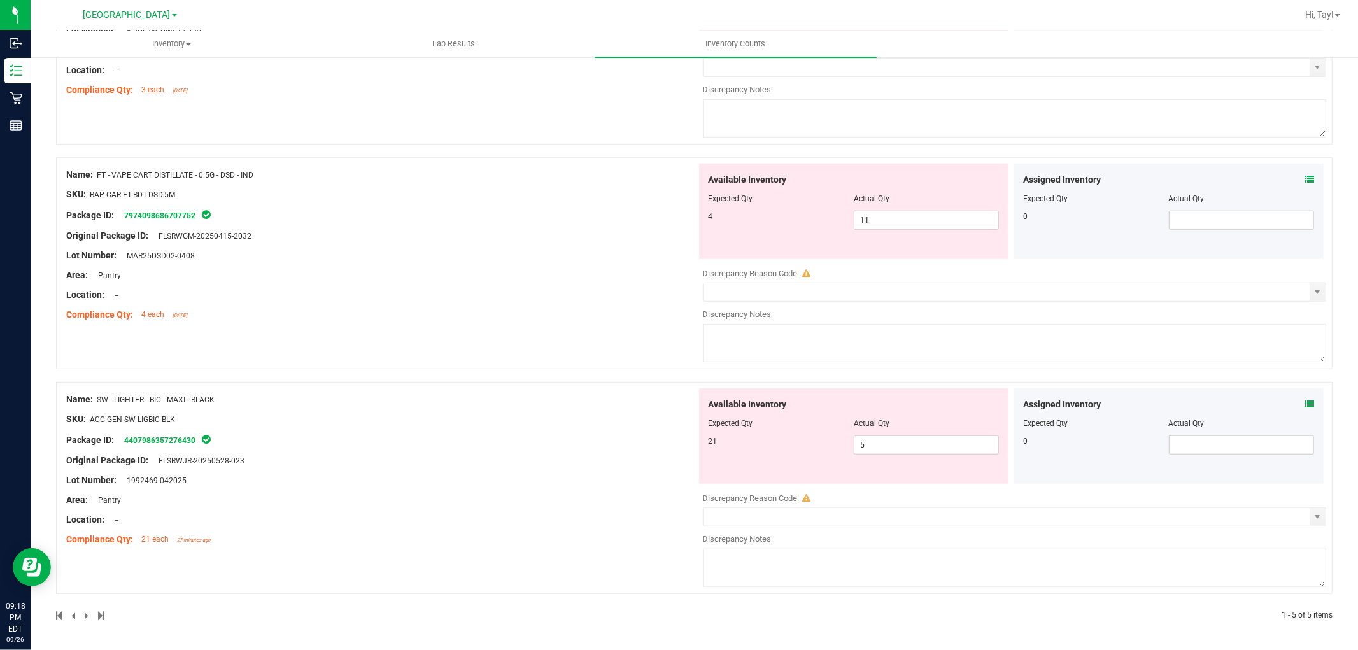
click at [603, 354] on div "Name: FT - VAPE CART DISTILLATE - 0.5G - DSD - IND SKU: BAP-CAR-FT-BDT-DSD.5M P…" at bounding box center [694, 263] width 1277 height 212
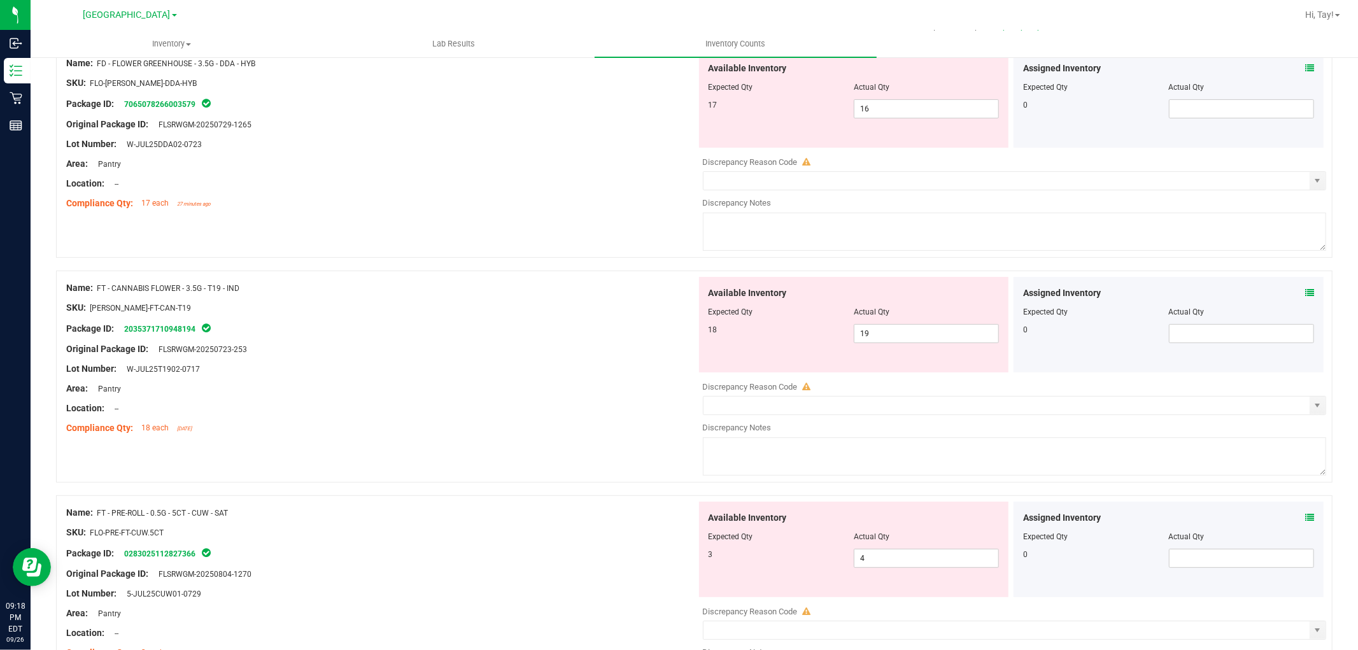
scroll to position [0, 0]
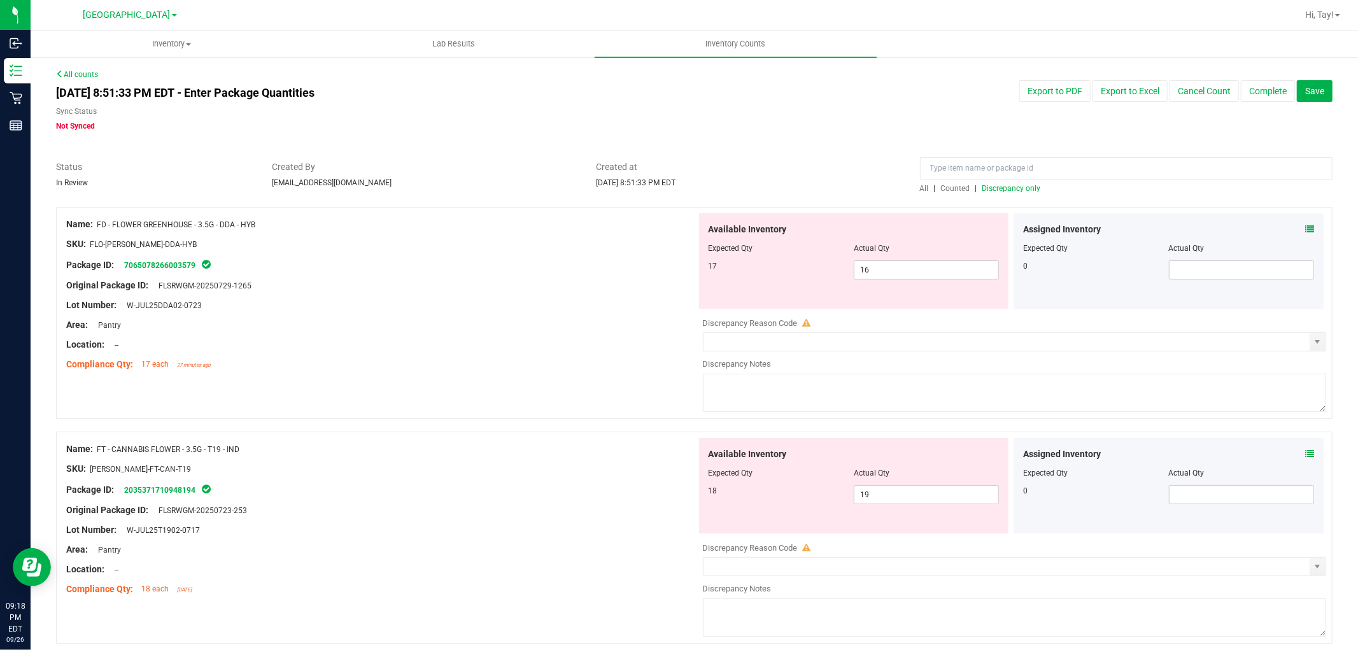
click at [603, 354] on div at bounding box center [381, 355] width 631 height 6
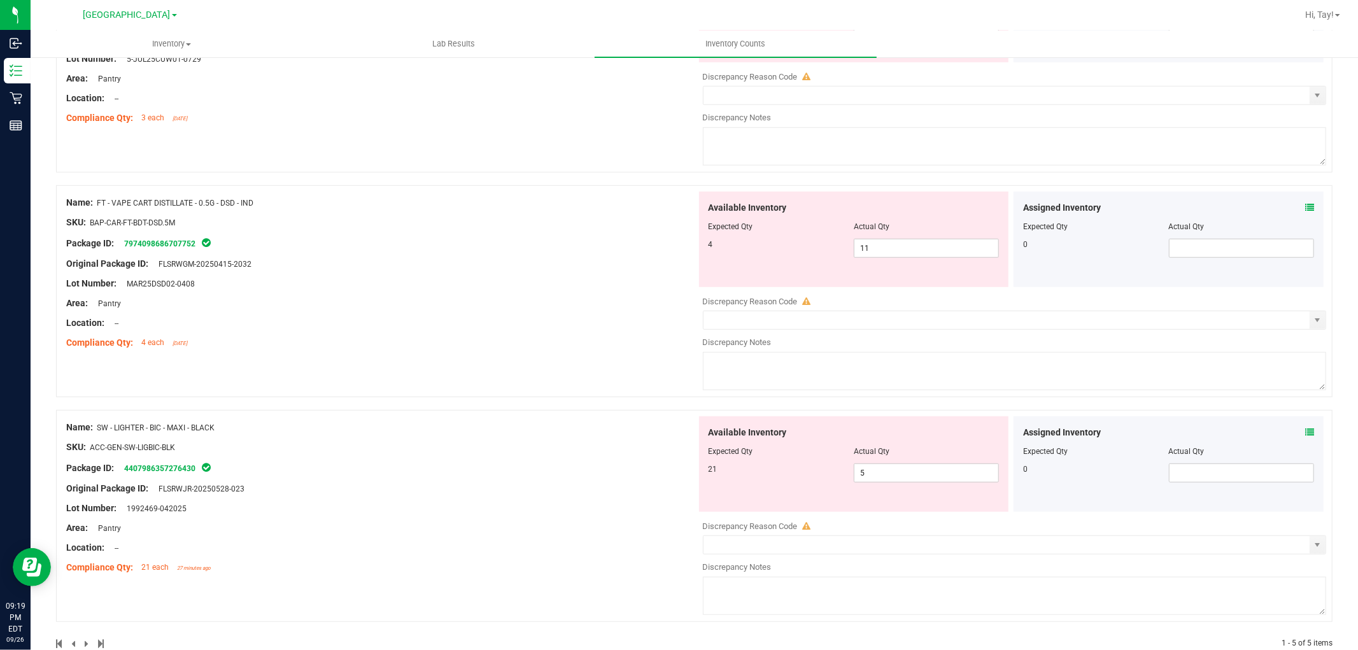
scroll to position [727, 0]
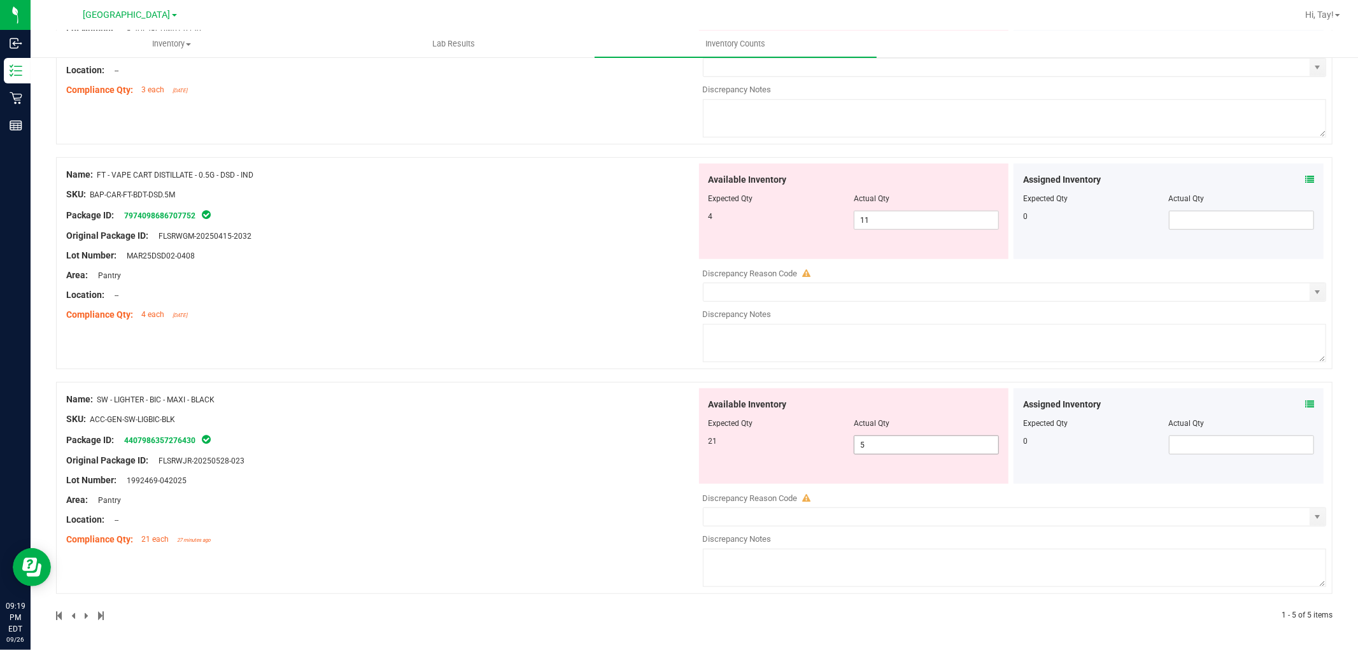
click at [876, 436] on span "5 5" at bounding box center [926, 445] width 145 height 19
click at [876, 442] on span "5 5" at bounding box center [926, 445] width 145 height 19
click at [876, 442] on input "5" at bounding box center [927, 445] width 144 height 18
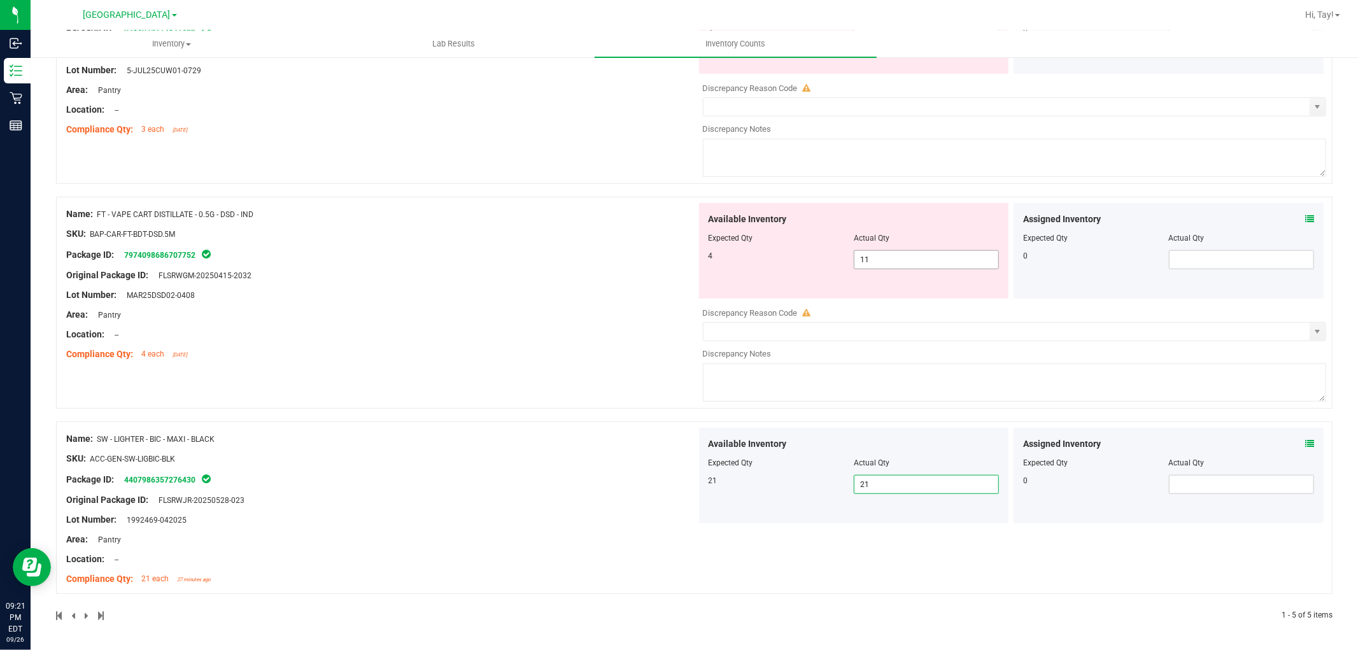
click at [903, 262] on span "11 11" at bounding box center [926, 259] width 145 height 19
click at [903, 262] on input "11" at bounding box center [927, 260] width 144 height 18
click at [604, 252] on div "Name: FT - VAPE CART DISTILLATE - 0.5G - DSD - IND SKU: BAP-CAR-FT-BDT-DSD.5M P…" at bounding box center [381, 284] width 631 height 162
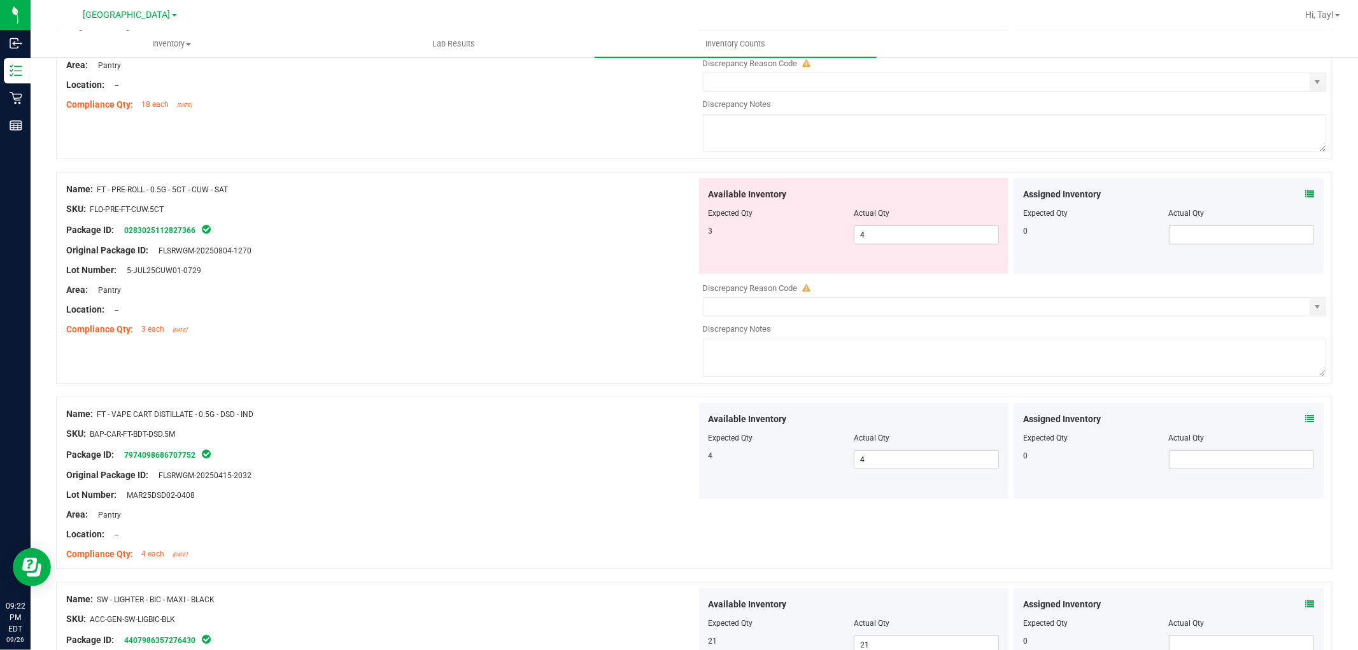
scroll to position [435, 0]
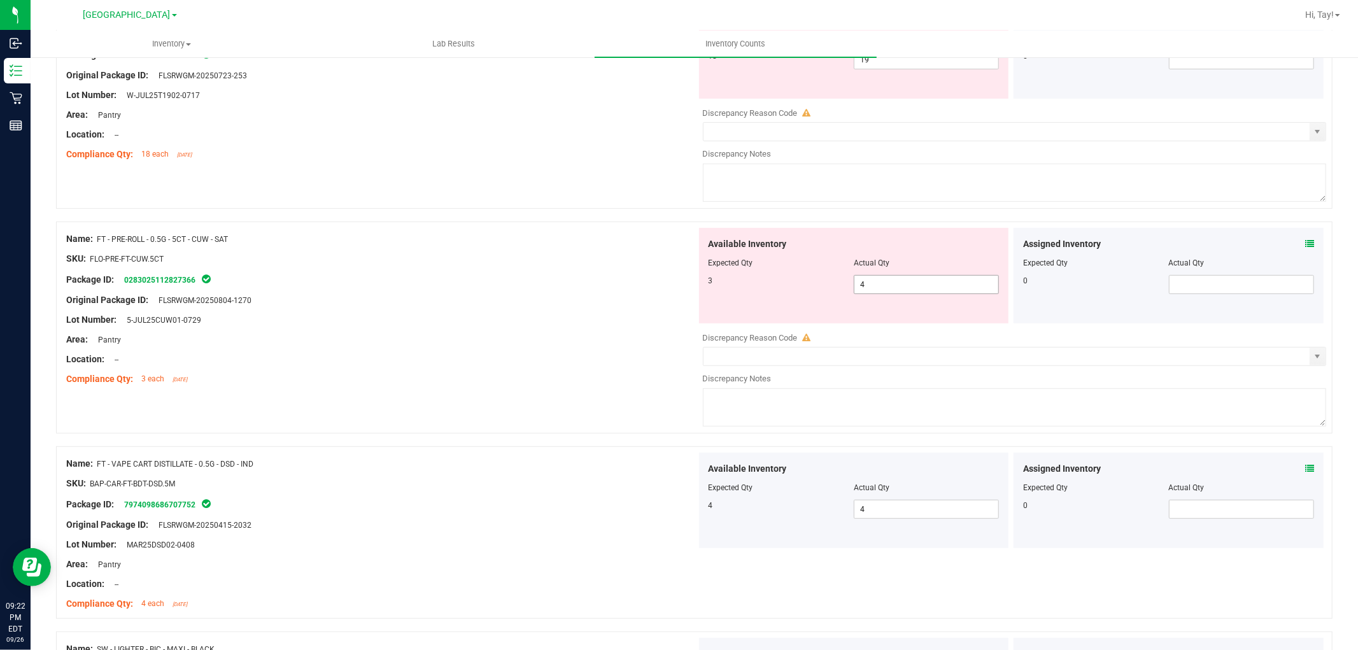
click at [873, 285] on span "4 4" at bounding box center [926, 284] width 145 height 19
click at [873, 285] on input "4" at bounding box center [927, 285] width 144 height 18
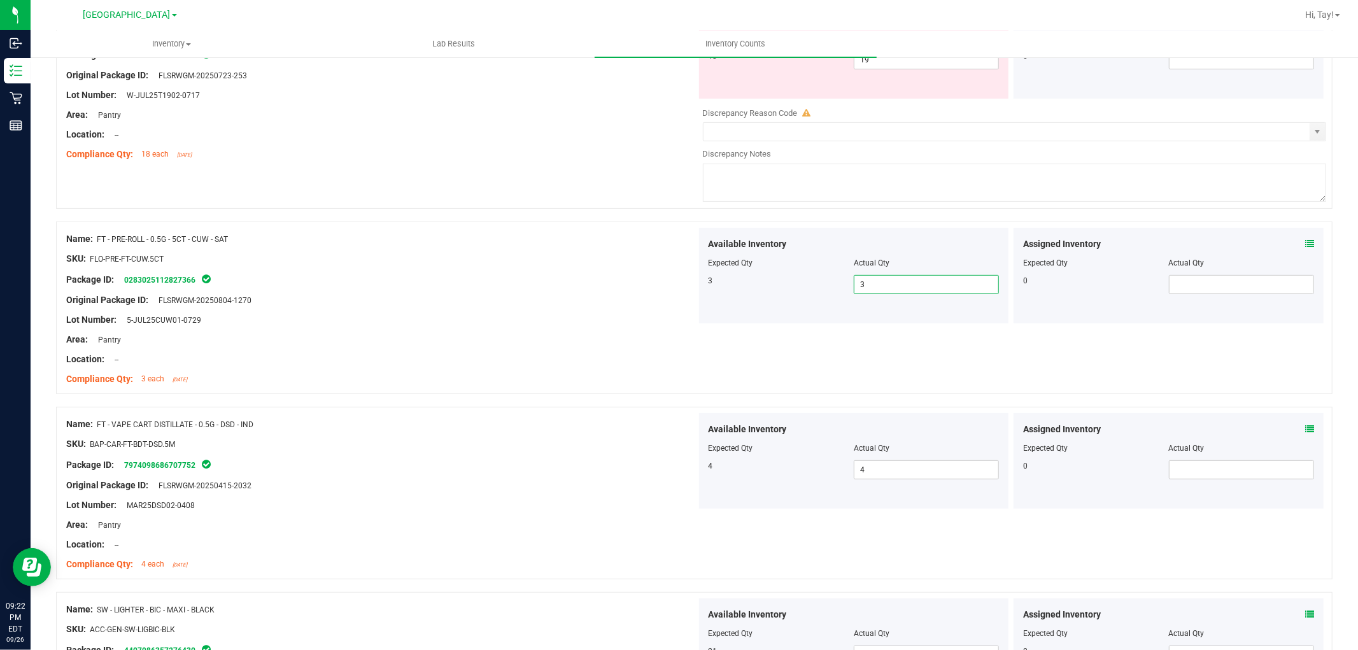
click at [583, 284] on div "Package ID: 0283025112827366" at bounding box center [381, 279] width 631 height 15
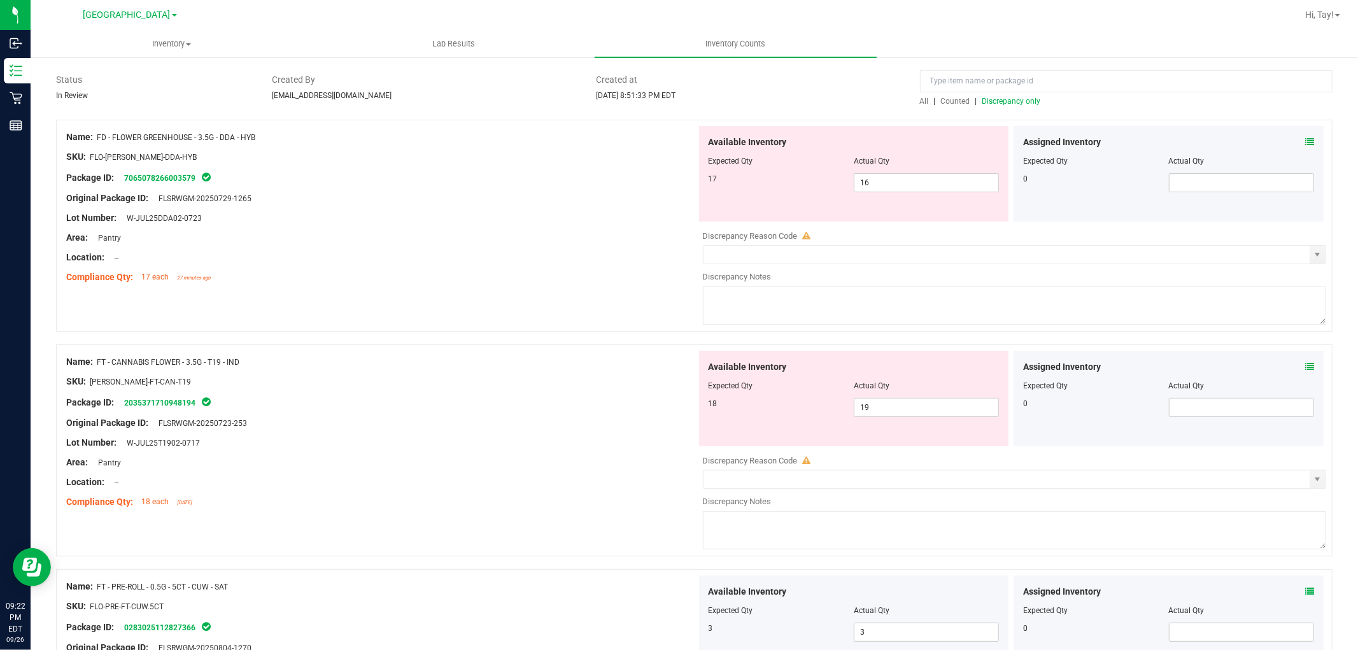
scroll to position [81, 0]
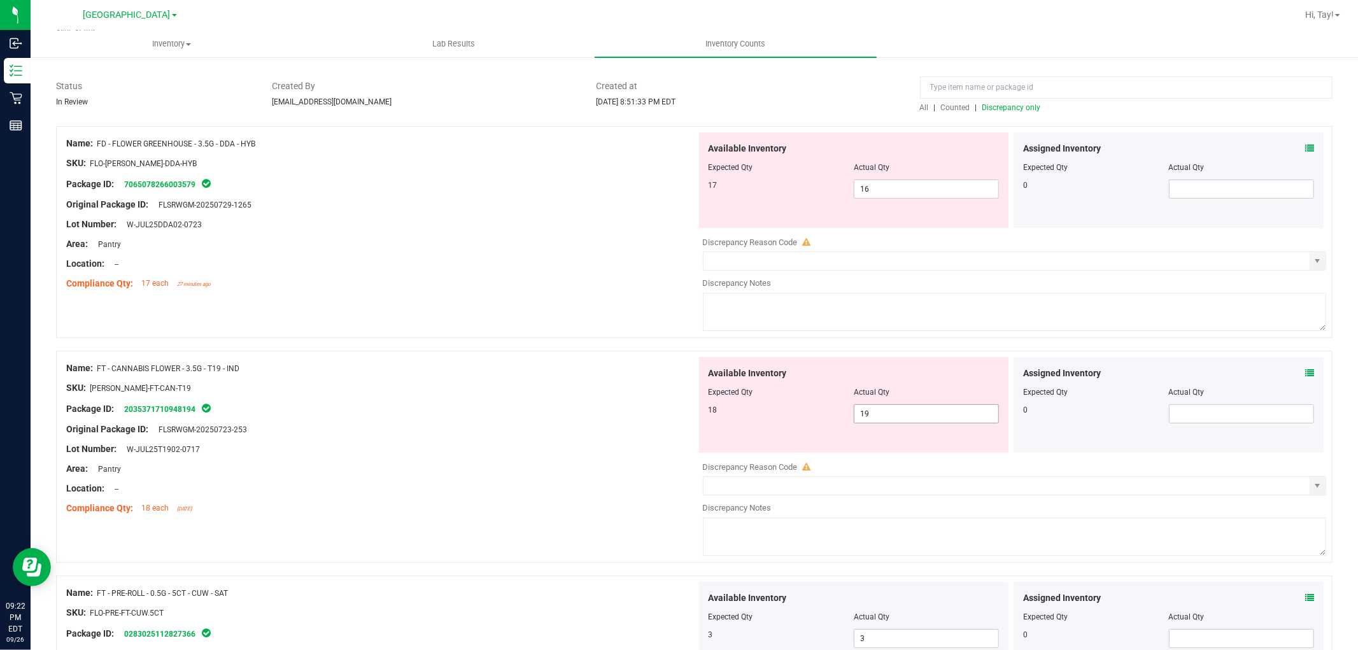
click at [897, 413] on span "19 19" at bounding box center [926, 413] width 145 height 19
click at [897, 413] on input "19" at bounding box center [927, 414] width 144 height 18
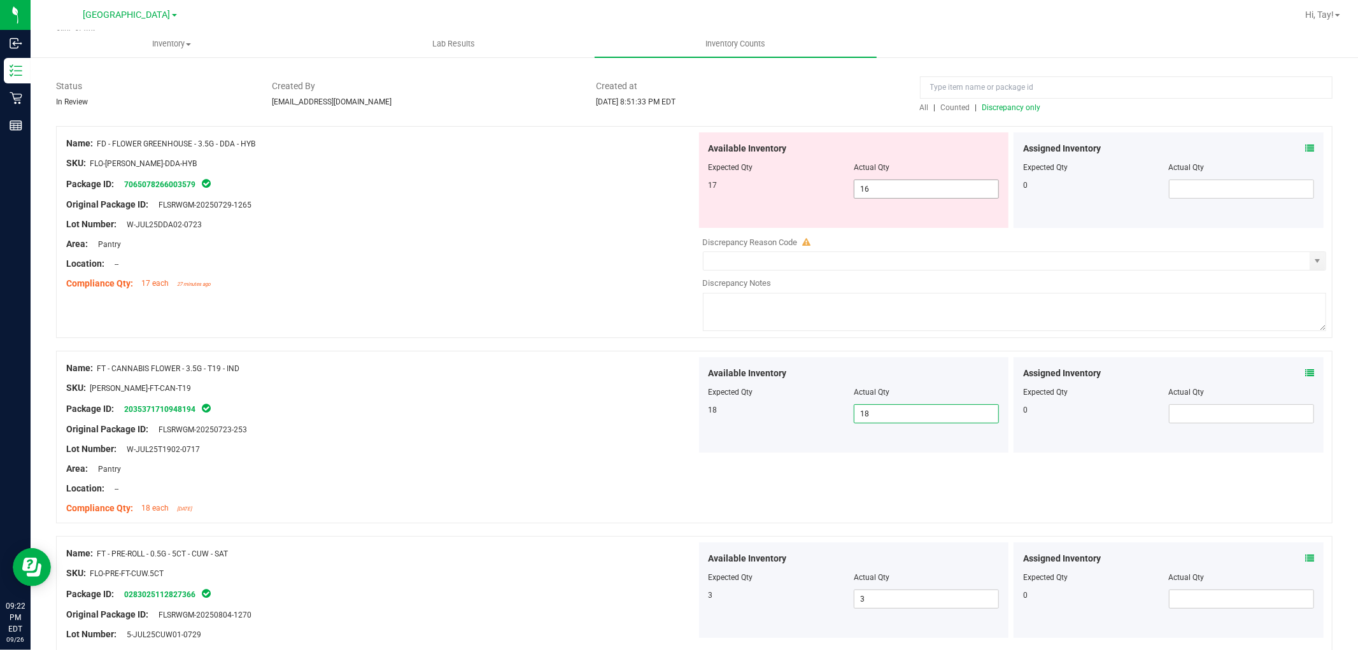
click at [913, 183] on span "16 16" at bounding box center [926, 189] width 145 height 19
click at [0, 0] on input "16" at bounding box center [0, 0] width 0 height 0
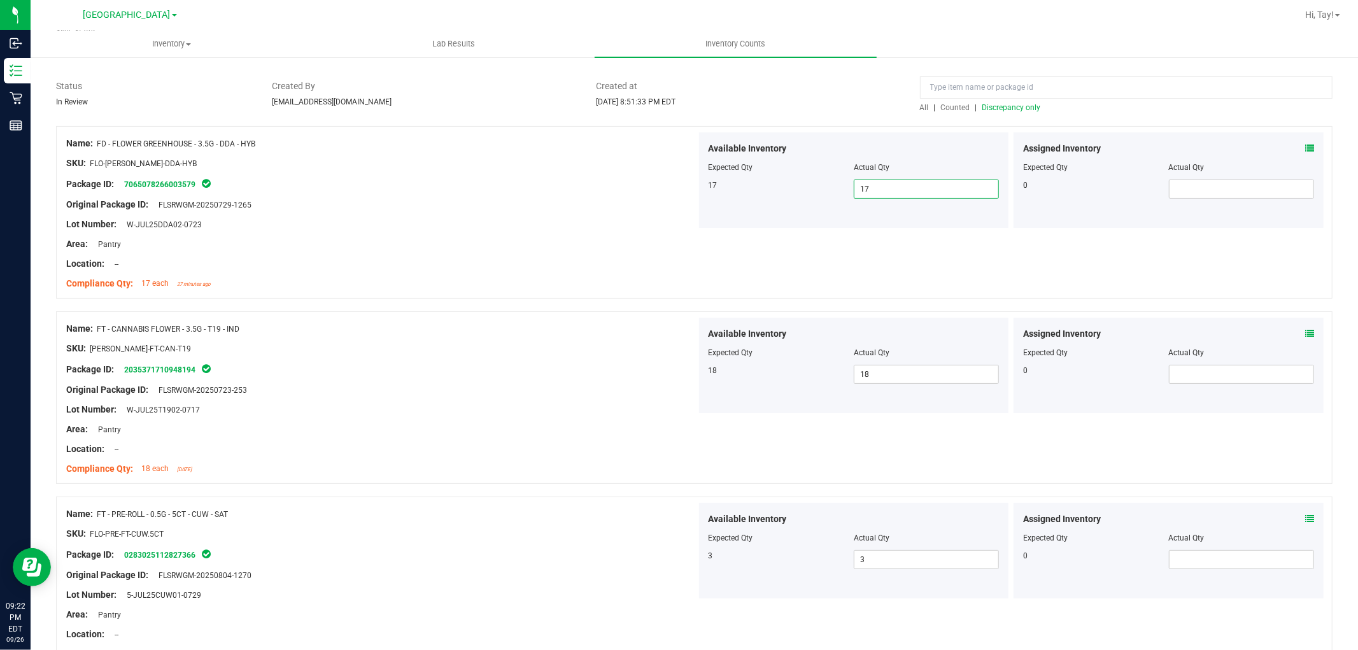
click at [989, 106] on span "Discrepancy only" at bounding box center [1012, 107] width 59 height 9
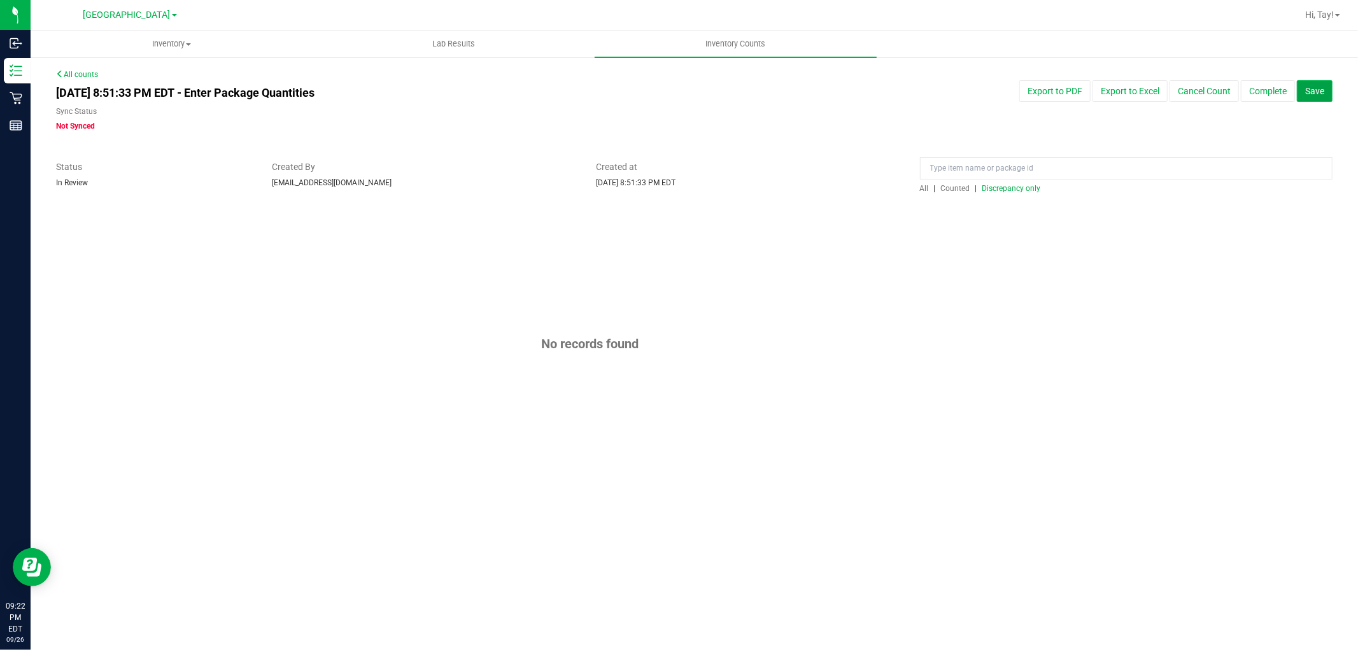
click at [1321, 90] on span "Save" at bounding box center [1315, 91] width 19 height 10
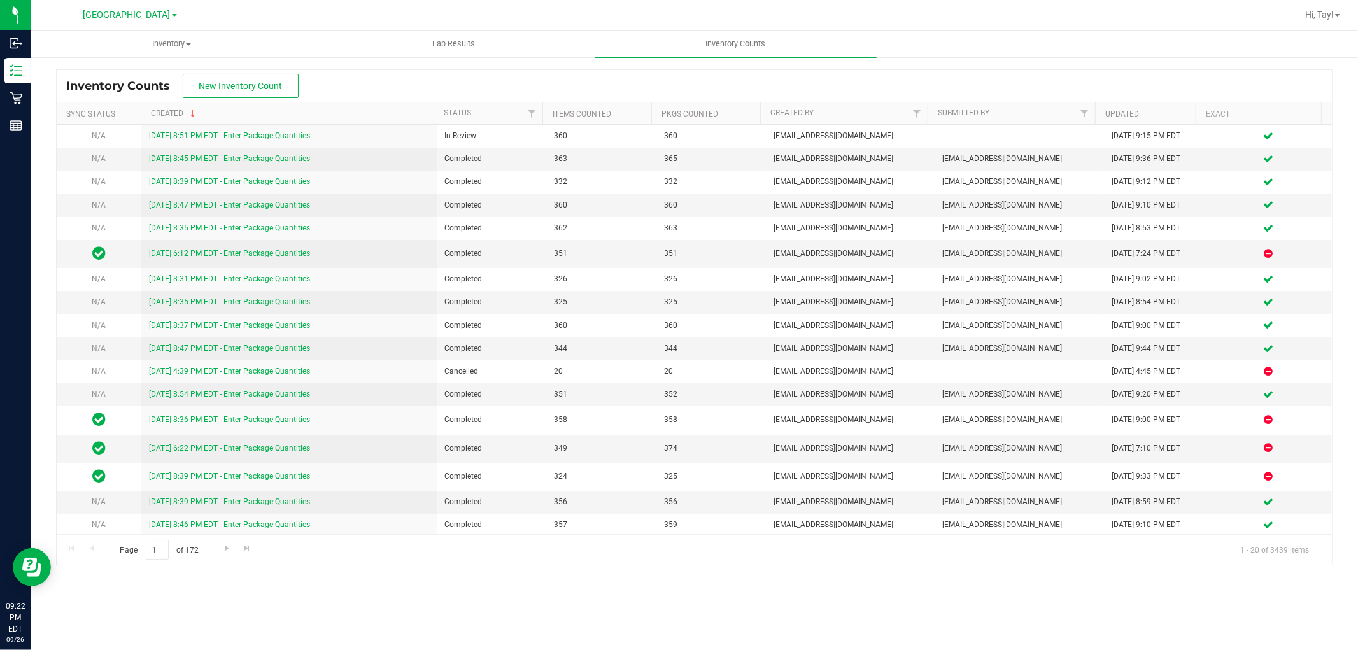
click at [377, 78] on div "Inventory Counts New Inventory Count" at bounding box center [695, 86] width 1276 height 32
click at [1325, 20] on link "Hi, Tay!" at bounding box center [1323, 14] width 45 height 13
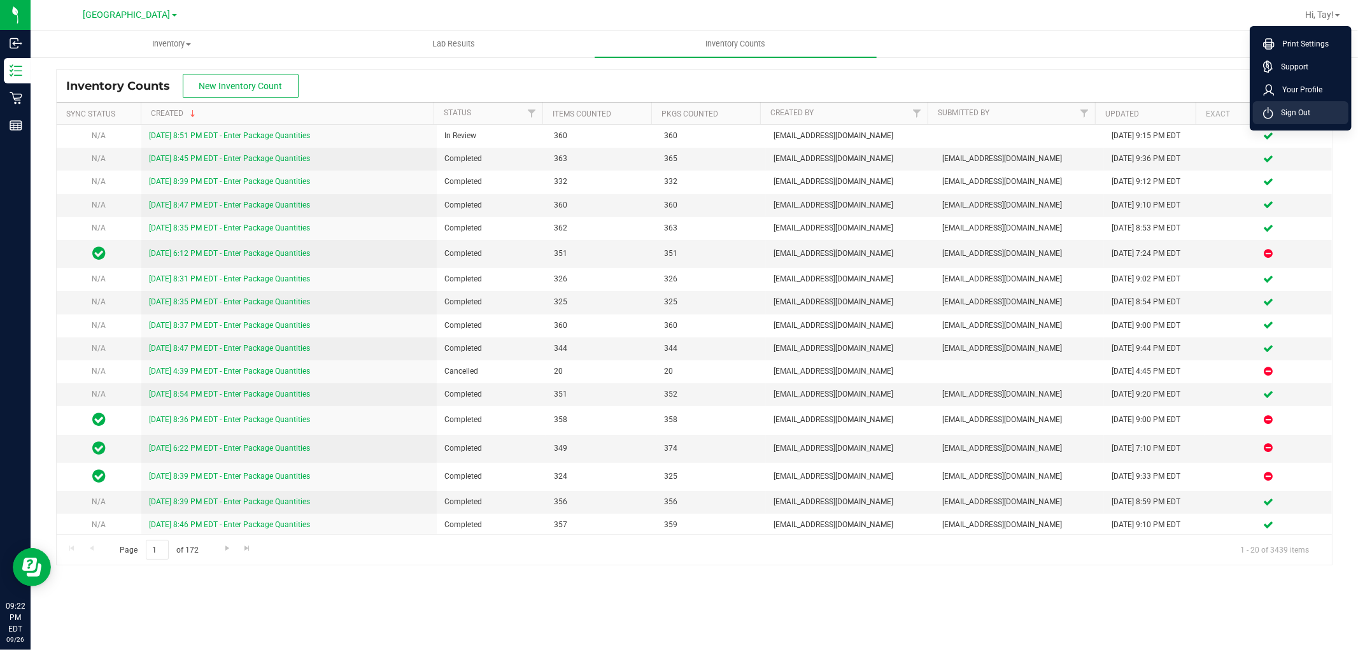
click at [1296, 107] on span "Sign Out" at bounding box center [1292, 112] width 37 height 13
